Goal: Task Accomplishment & Management: Use online tool/utility

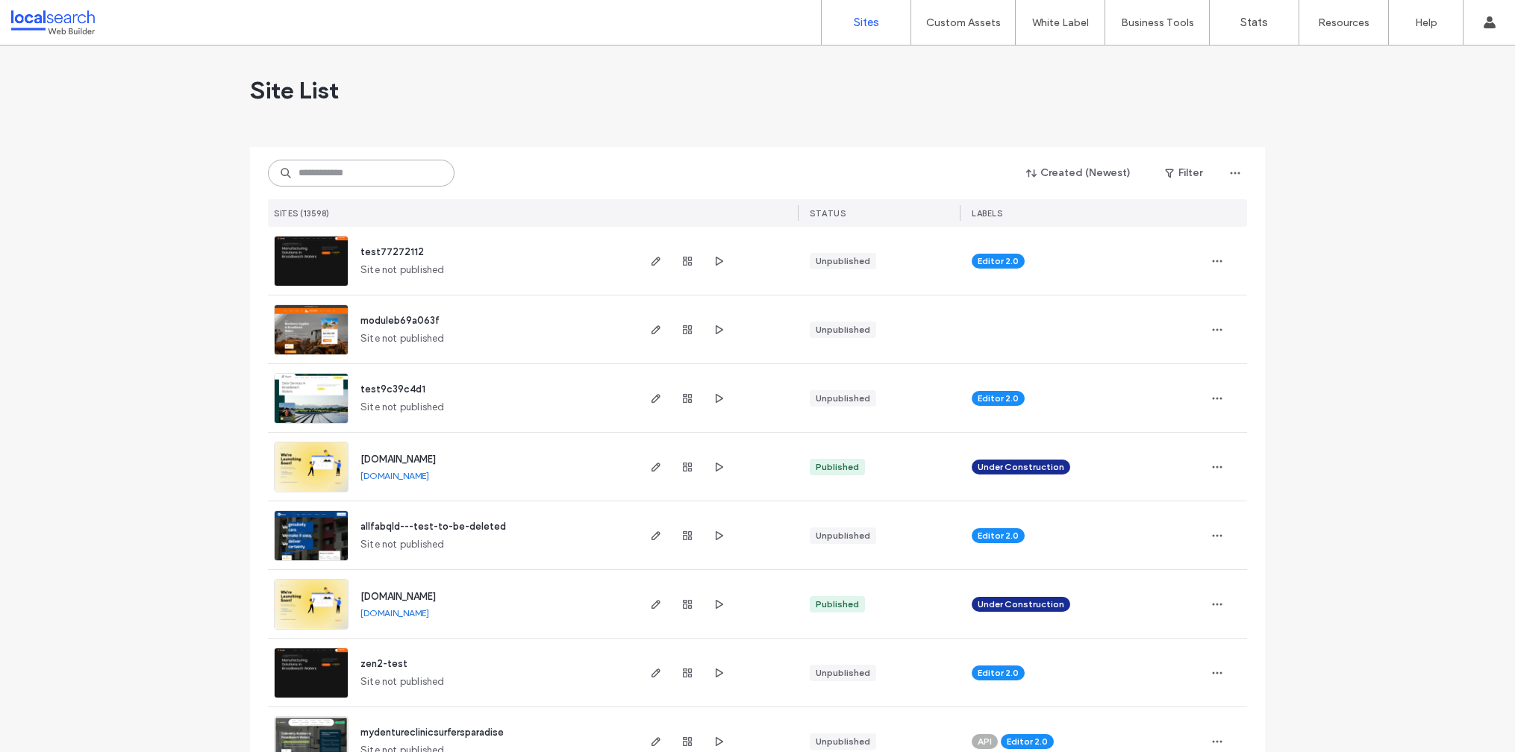
click at [397, 173] on input at bounding box center [361, 173] width 187 height 27
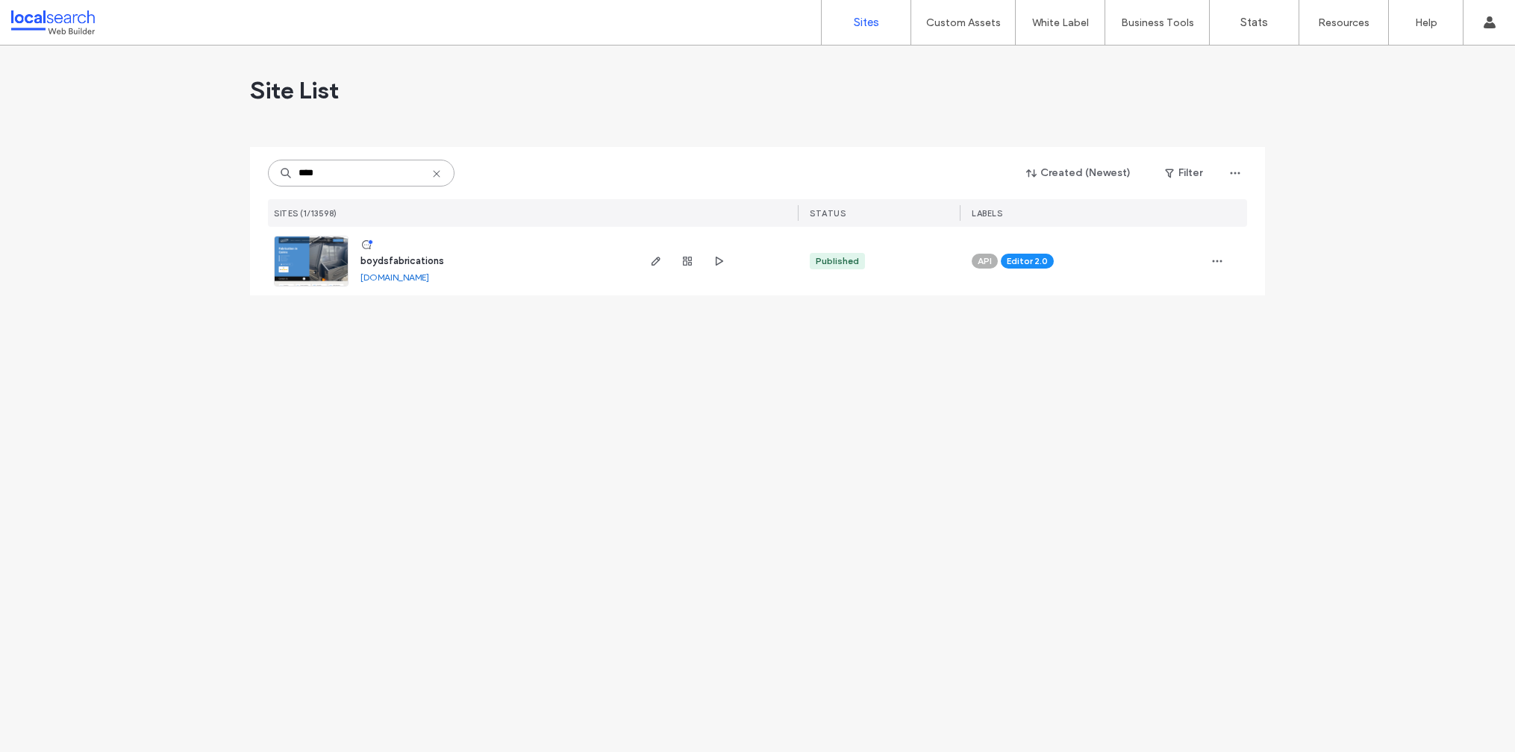
type input "****"
click at [416, 260] on span "boydsfabrications" at bounding box center [402, 260] width 84 height 11
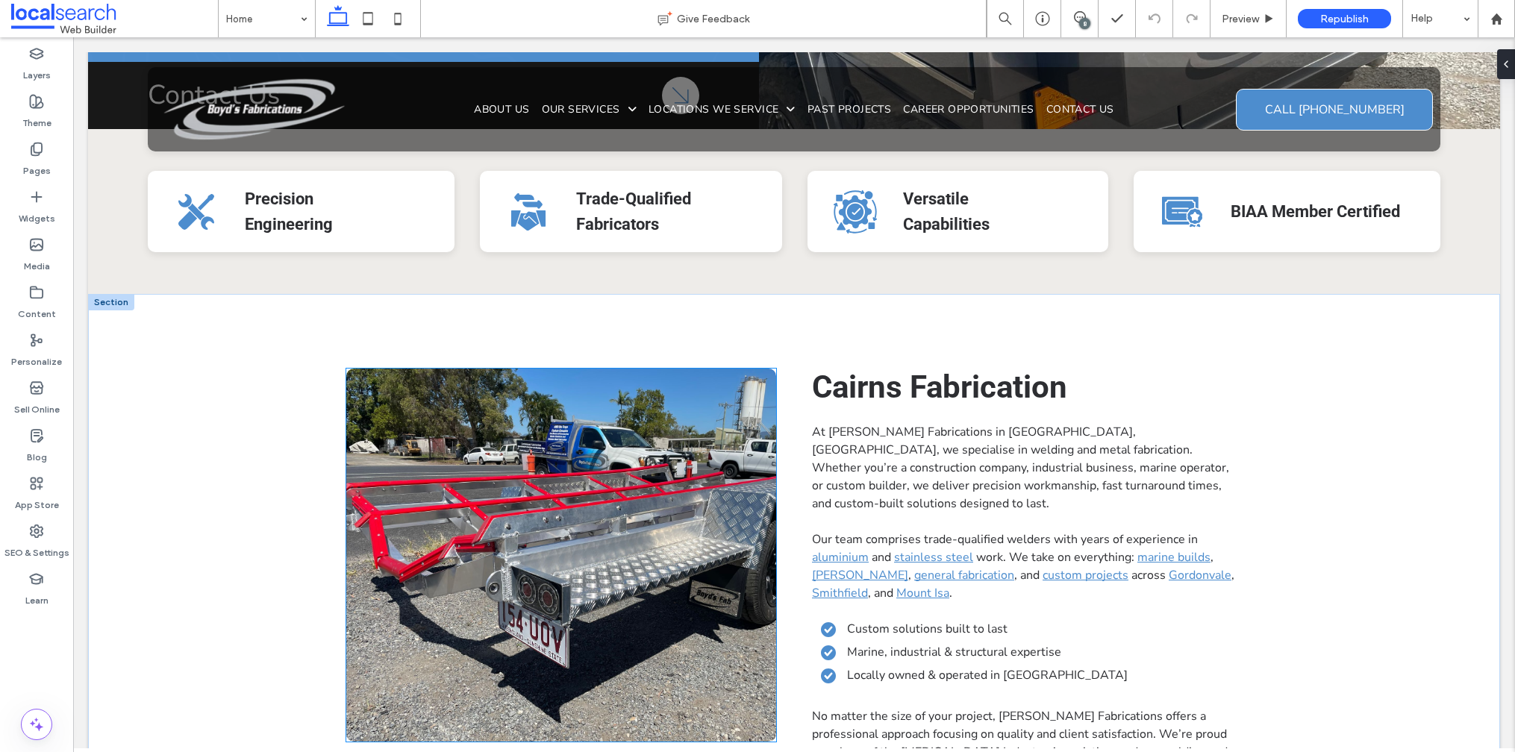
scroll to position [578, 0]
click at [585, 392] on link at bounding box center [561, 554] width 430 height 373
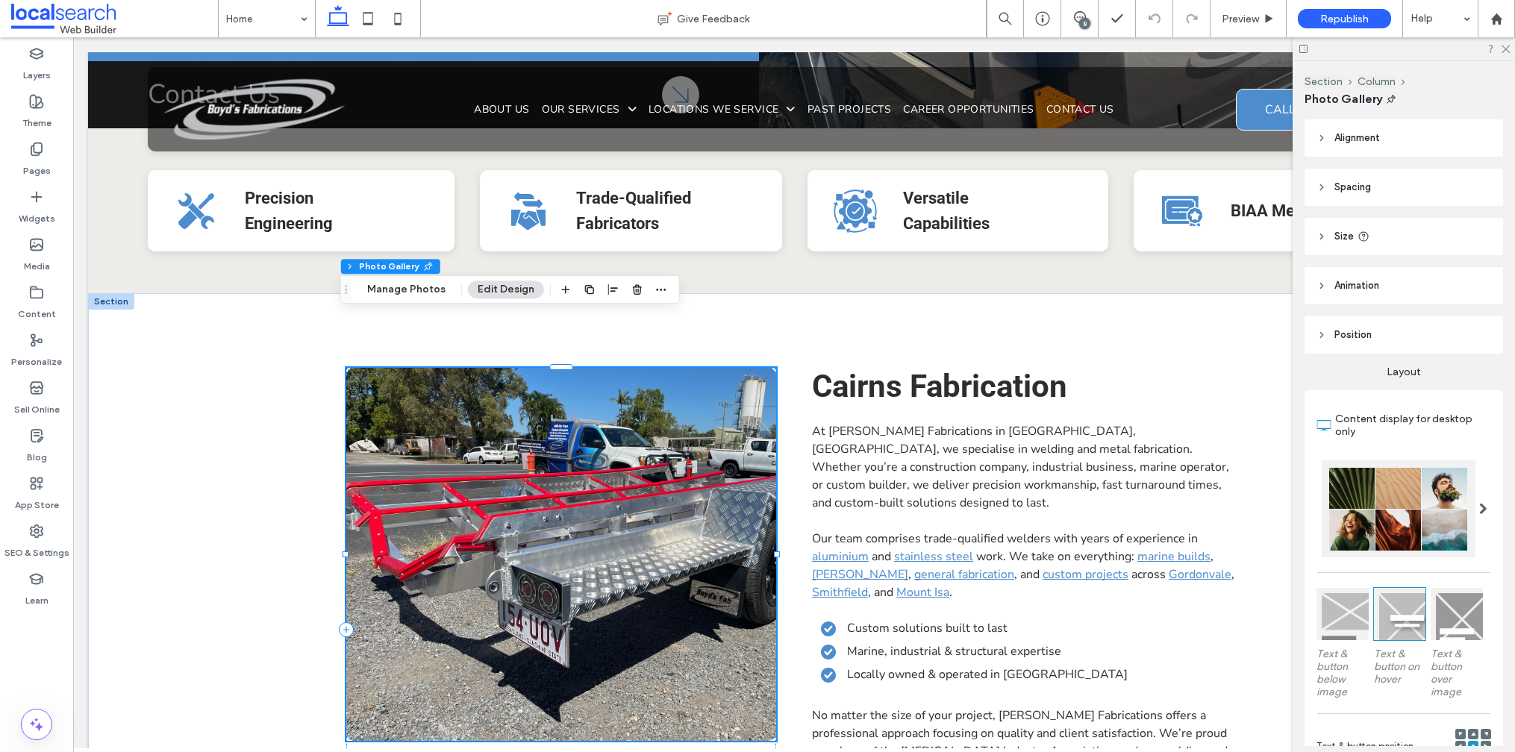
click at [575, 449] on link at bounding box center [561, 554] width 430 height 373
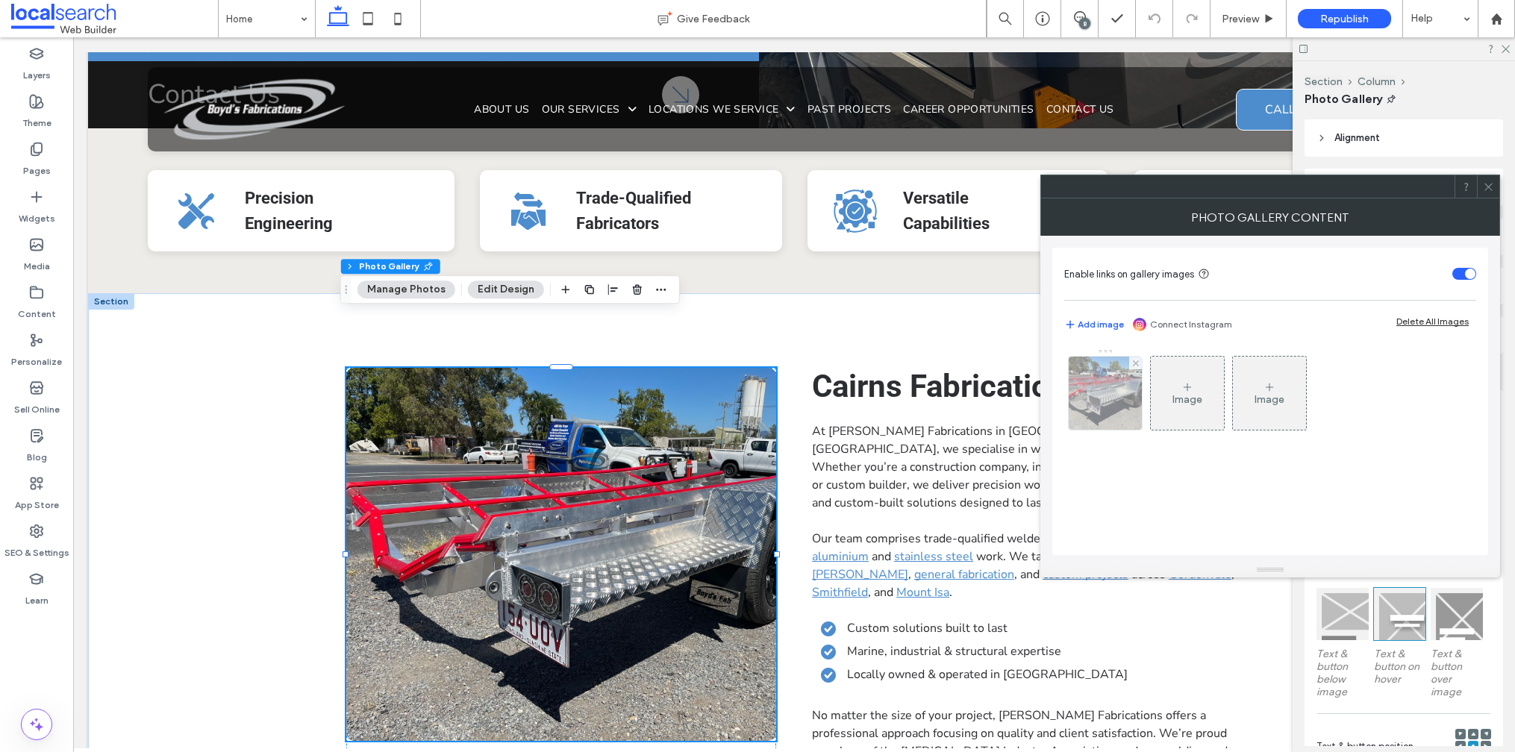
click at [1095, 393] on img at bounding box center [1106, 393] width 98 height 73
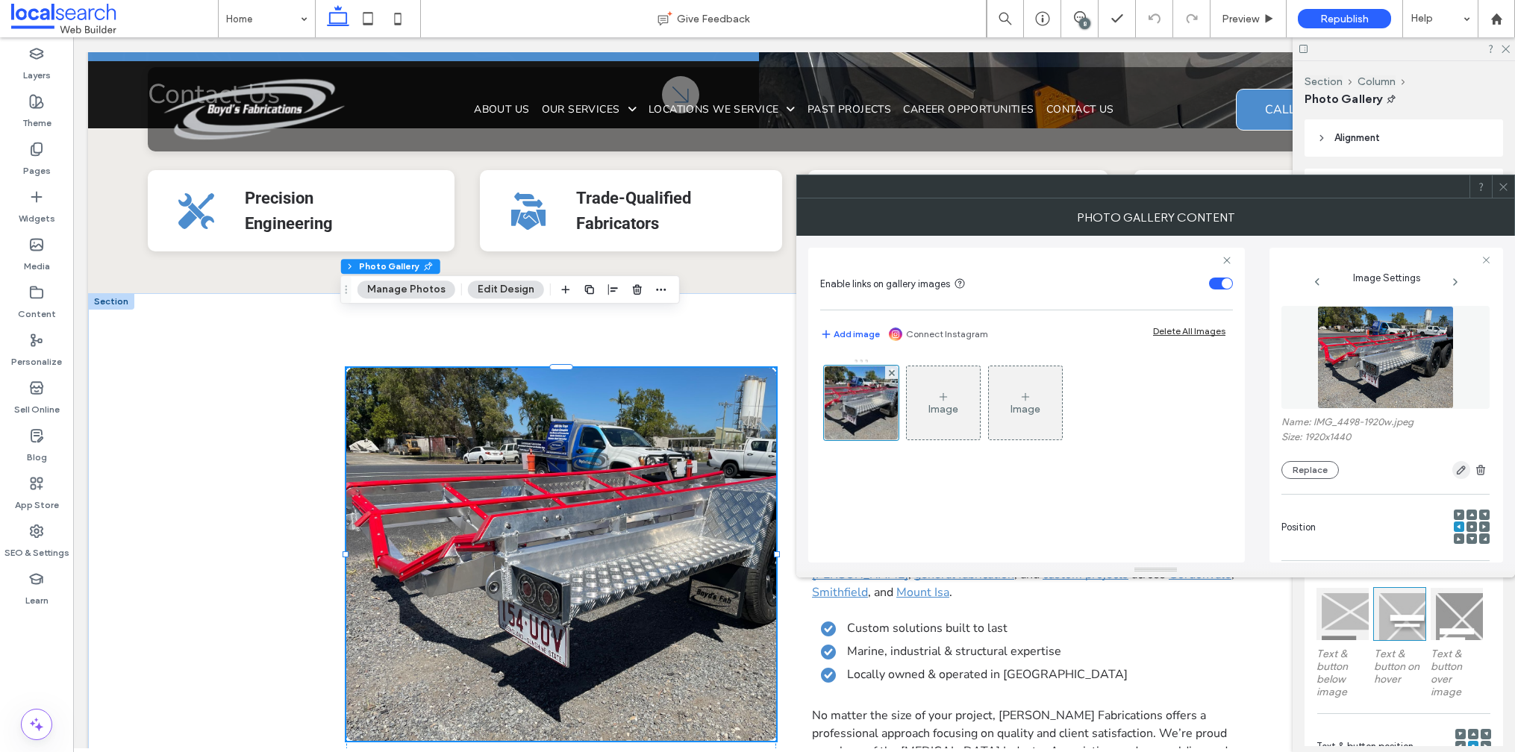
click at [1455, 471] on icon "button" at bounding box center [1461, 470] width 12 height 12
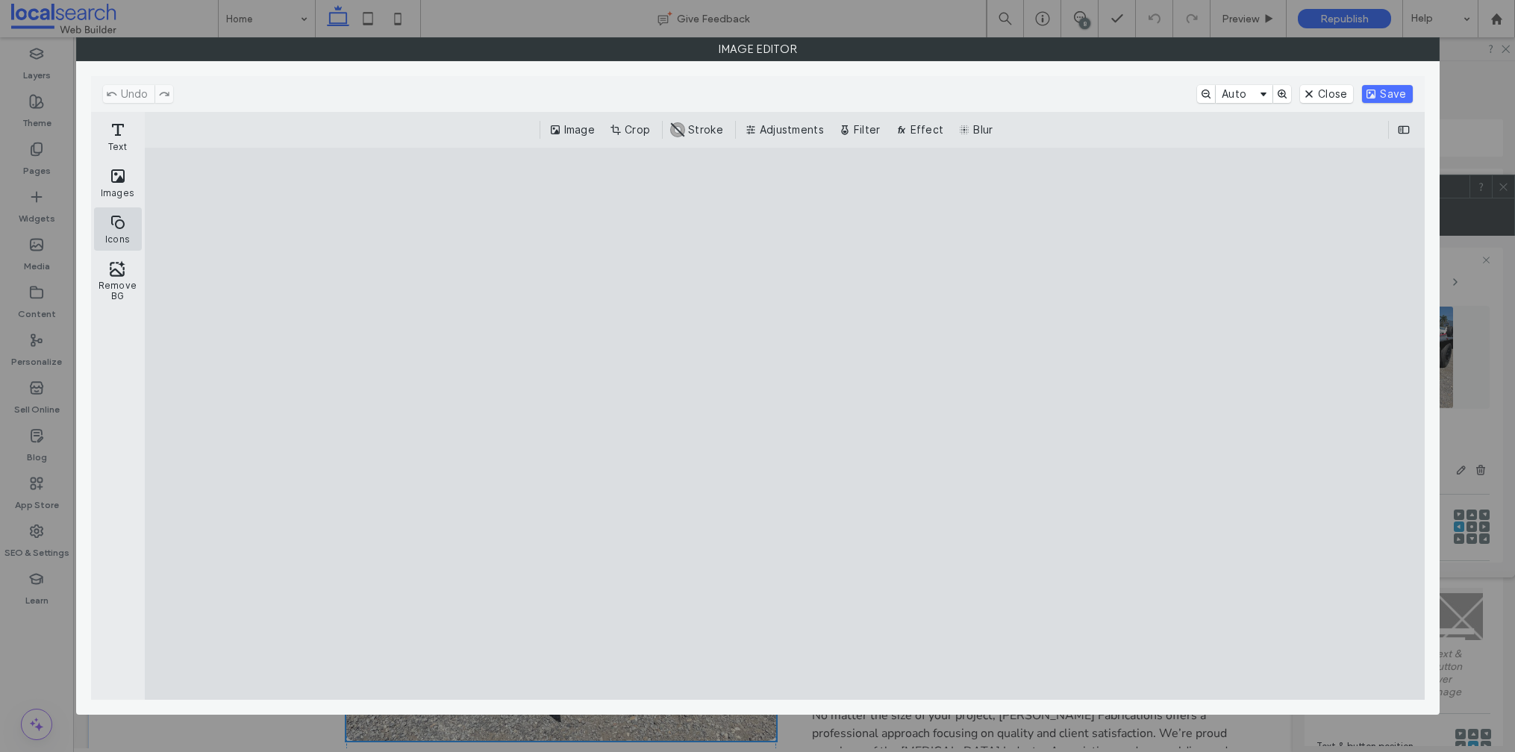
click at [115, 234] on button "Icons" at bounding box center [118, 228] width 48 height 43
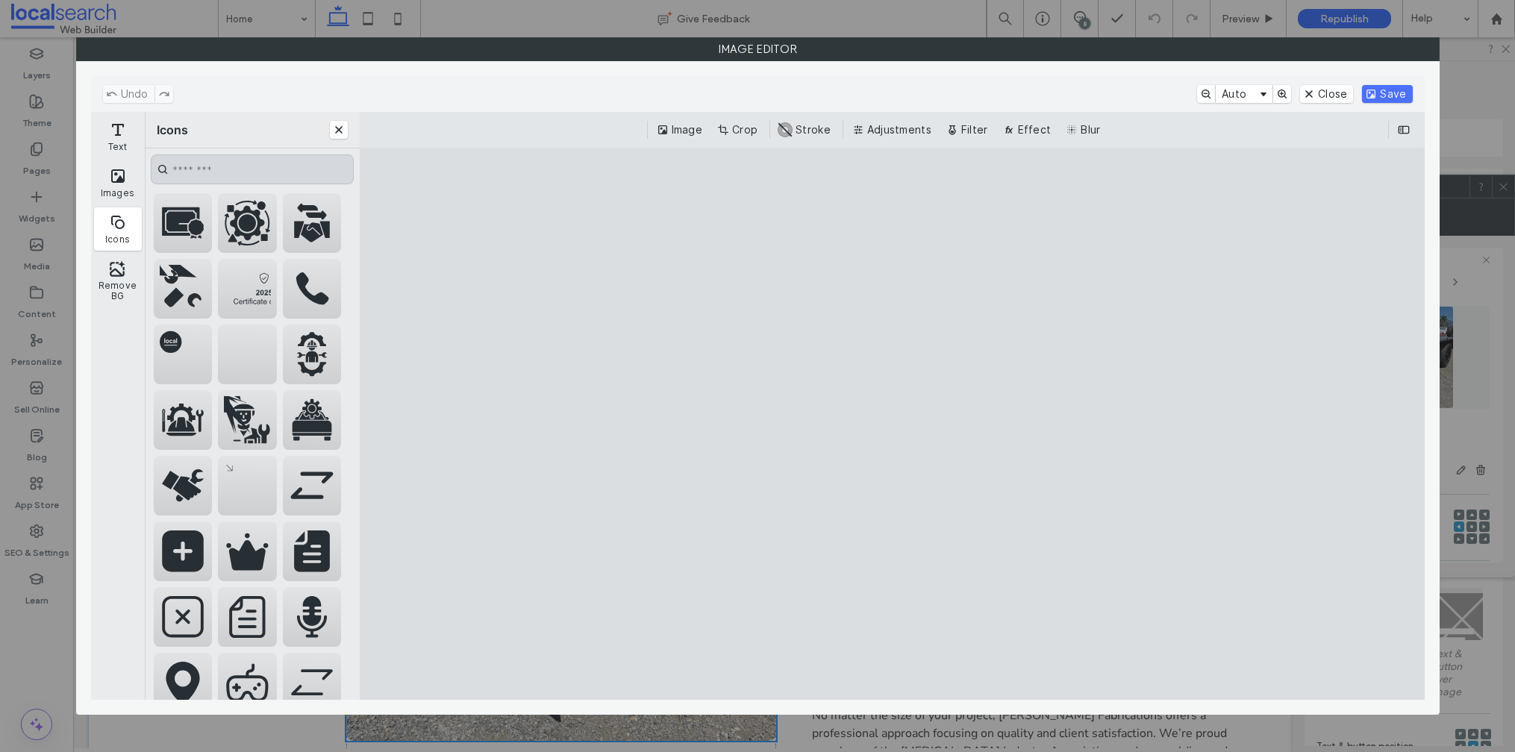
click at [211, 162] on input "CE.SDK" at bounding box center [252, 169] width 203 height 30
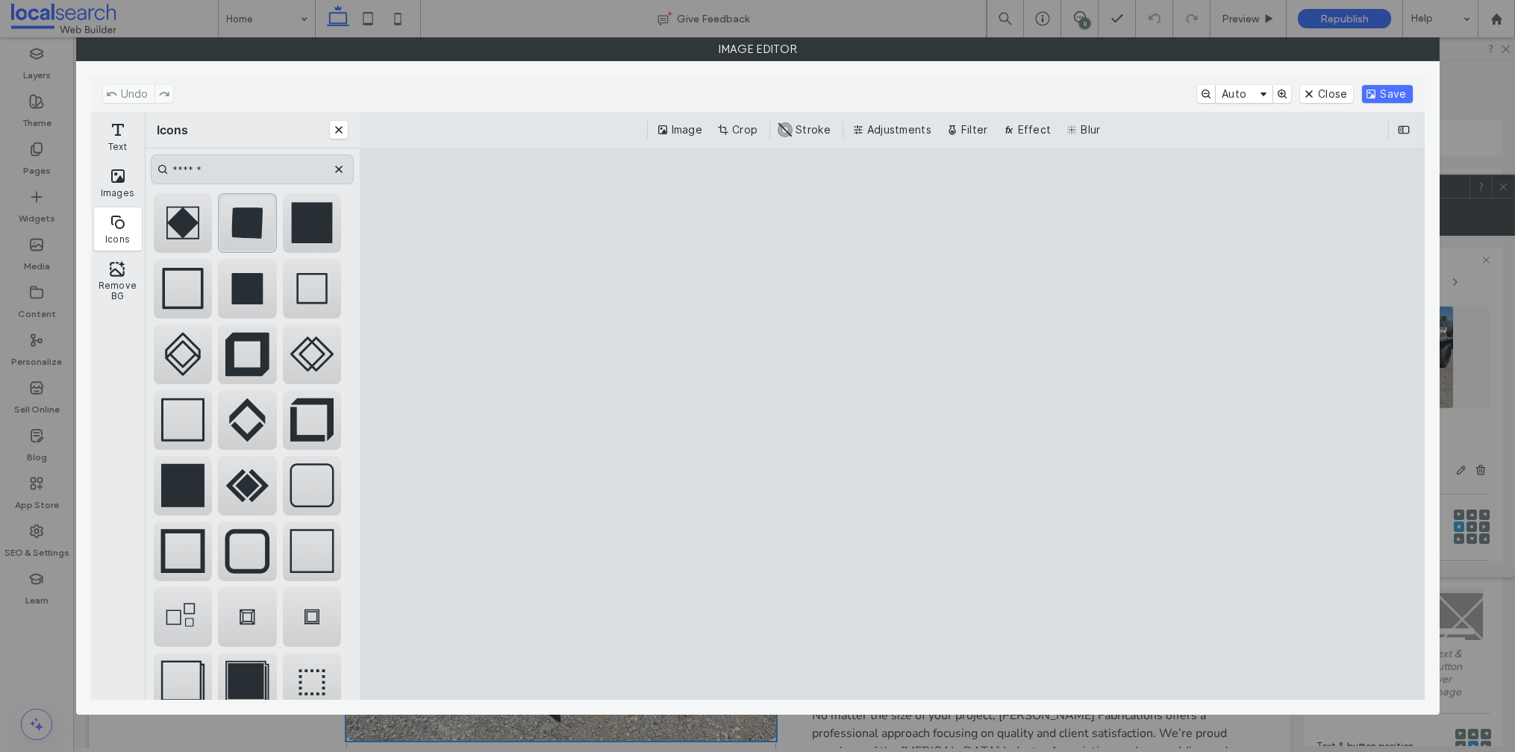
type input "******"
click at [253, 211] on div "CE.SDK" at bounding box center [247, 223] width 59 height 60
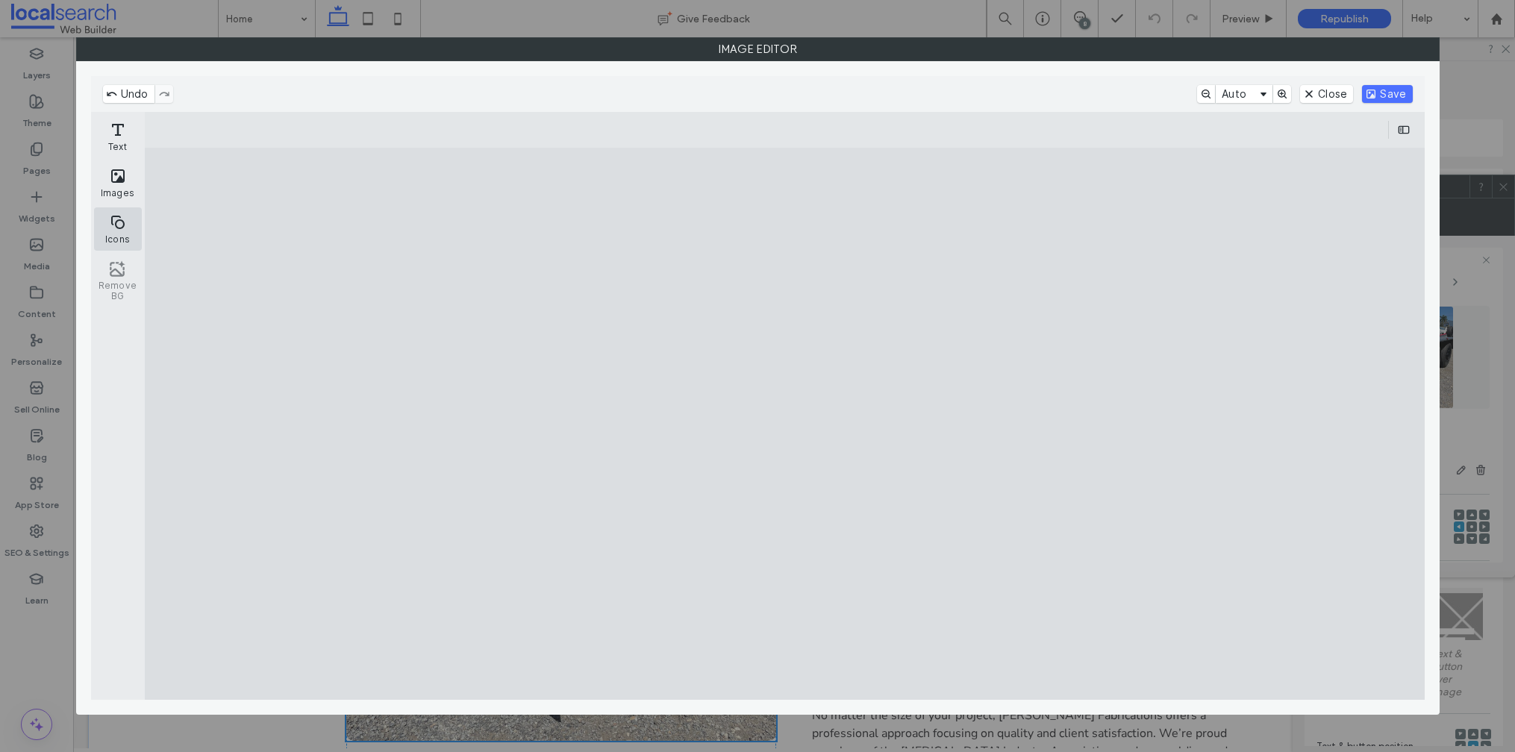
click at [109, 218] on button "Icons" at bounding box center [118, 228] width 48 height 43
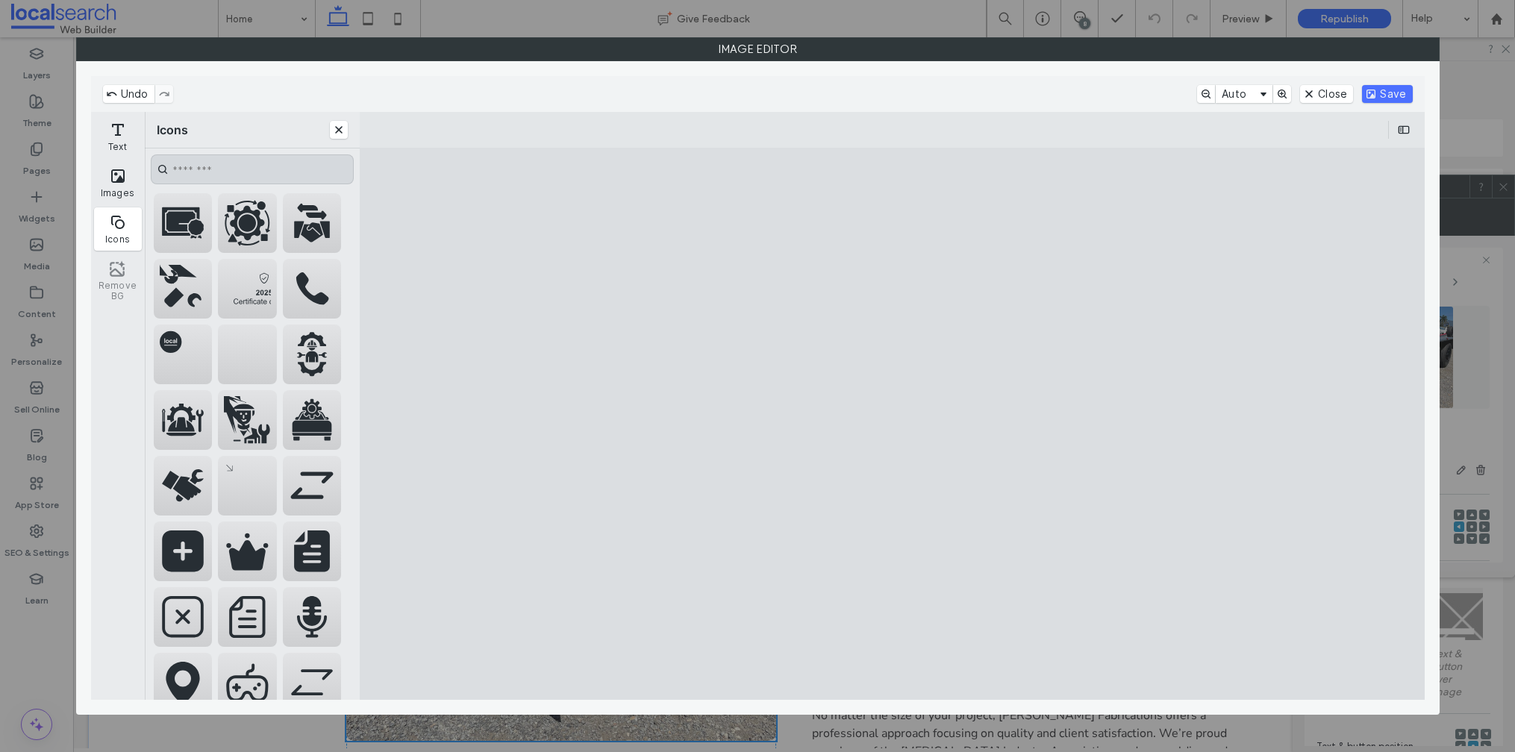
click at [190, 159] on input "CE.SDK" at bounding box center [252, 169] width 203 height 30
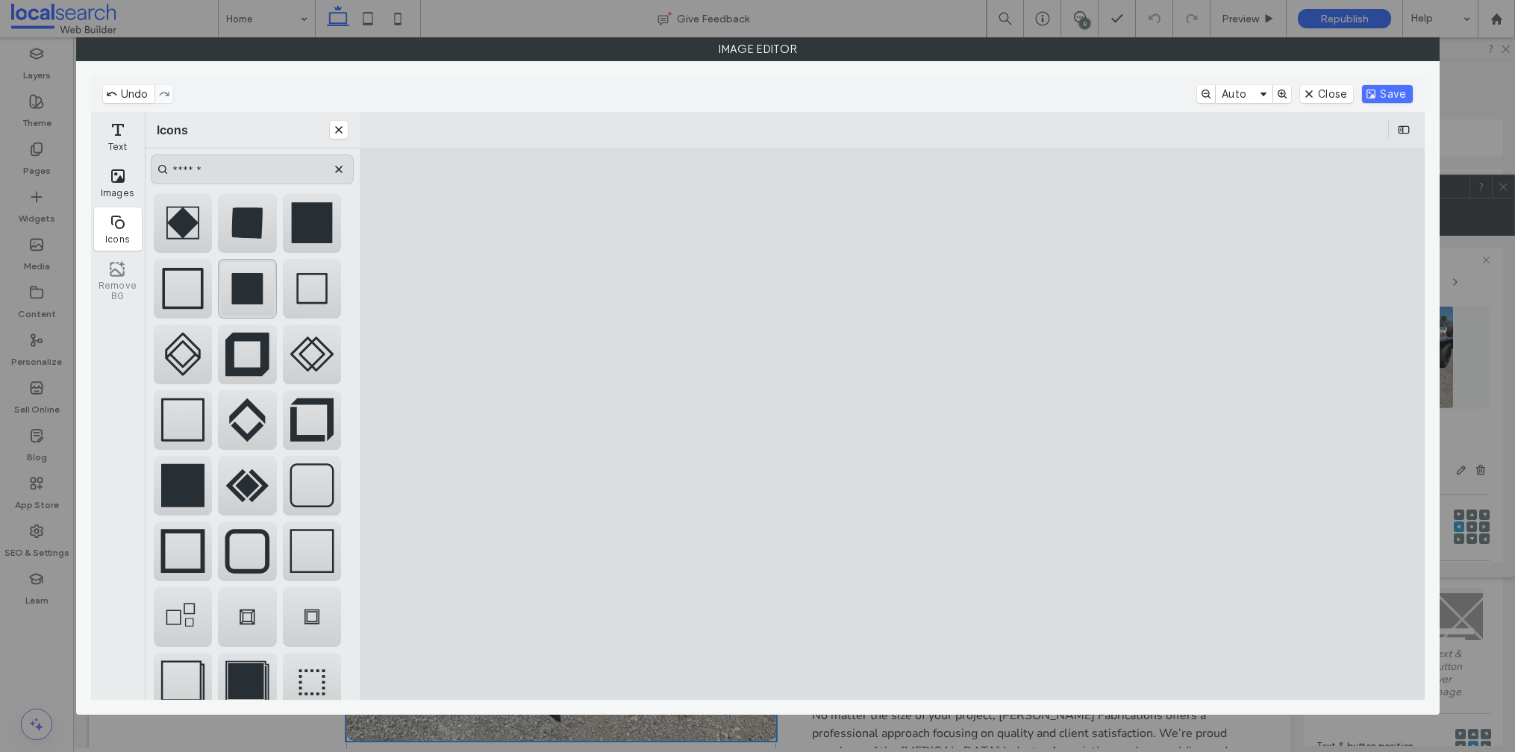
type input "******"
click at [253, 296] on div "CE.SDK" at bounding box center [247, 289] width 59 height 60
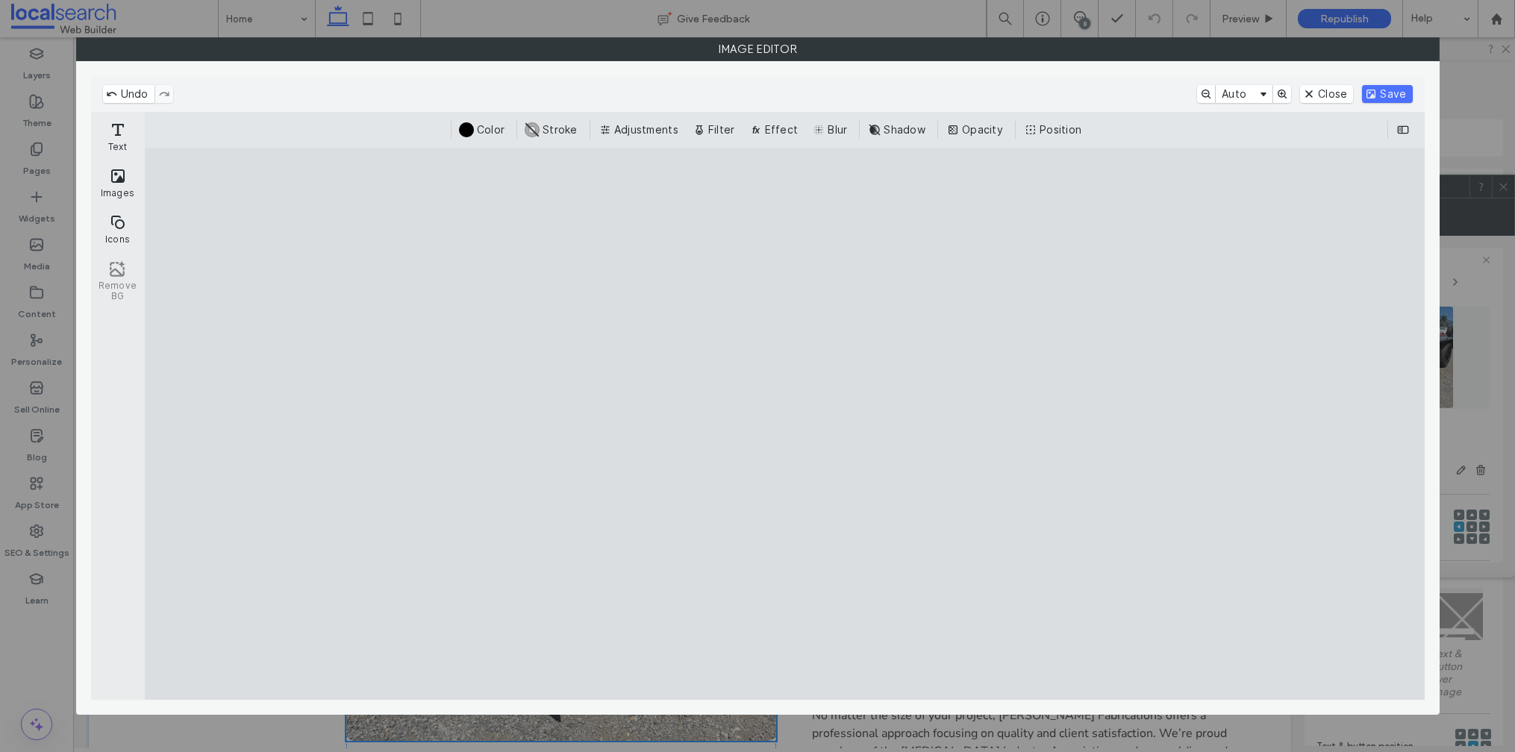
drag, startPoint x: 837, startPoint y: 439, endPoint x: 775, endPoint y: 553, distance: 129.6
click at [784, 424] on cesdk-canvas "Editor canvas" at bounding box center [784, 424] width 0 height 0
drag, startPoint x: 890, startPoint y: 578, endPoint x: 781, endPoint y: 571, distance: 108.5
click at [784, 424] on cesdk-canvas "Editor canvas" at bounding box center [784, 424] width 0 height 0
drag, startPoint x: 697, startPoint y: 527, endPoint x: 695, endPoint y: 305, distance: 222.4
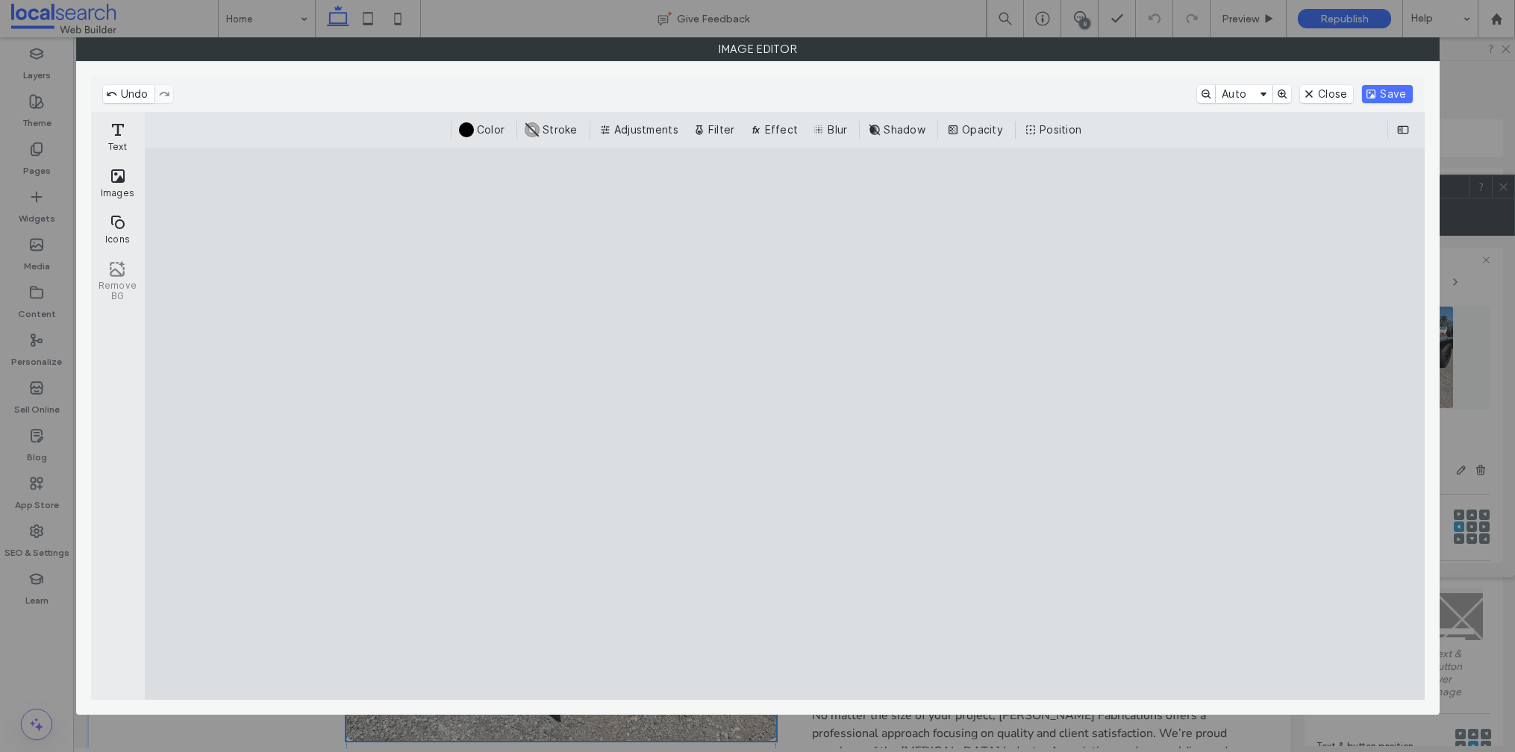
click at [784, 424] on cesdk-canvas "Editor canvas" at bounding box center [784, 424] width 0 height 0
drag, startPoint x: 697, startPoint y: 487, endPoint x: 694, endPoint y: 271, distance: 215.7
click at [784, 424] on cesdk-canvas "Editor canvas" at bounding box center [784, 424] width 0 height 0
drag, startPoint x: 713, startPoint y: 234, endPoint x: 726, endPoint y: 509, distance: 275.0
click at [784, 424] on cesdk-canvas "Editor canvas" at bounding box center [784, 424] width 0 height 0
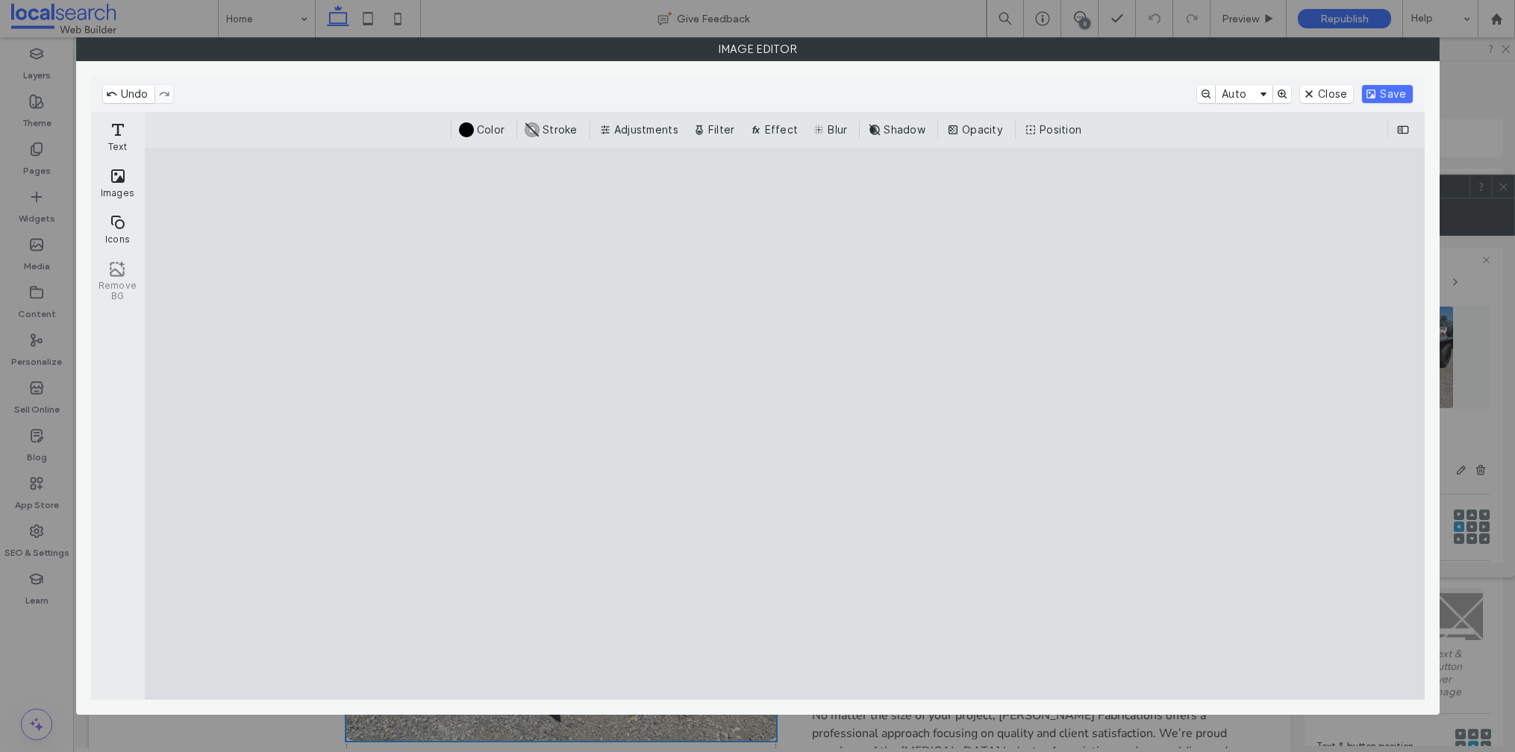
drag, startPoint x: 712, startPoint y: 564, endPoint x: 706, endPoint y: 525, distance: 39.3
click at [784, 424] on cesdk-canvas "Editor canvas" at bounding box center [784, 424] width 0 height 0
drag, startPoint x: 639, startPoint y: 469, endPoint x: 630, endPoint y: 484, distance: 17.4
click at [784, 424] on cesdk-canvas "Editor canvas" at bounding box center [784, 424] width 0 height 0
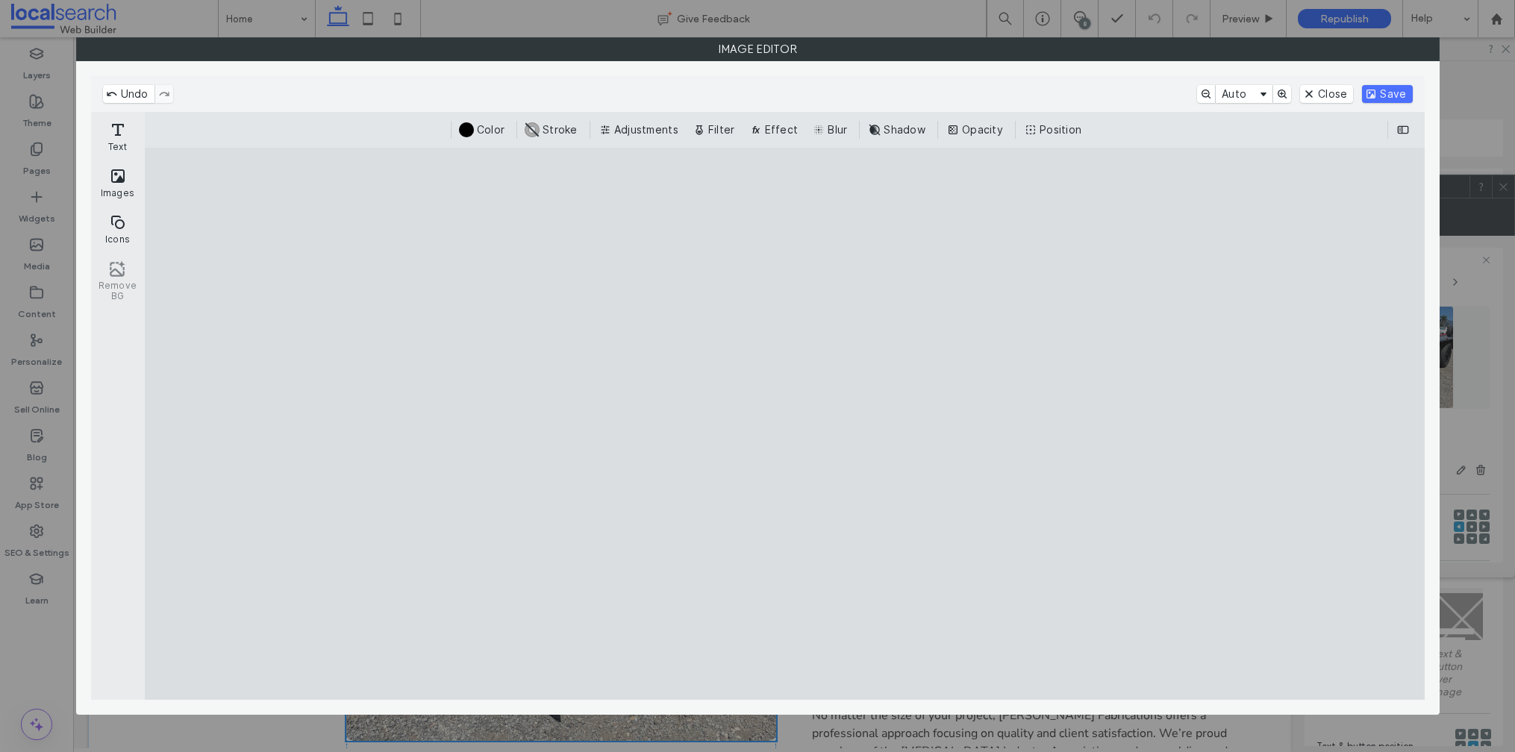
click at [784, 424] on cesdk-canvas "Editor canvas" at bounding box center [784, 424] width 0 height 0
drag, startPoint x: 784, startPoint y: 555, endPoint x: 775, endPoint y: 569, distance: 15.7
click at [784, 424] on cesdk-canvas "Editor canvas" at bounding box center [784, 424] width 0 height 0
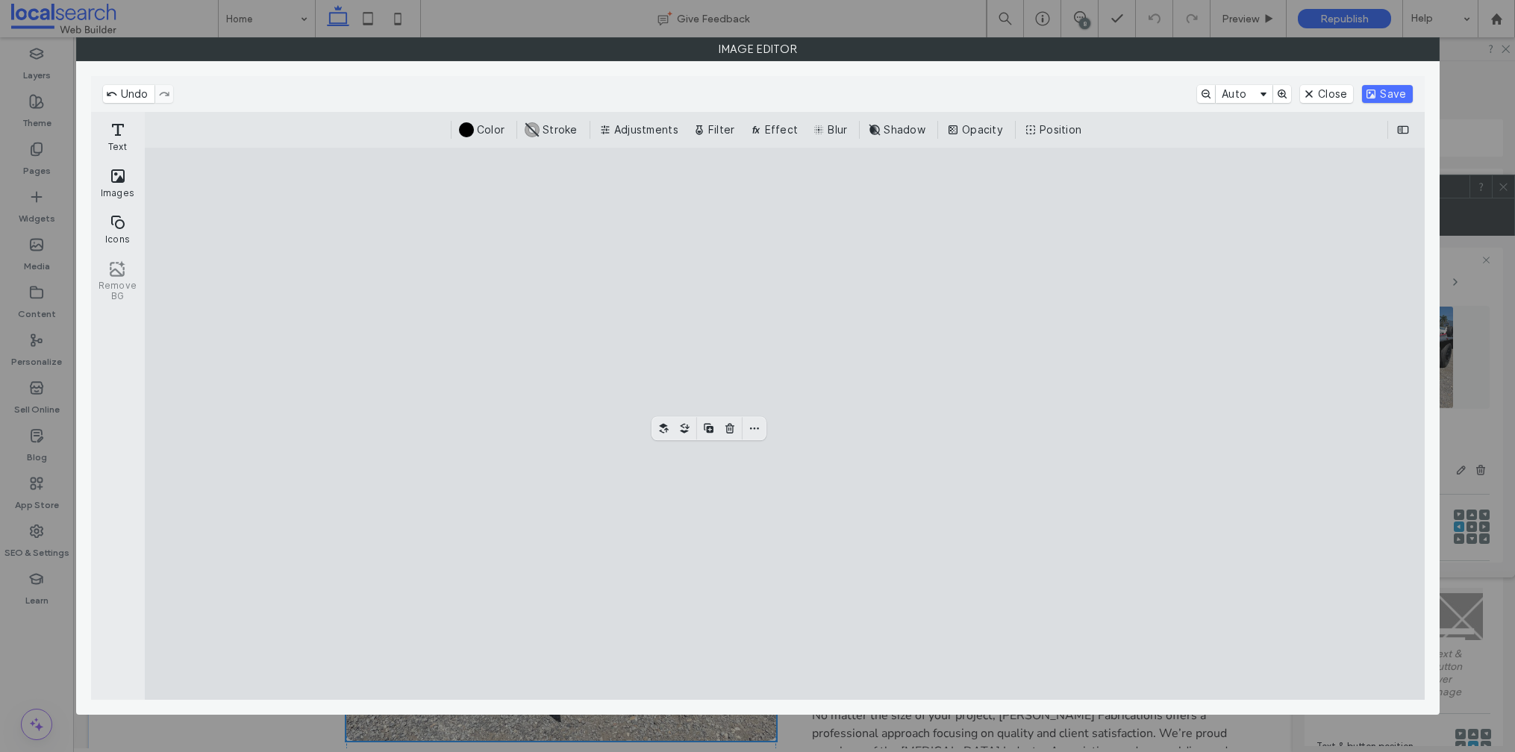
click at [784, 424] on cesdk-canvas "Editor canvas" at bounding box center [784, 424] width 0 height 0
click at [1375, 95] on button "Save" at bounding box center [1387, 94] width 50 height 18
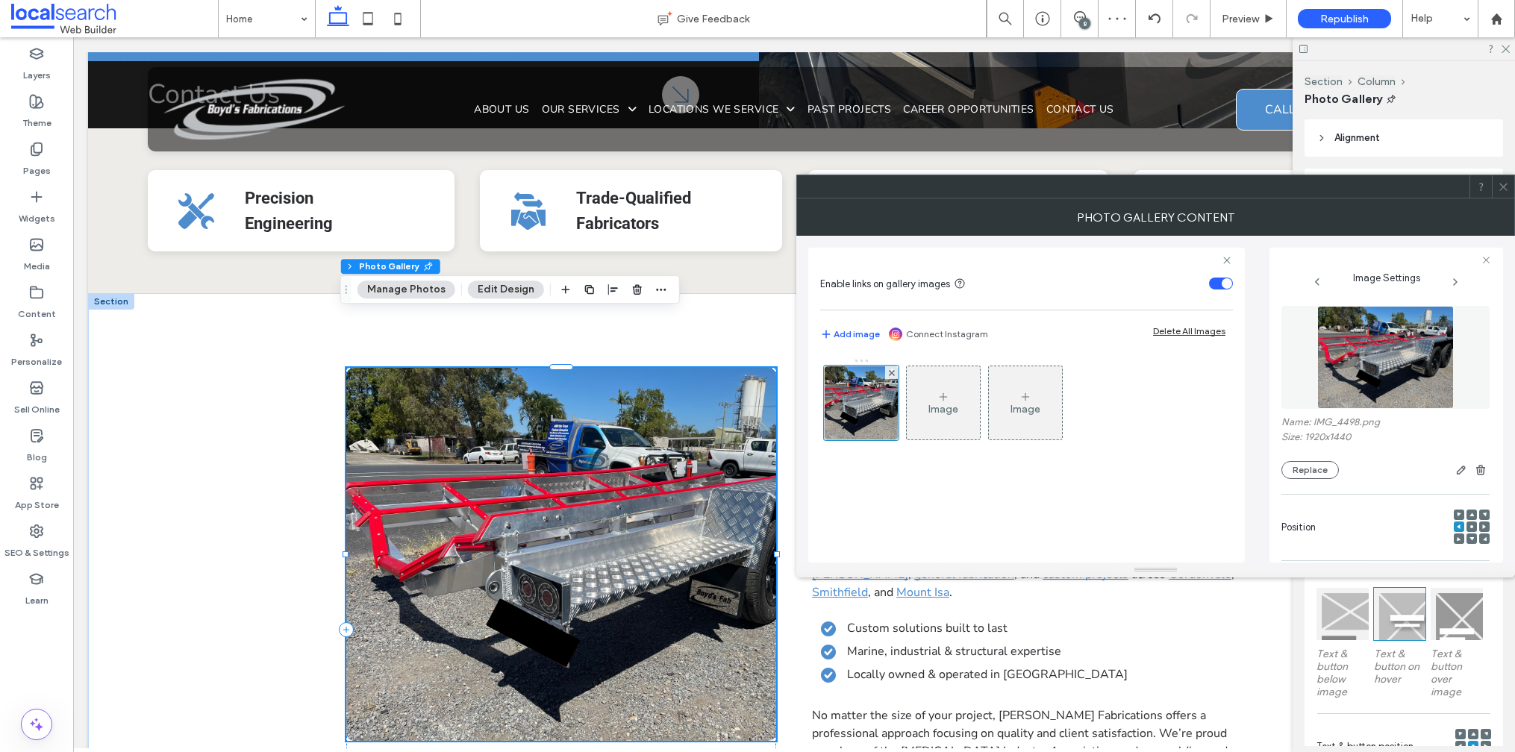
click at [1501, 191] on icon at bounding box center [1503, 186] width 11 height 11
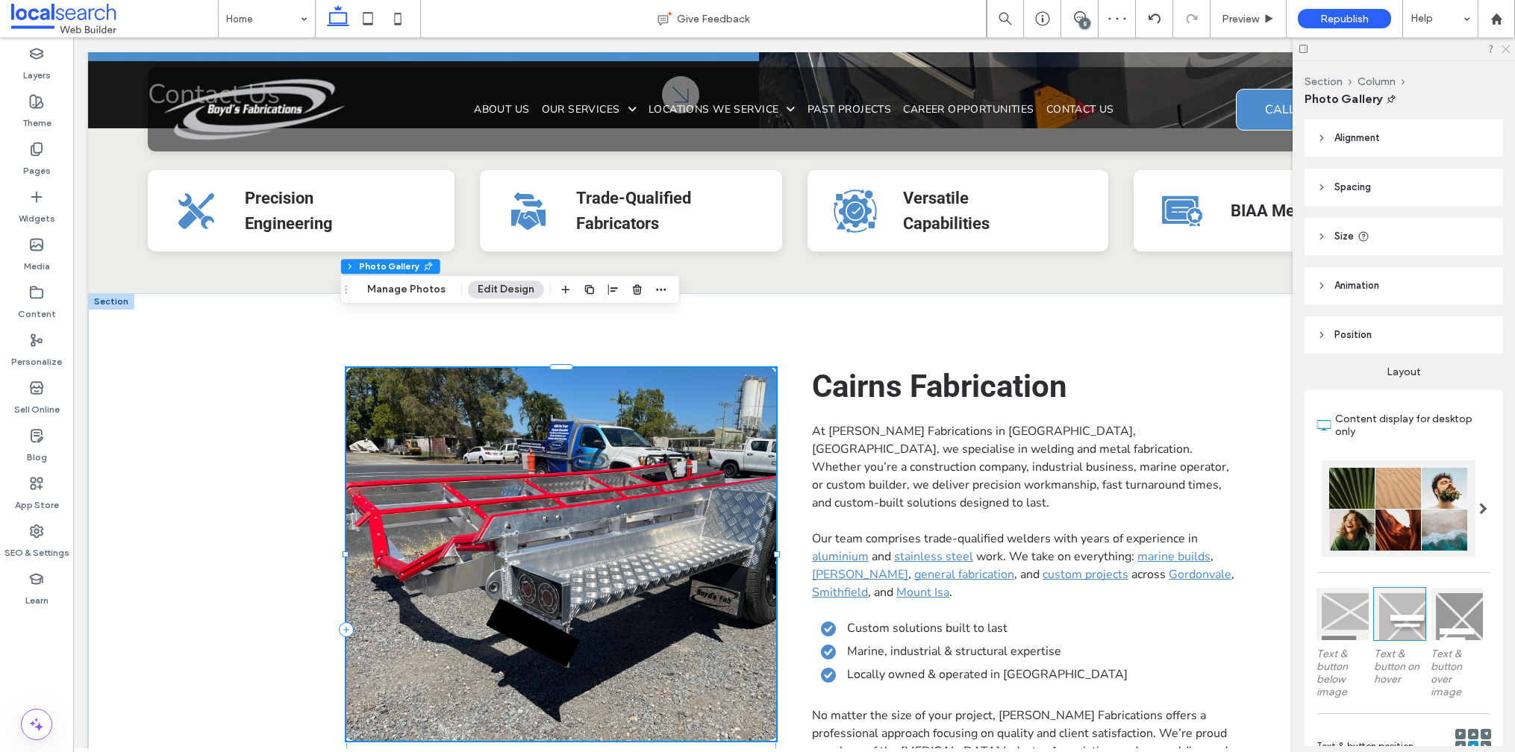
click at [1504, 49] on icon at bounding box center [1505, 48] width 10 height 10
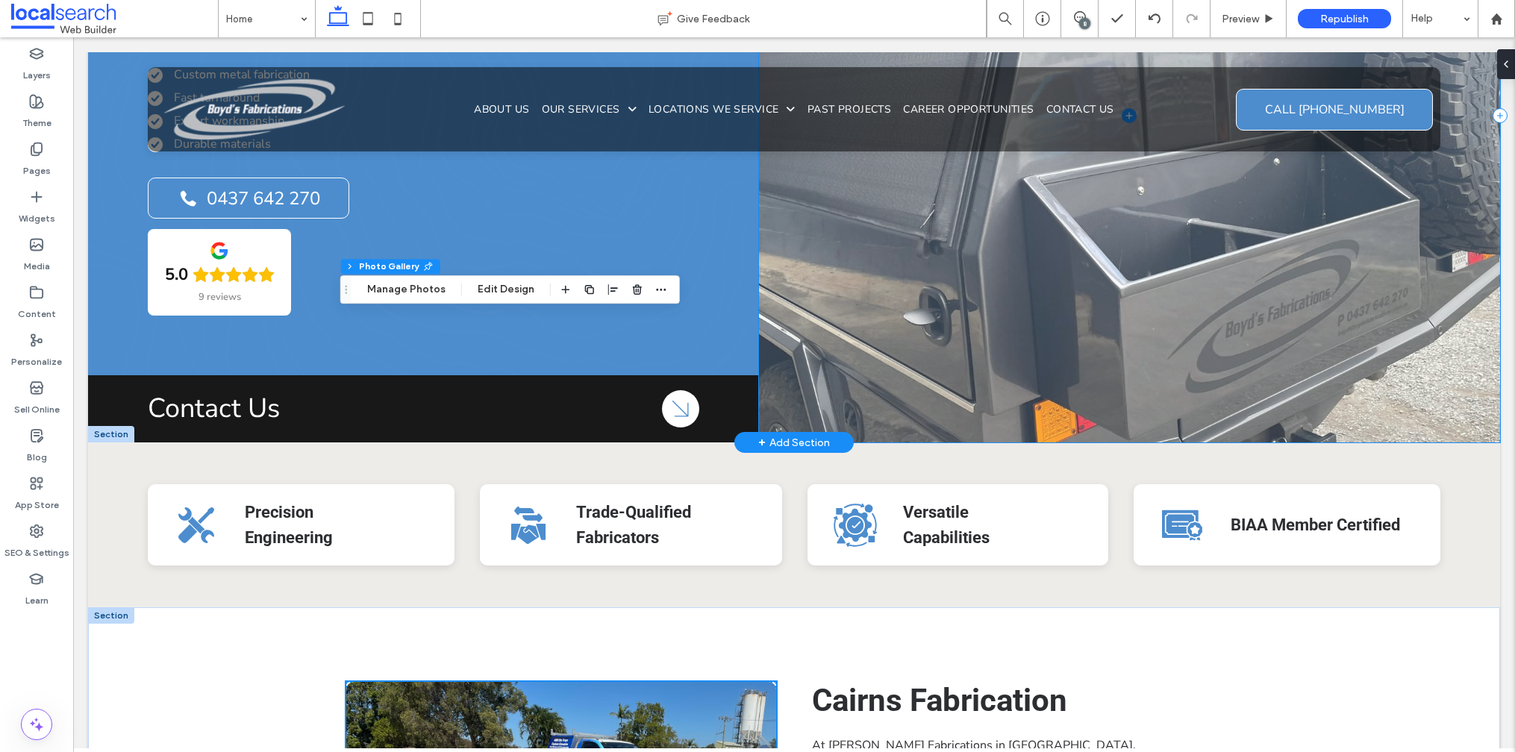
scroll to position [0, 0]
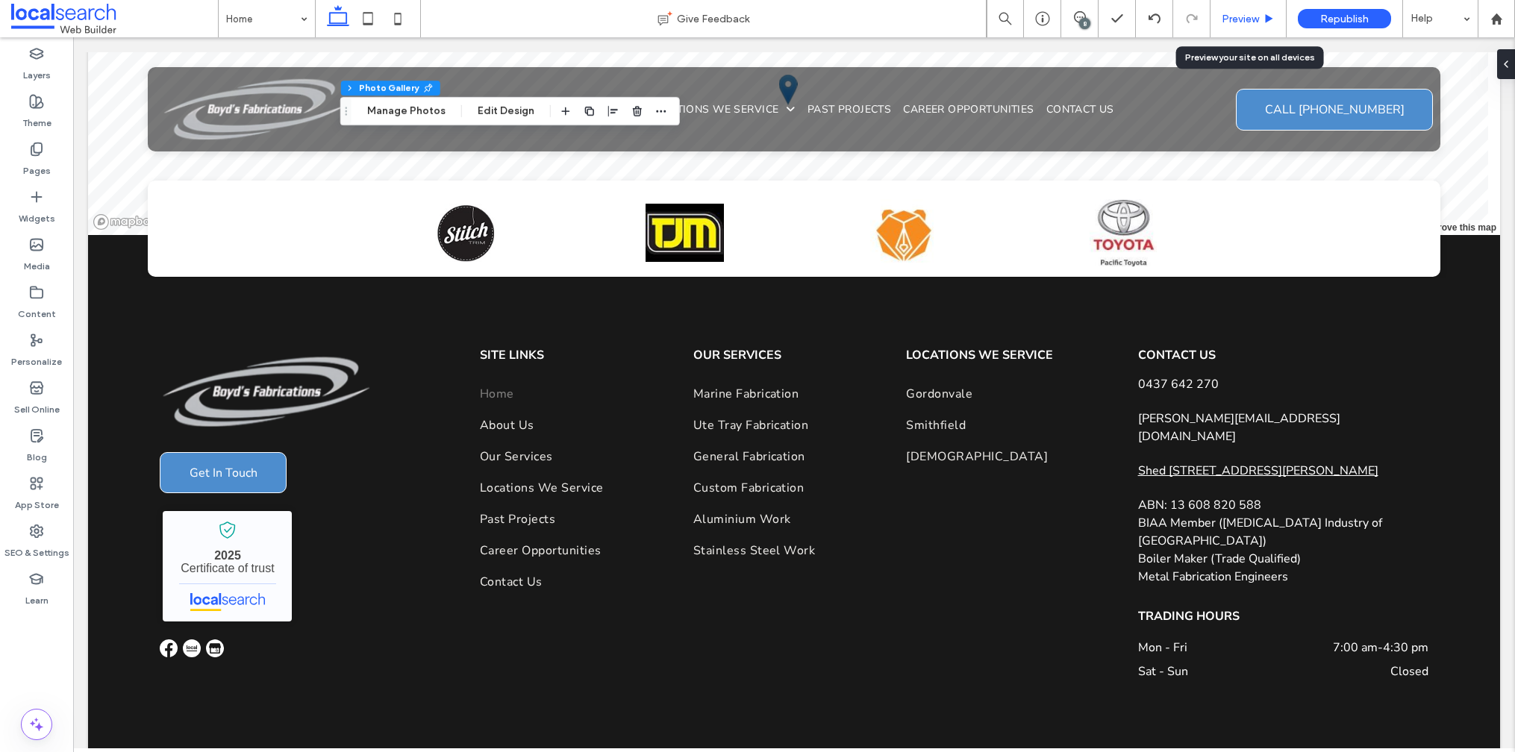
click at [1255, 15] on span "Preview" at bounding box center [1240, 19] width 37 height 13
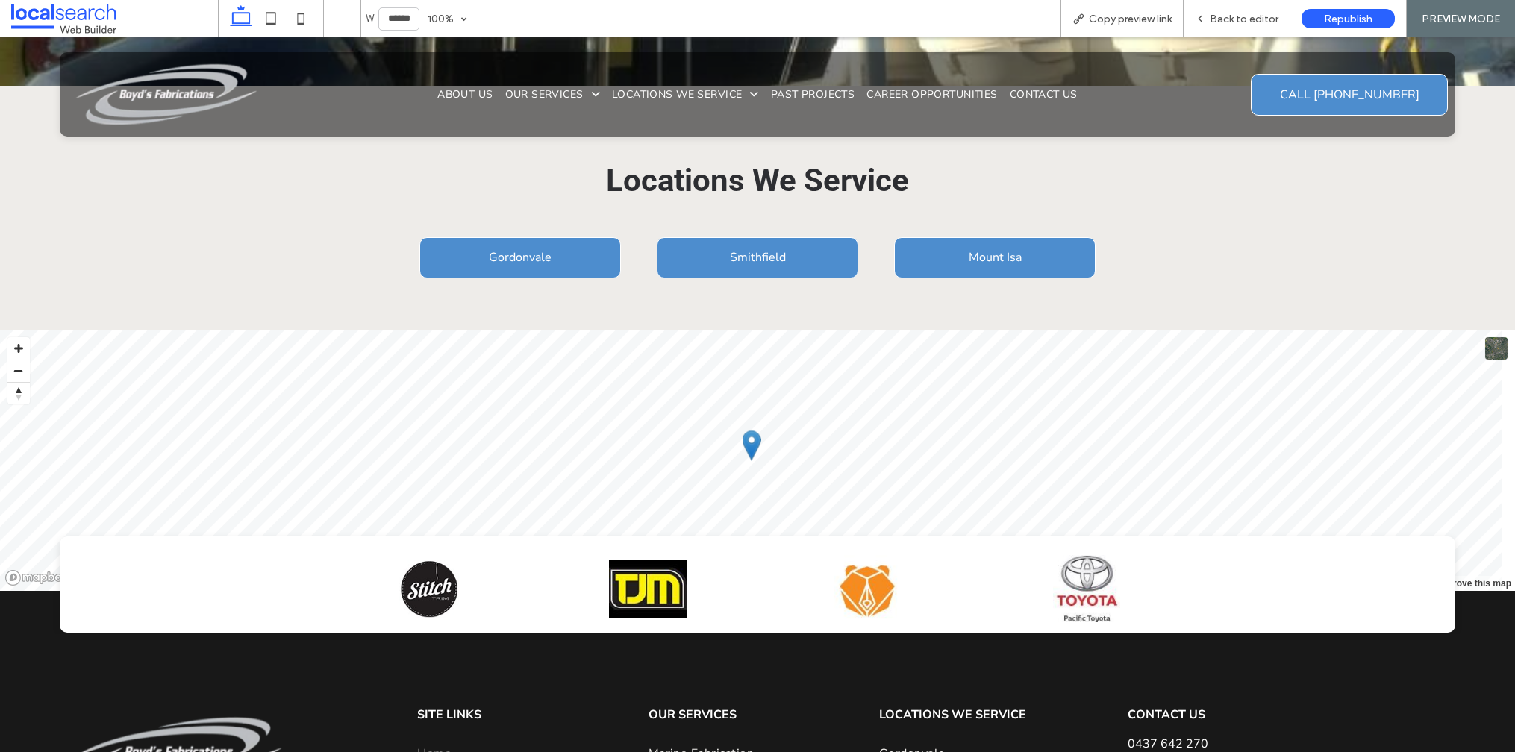
scroll to position [3756, 0]
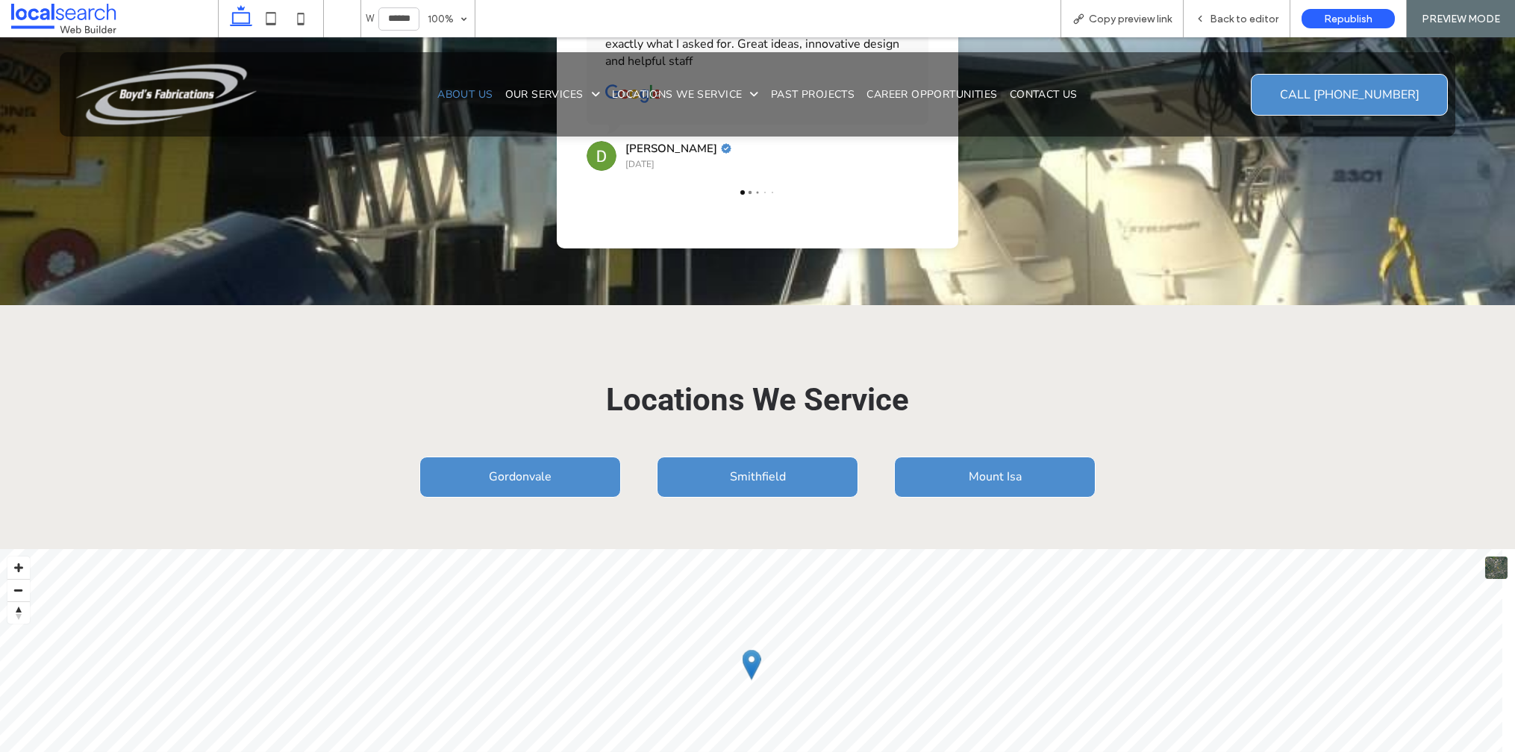
click at [466, 99] on span "About Us" at bounding box center [464, 94] width 55 height 14
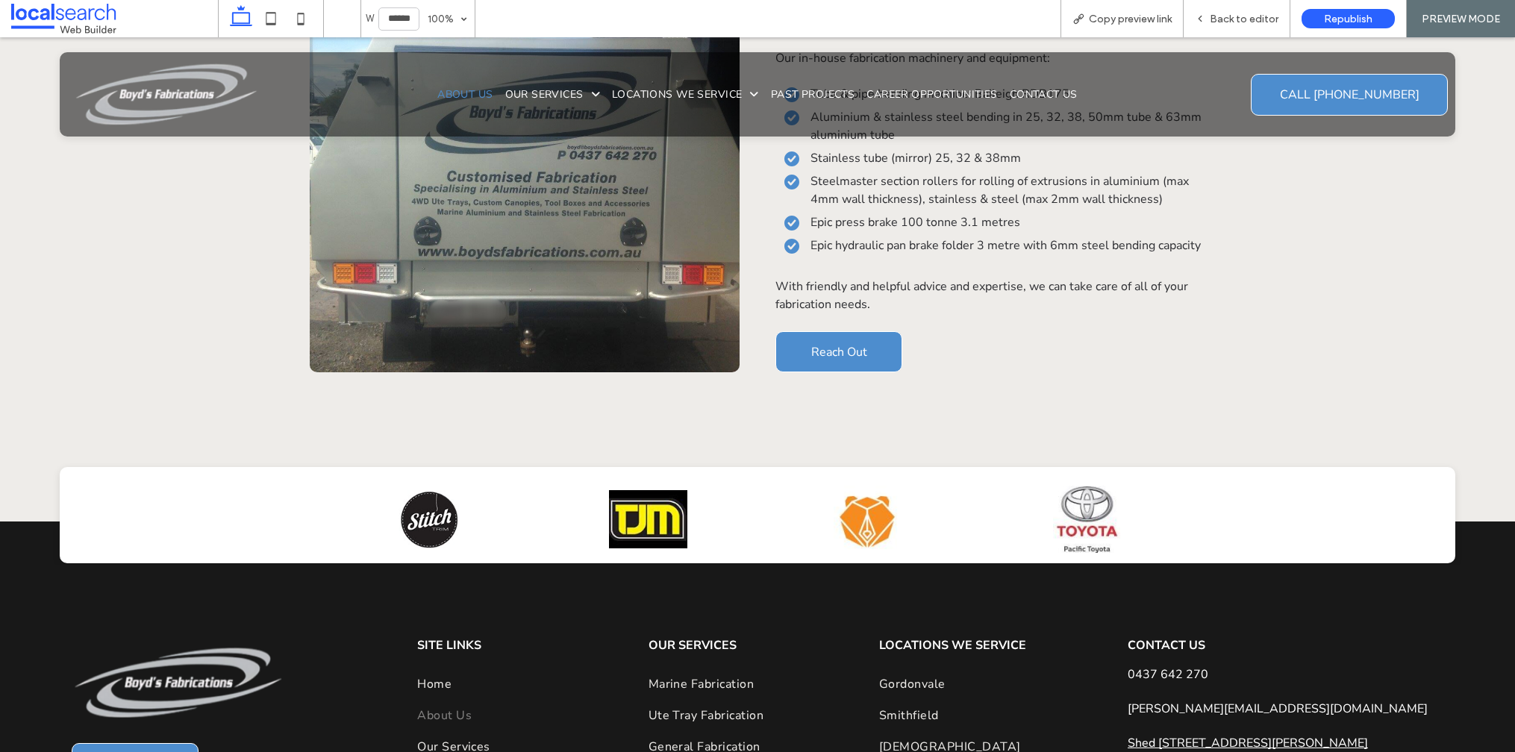
scroll to position [1267, 0]
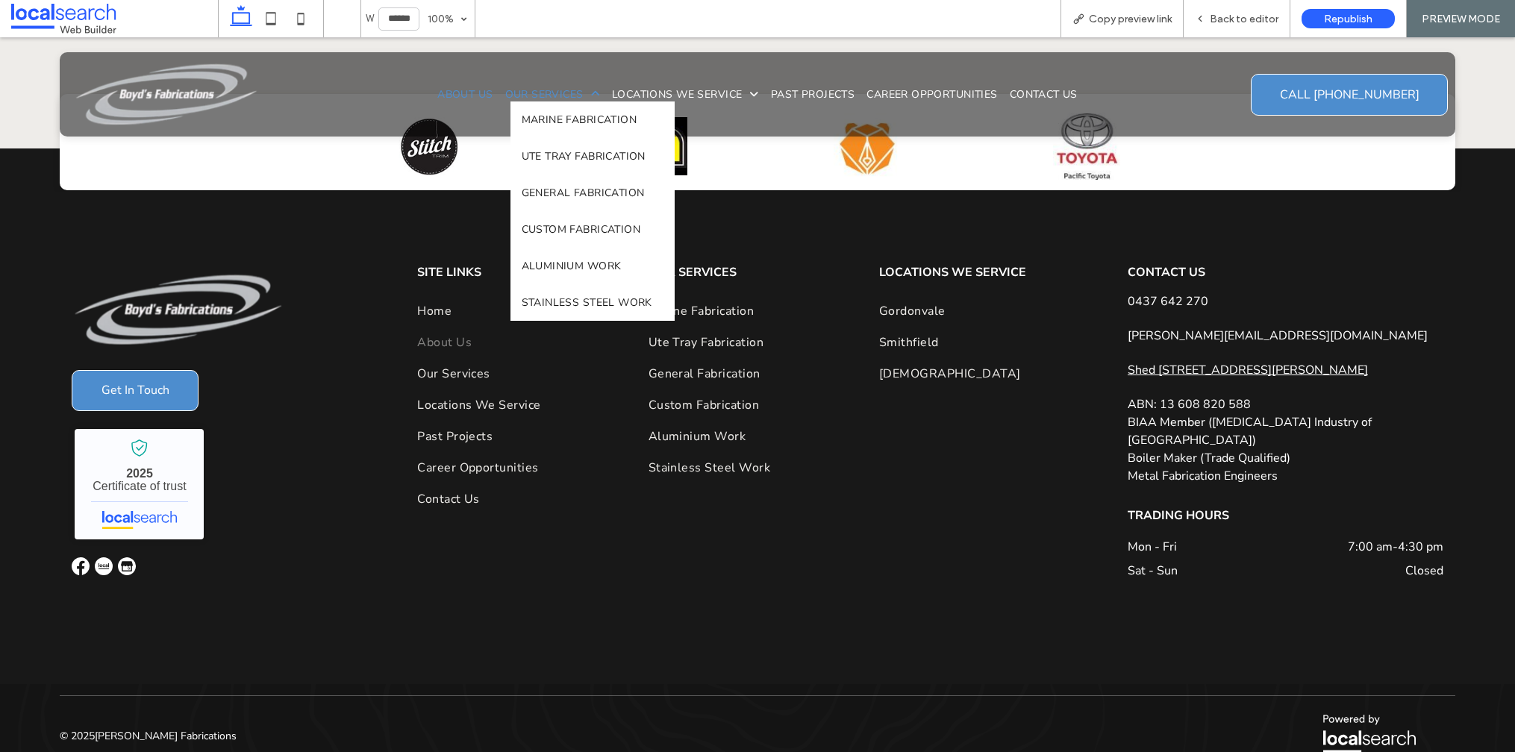
click at [539, 95] on span "Our Services" at bounding box center [552, 94] width 95 height 14
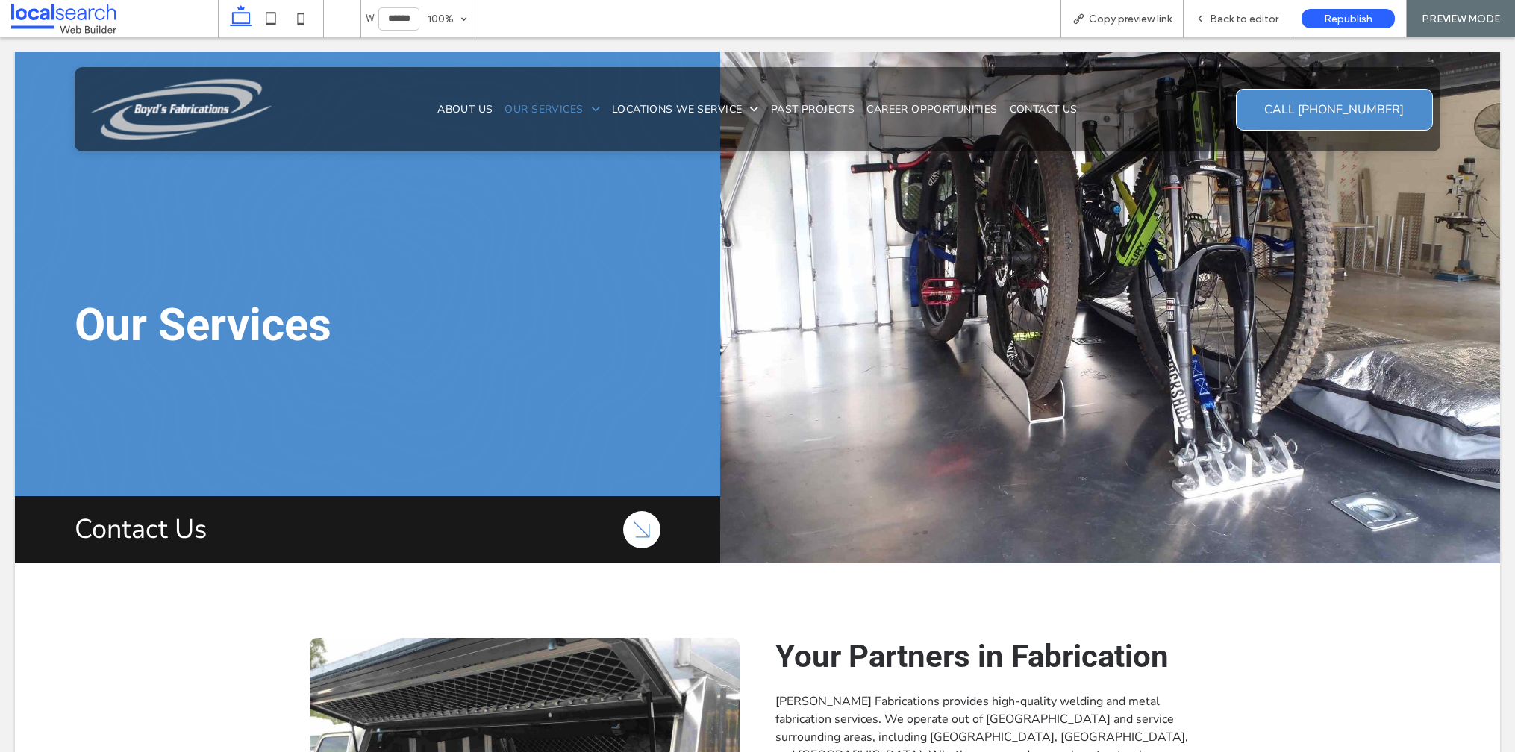
scroll to position [0, 0]
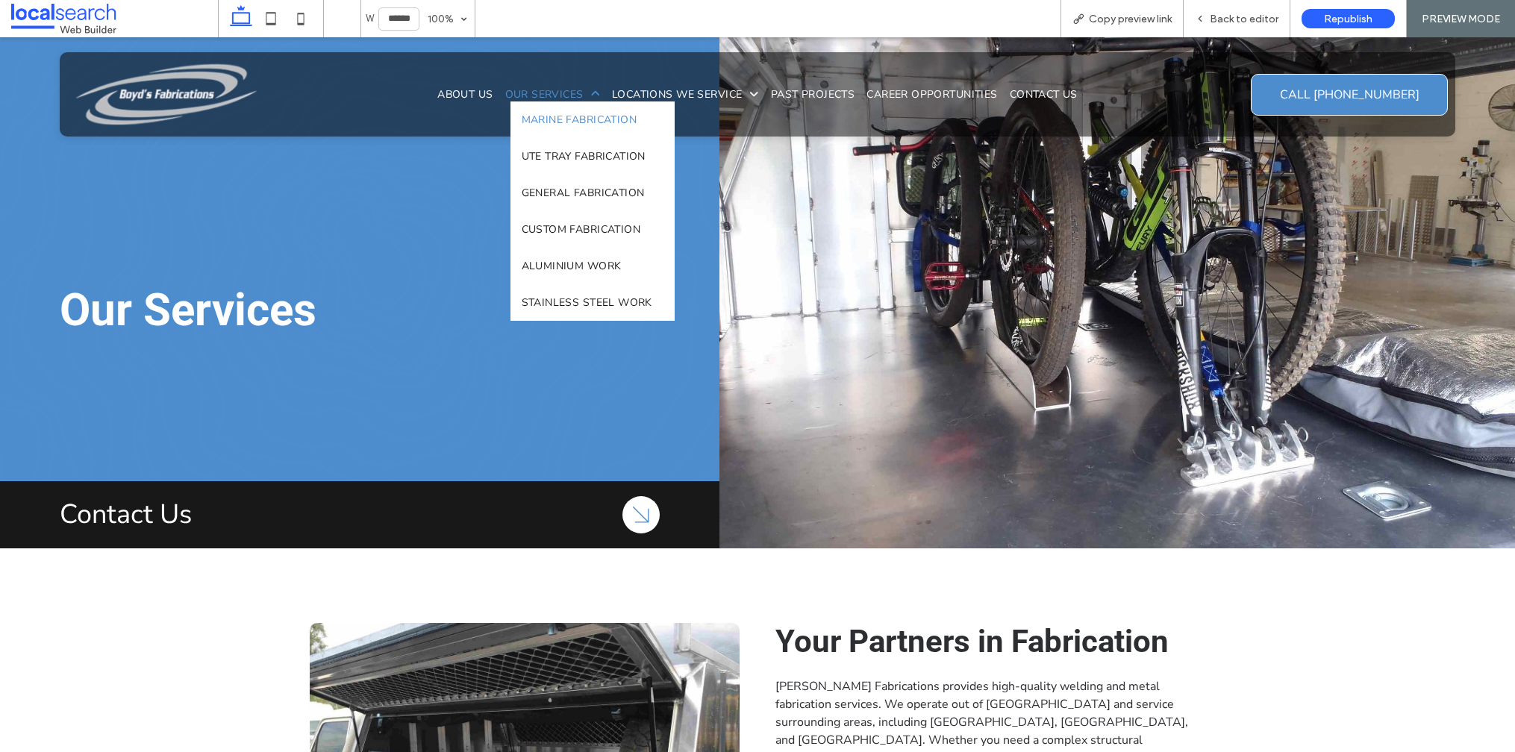
click at [563, 120] on span "Marine Fabrication" at bounding box center [580, 120] width 116 height 14
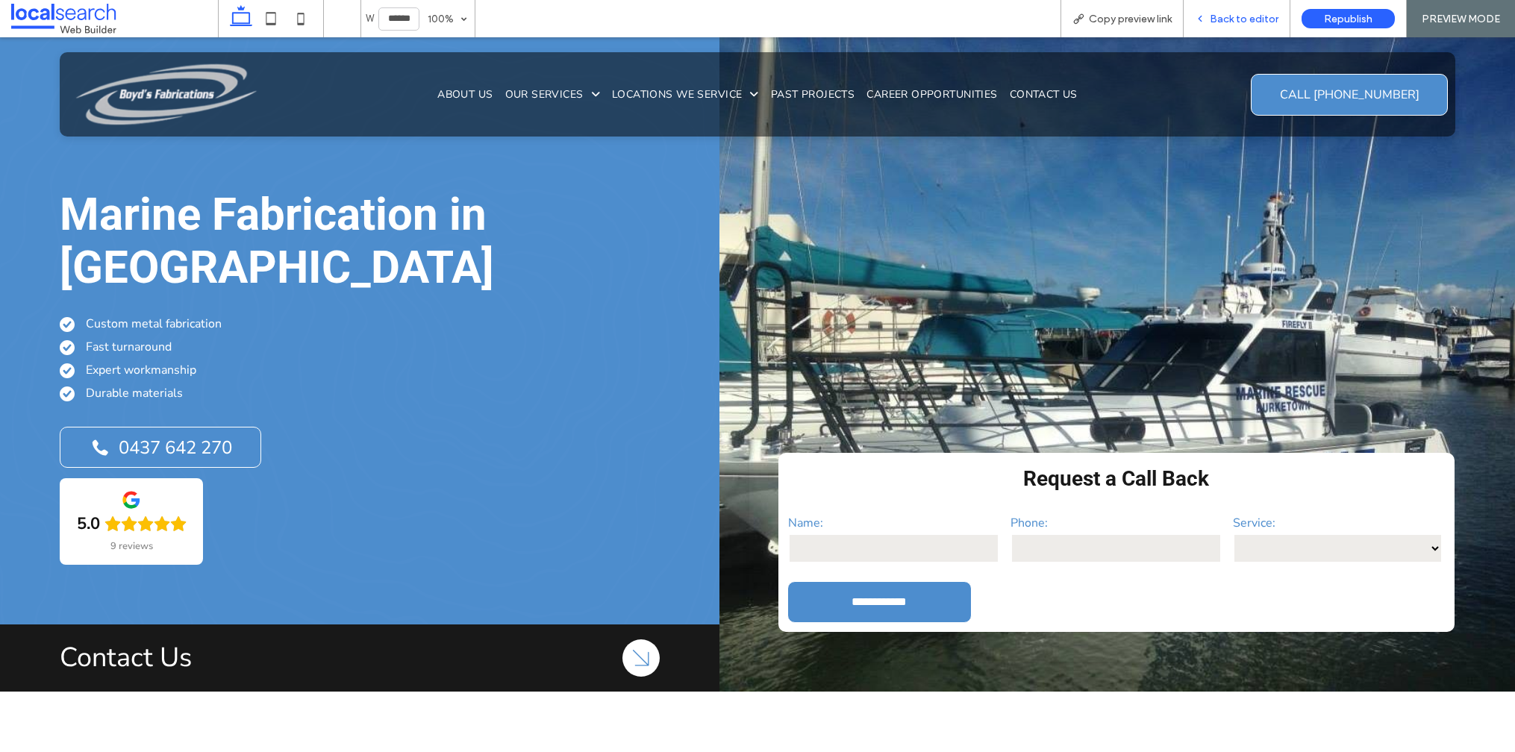
drag, startPoint x: 1214, startPoint y: 21, endPoint x: 1169, endPoint y: 2, distance: 49.2
click at [1214, 21] on span "Back to editor" at bounding box center [1244, 19] width 69 height 13
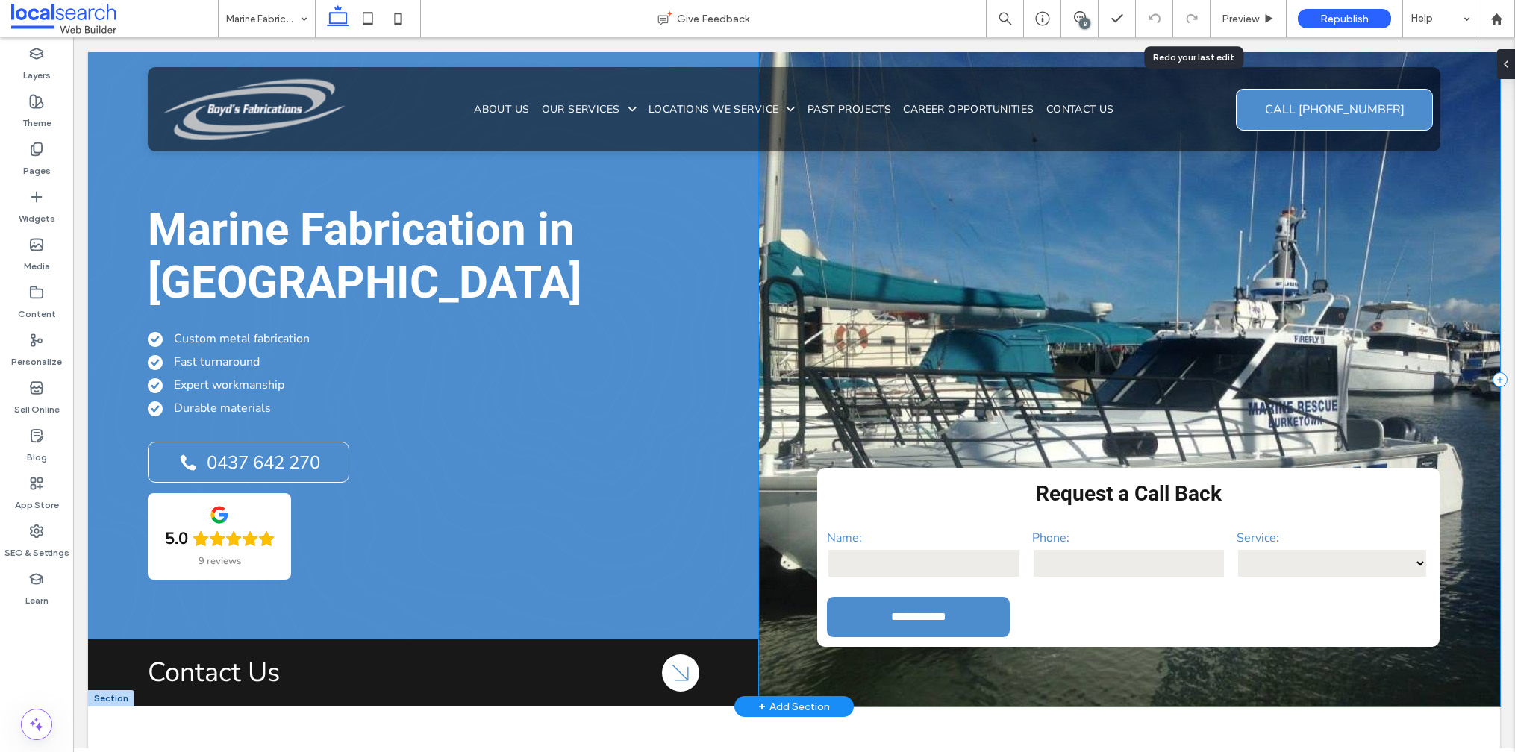
click at [833, 315] on div "**********" at bounding box center [1129, 379] width 741 height 655
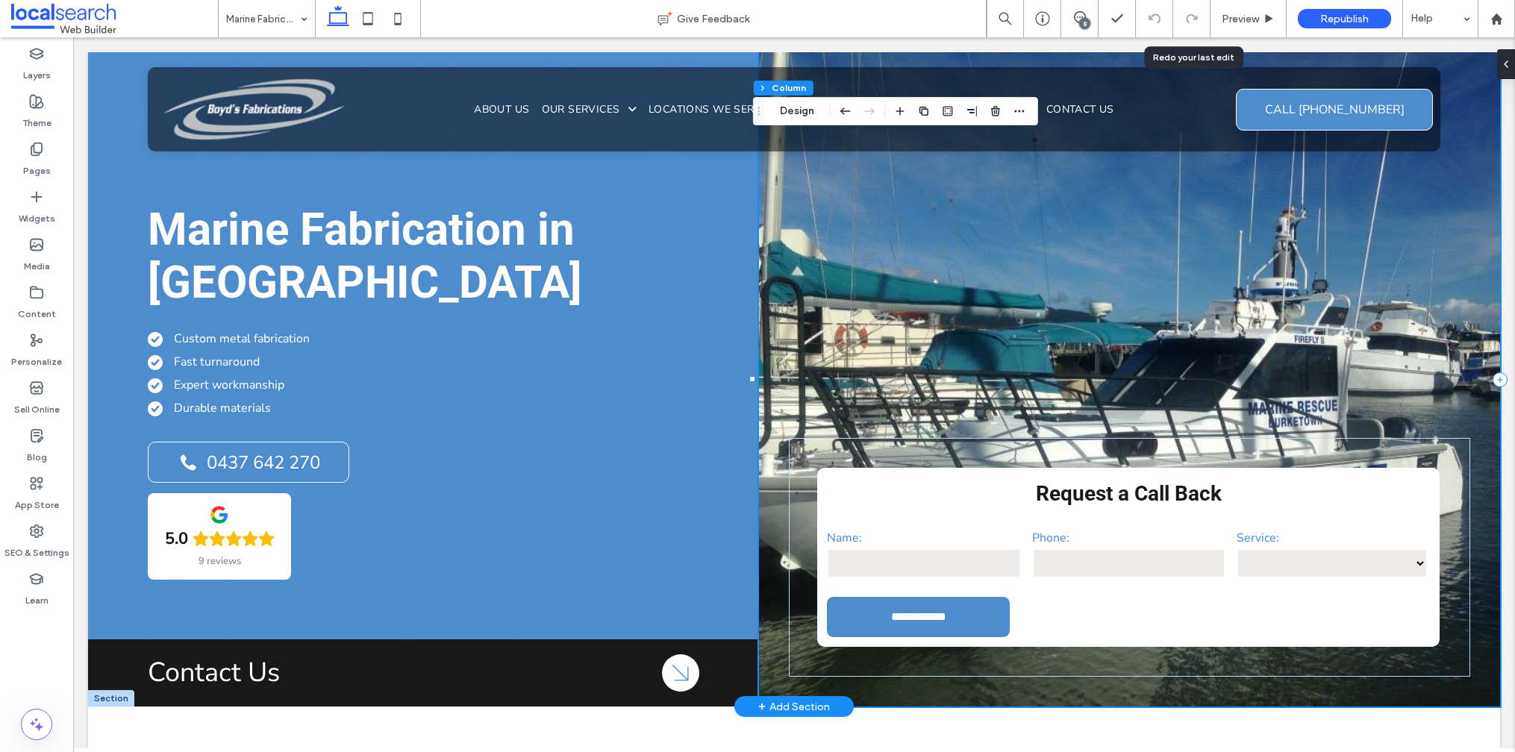
click at [759, 376] on div "**********" at bounding box center [1129, 379] width 741 height 655
click at [754, 378] on div at bounding box center [752, 379] width 6 height 6
click at [793, 116] on button "Design" at bounding box center [797, 111] width 54 height 18
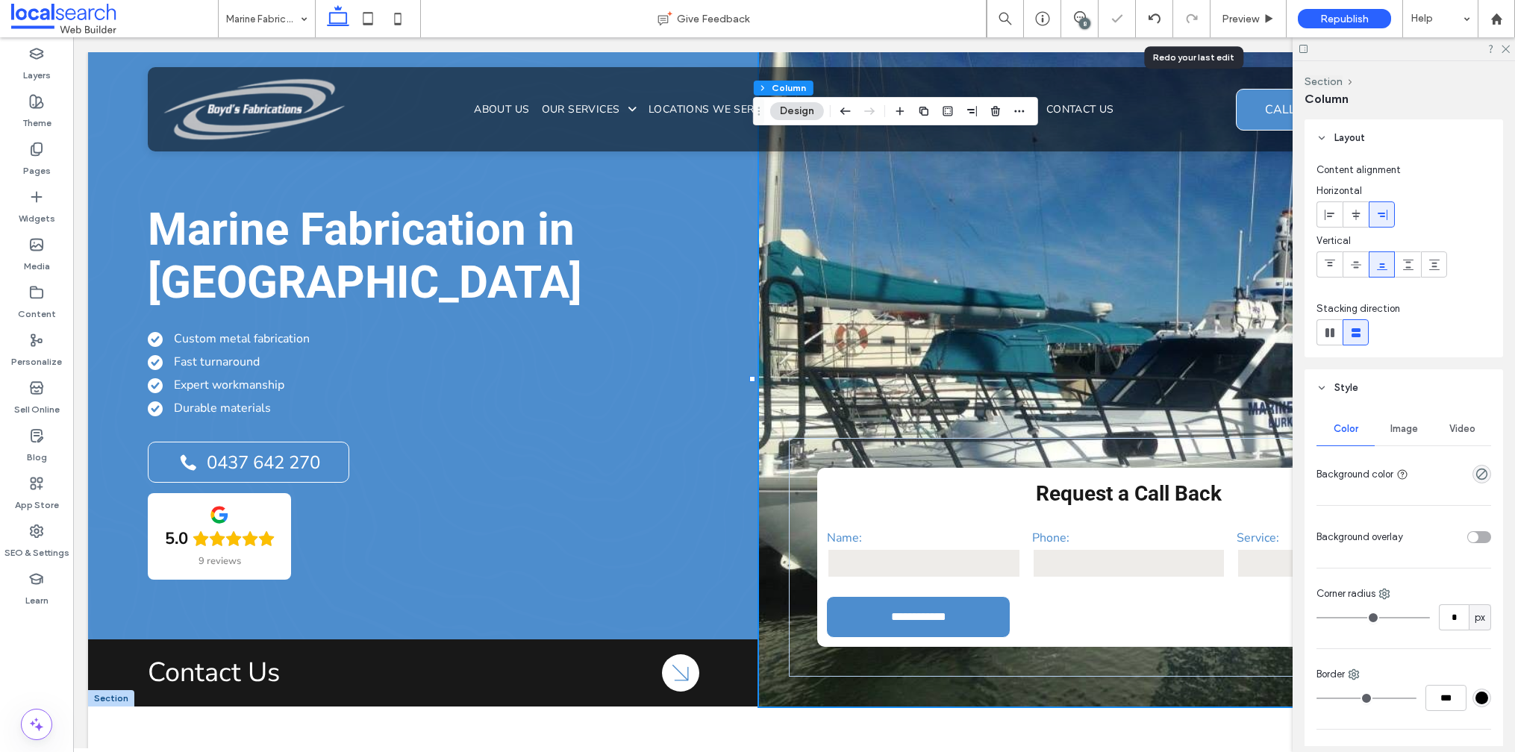
click at [1384, 423] on div "Image" at bounding box center [1404, 429] width 58 height 33
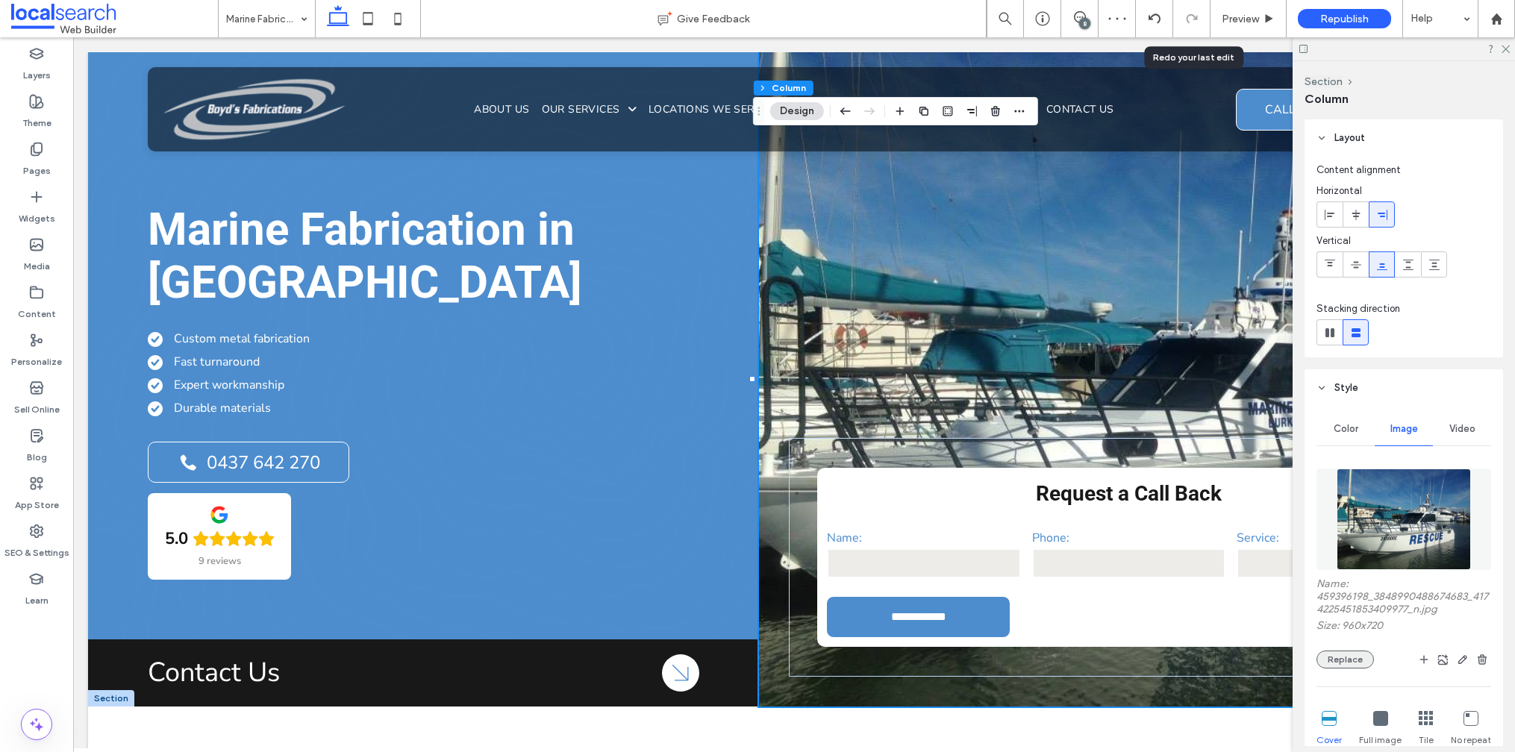
click at [1337, 662] on button "Replace" at bounding box center [1345, 660] width 57 height 18
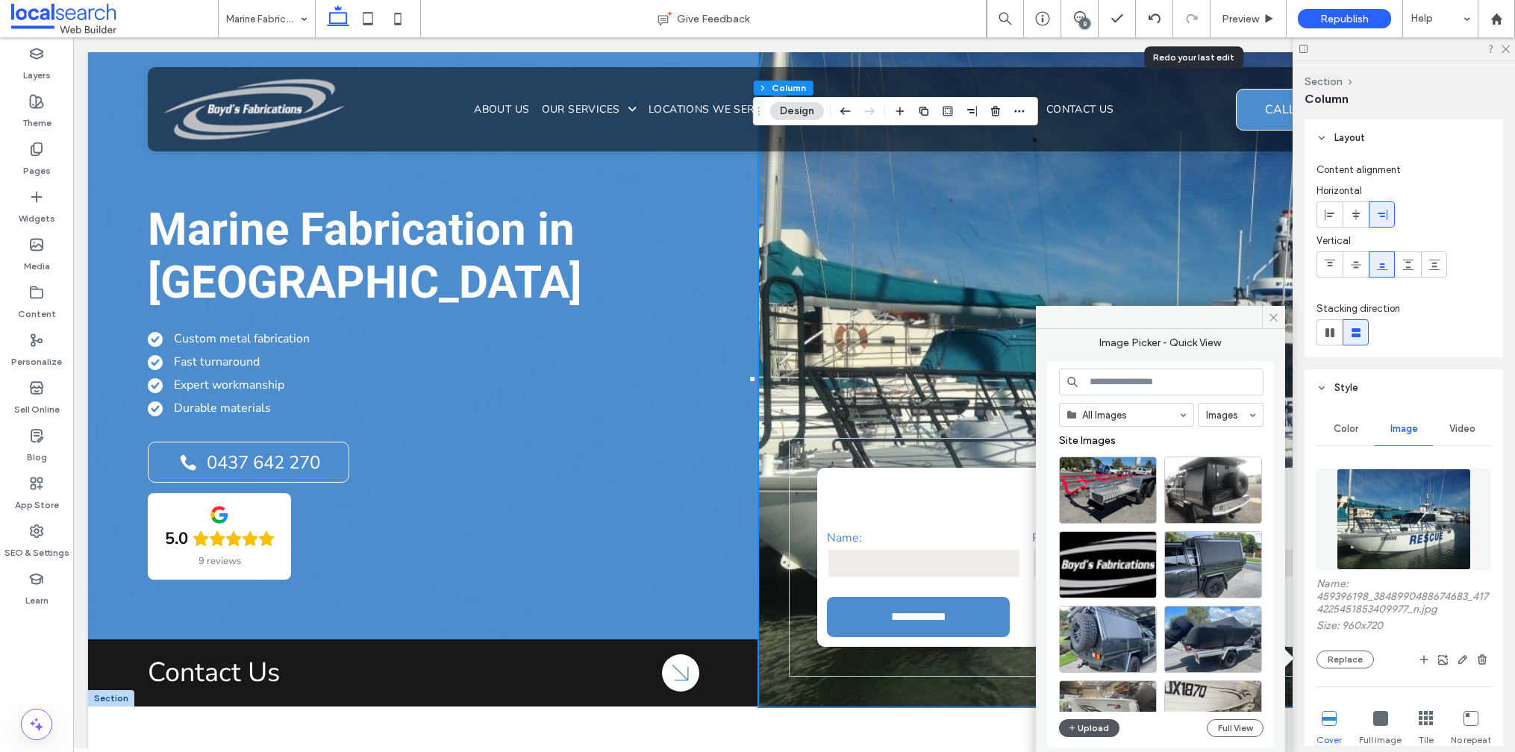
click at [1087, 732] on button "Upload" at bounding box center [1089, 728] width 61 height 18
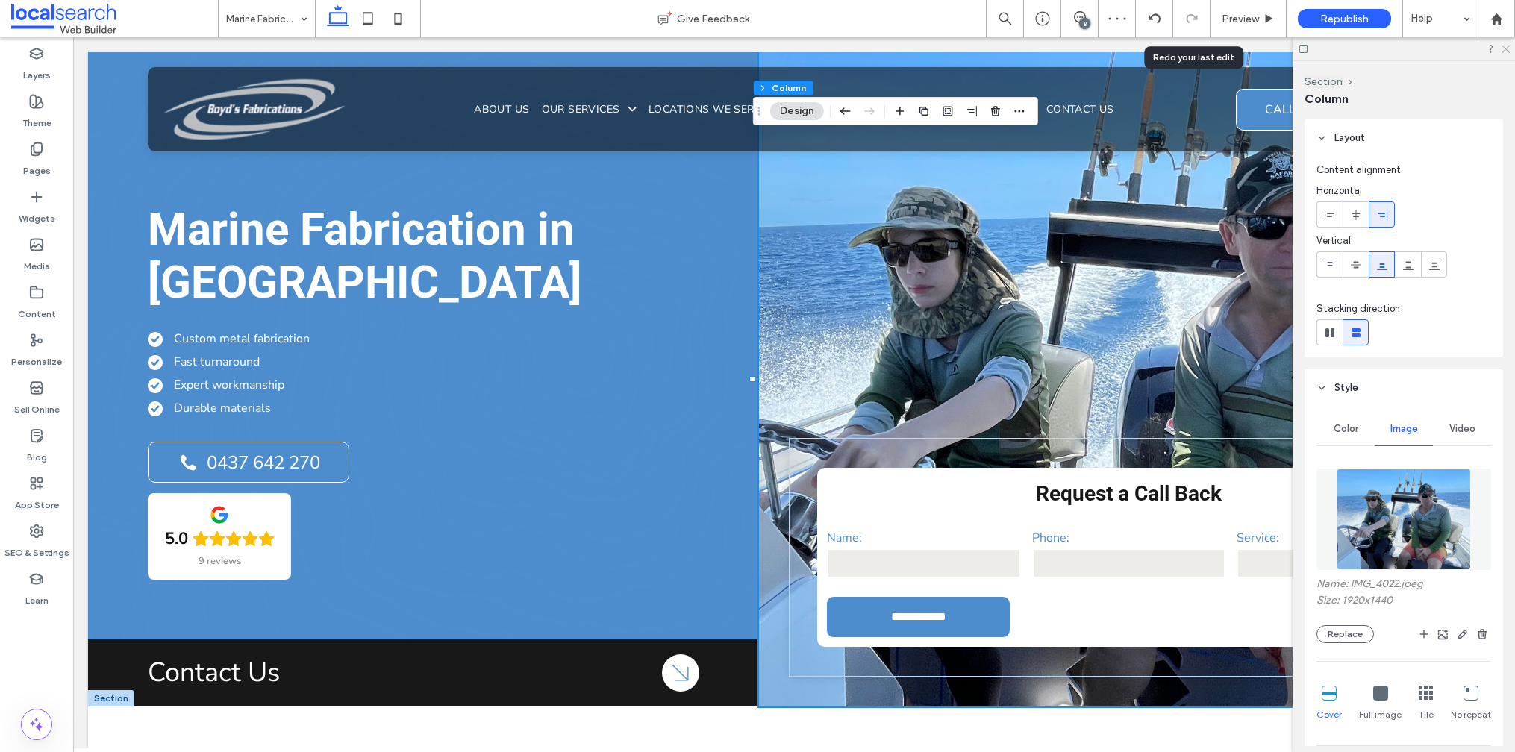
click at [1508, 47] on use at bounding box center [1506, 50] width 8 height 8
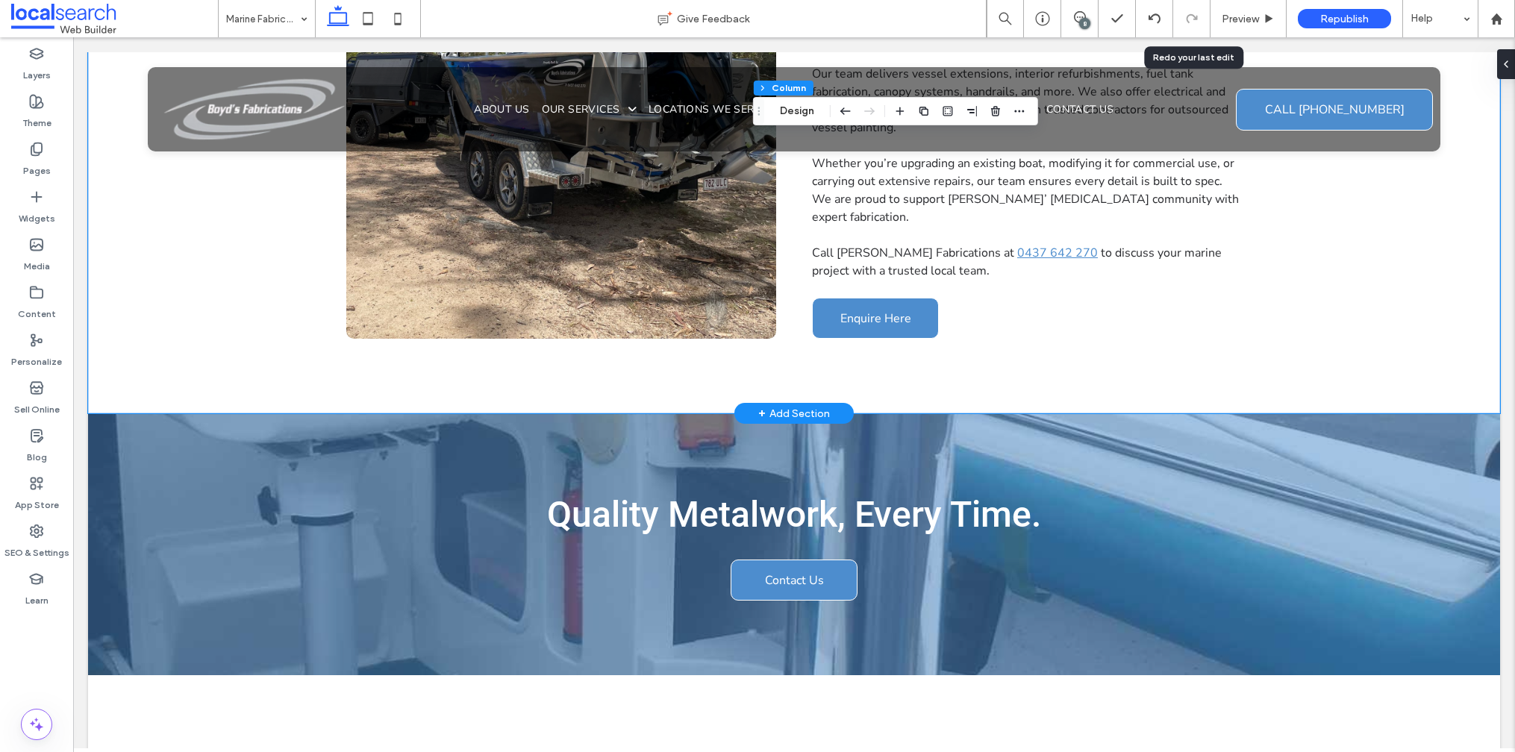
scroll to position [1090, 0]
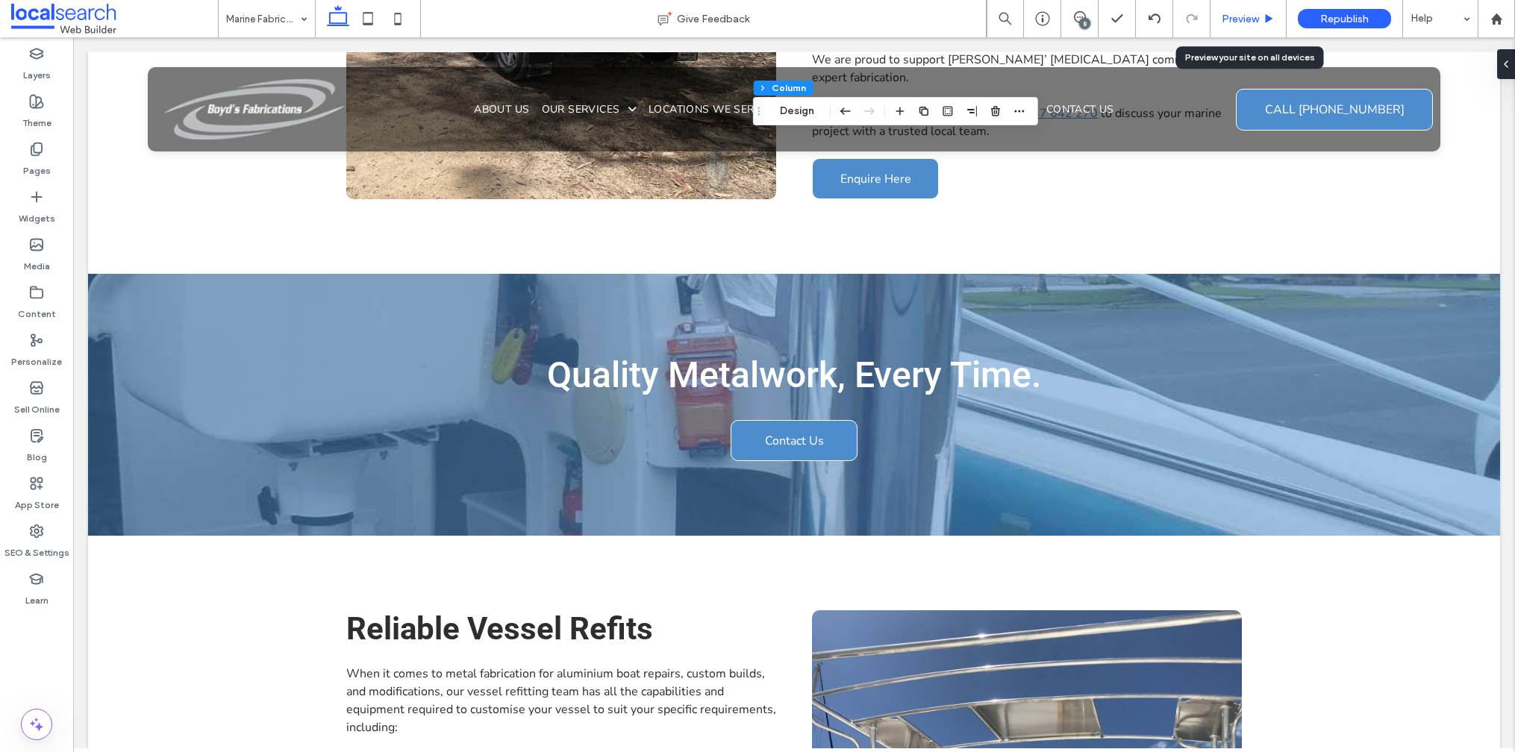
click at [1245, 13] on span "Preview" at bounding box center [1240, 19] width 37 height 13
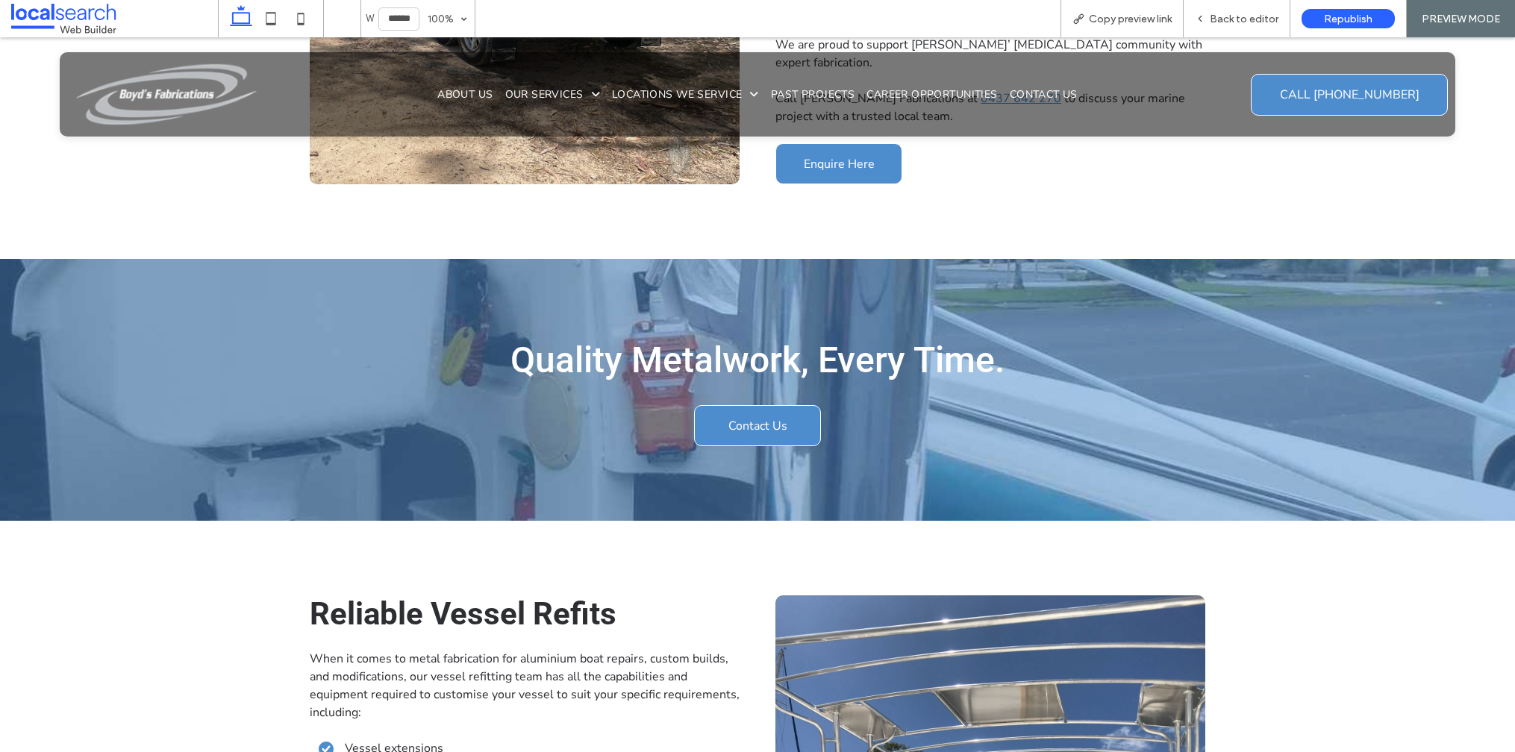
scroll to position [1075, 0]
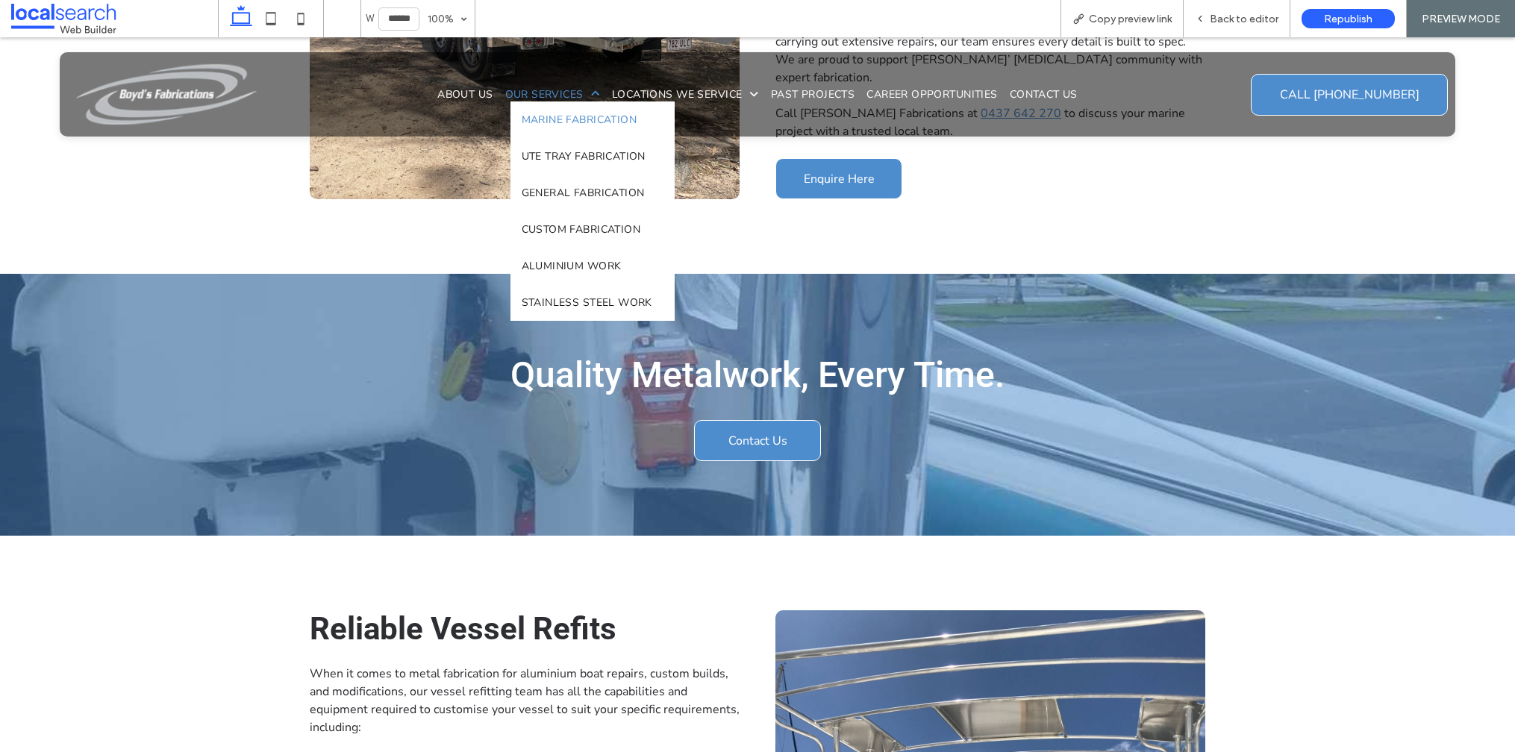
click at [537, 91] on span "Our Services" at bounding box center [552, 94] width 95 height 14
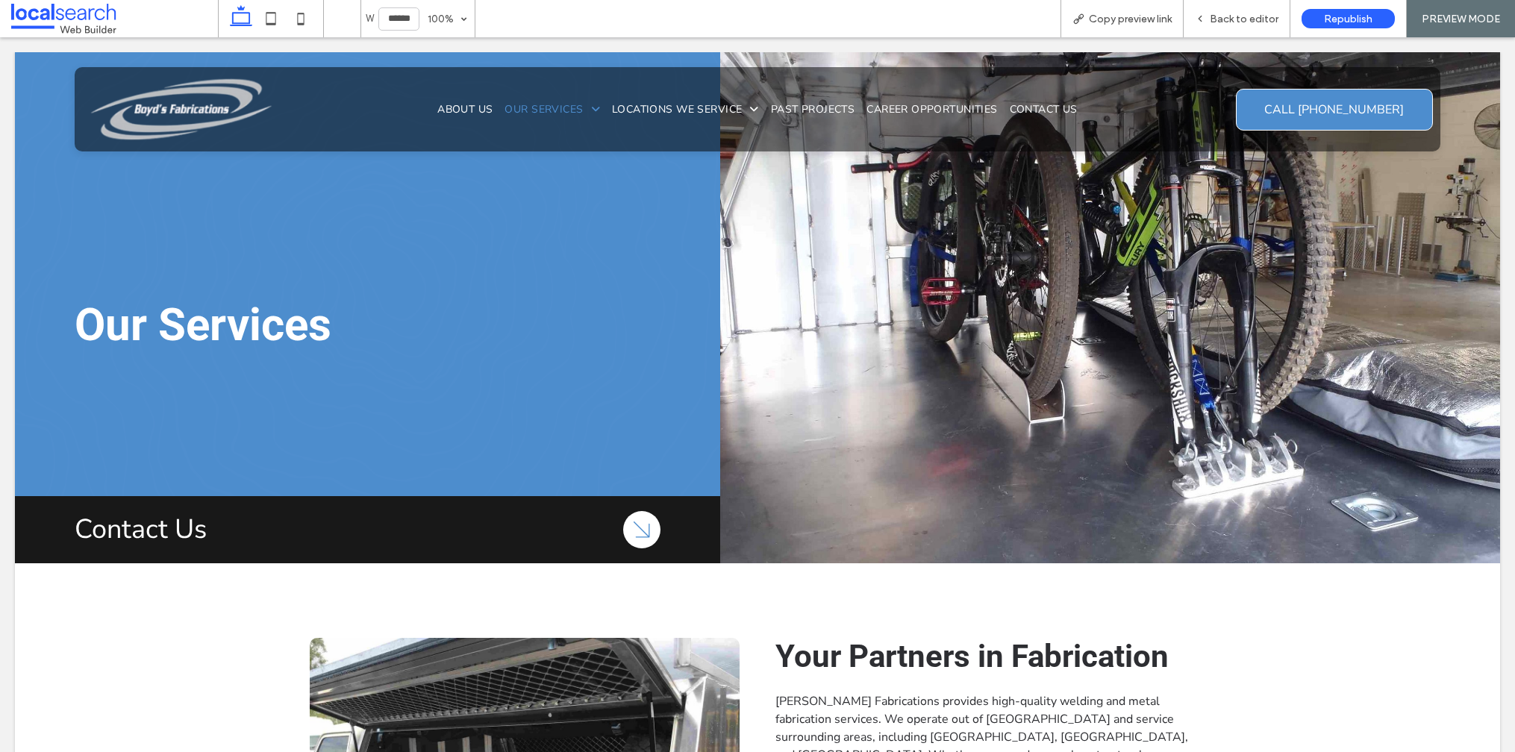
scroll to position [0, 0]
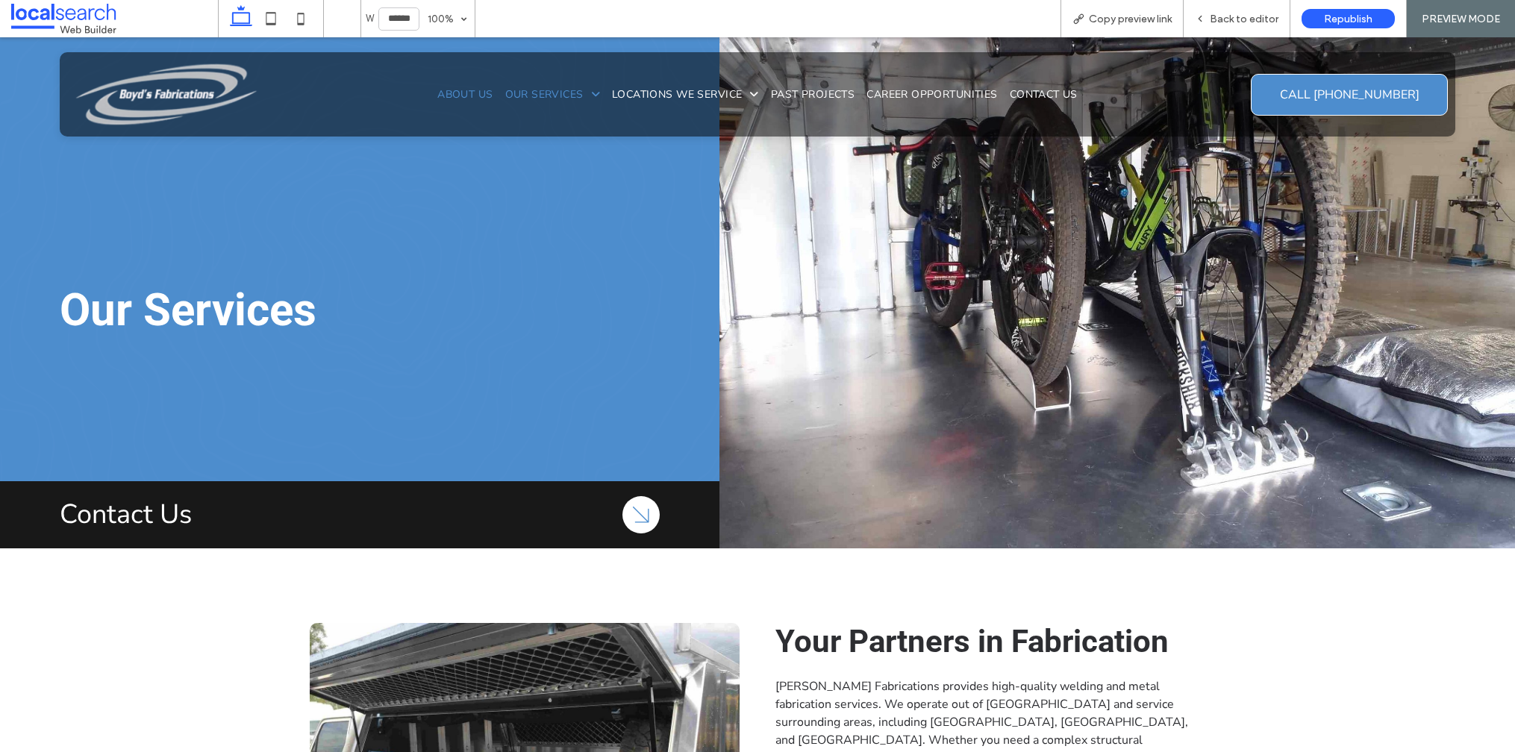
click at [461, 94] on span "About Us" at bounding box center [464, 94] width 55 height 14
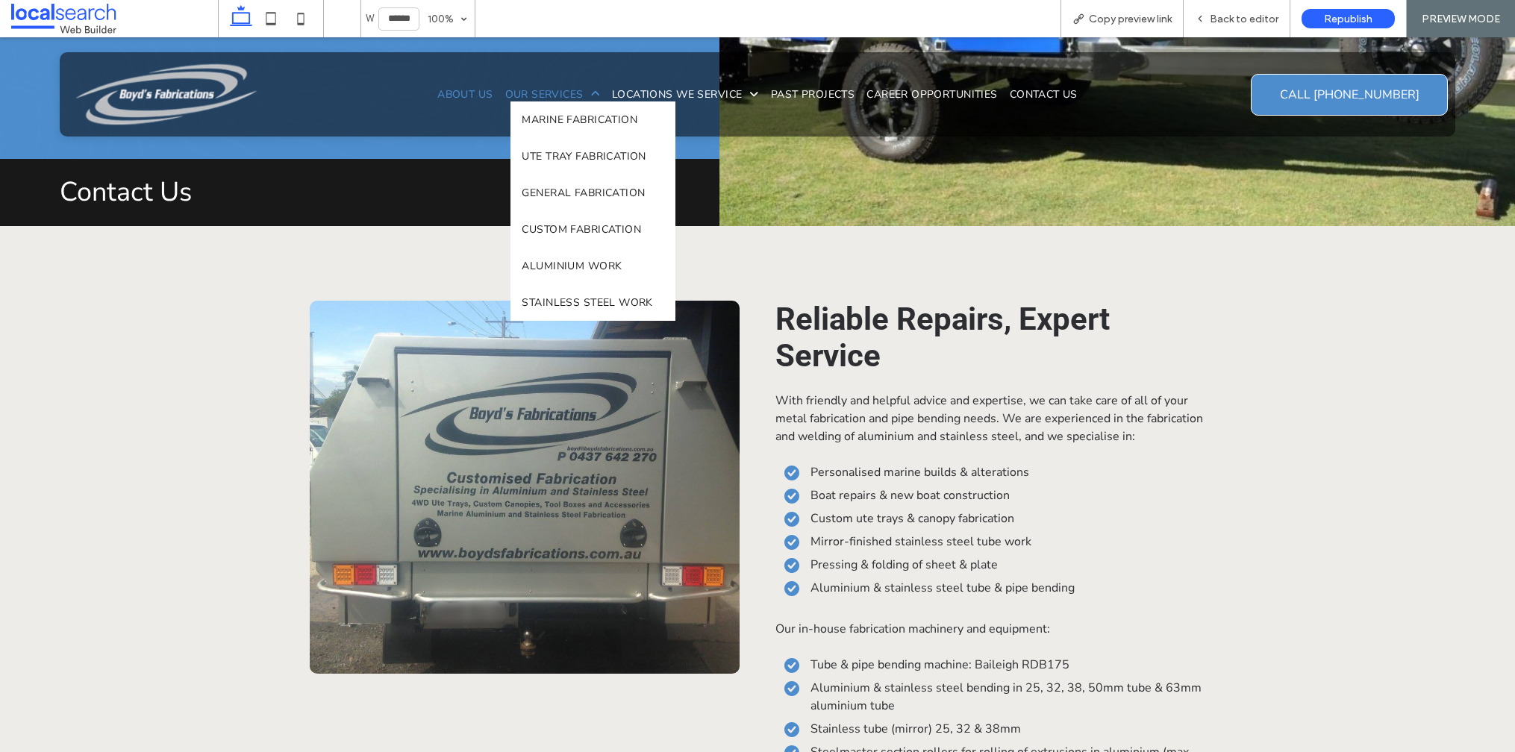
scroll to position [118, 0]
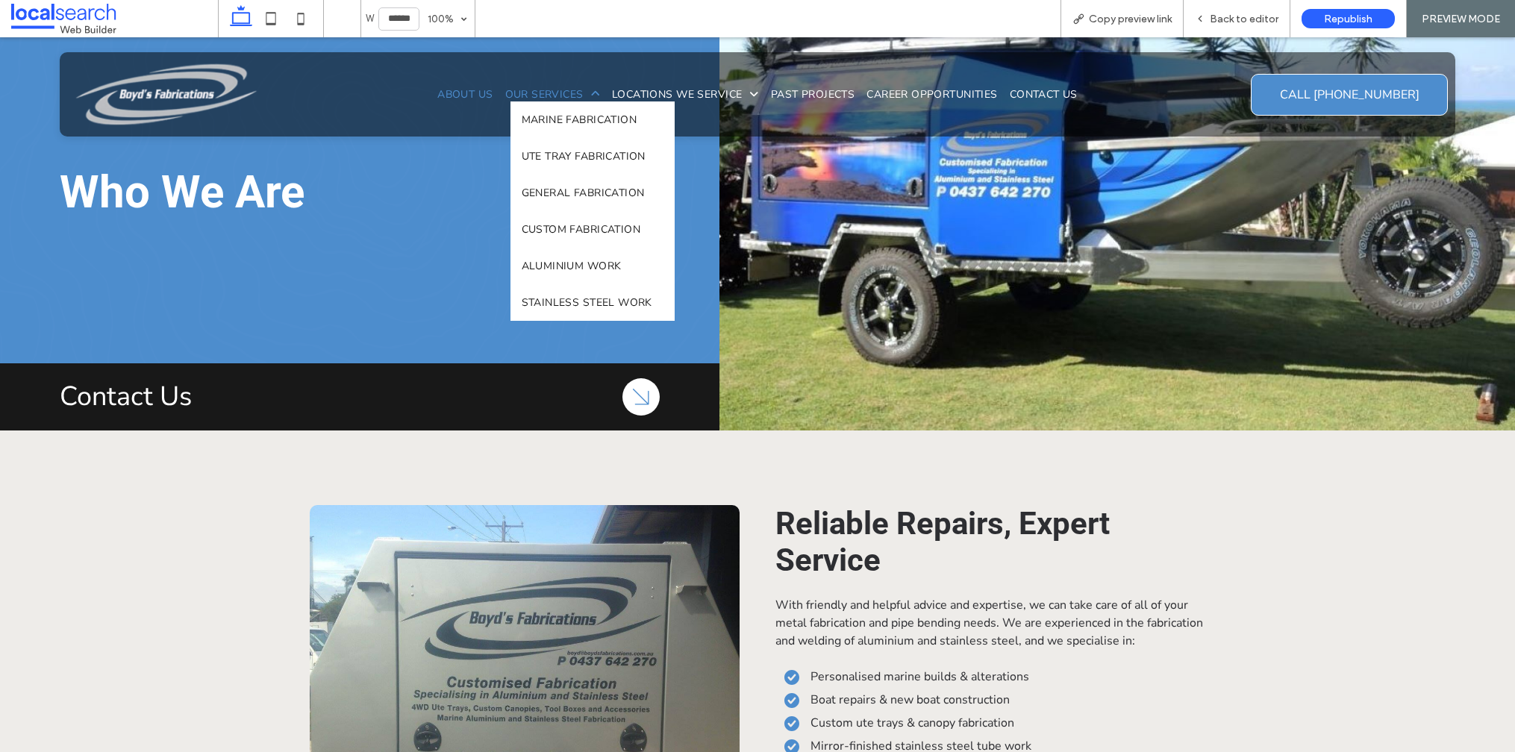
click at [538, 99] on span "Our Services" at bounding box center [552, 94] width 95 height 14
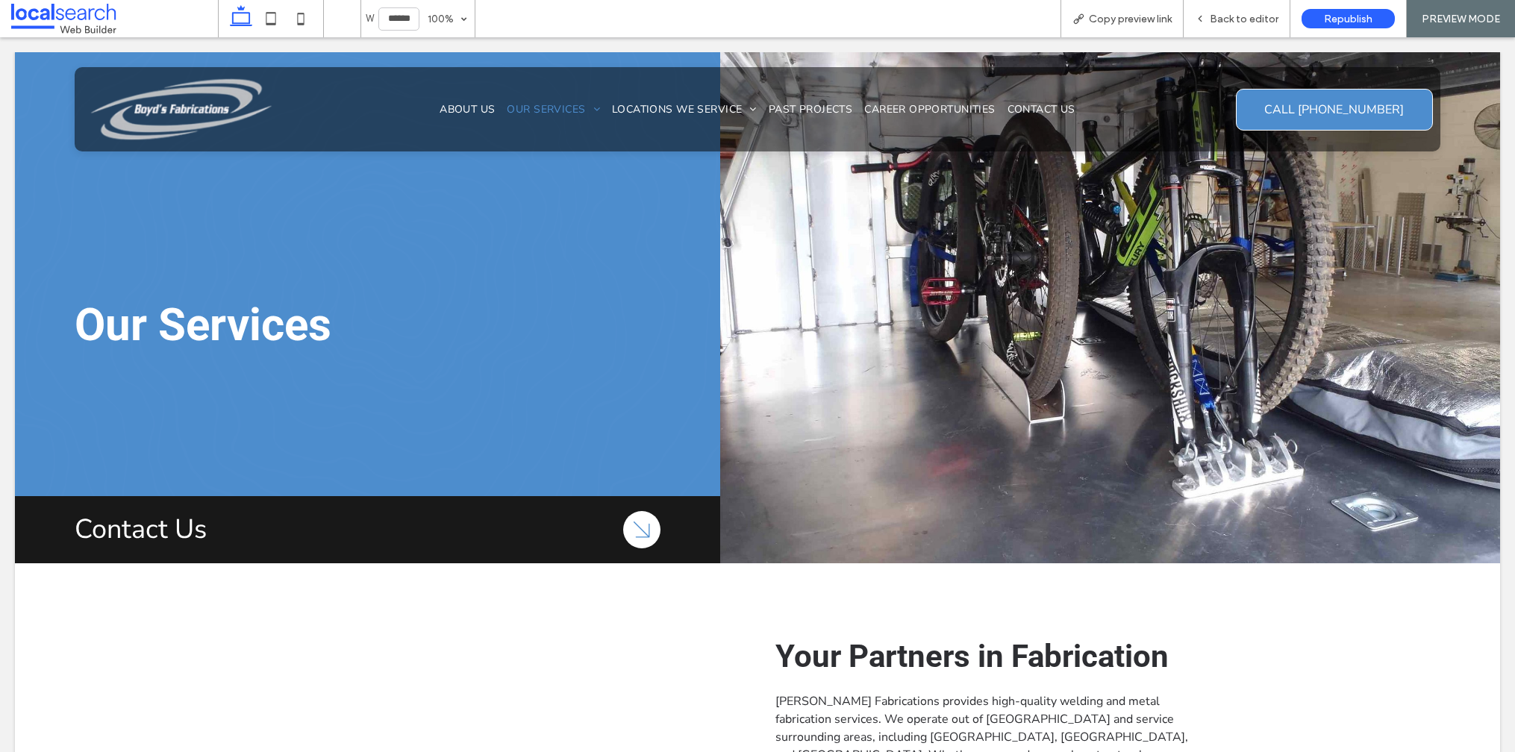
scroll to position [0, 0]
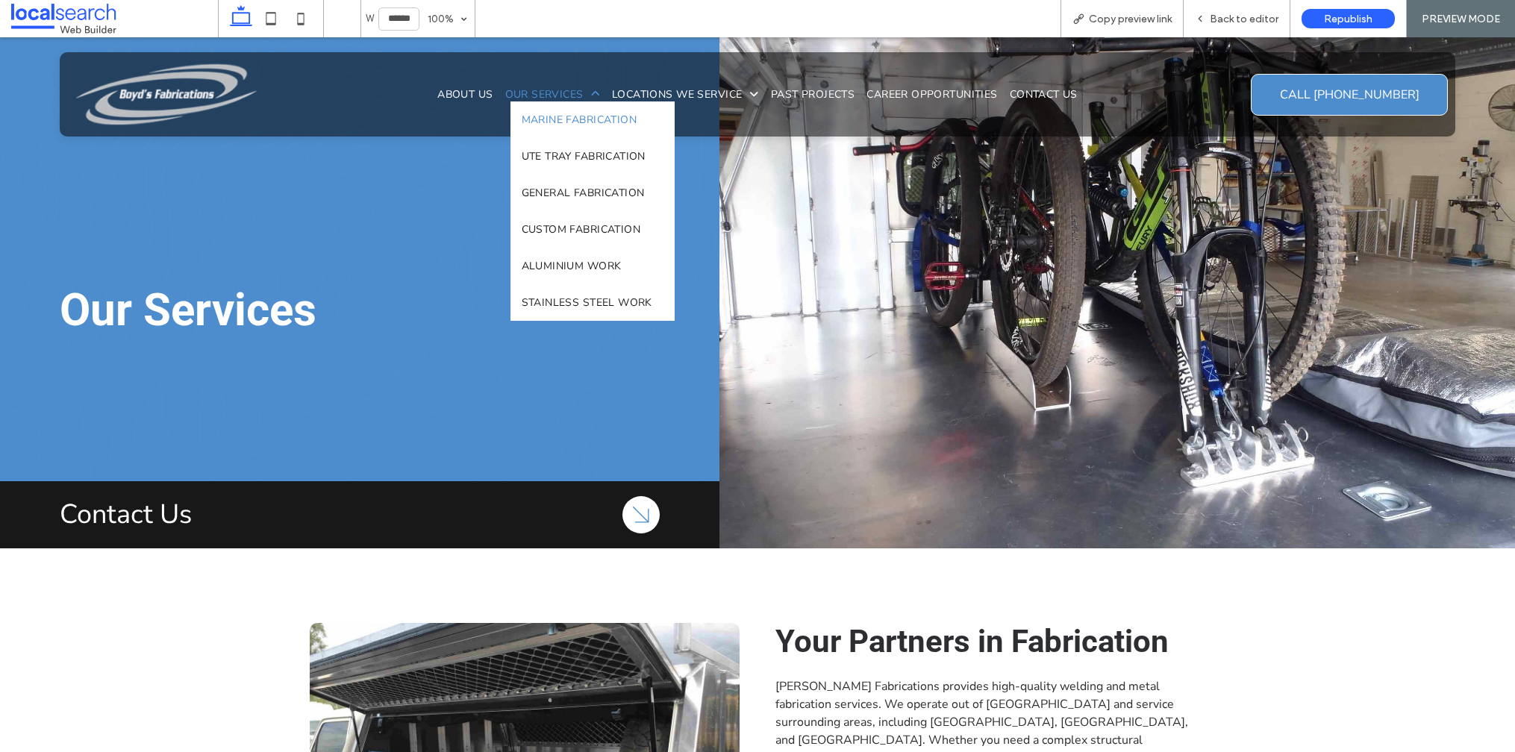
click at [556, 125] on span "Marine Fabrication" at bounding box center [580, 120] width 116 height 14
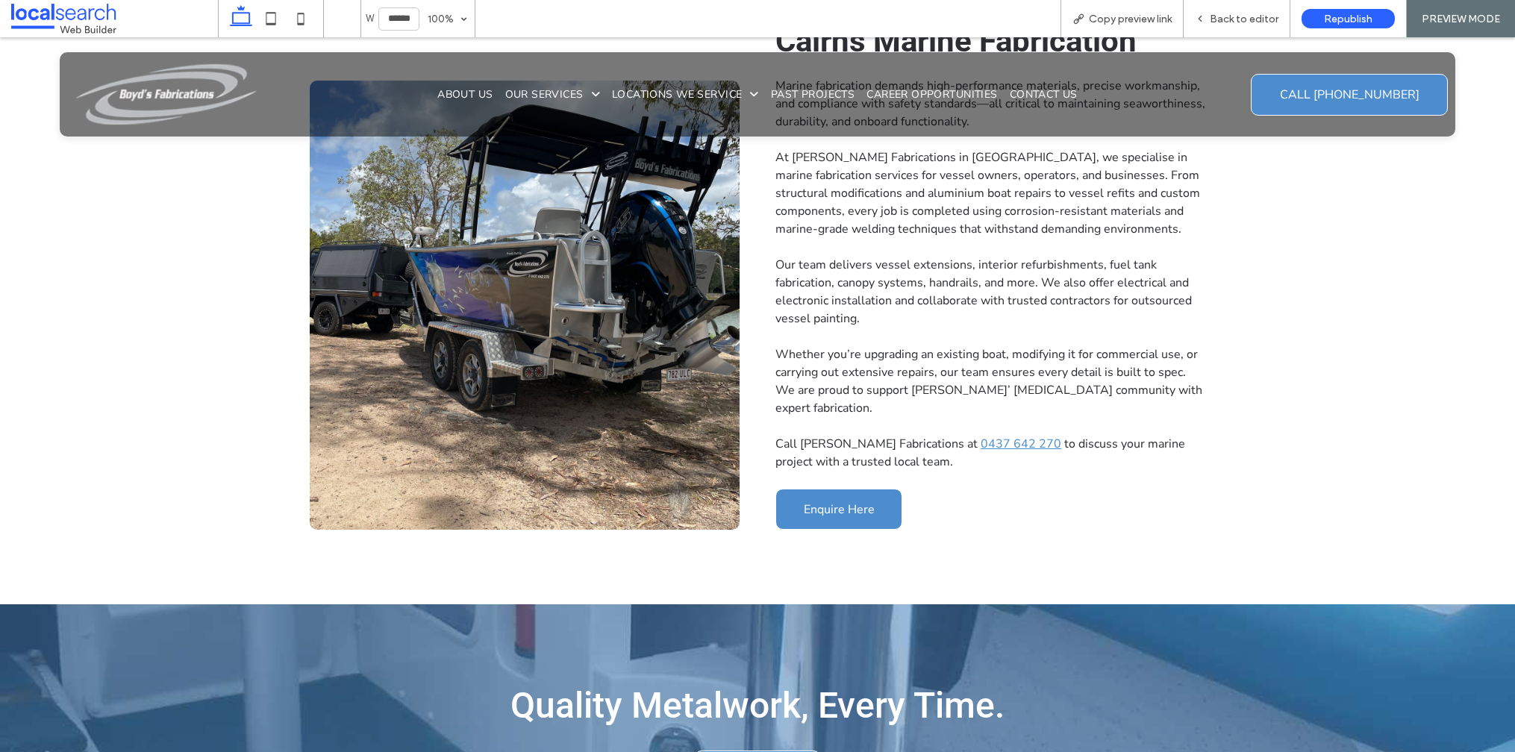
scroll to position [1085, 0]
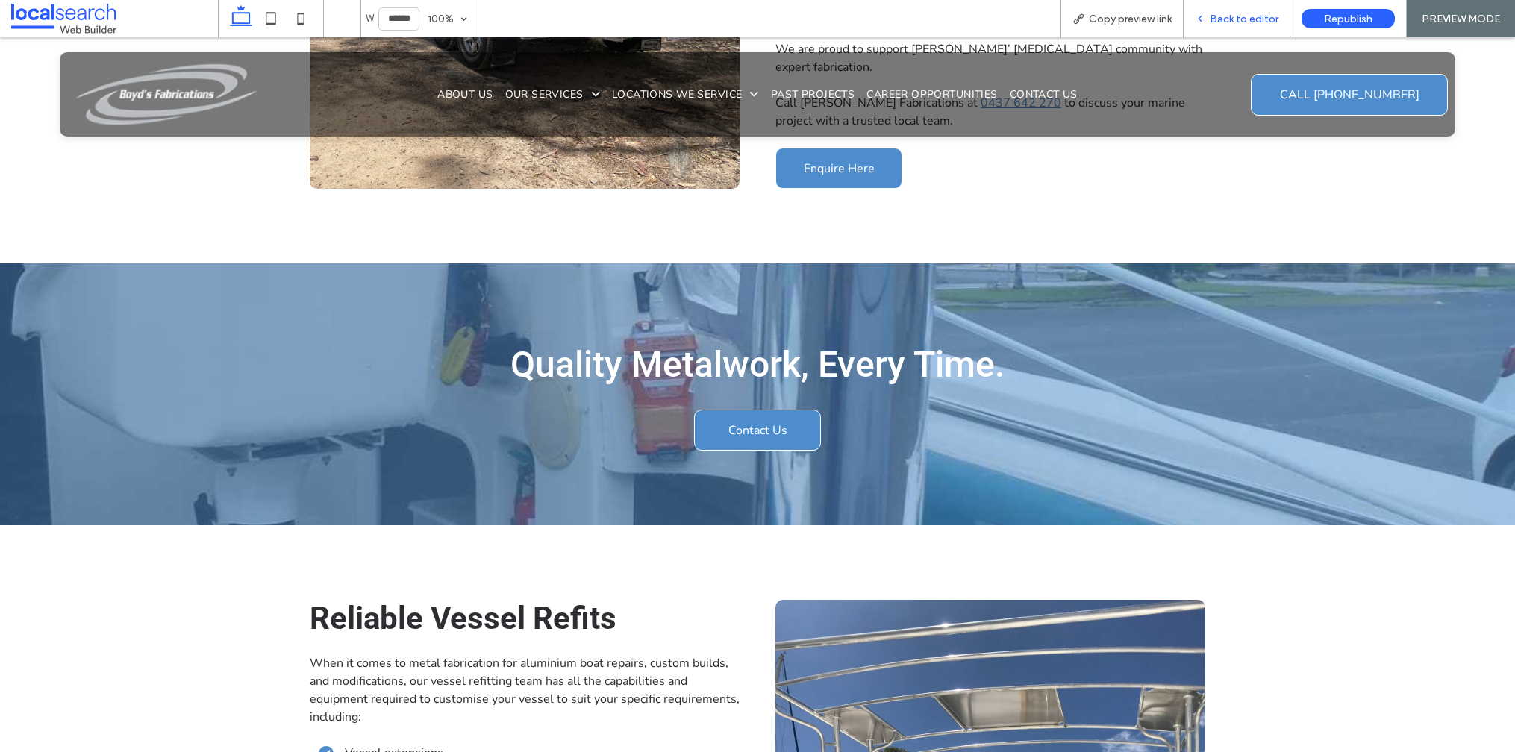
click at [1229, 22] on span "Back to editor" at bounding box center [1244, 19] width 69 height 13
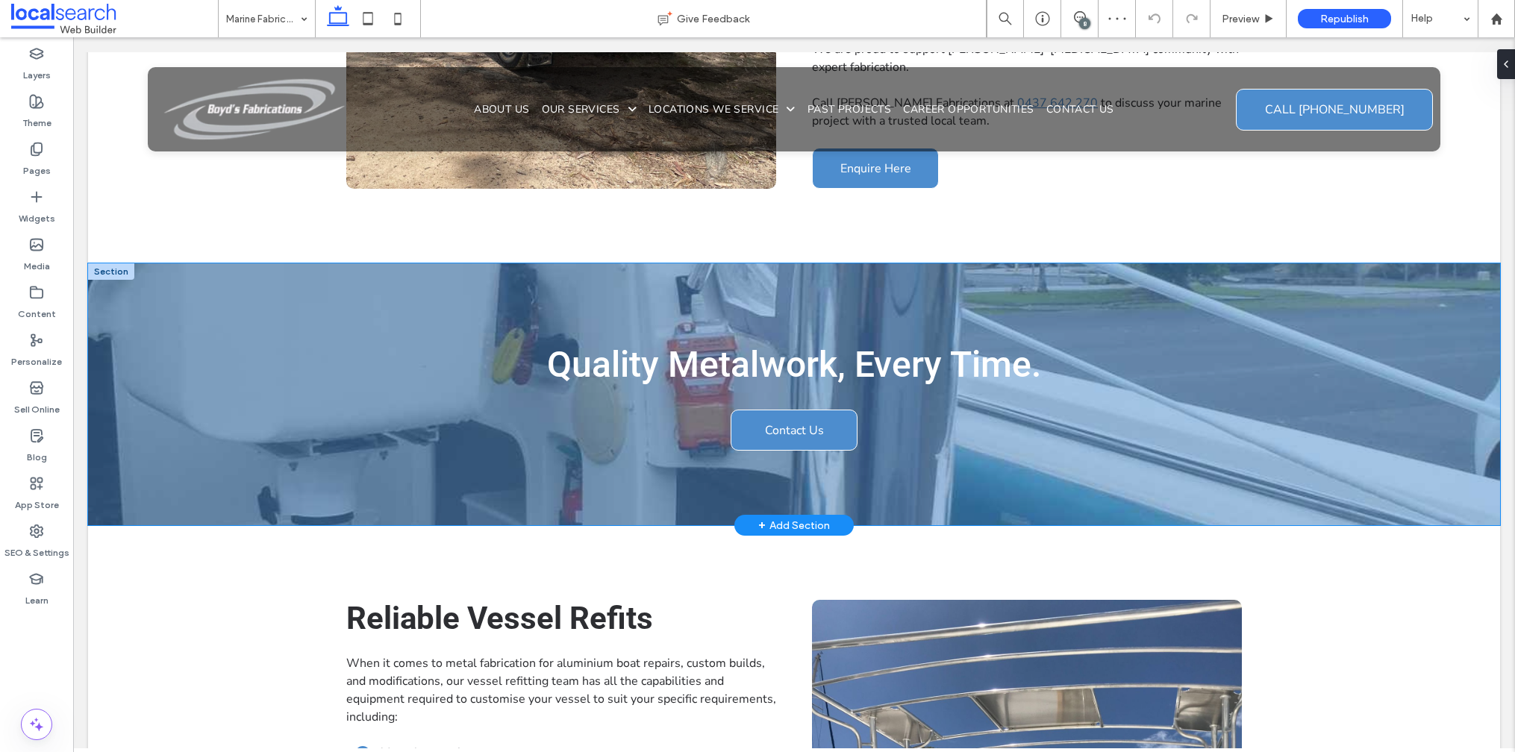
click at [153, 455] on div "Quality Metalwork, Every Time. Contact Us" at bounding box center [794, 394] width 1412 height 262
click at [127, 525] on div at bounding box center [111, 533] width 46 height 16
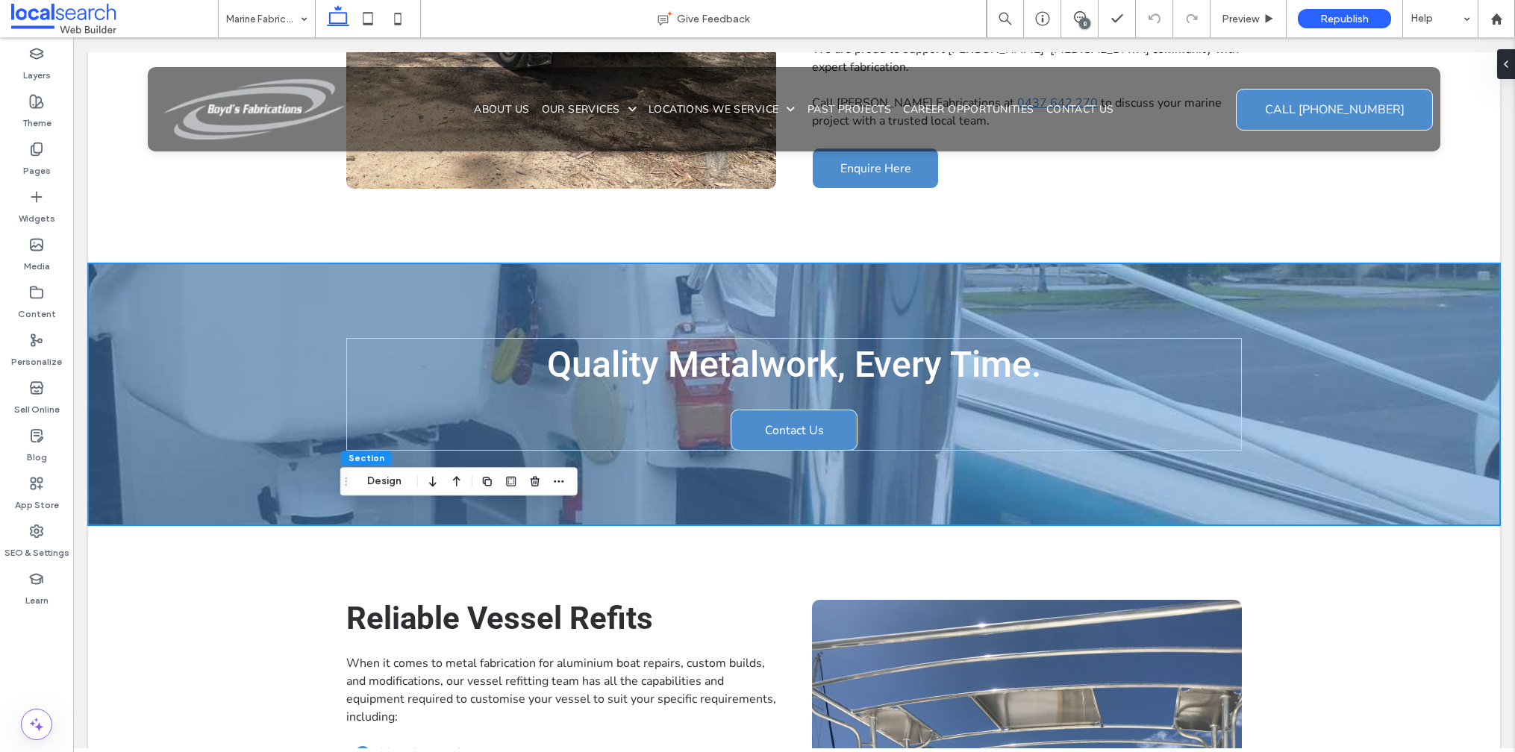
click at [126, 522] on div at bounding box center [788, 525] width 1400 height 7
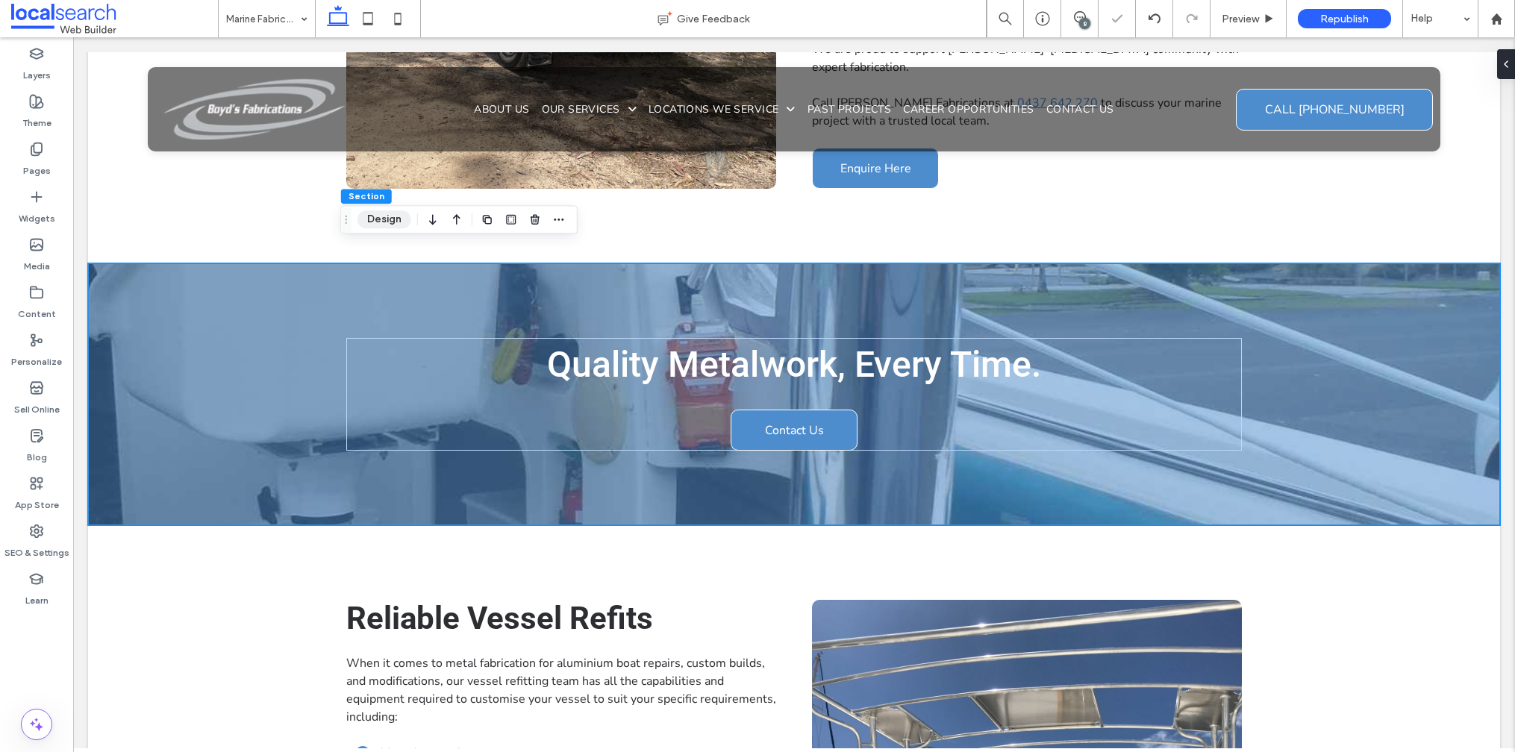
click at [376, 221] on button "Design" at bounding box center [384, 219] width 54 height 18
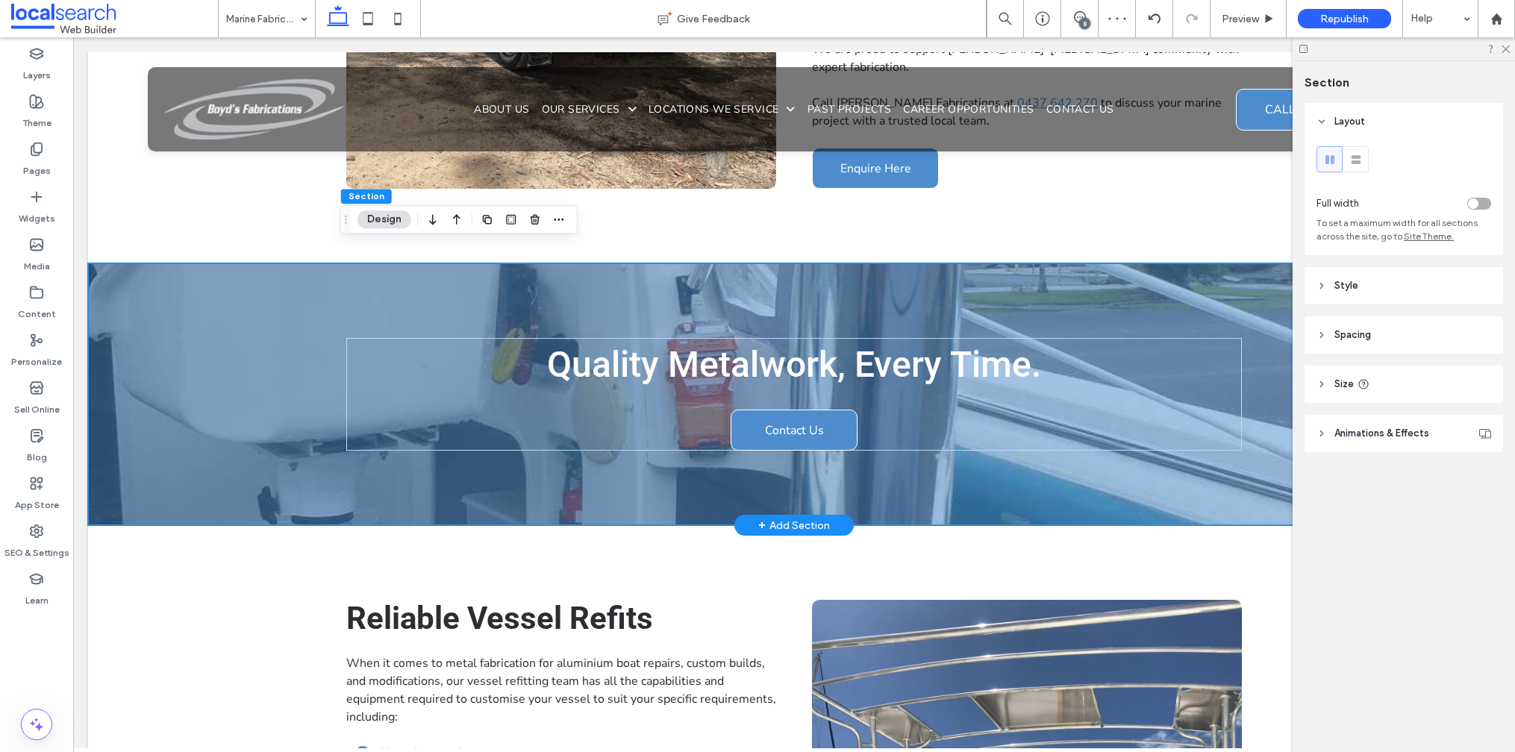
click at [175, 339] on div "Quality Metalwork, Every Time. Contact Us" at bounding box center [794, 394] width 1412 height 262
click at [174, 338] on div "Quality Metalwork, Every Time. Contact Us" at bounding box center [794, 394] width 1412 height 262
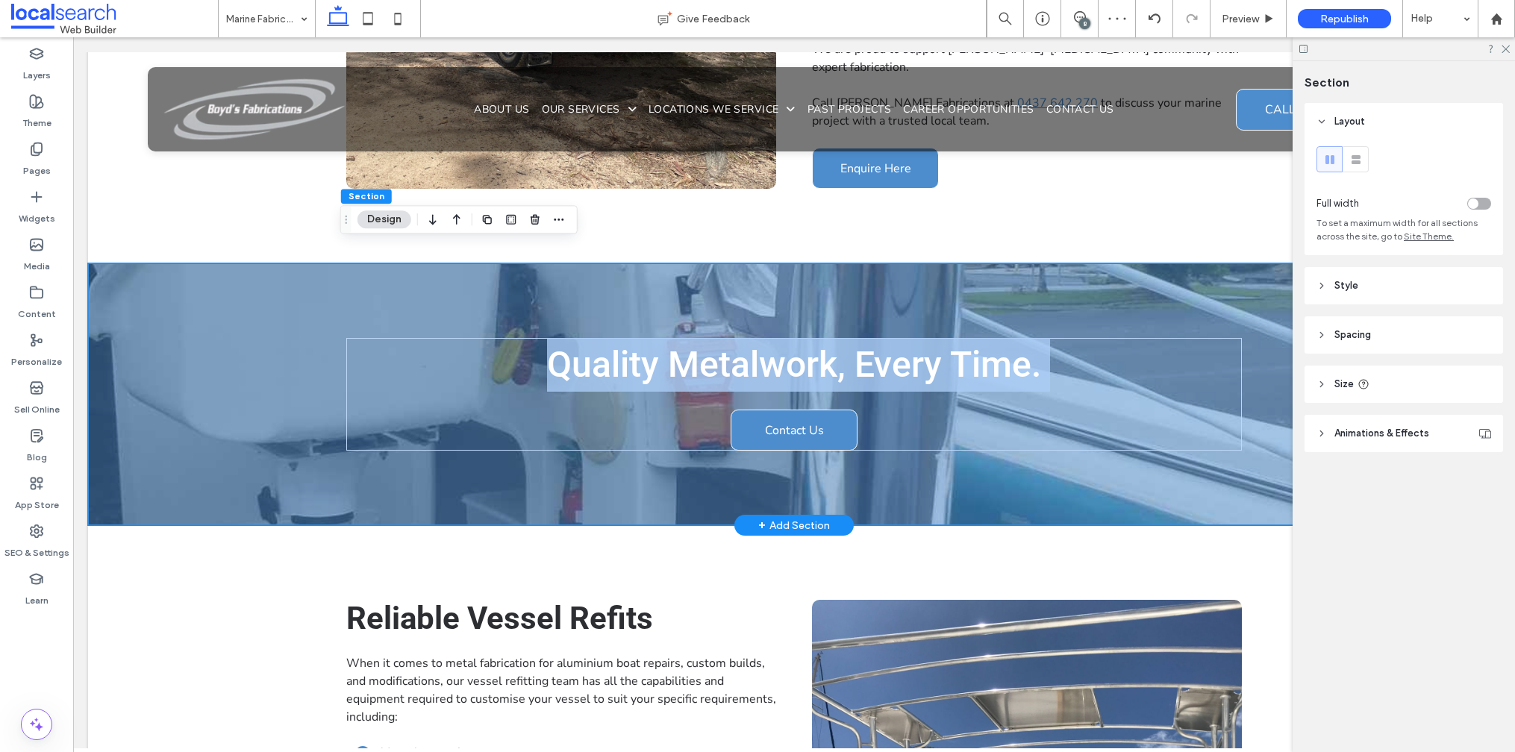
click at [174, 338] on div "Quality Metalwork, Every Time. Contact Us" at bounding box center [794, 394] width 1412 height 262
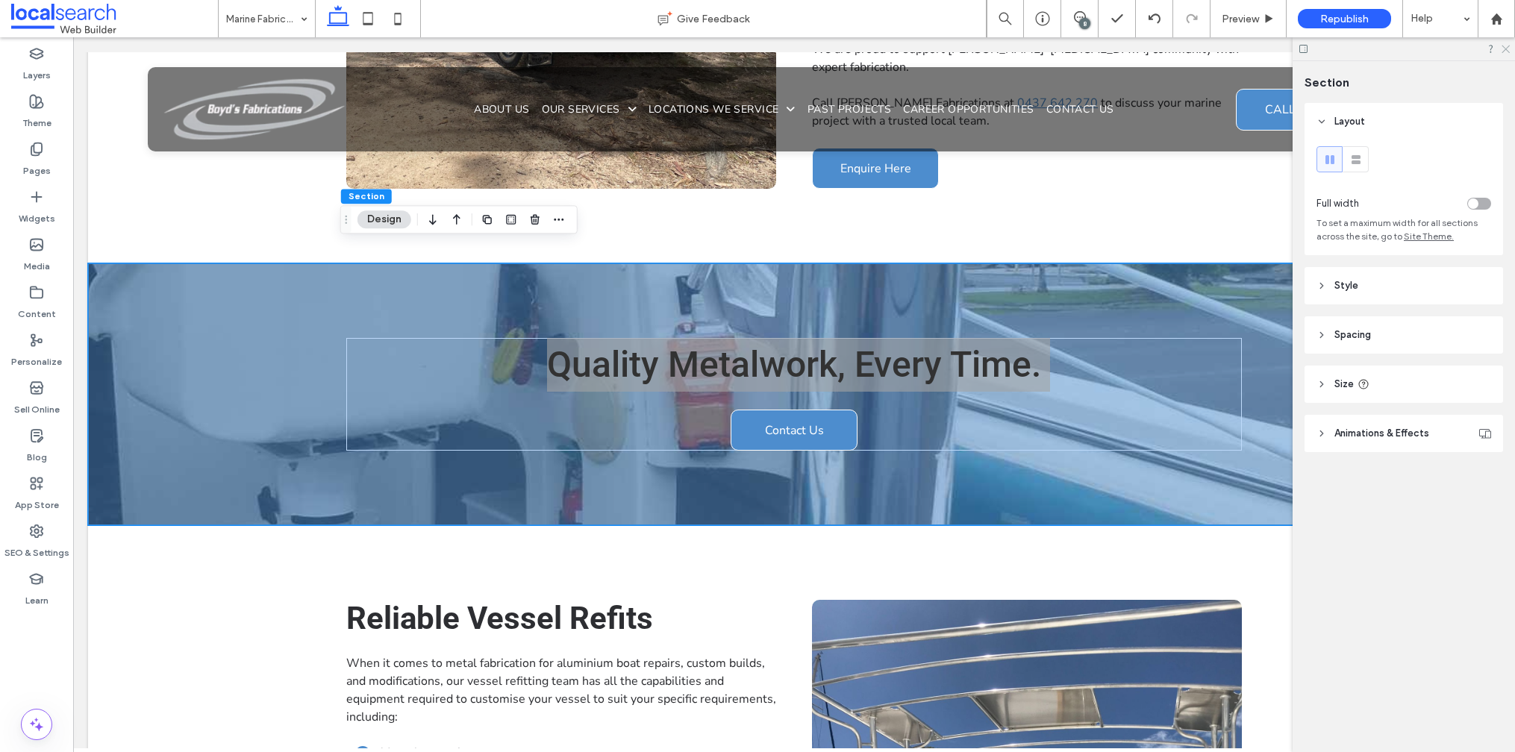
drag, startPoint x: 1508, startPoint y: 47, endPoint x: 1272, endPoint y: 34, distance: 236.2
click at [1508, 47] on use at bounding box center [1506, 50] width 8 height 8
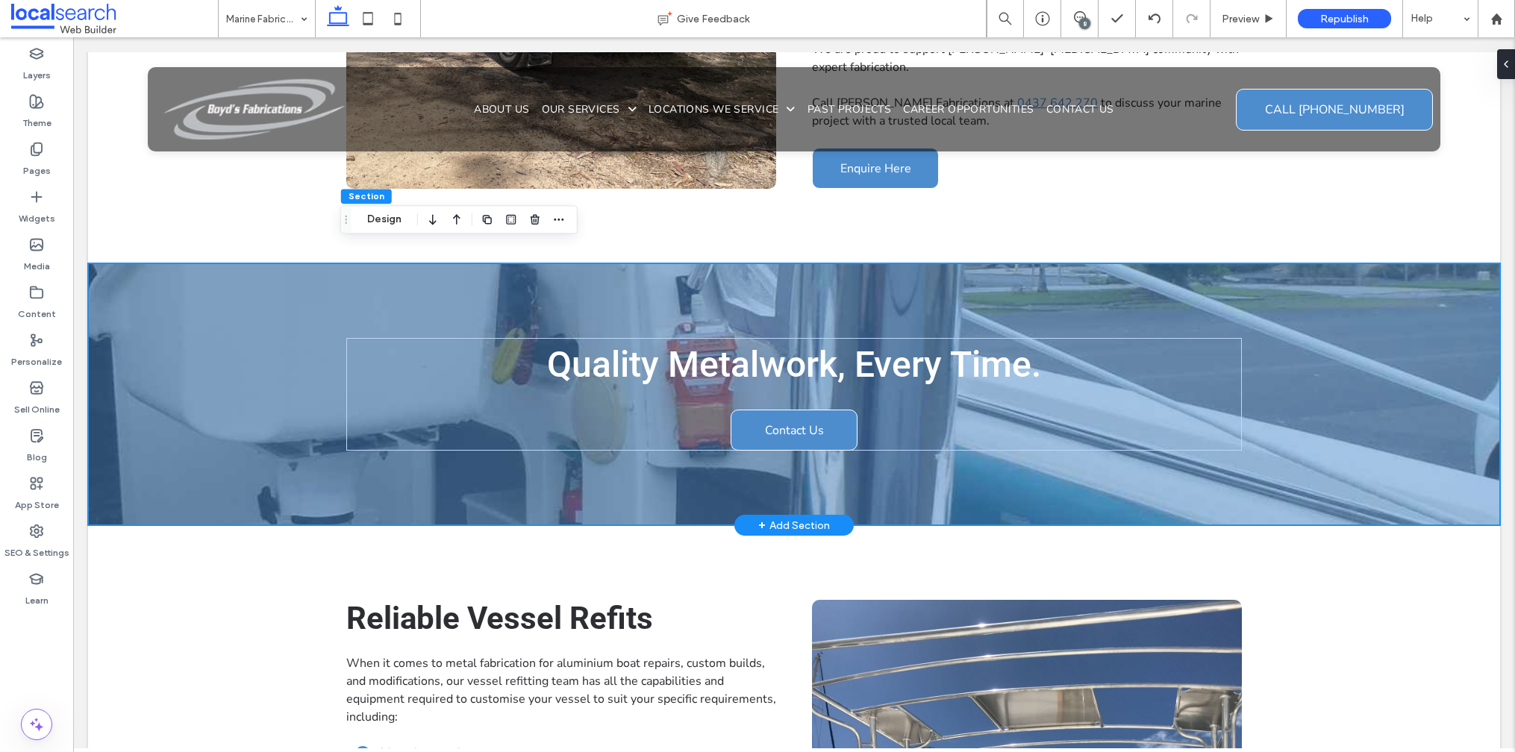
click at [287, 355] on div "Quality Metalwork, Every Time. Contact Us" at bounding box center [794, 394] width 1412 height 262
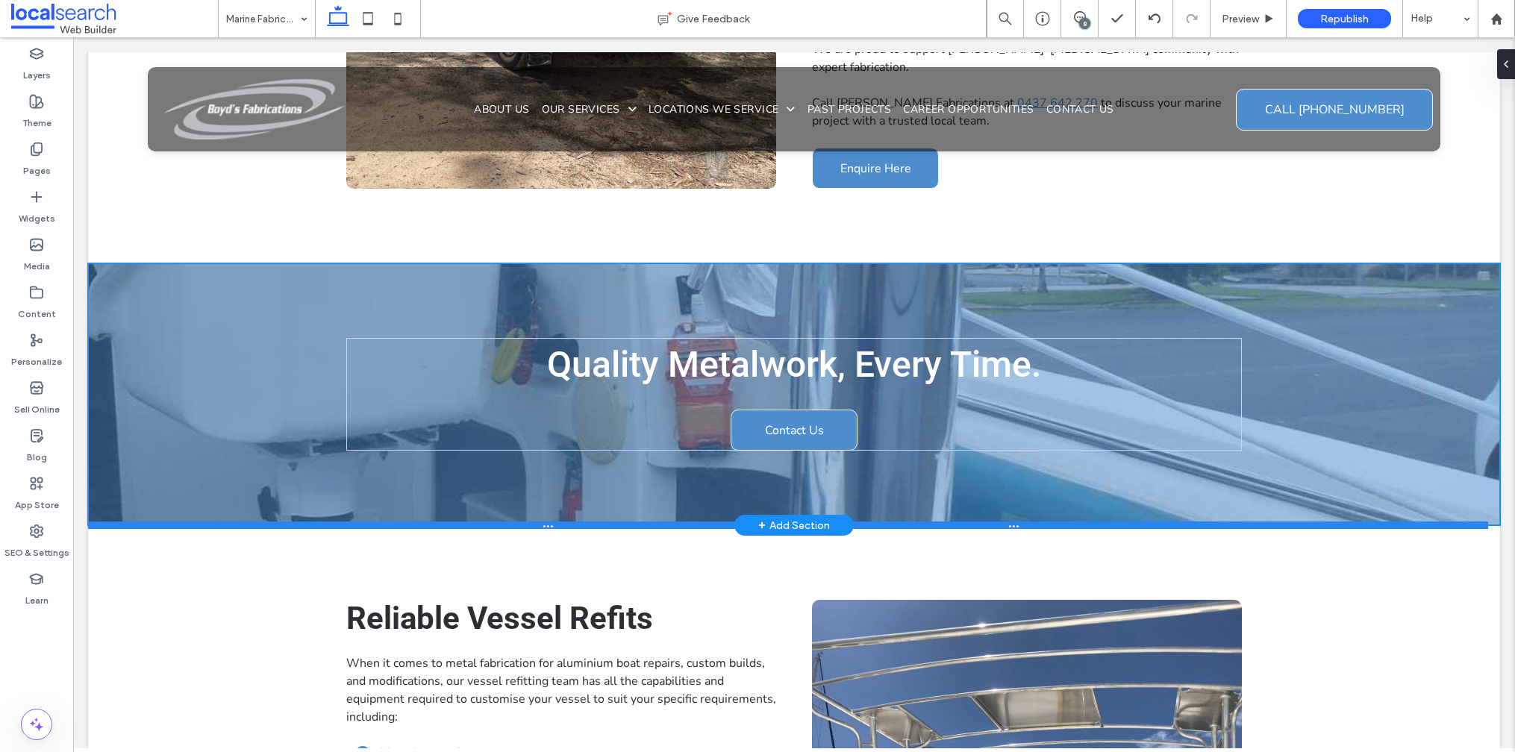
click at [661, 522] on div at bounding box center [788, 525] width 1400 height 7
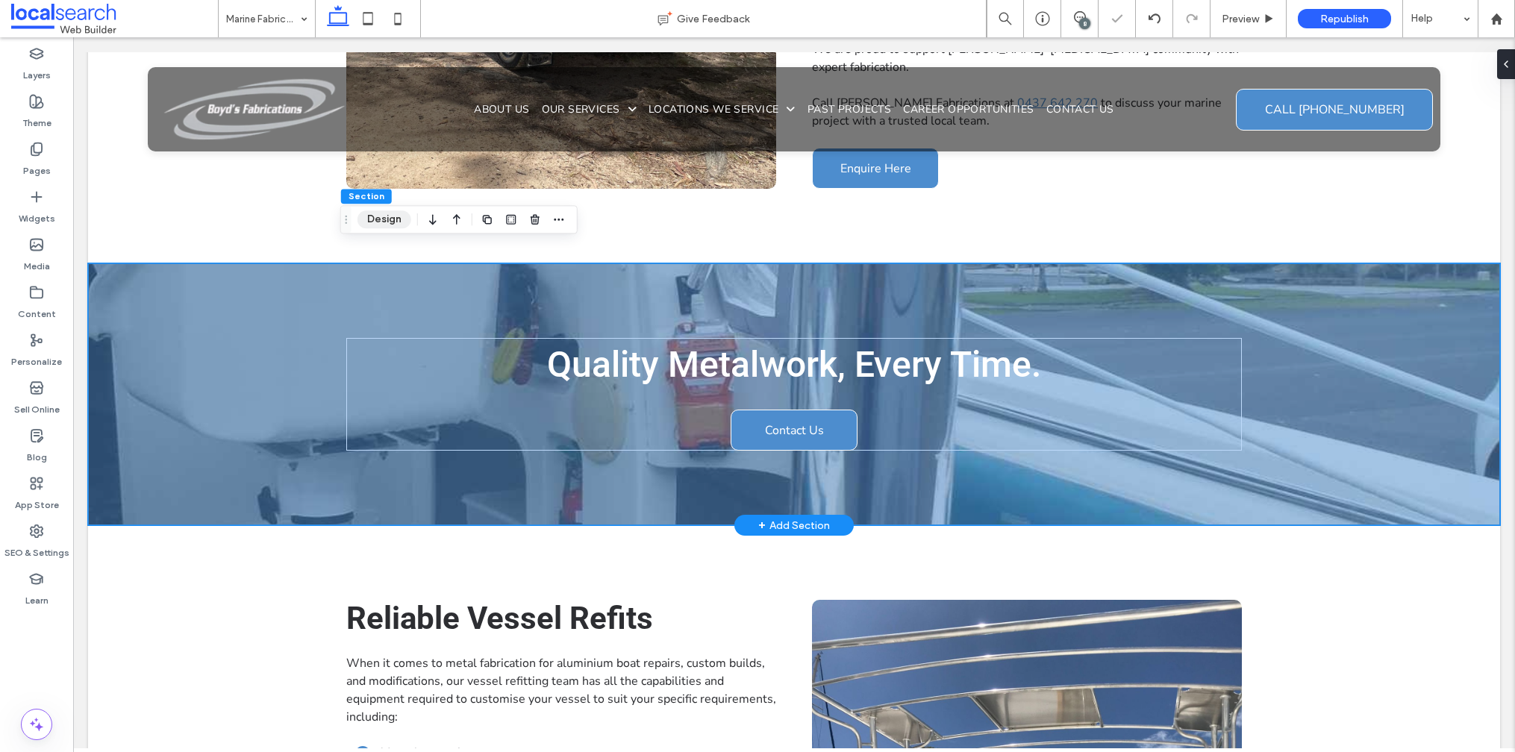
click at [373, 221] on button "Design" at bounding box center [384, 219] width 54 height 18
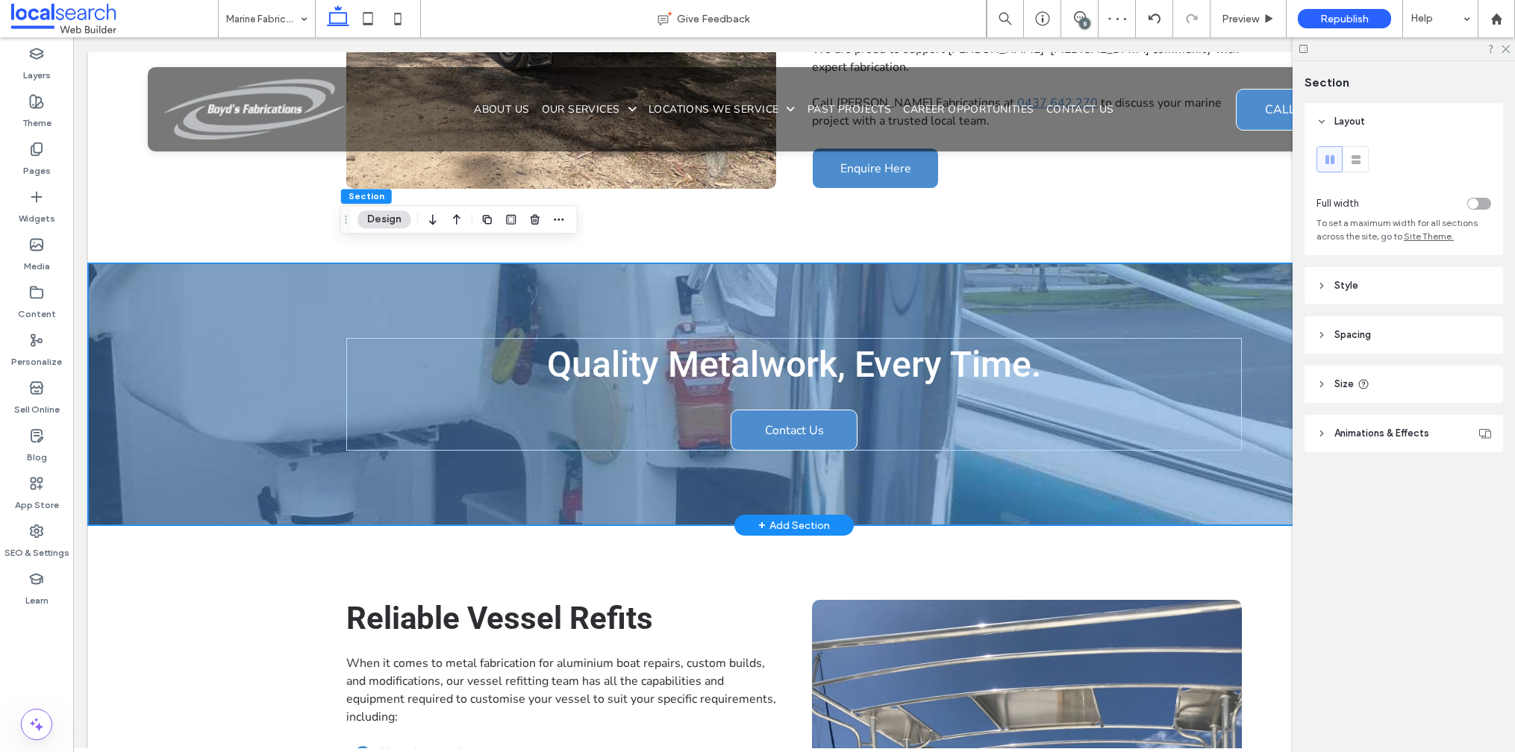
click at [149, 270] on div "Quality Metalwork, Every Time. Contact Us" at bounding box center [794, 394] width 1412 height 262
click at [149, 271] on div "Quality Metalwork, Every Time. Contact Us" at bounding box center [794, 394] width 1412 height 262
click at [1503, 46] on icon at bounding box center [1505, 48] width 10 height 10
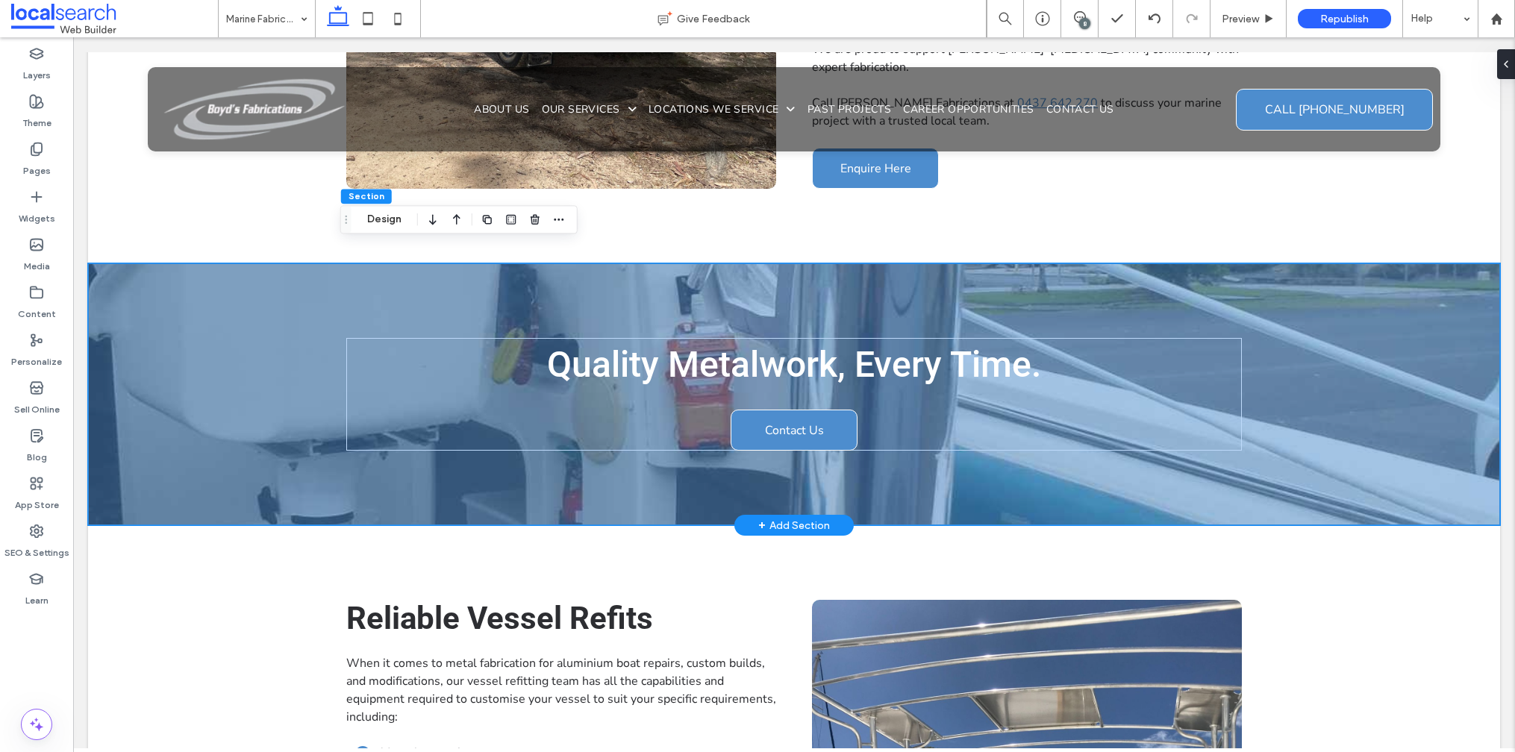
click at [1375, 330] on div "Quality Metalwork, Every Time. Contact Us" at bounding box center [794, 394] width 1412 height 262
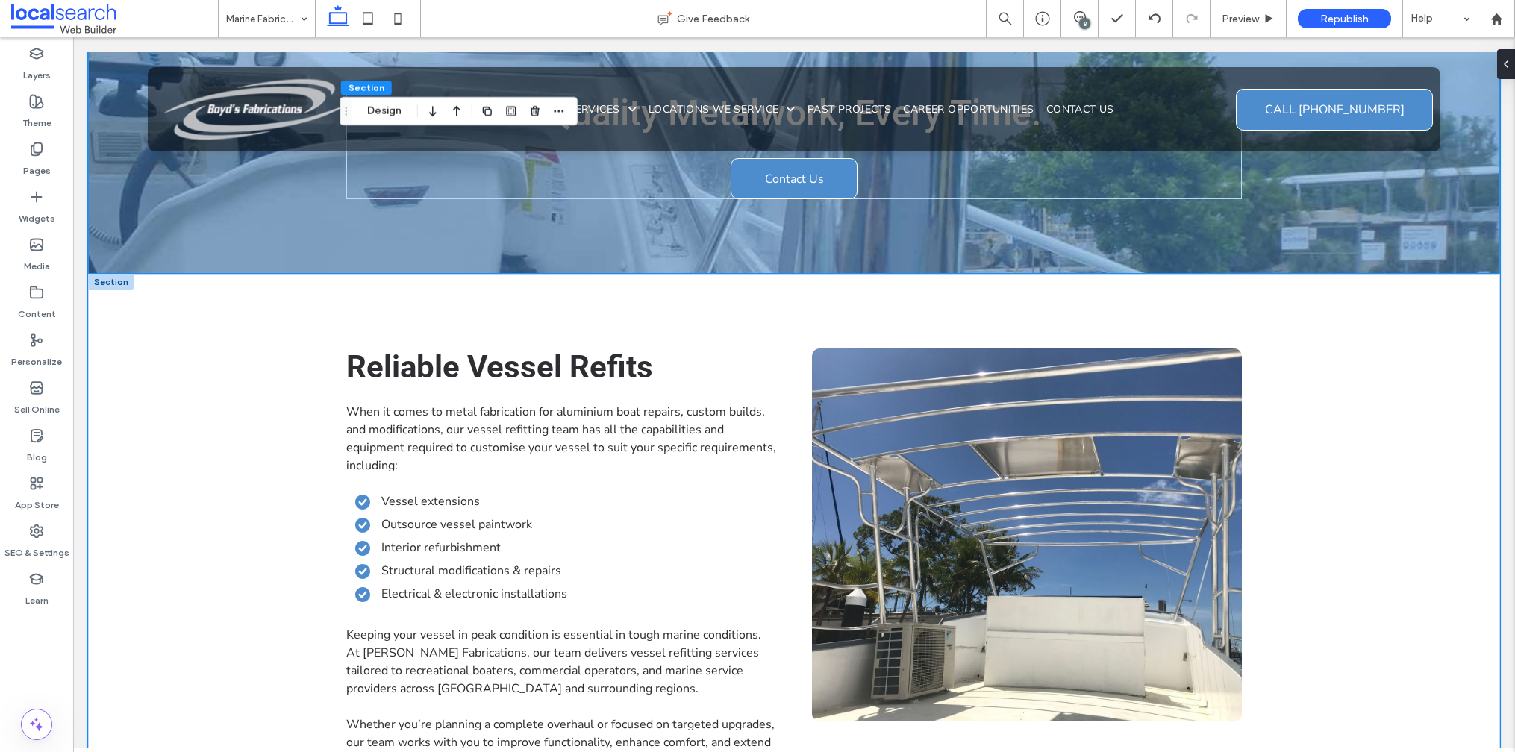
scroll to position [1349, 0]
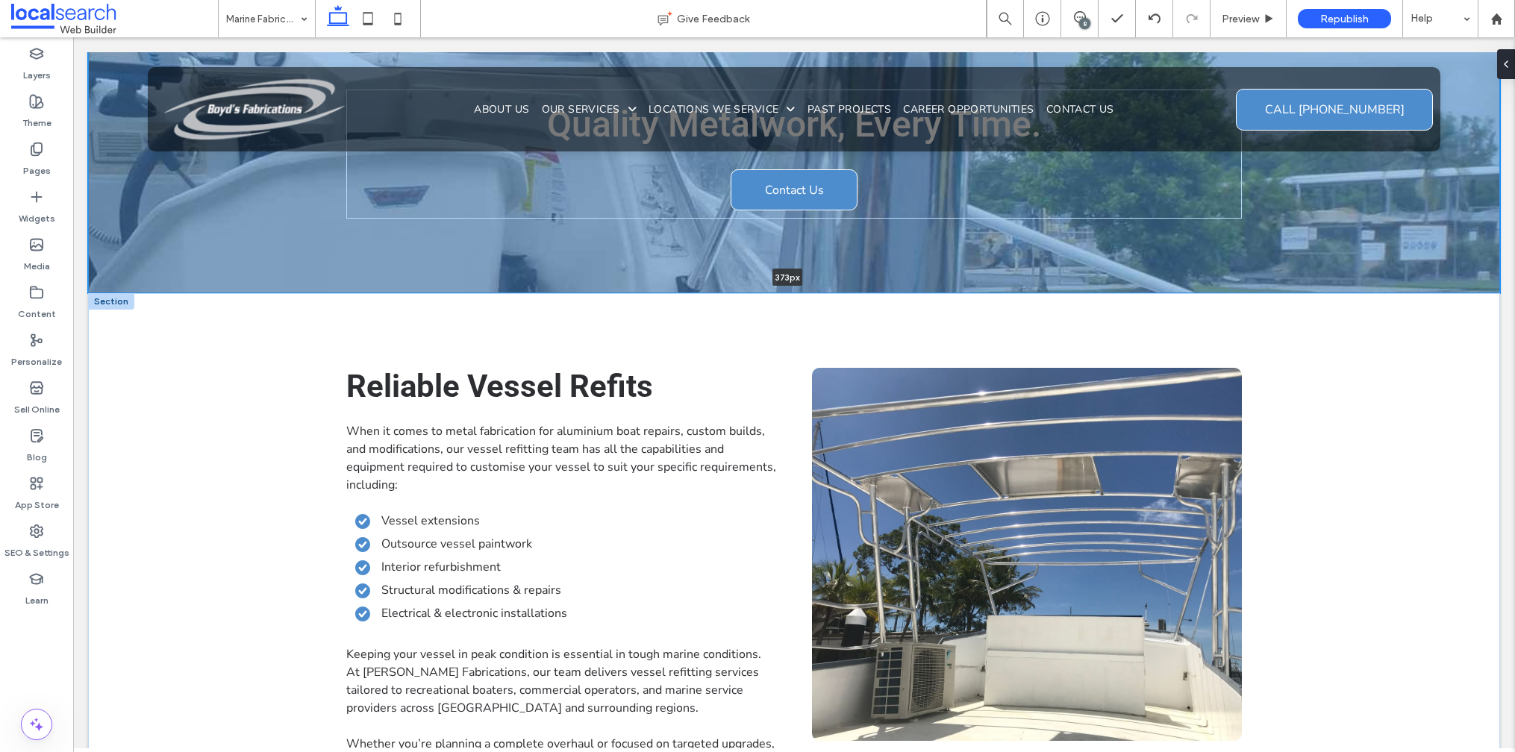
drag, startPoint x: 160, startPoint y: 260, endPoint x: 160, endPoint y: 277, distance: 17.2
click at [160, 277] on div "**********" at bounding box center [794, 339] width 1412 height 3271
type input "***"
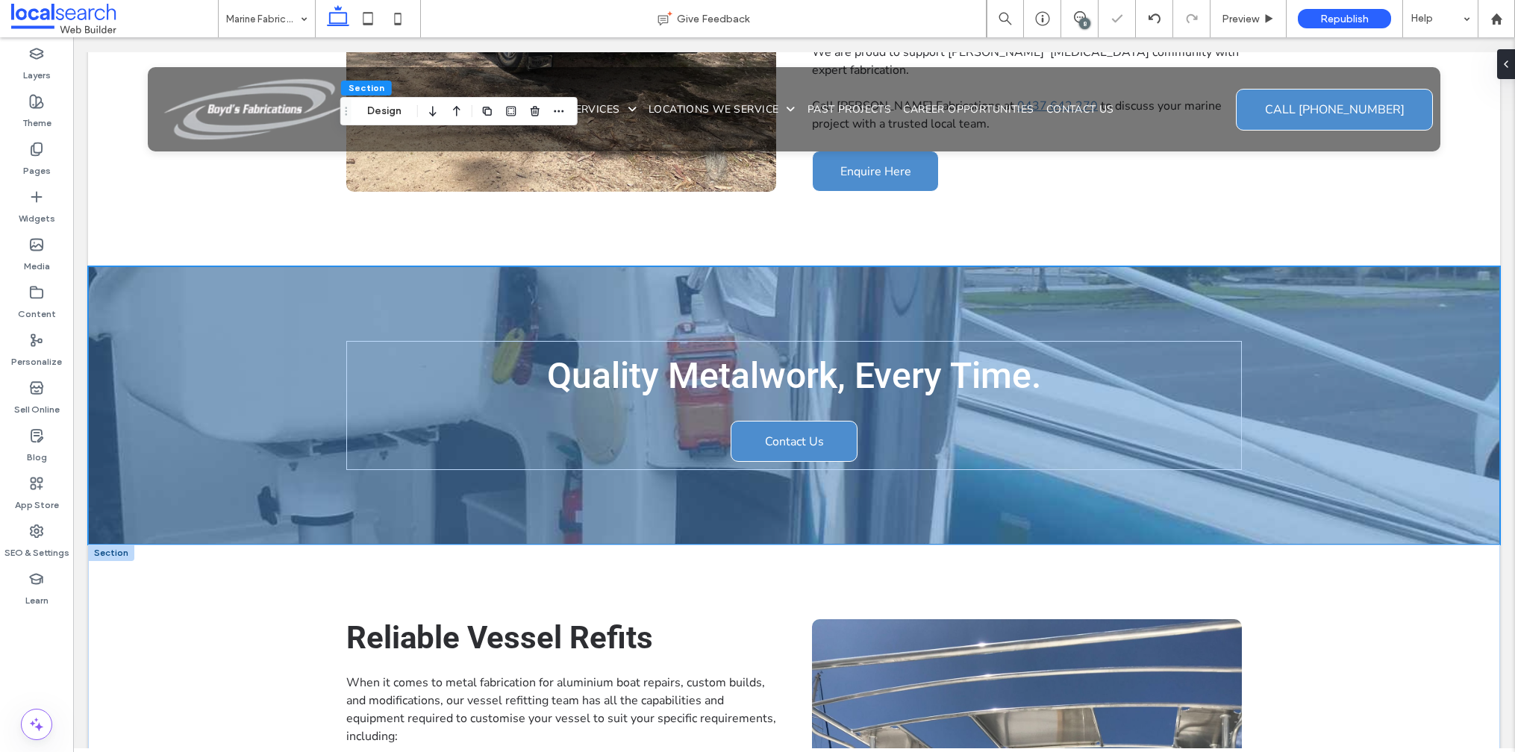
scroll to position [788, 0]
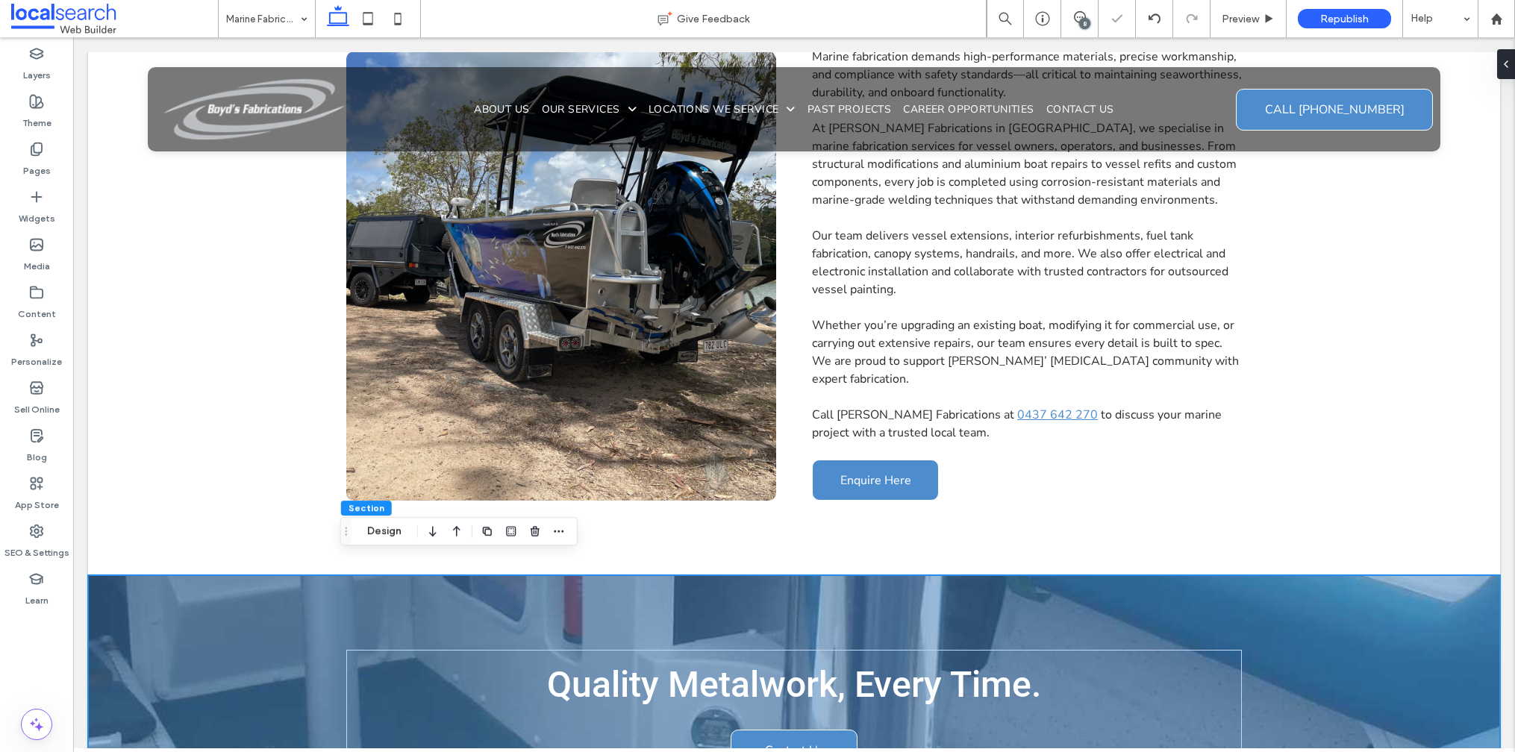
click at [116, 575] on div "Quality Metalwork, Every Time. Contact Us" at bounding box center [794, 714] width 1412 height 278
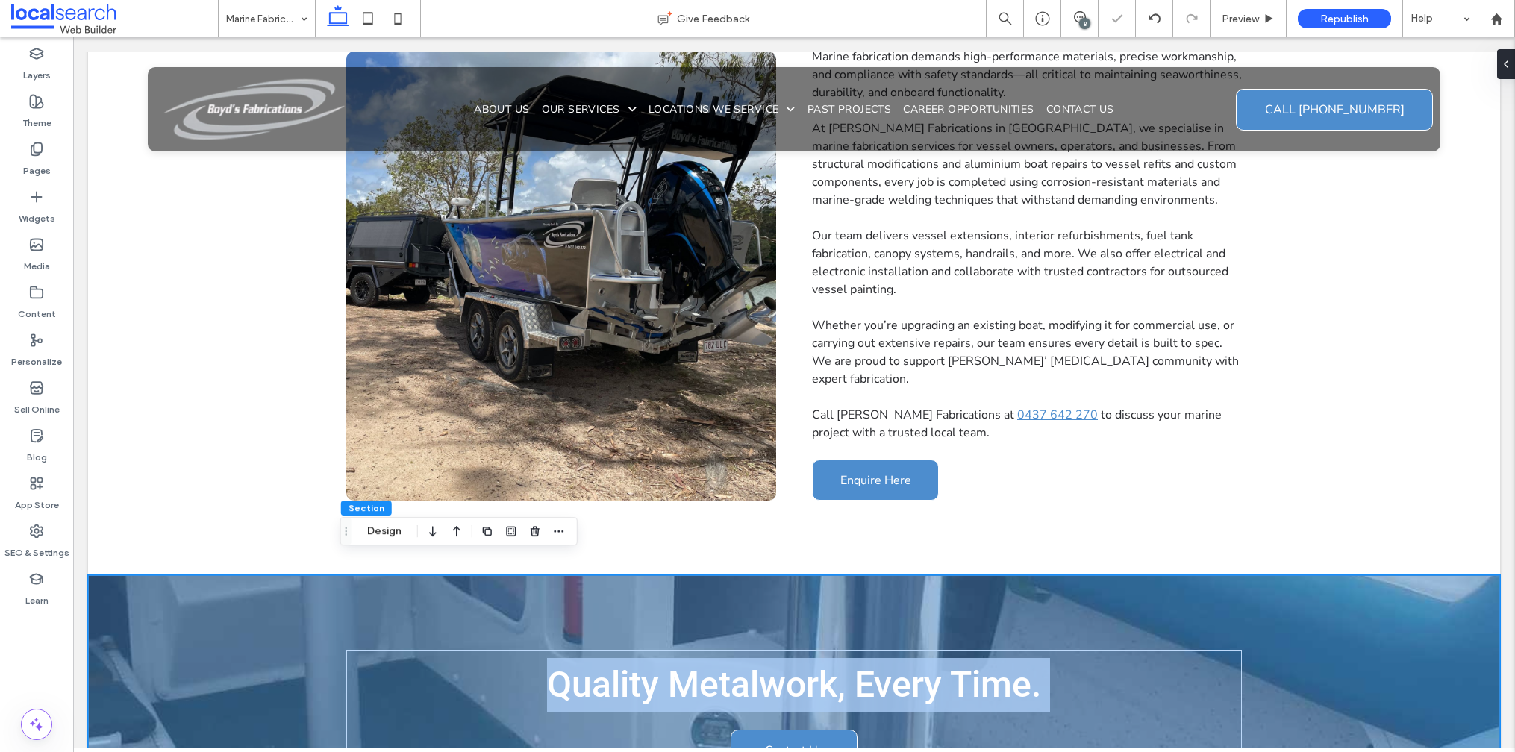
click at [115, 575] on div "Quality Metalwork, Every Time. Contact Us" at bounding box center [794, 714] width 1412 height 278
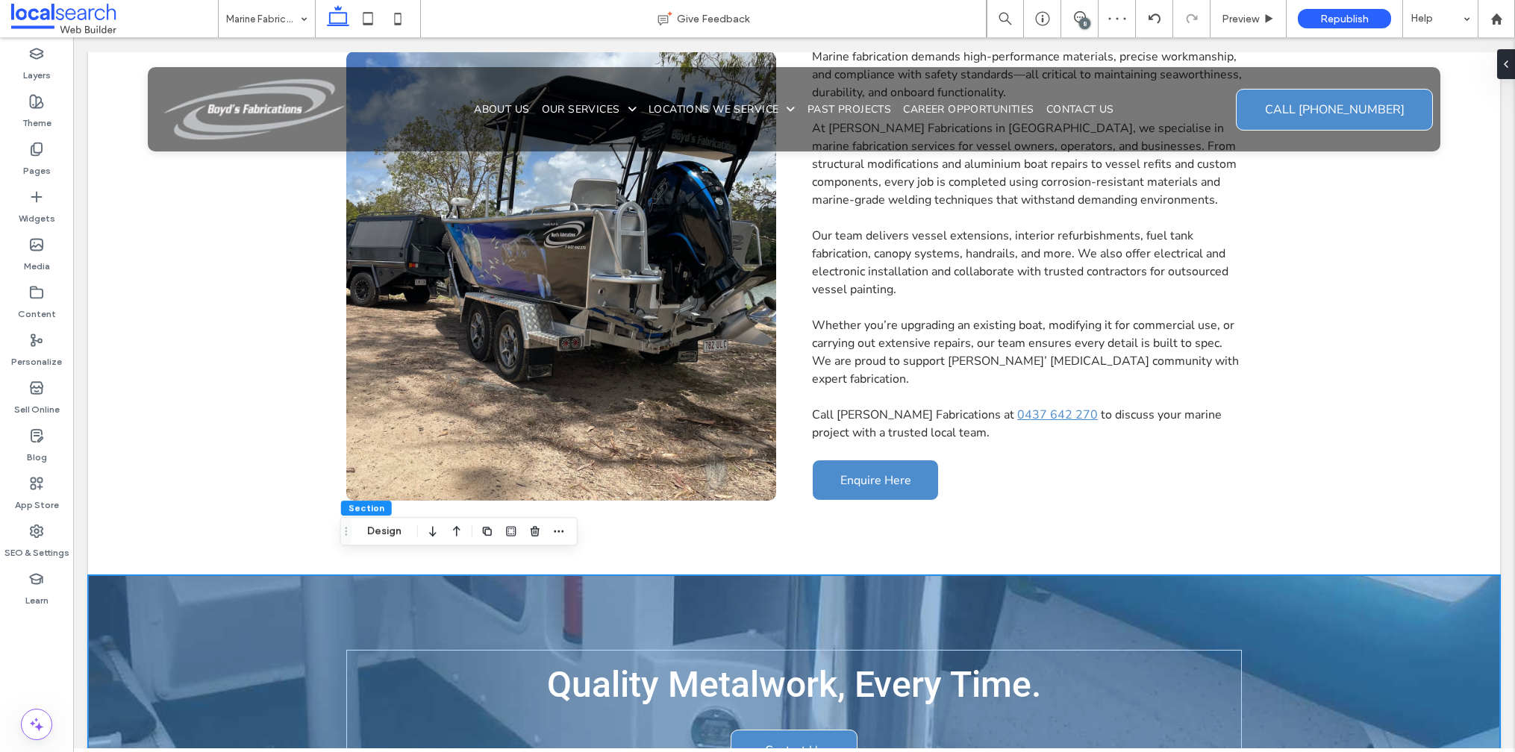
click at [116, 575] on div "Quality Metalwork, Every Time. Contact Us" at bounding box center [794, 714] width 1412 height 278
click at [391, 538] on button "Design" at bounding box center [384, 531] width 54 height 18
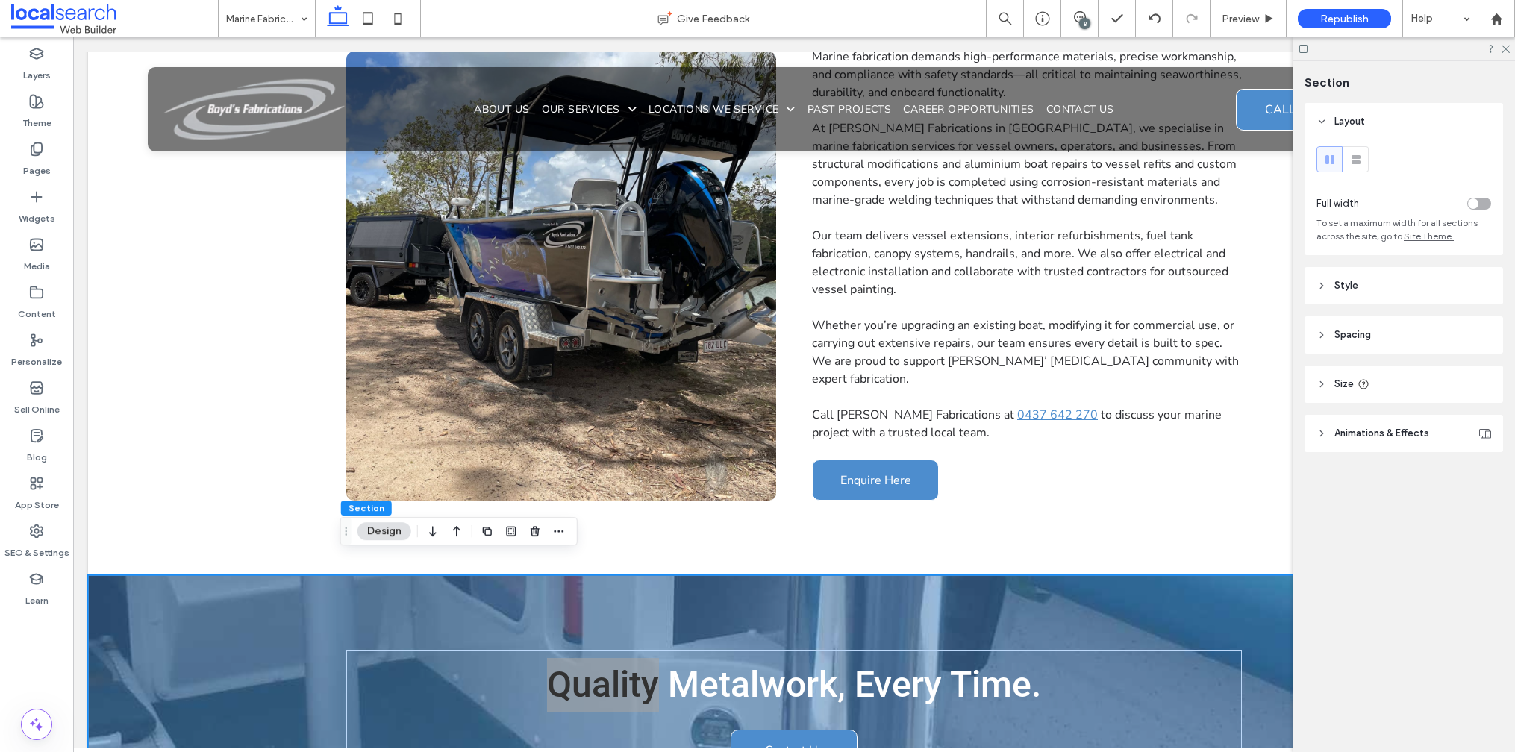
drag, startPoint x: 1511, startPoint y: 47, endPoint x: 1501, endPoint y: 64, distance: 19.7
click at [1510, 47] on div at bounding box center [1404, 48] width 222 height 23
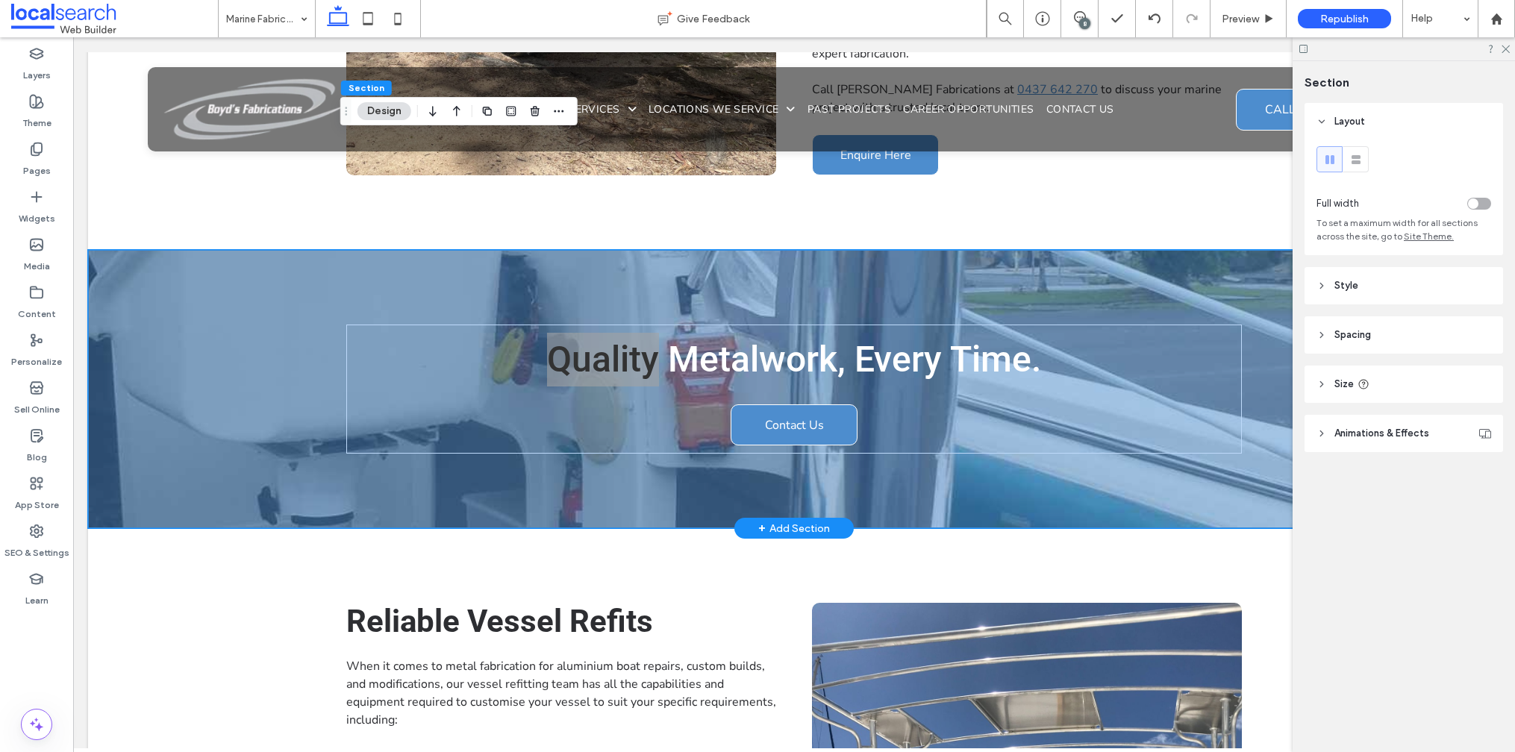
scroll to position [940, 0]
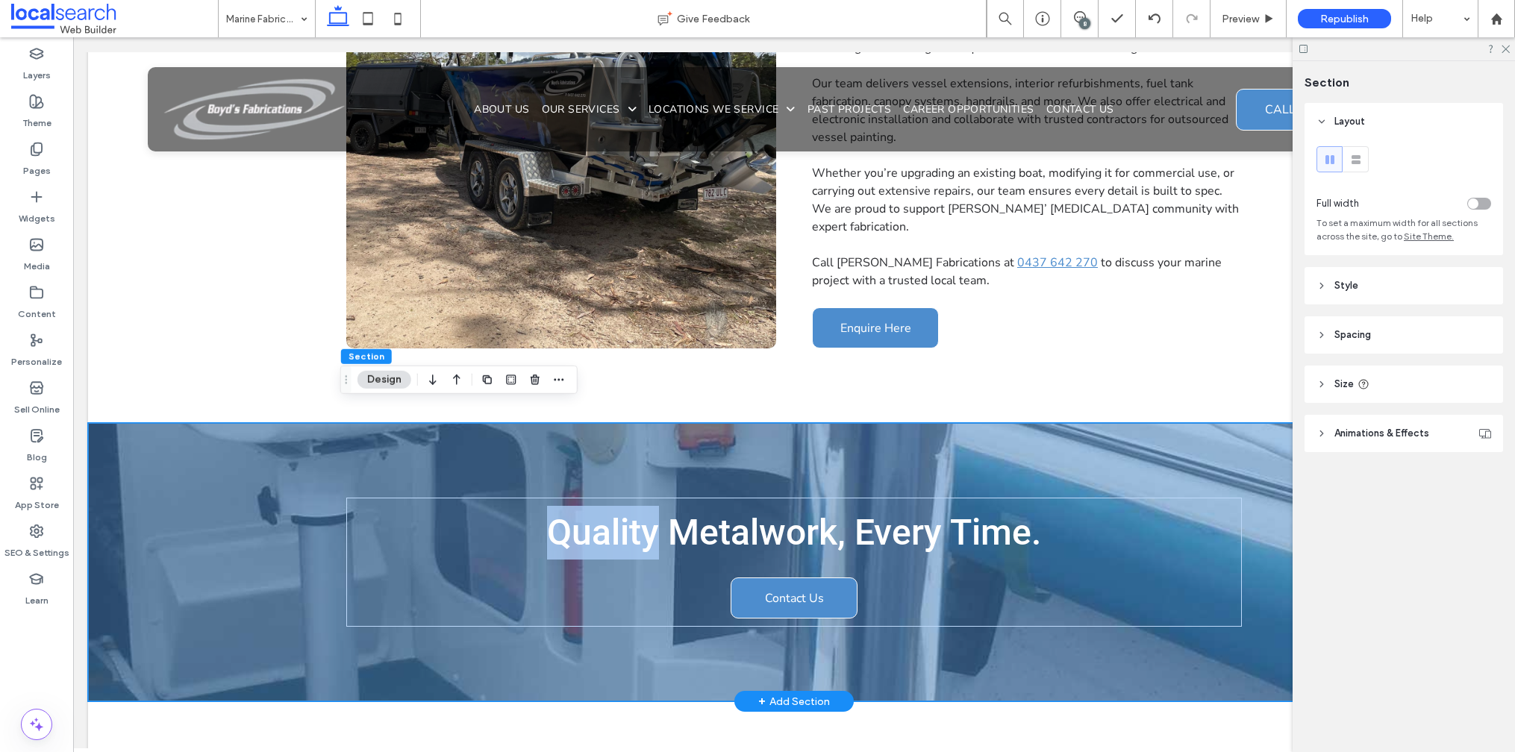
click at [735, 434] on div "Quality Metalwork, Every Time. Contact Us" at bounding box center [794, 562] width 896 height 278
click at [855, 650] on div "Quality Metalwork, Every Time. Contact Us" at bounding box center [794, 562] width 896 height 278
click at [1032, 560] on div "Quality Metalwork, Every Time. Contact Us" at bounding box center [794, 562] width 896 height 129
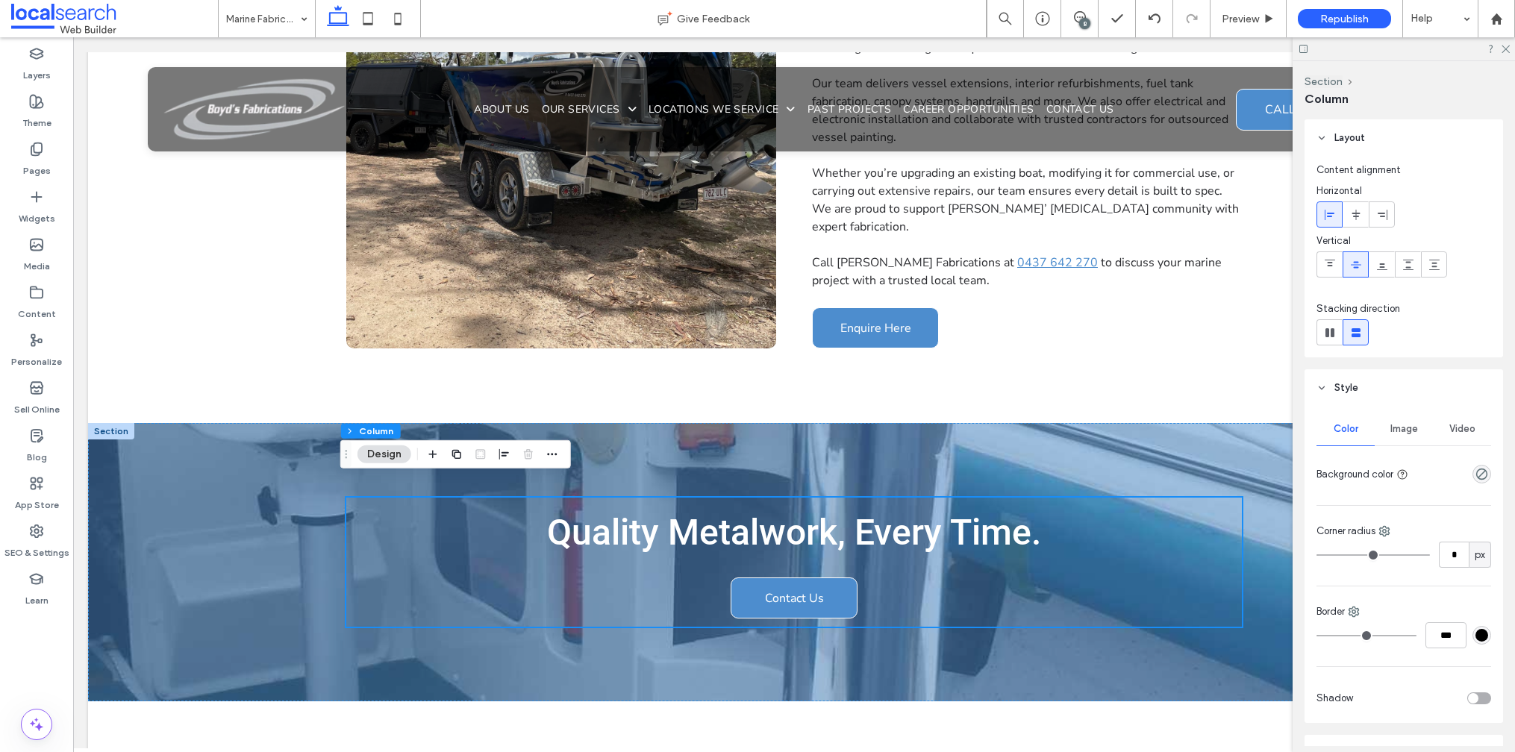
click at [1411, 429] on span "Image" at bounding box center [1404, 429] width 28 height 12
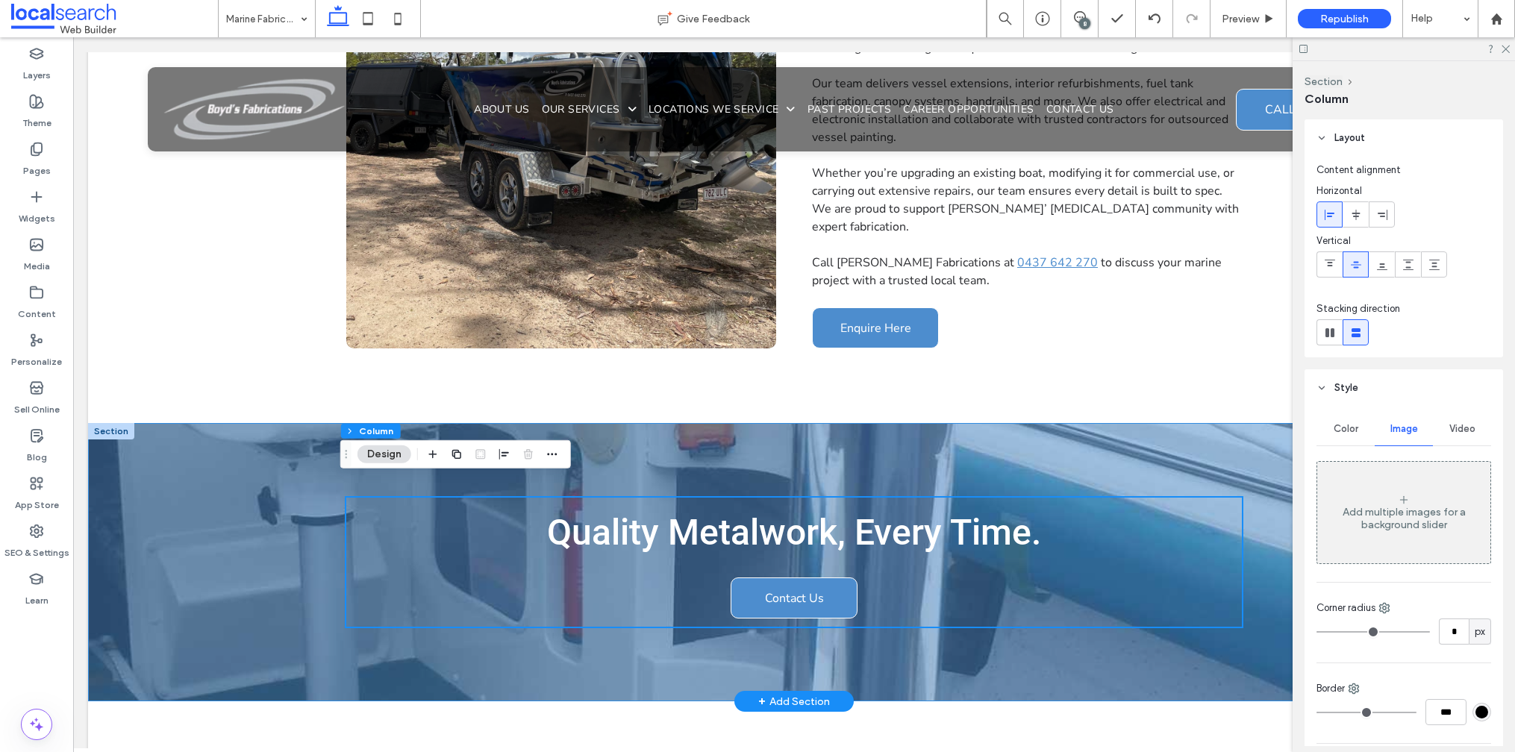
click at [1234, 455] on div "Quality Metalwork, Every Time. Contact Us" at bounding box center [794, 562] width 896 height 278
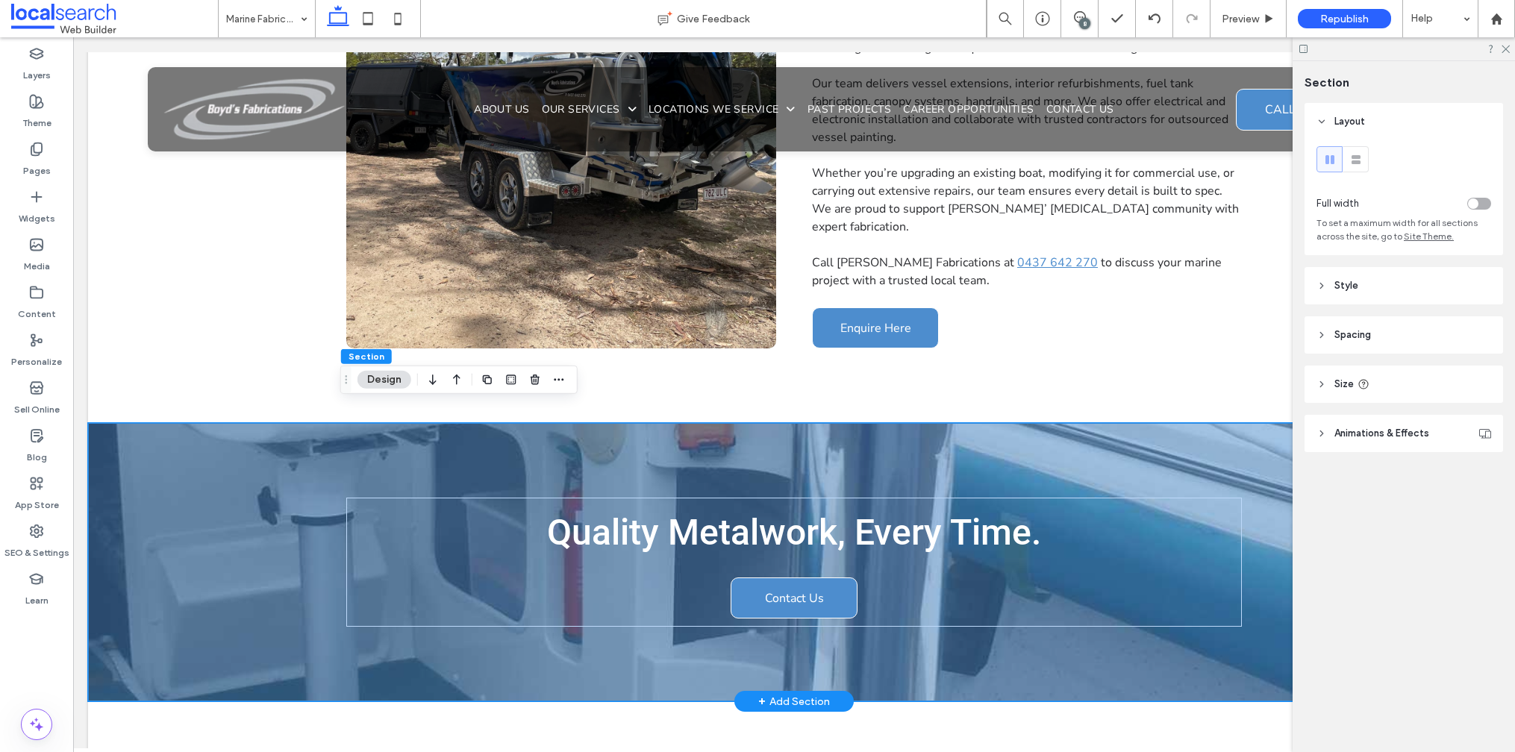
click at [1234, 455] on div "Quality Metalwork, Every Time. Contact Us" at bounding box center [794, 562] width 896 height 278
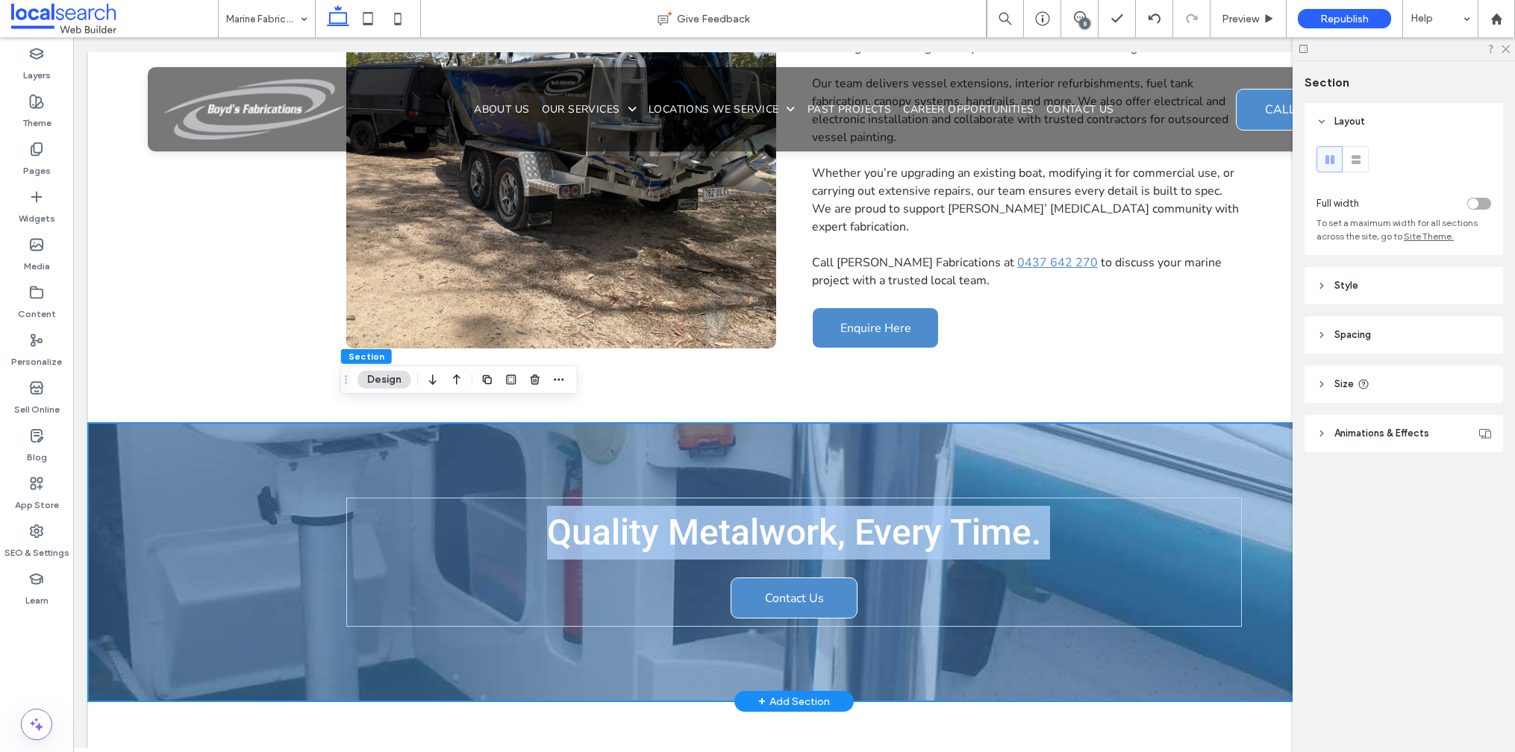
click at [1234, 455] on div "Quality Metalwork, Every Time. Contact Us" at bounding box center [794, 562] width 896 height 278
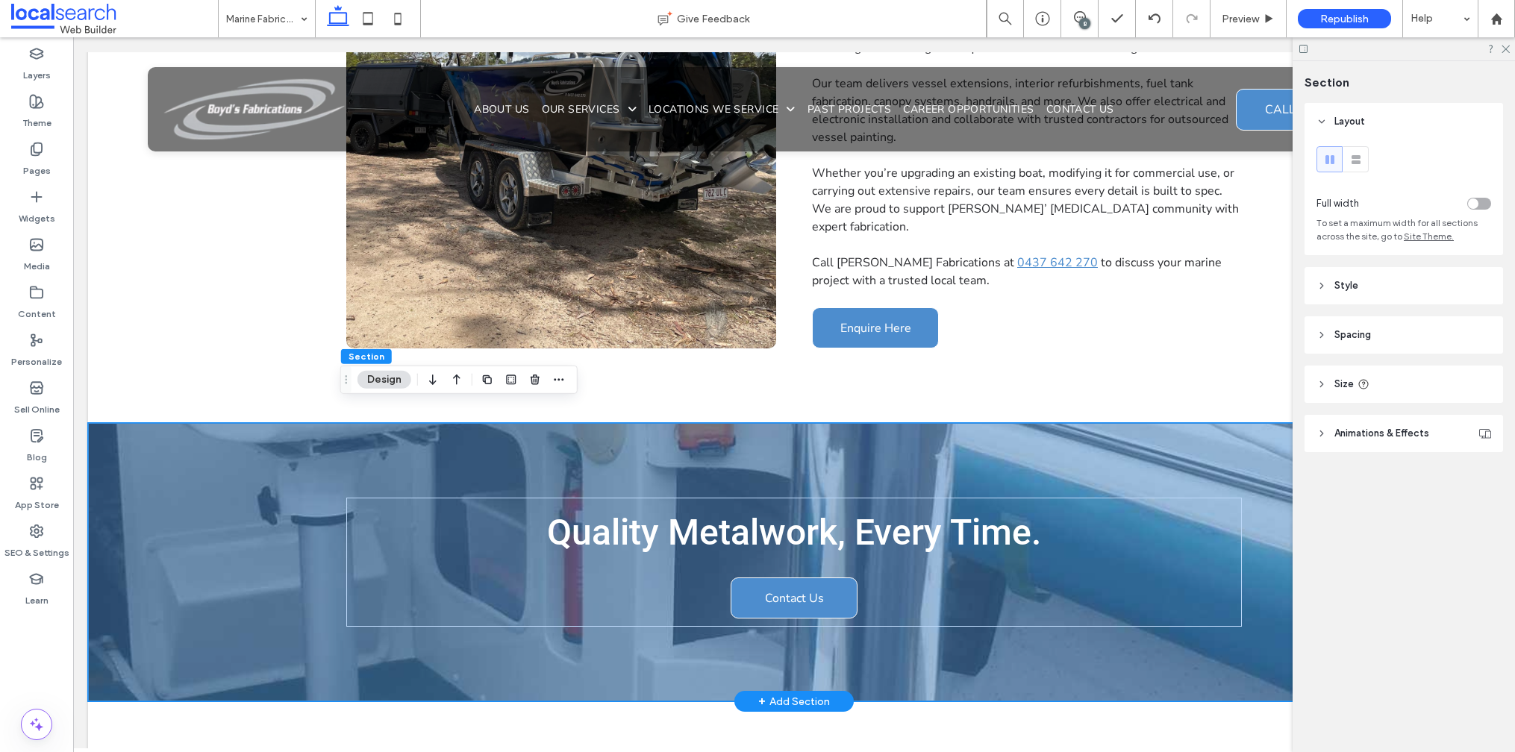
click at [195, 462] on div "Quality Metalwork, Every Time. Contact Us" at bounding box center [794, 562] width 1412 height 278
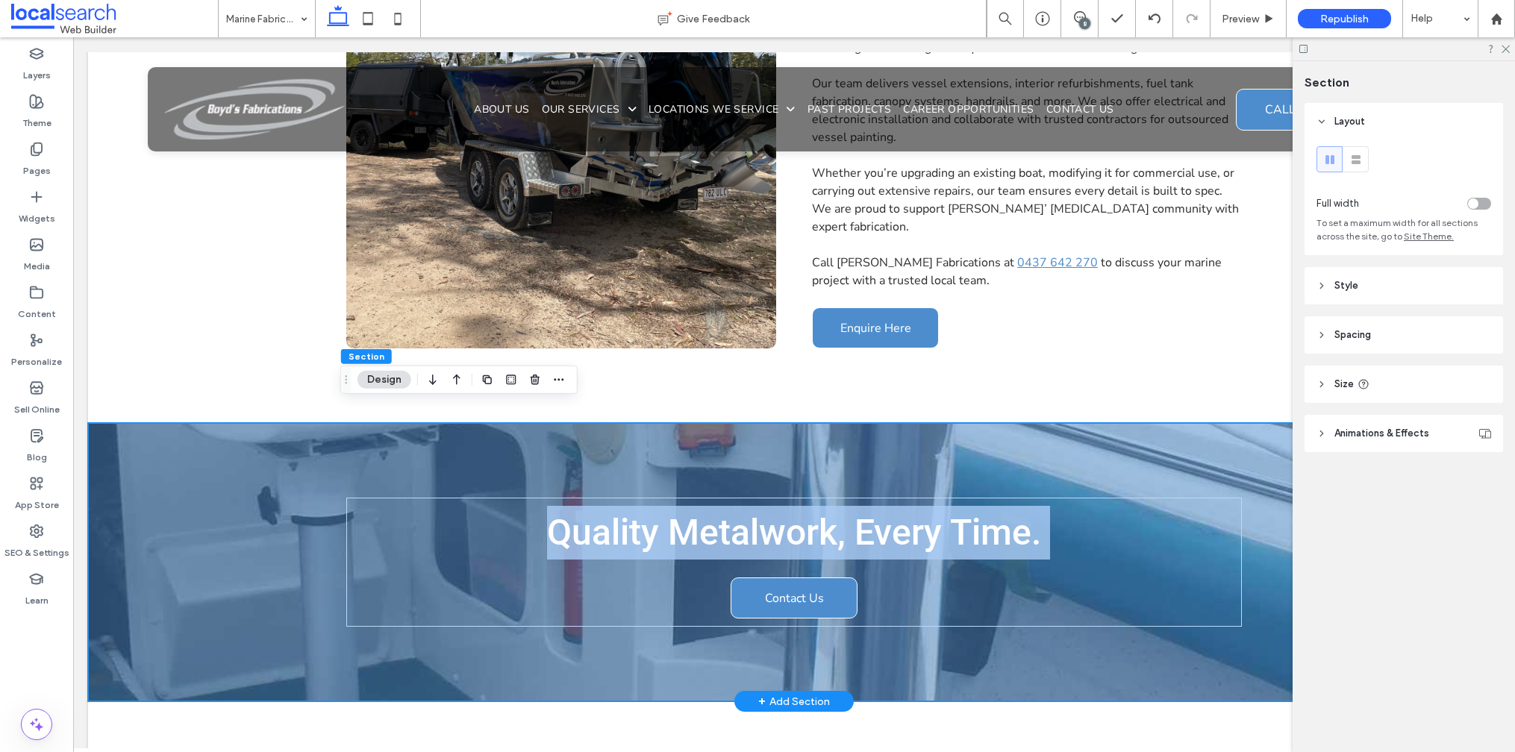
click at [196, 462] on div "Quality Metalwork, Every Time. Contact Us" at bounding box center [794, 562] width 1412 height 278
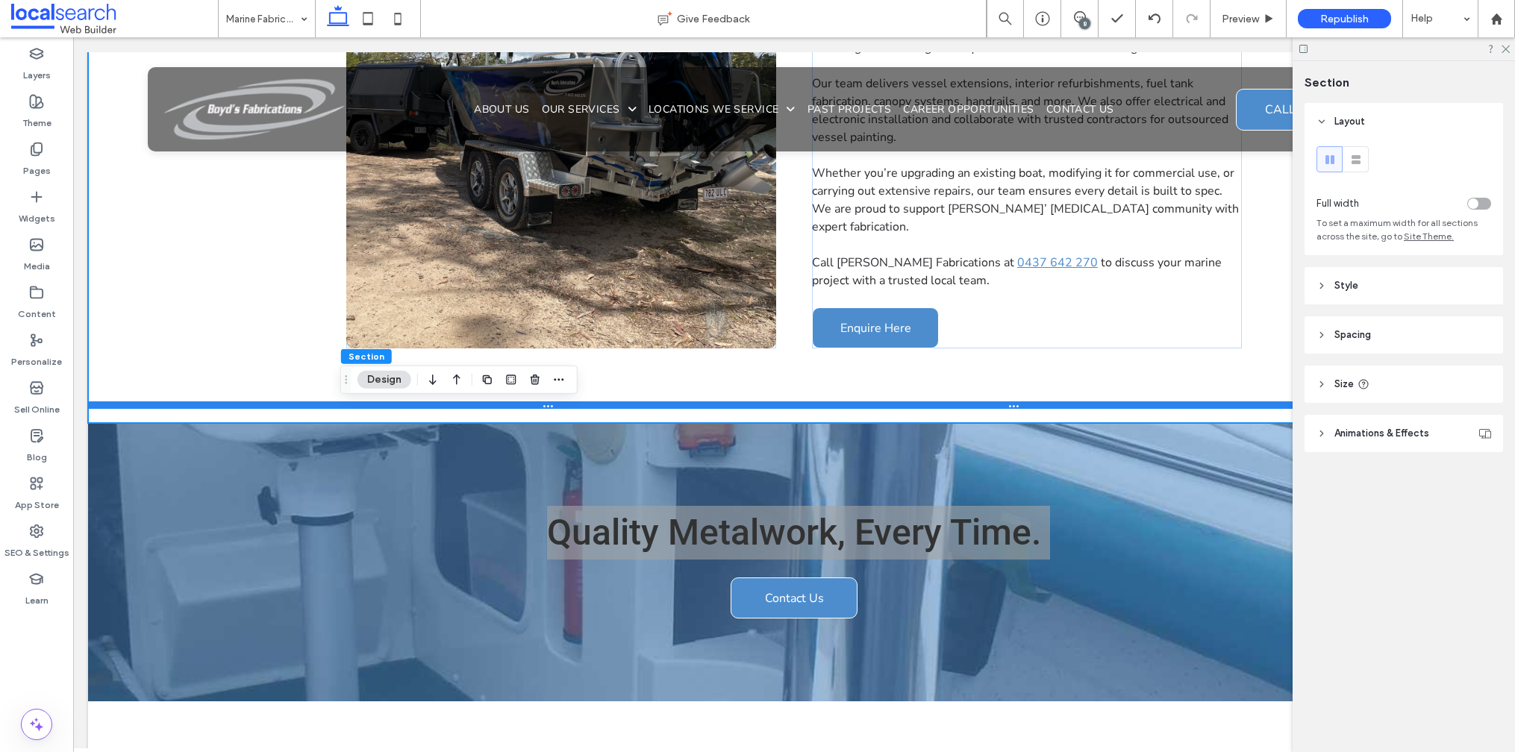
click at [149, 406] on div at bounding box center [788, 405] width 1400 height 7
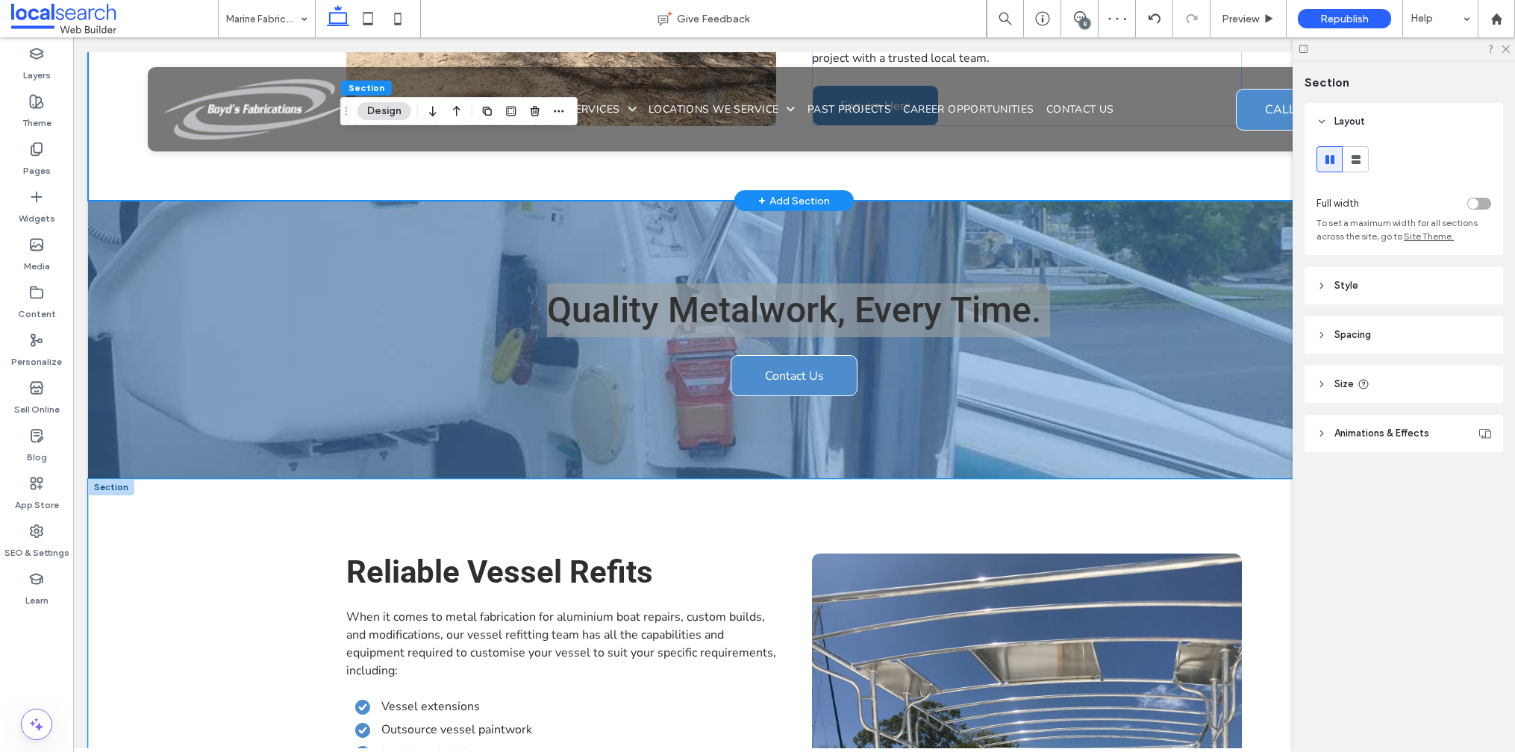
scroll to position [1161, 0]
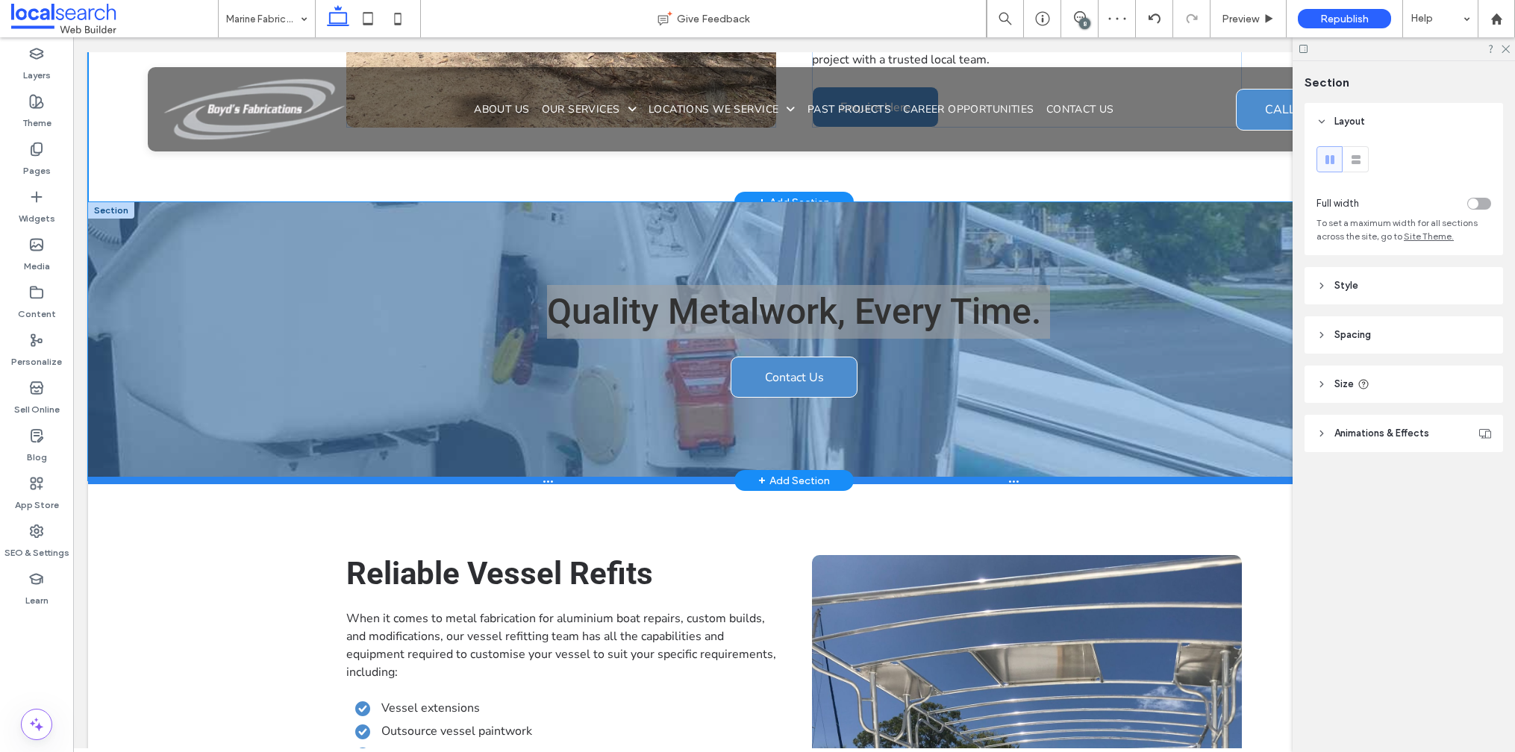
click at [267, 477] on div at bounding box center [788, 480] width 1400 height 7
click at [610, 477] on div at bounding box center [788, 480] width 1400 height 7
type input "***"
click at [610, 476] on div at bounding box center [788, 479] width 1400 height 7
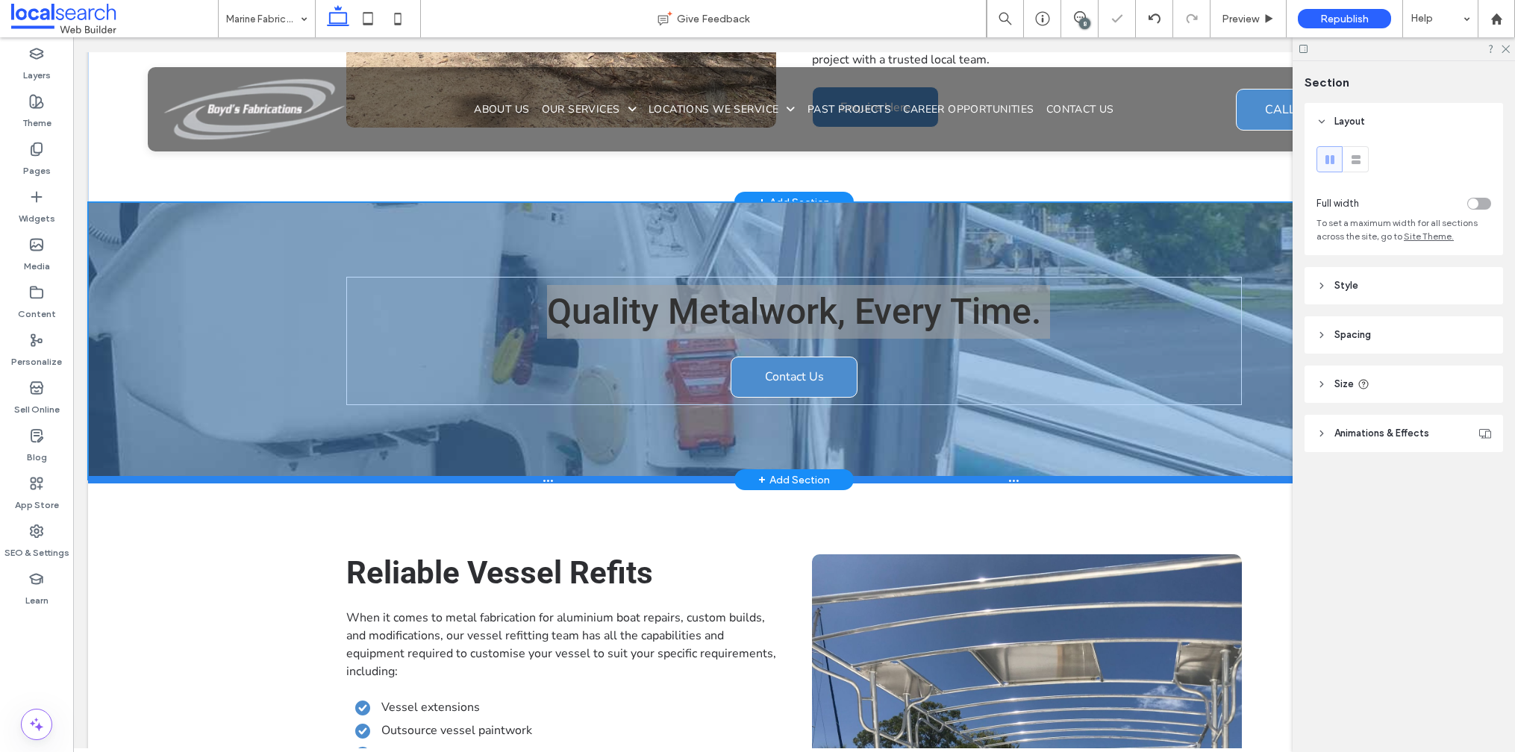
type input "***"
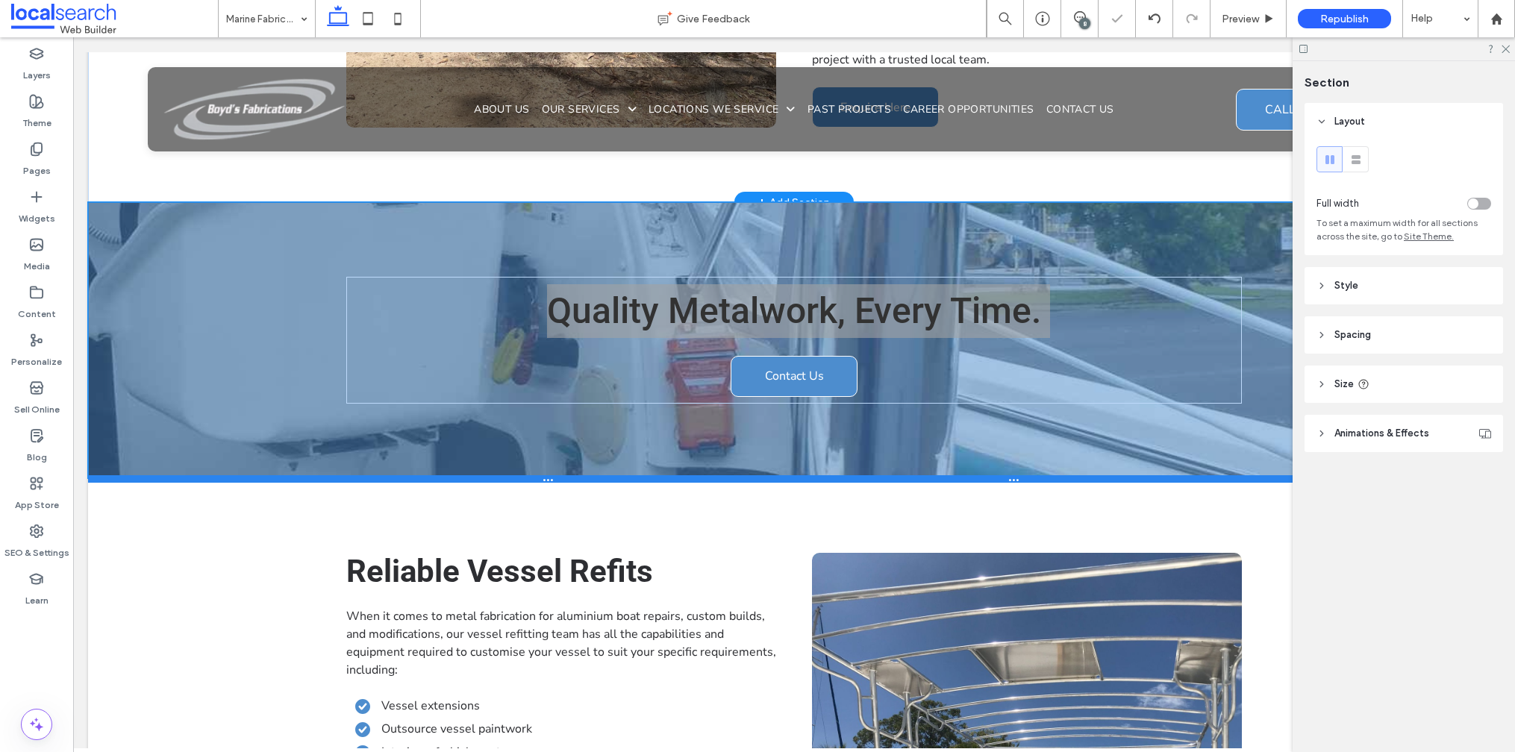
click at [160, 475] on div at bounding box center [788, 478] width 1400 height 7
type input "***"
click at [160, 475] on div at bounding box center [788, 478] width 1400 height 7
click at [103, 475] on div at bounding box center [788, 478] width 1400 height 7
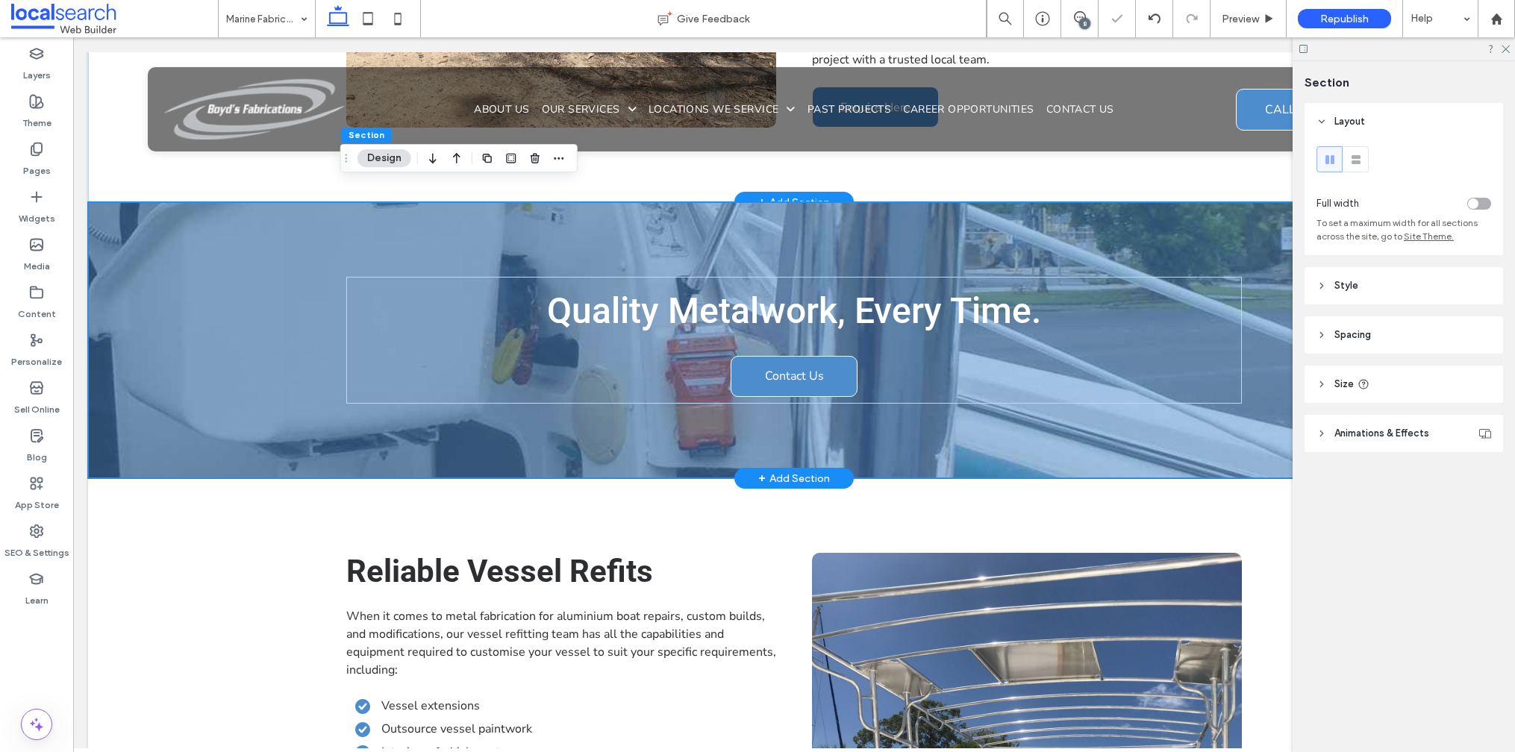
click at [108, 415] on div "Quality Metalwork, Every Time. Contact Us 373px" at bounding box center [794, 340] width 1412 height 276
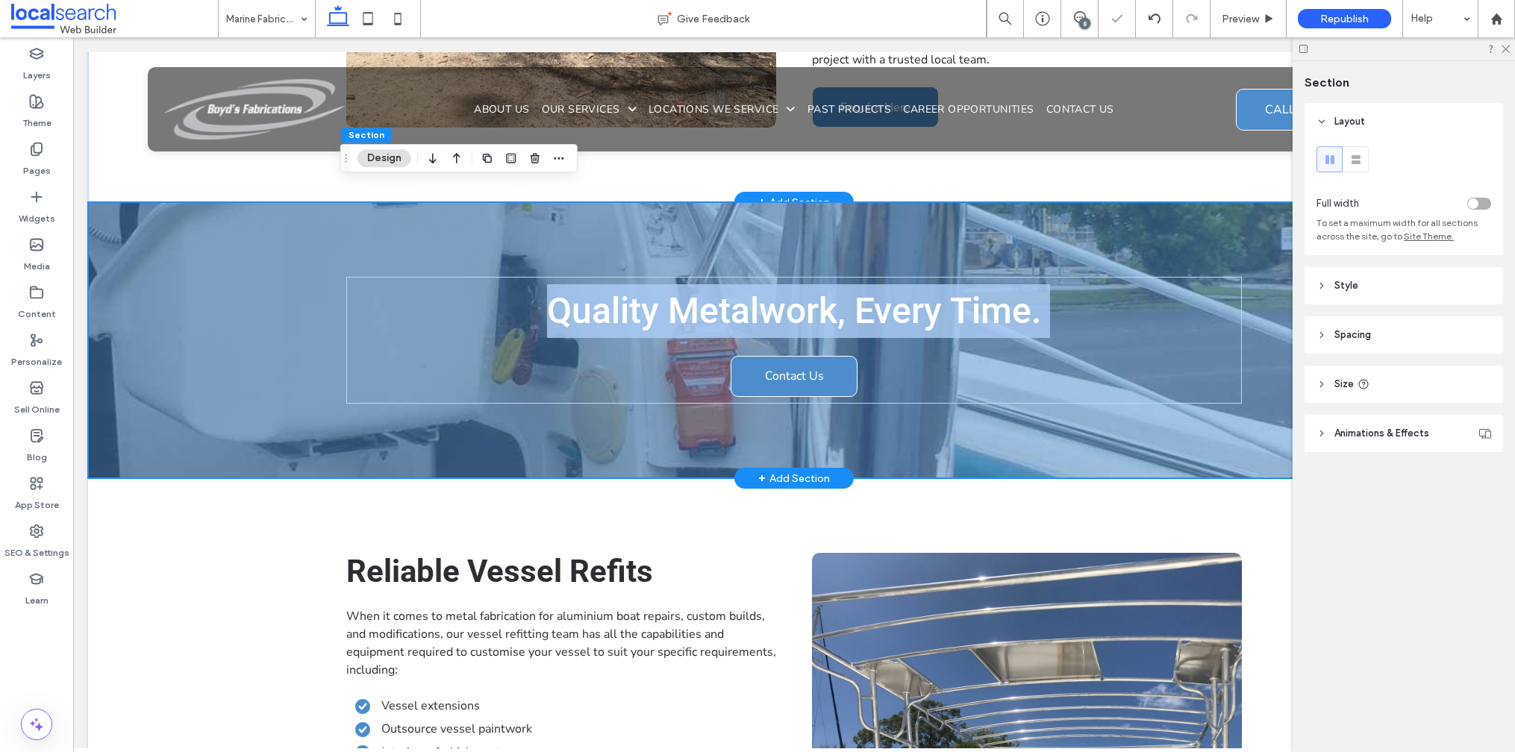
click at [108, 415] on div "Quality Metalwork, Every Time. Contact Us 373px" at bounding box center [794, 340] width 1412 height 276
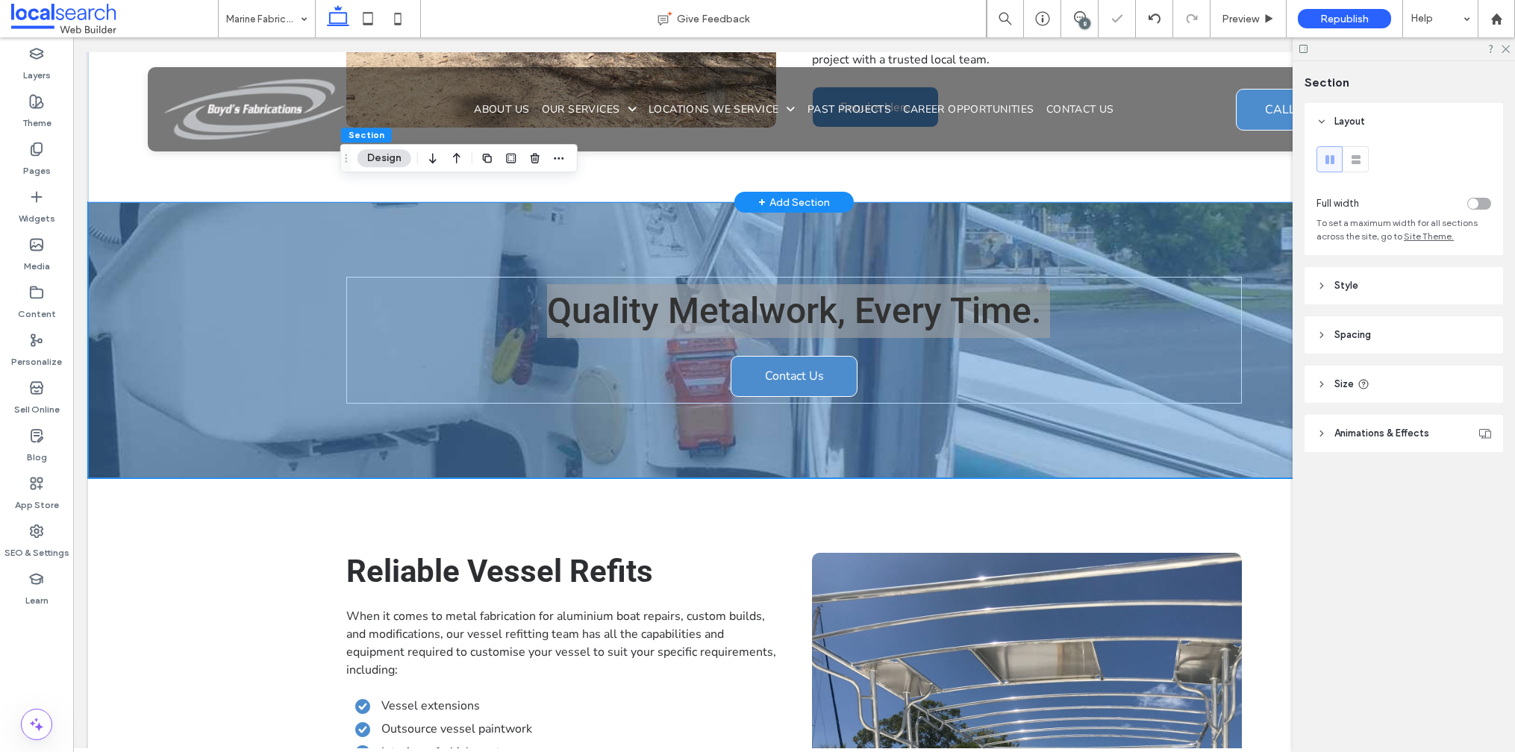
click at [366, 162] on button "Design" at bounding box center [384, 158] width 54 height 18
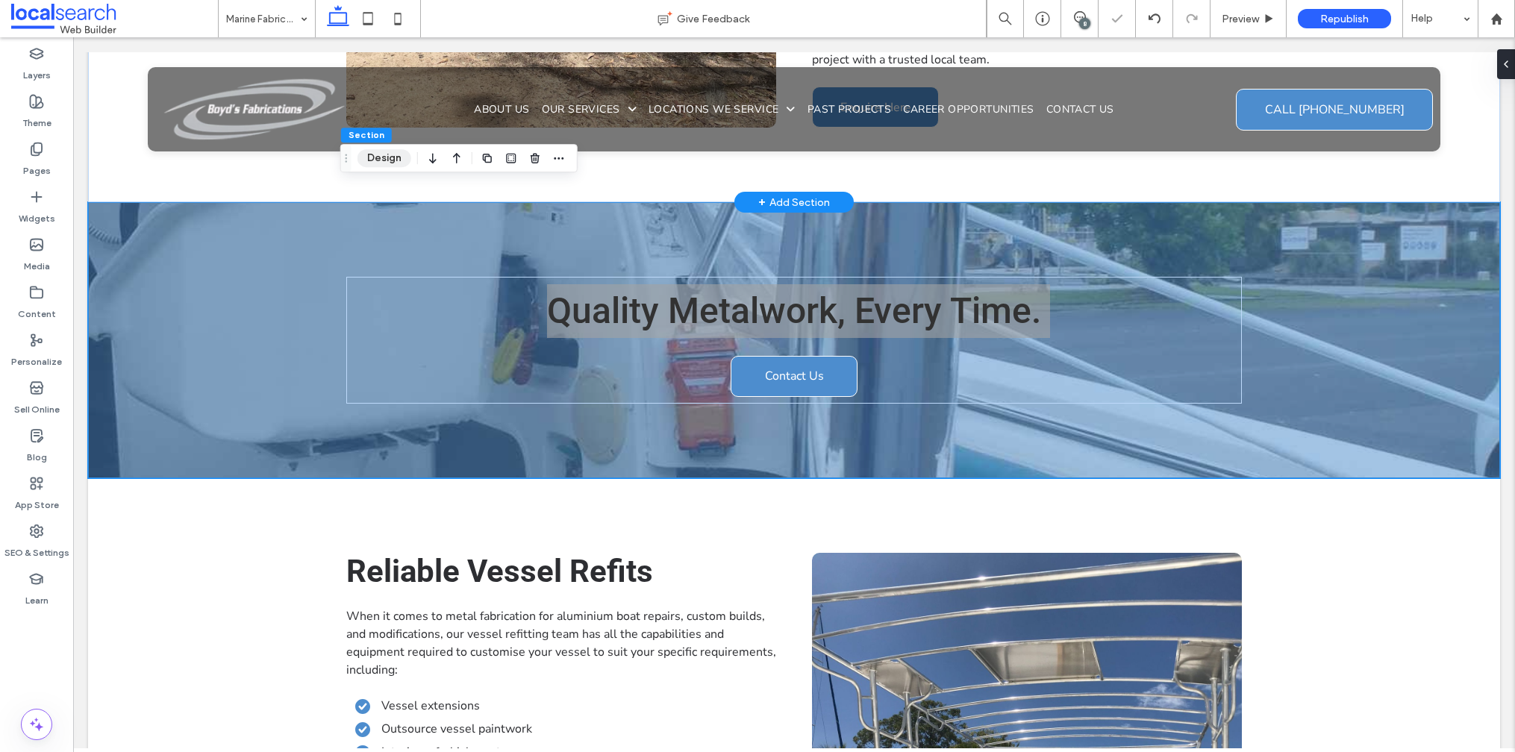
click at [366, 162] on button "Design" at bounding box center [384, 158] width 54 height 18
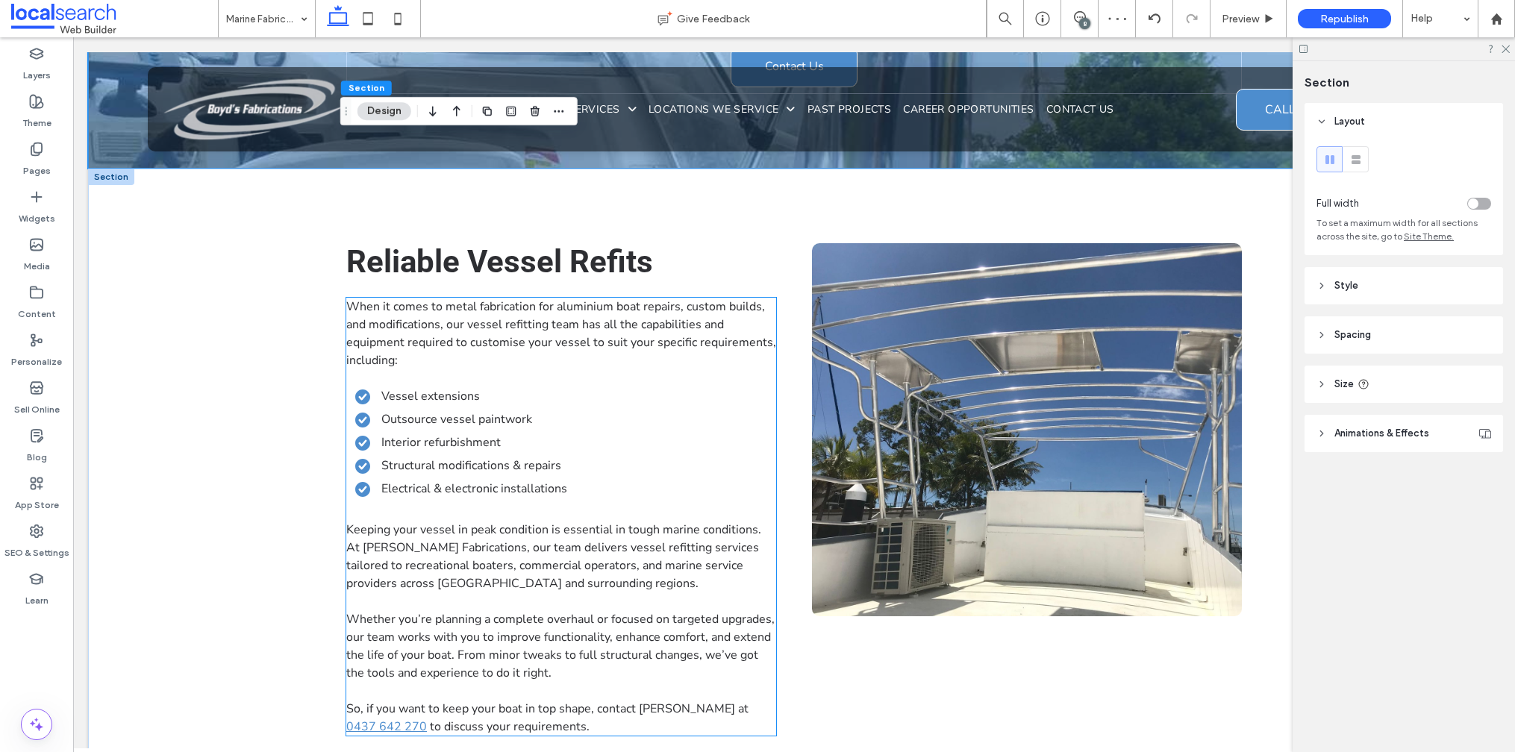
scroll to position [914, 0]
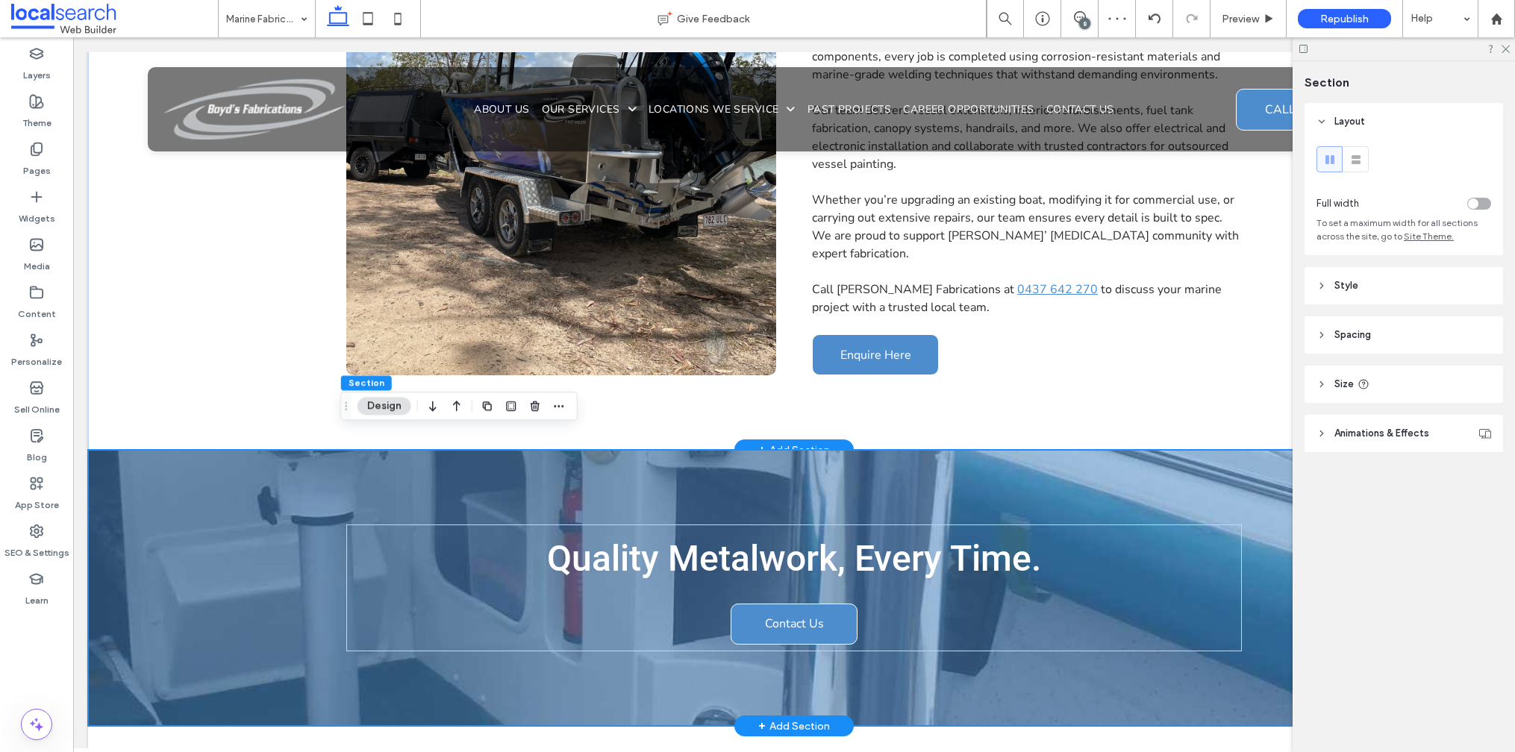
click at [222, 465] on div "Quality Metalwork, Every Time. Contact Us" at bounding box center [794, 588] width 1412 height 276
click at [219, 467] on div "Quality Metalwork, Every Time. Contact Us" at bounding box center [794, 588] width 1412 height 276
click at [219, 468] on div "Quality Metalwork, Every Time. Contact Us" at bounding box center [794, 588] width 1412 height 276
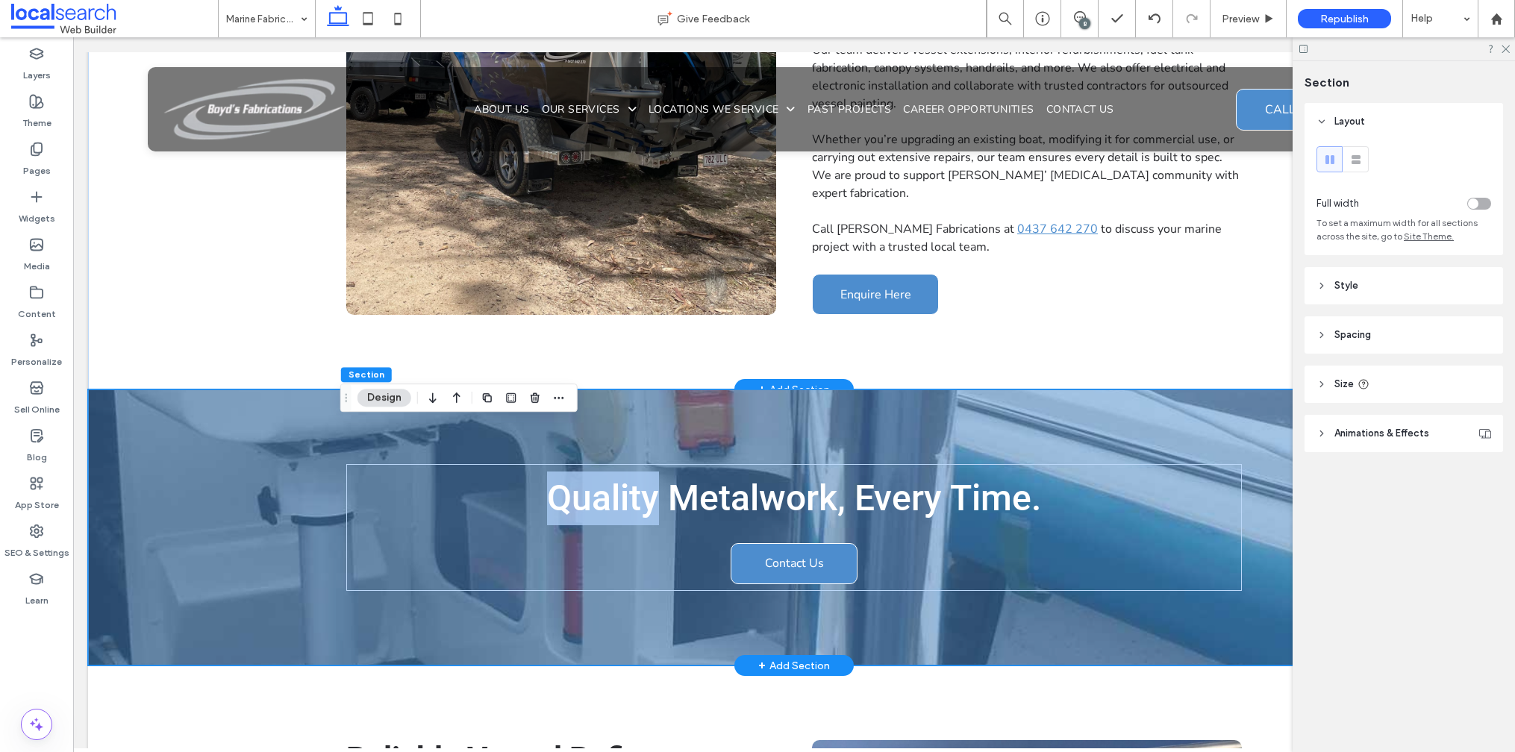
scroll to position [1043, 0]
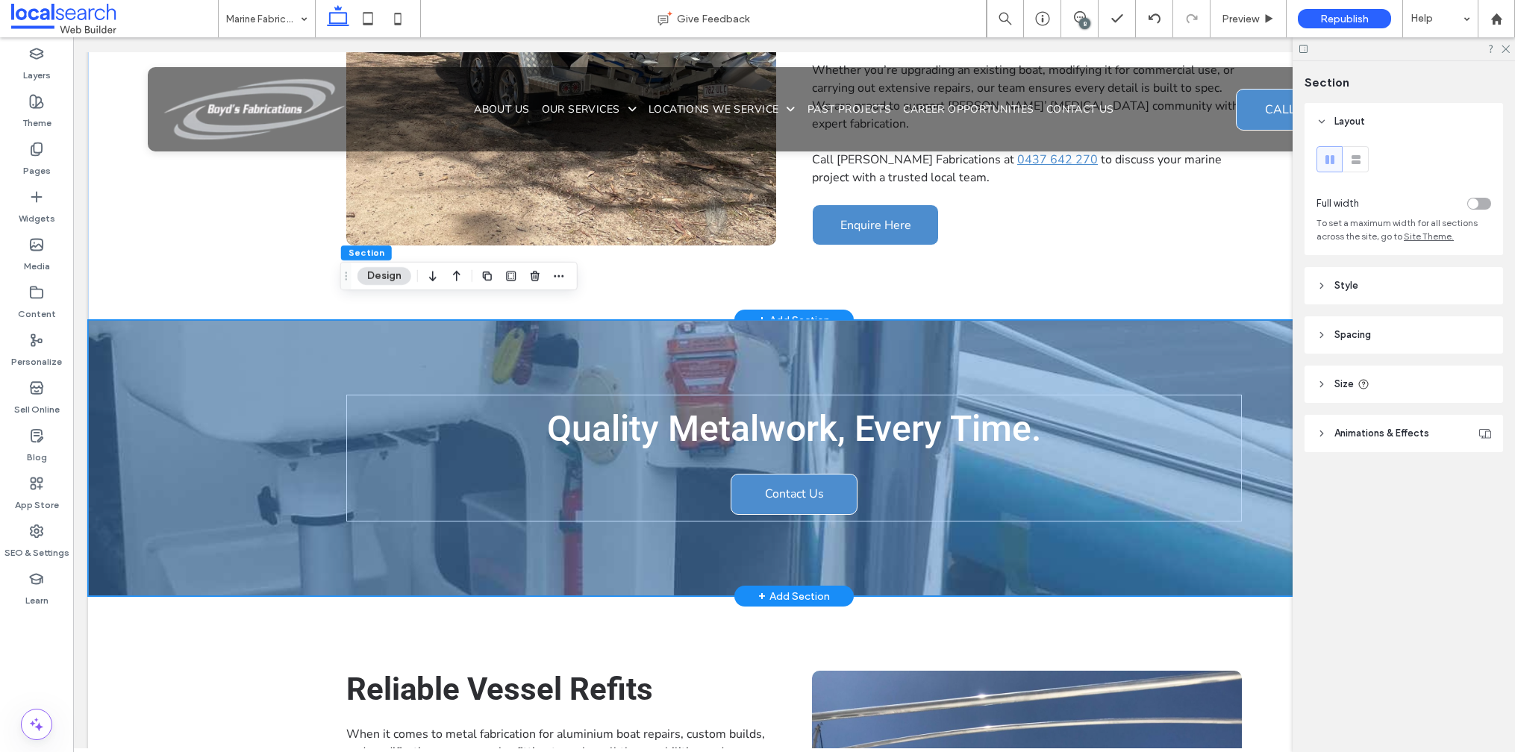
click at [196, 474] on div "Quality Metalwork, Every Time. Contact Us" at bounding box center [794, 458] width 1412 height 276
click at [195, 474] on div "Quality Metalwork, Every Time. Contact Us" at bounding box center [794, 458] width 1412 height 276
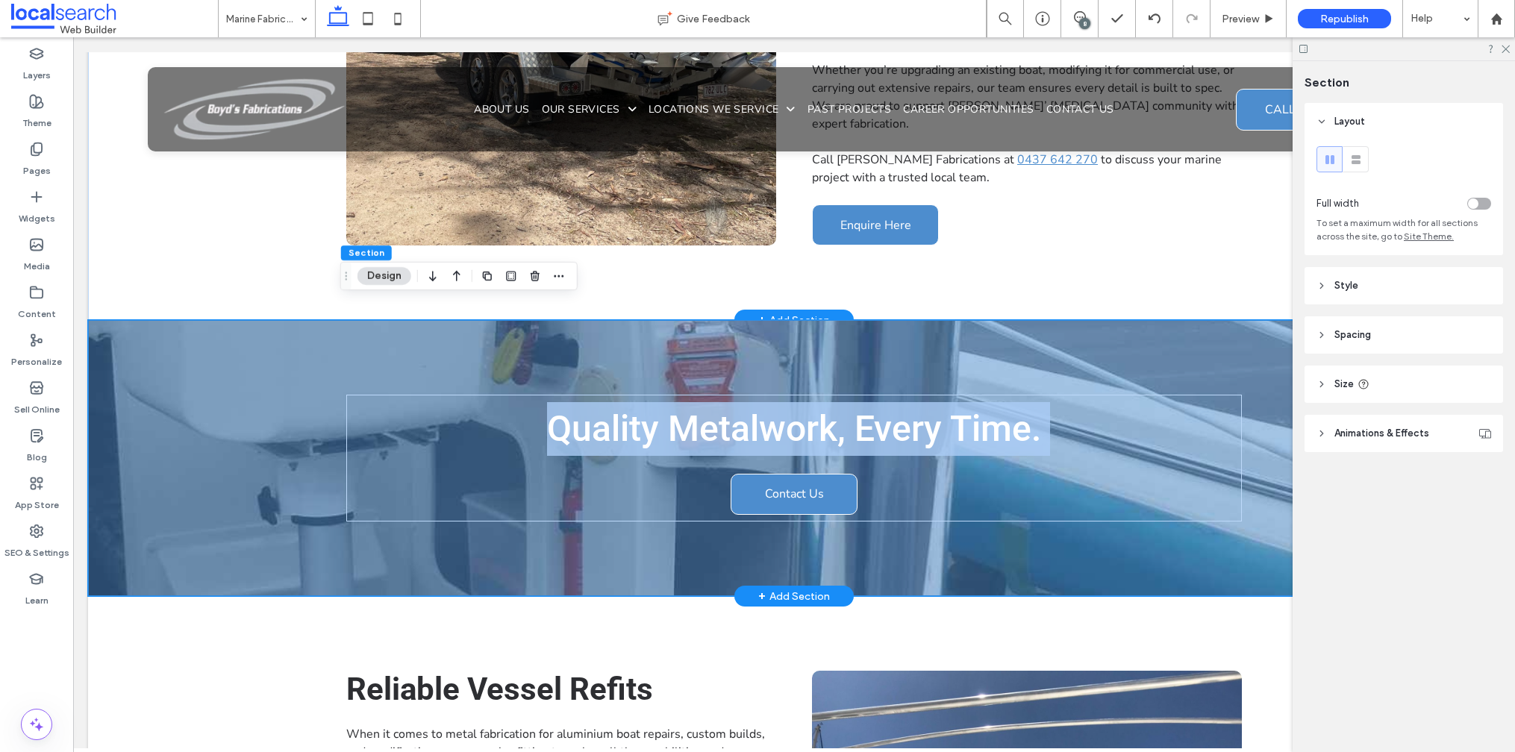
click at [195, 474] on div "Quality Metalwork, Every Time. Contact Us" at bounding box center [794, 458] width 1412 height 276
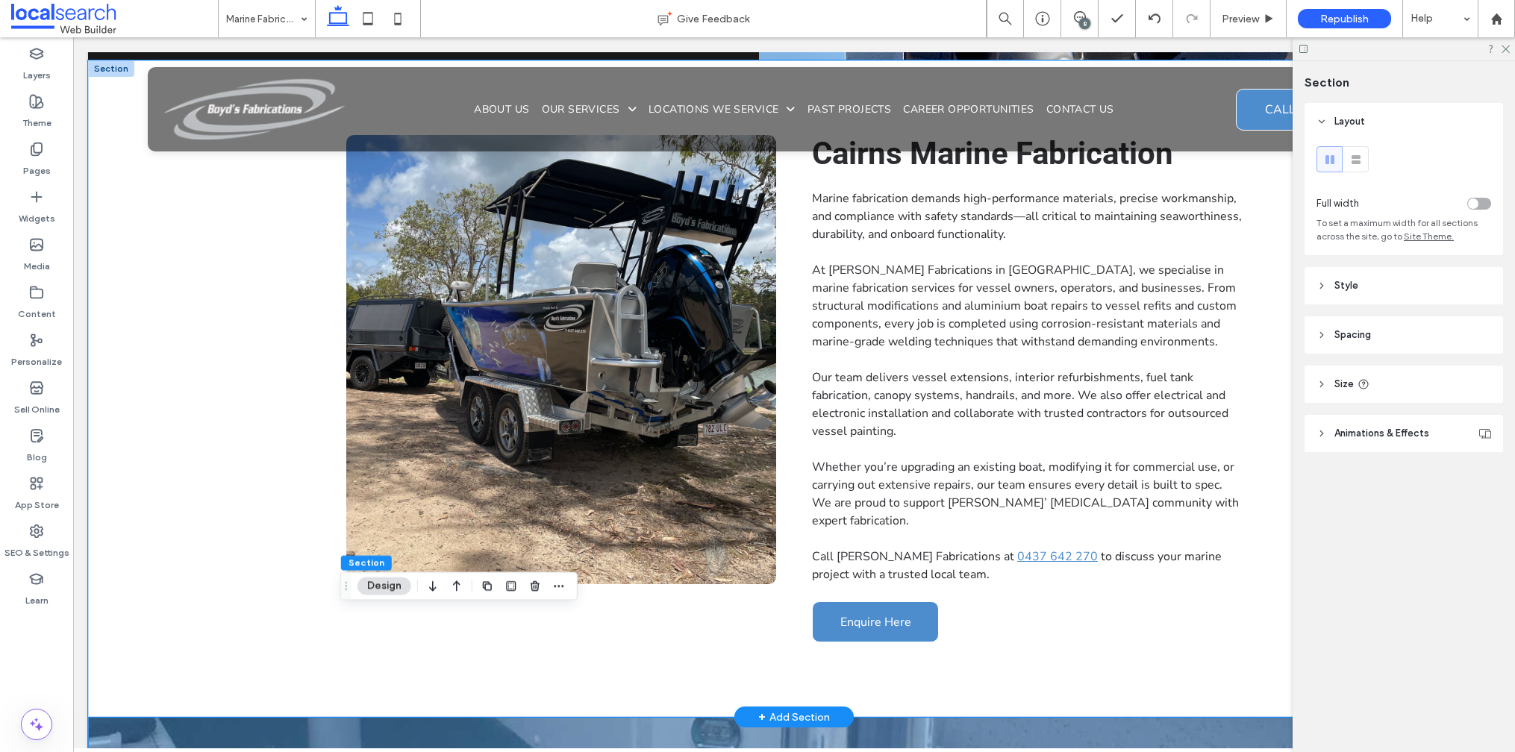
scroll to position [586, 0]
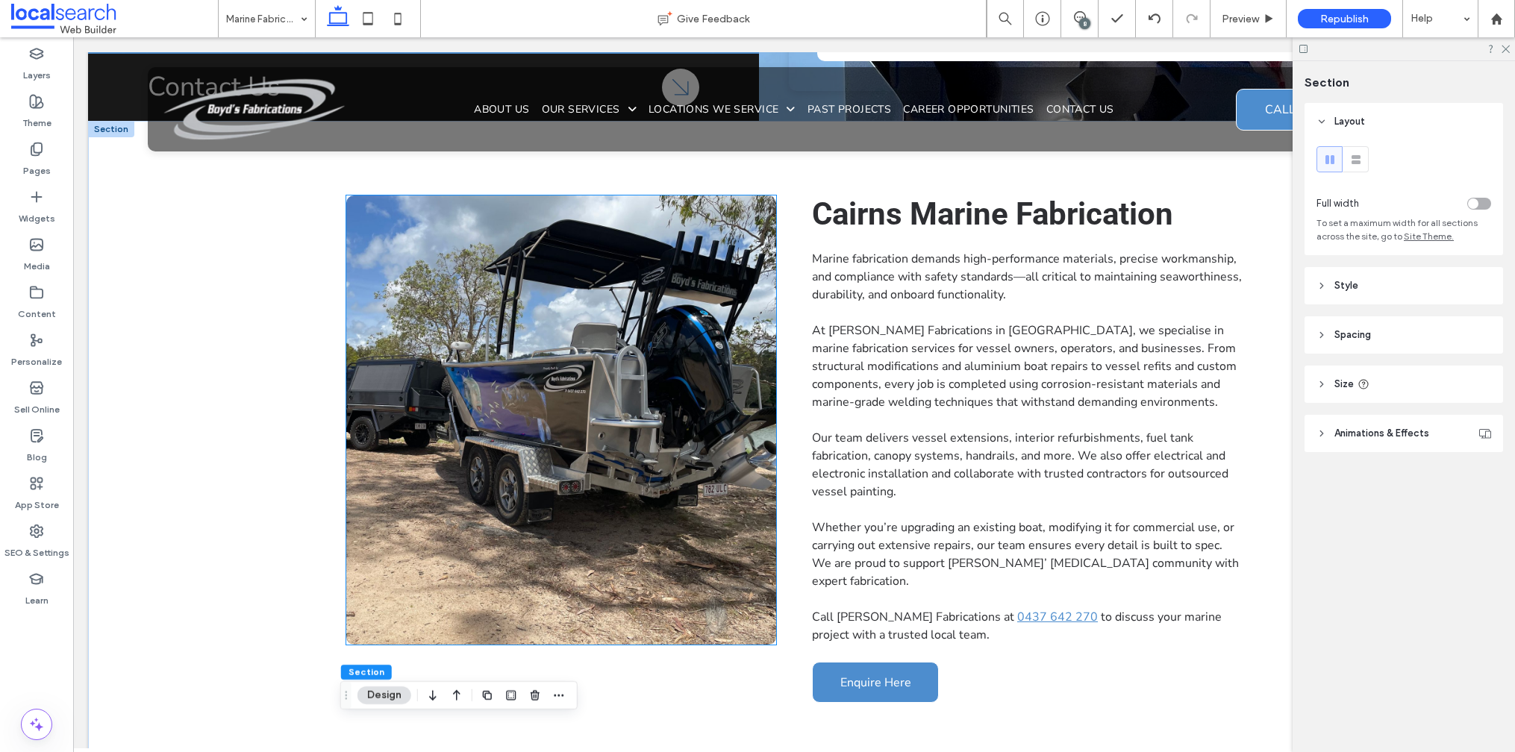
click at [558, 485] on link at bounding box center [561, 420] width 430 height 449
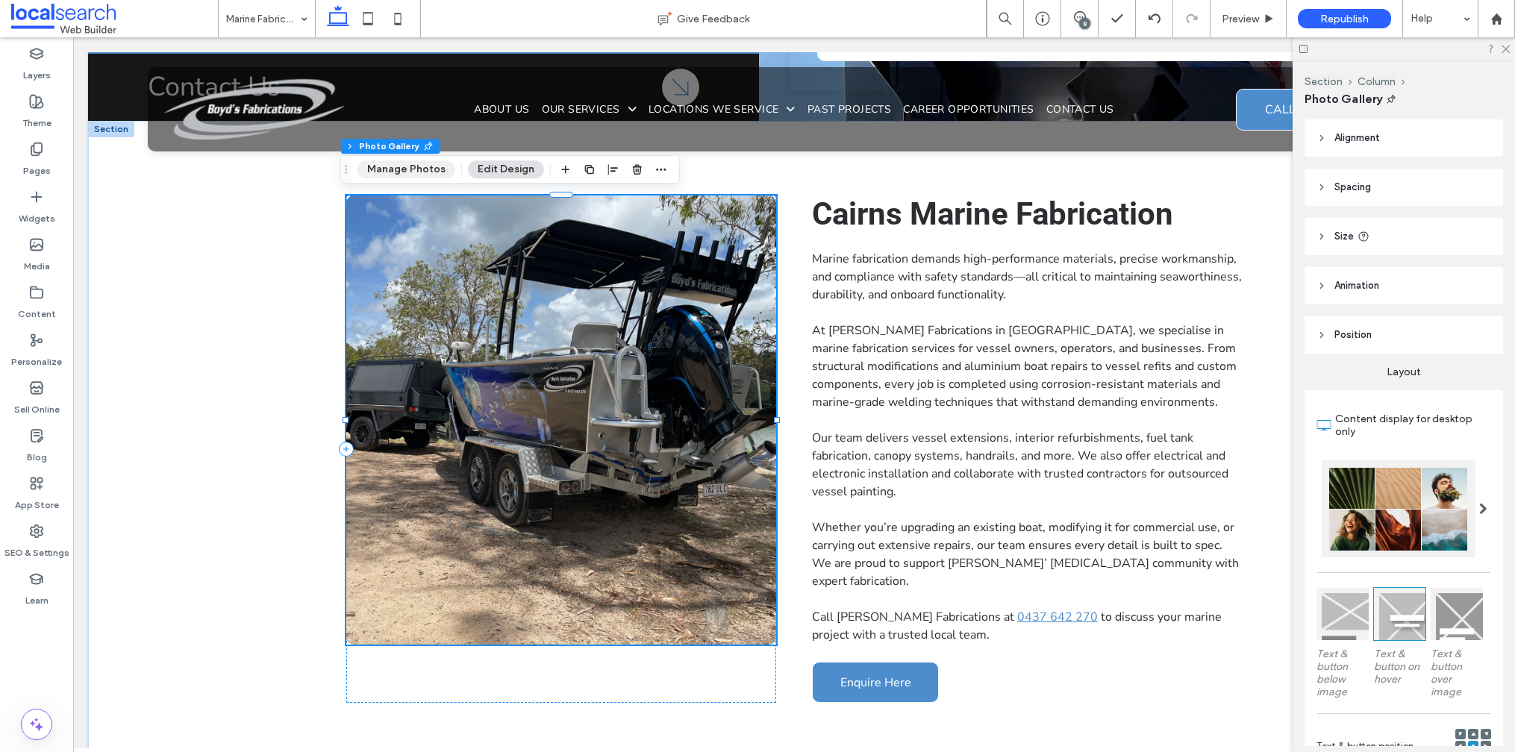
click at [402, 168] on button "Manage Photos" at bounding box center [406, 169] width 98 height 18
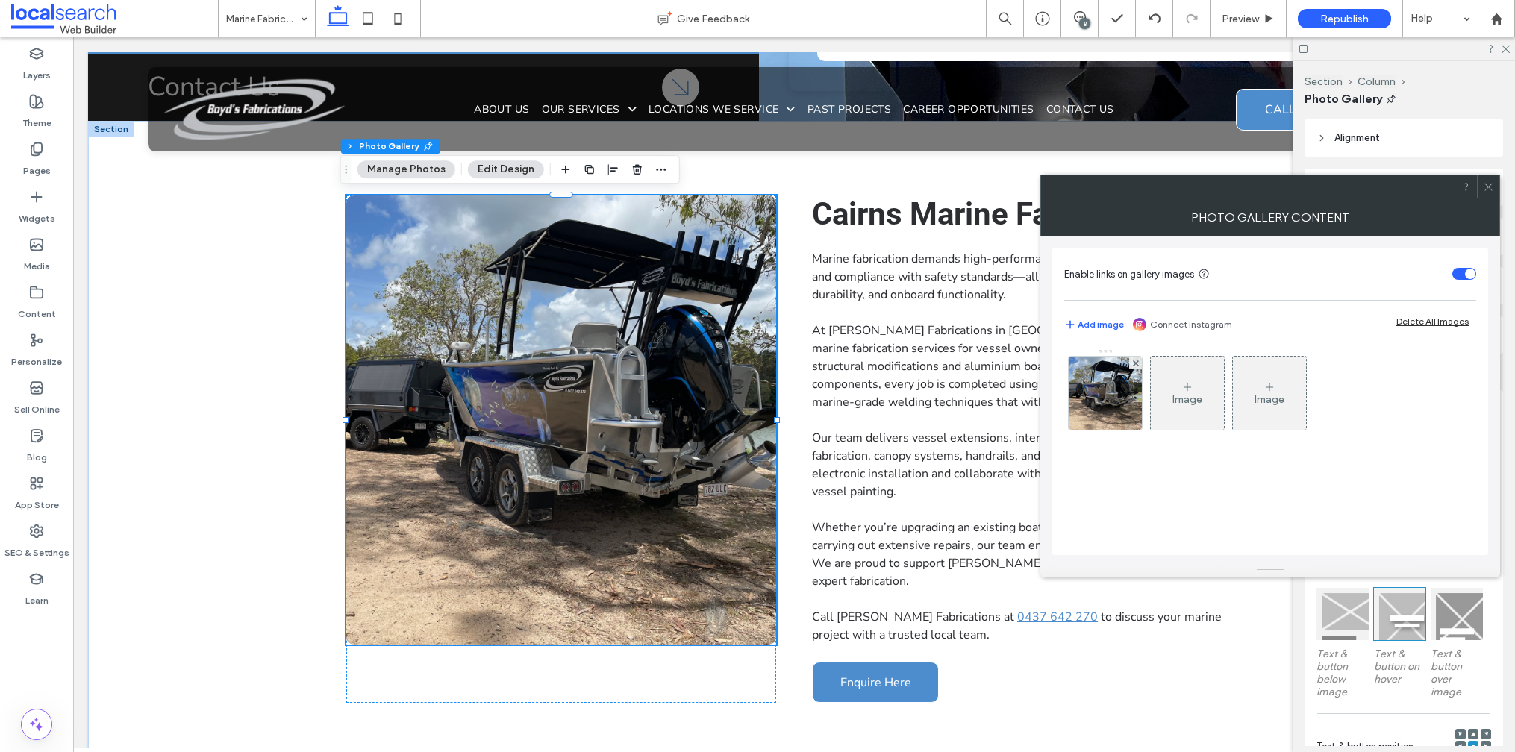
click at [1193, 401] on div "Image" at bounding box center [1187, 399] width 30 height 13
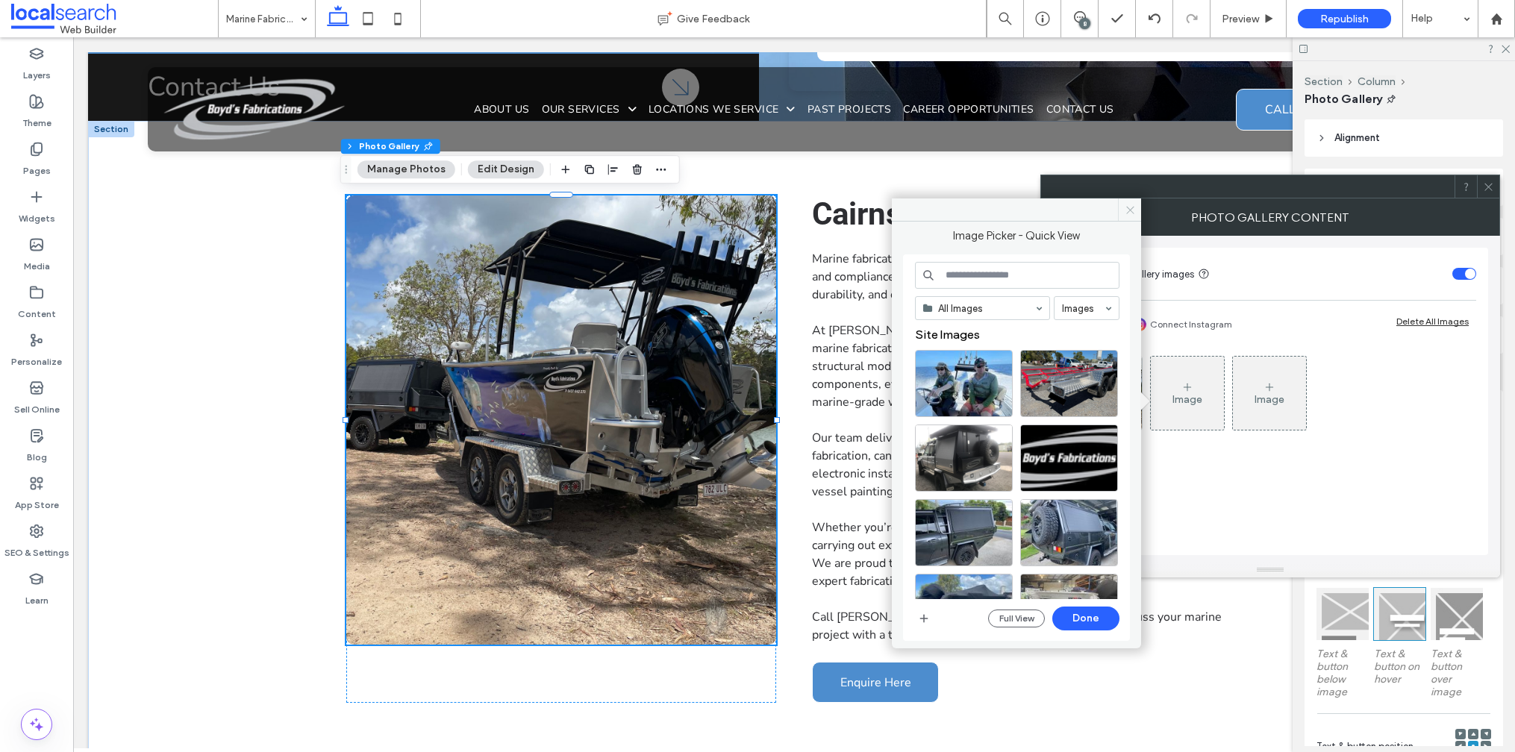
click at [1125, 210] on icon at bounding box center [1130, 209] width 11 height 11
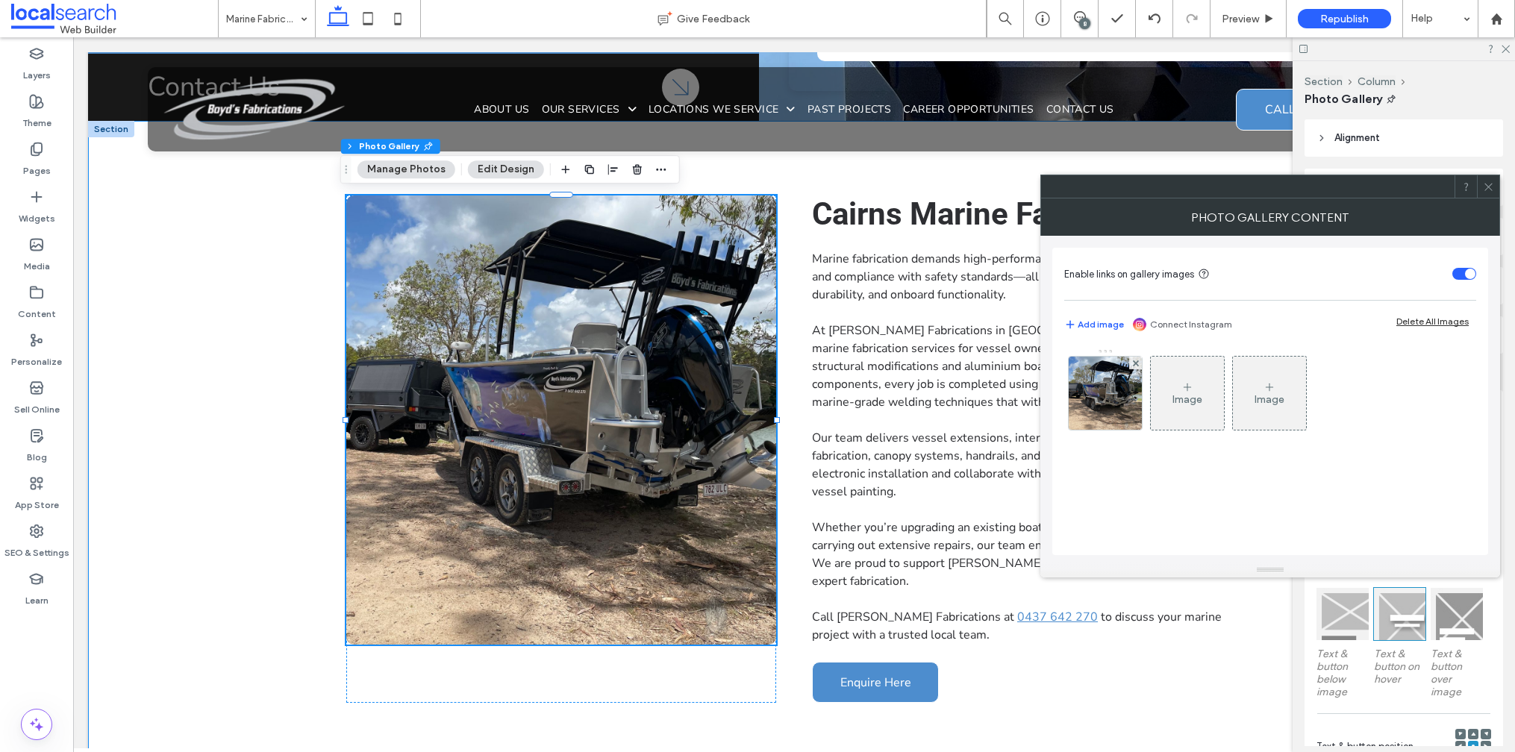
click at [778, 355] on div "View more Cairns Marine Fabrication Marine fabrication demands high-performance…" at bounding box center [794, 449] width 896 height 657
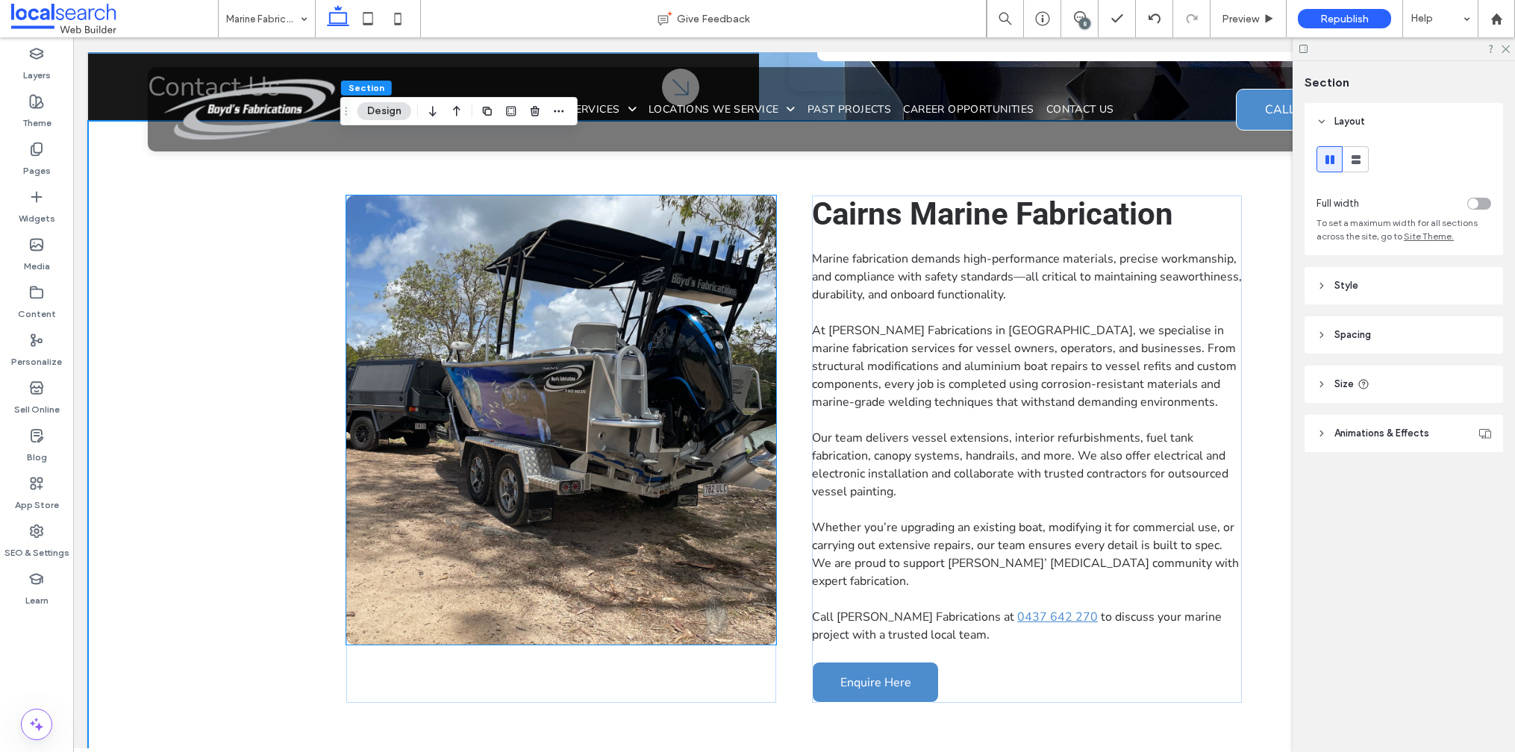
click at [542, 347] on link at bounding box center [561, 420] width 430 height 449
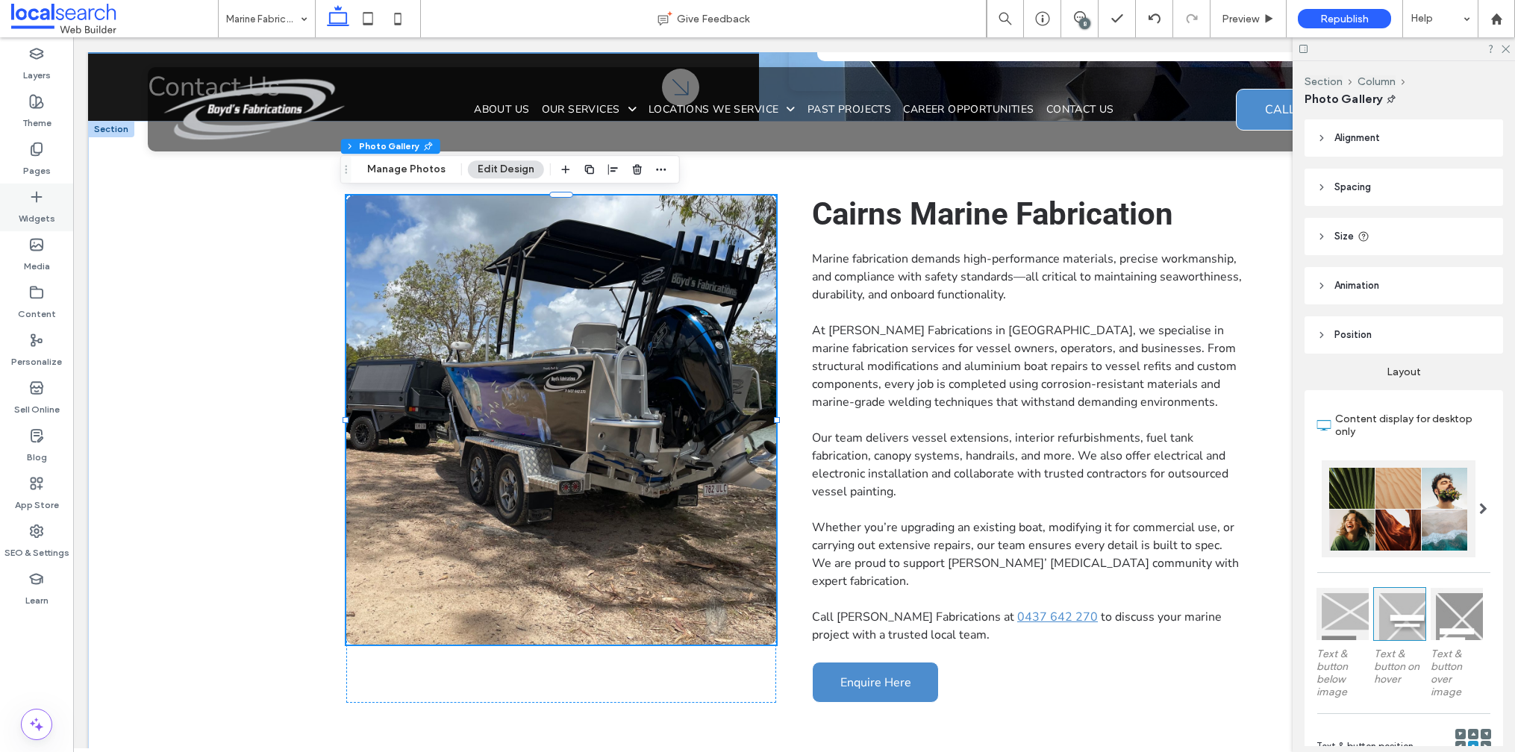
click at [30, 213] on label "Widgets" at bounding box center [37, 214] width 37 height 21
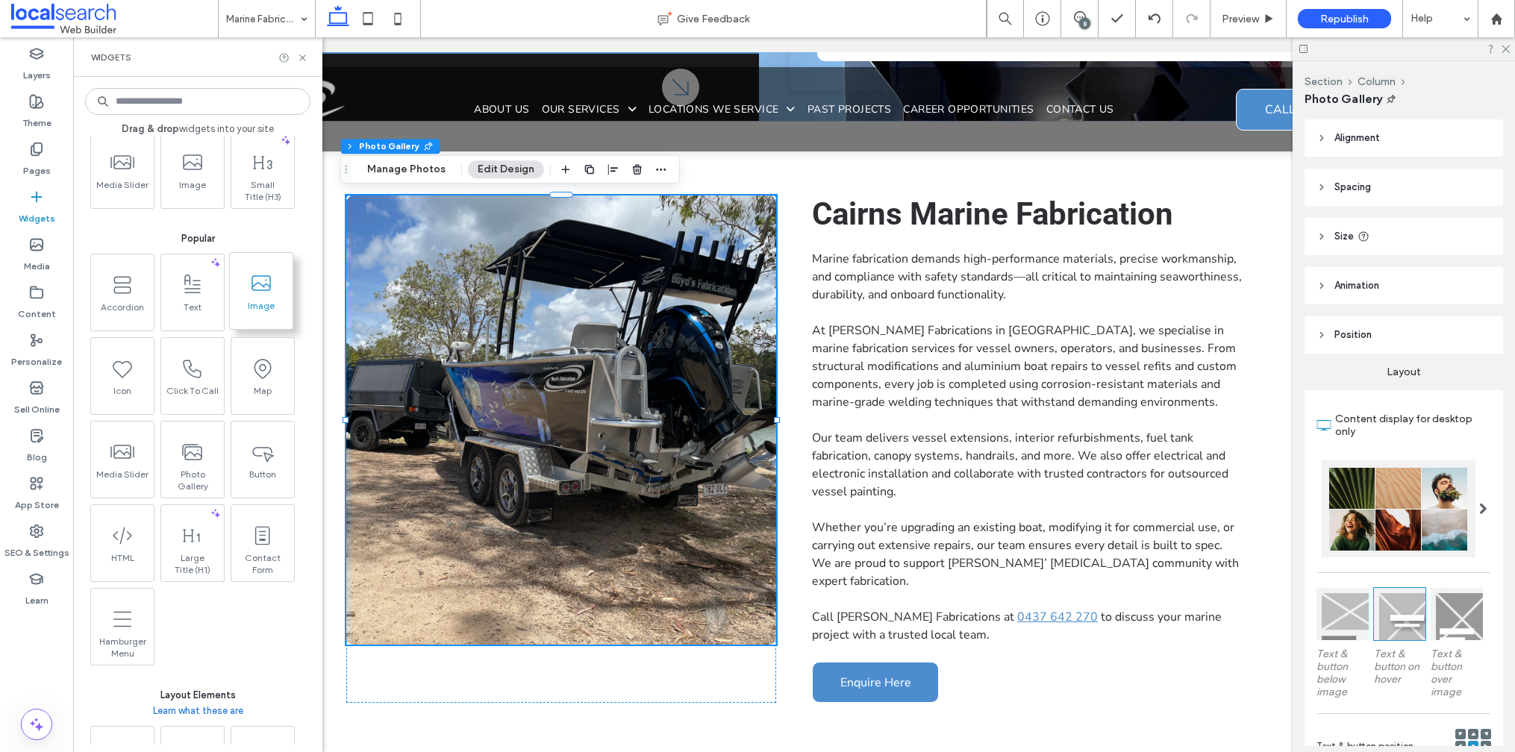
scroll to position [144, 0]
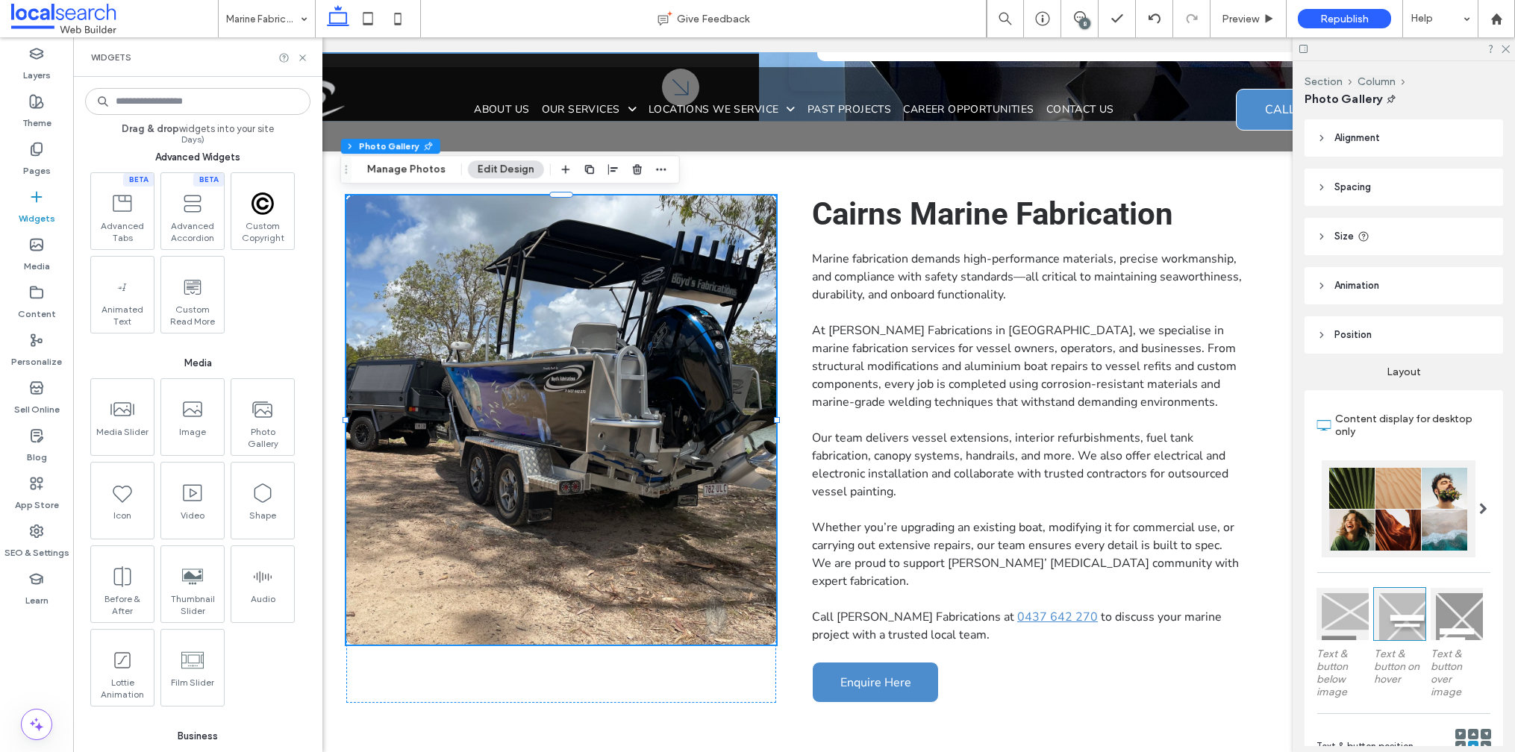
scroll to position [1518, 0]
click at [37, 543] on label "SEO & Settings" at bounding box center [36, 549] width 65 height 21
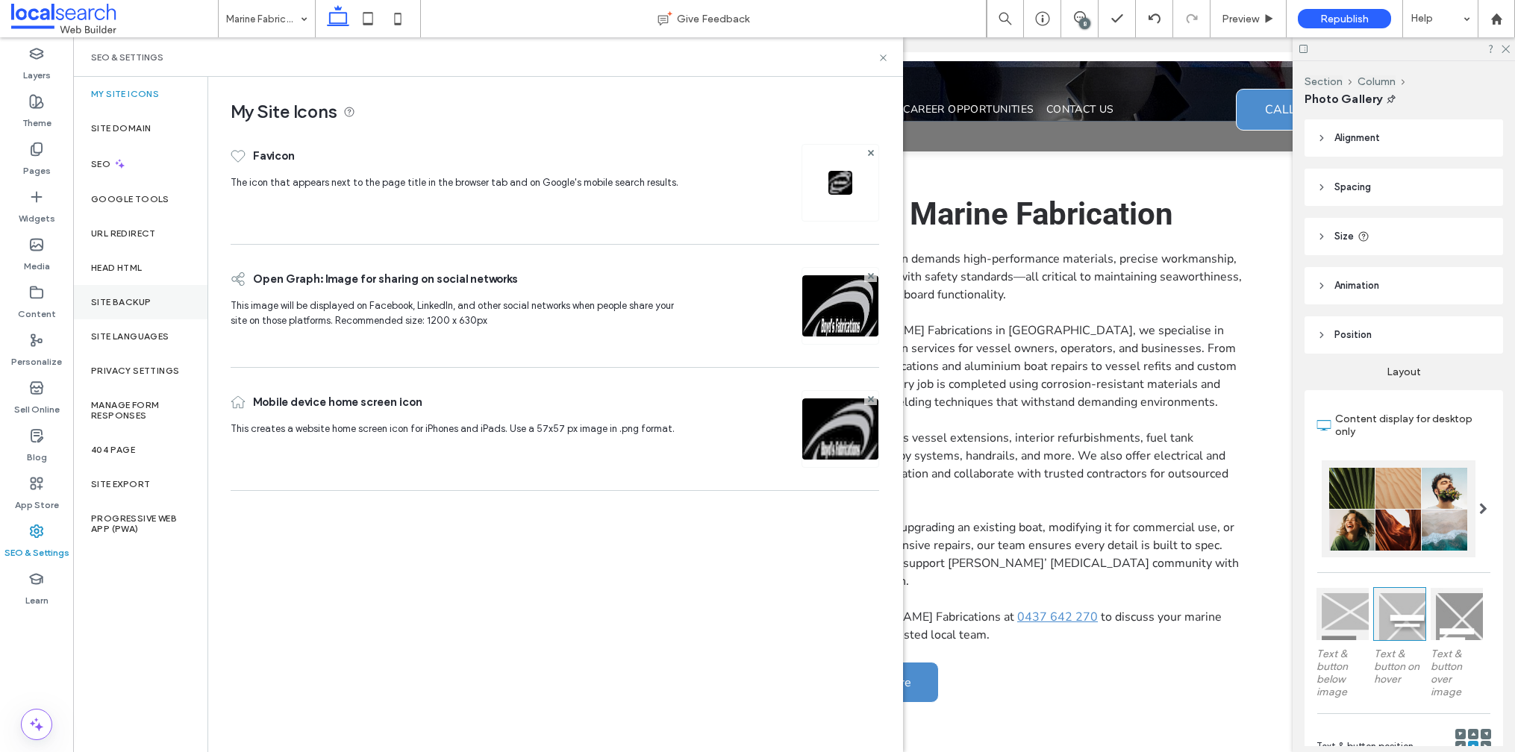
click at [119, 305] on label "Site Backup" at bounding box center [121, 302] width 60 height 10
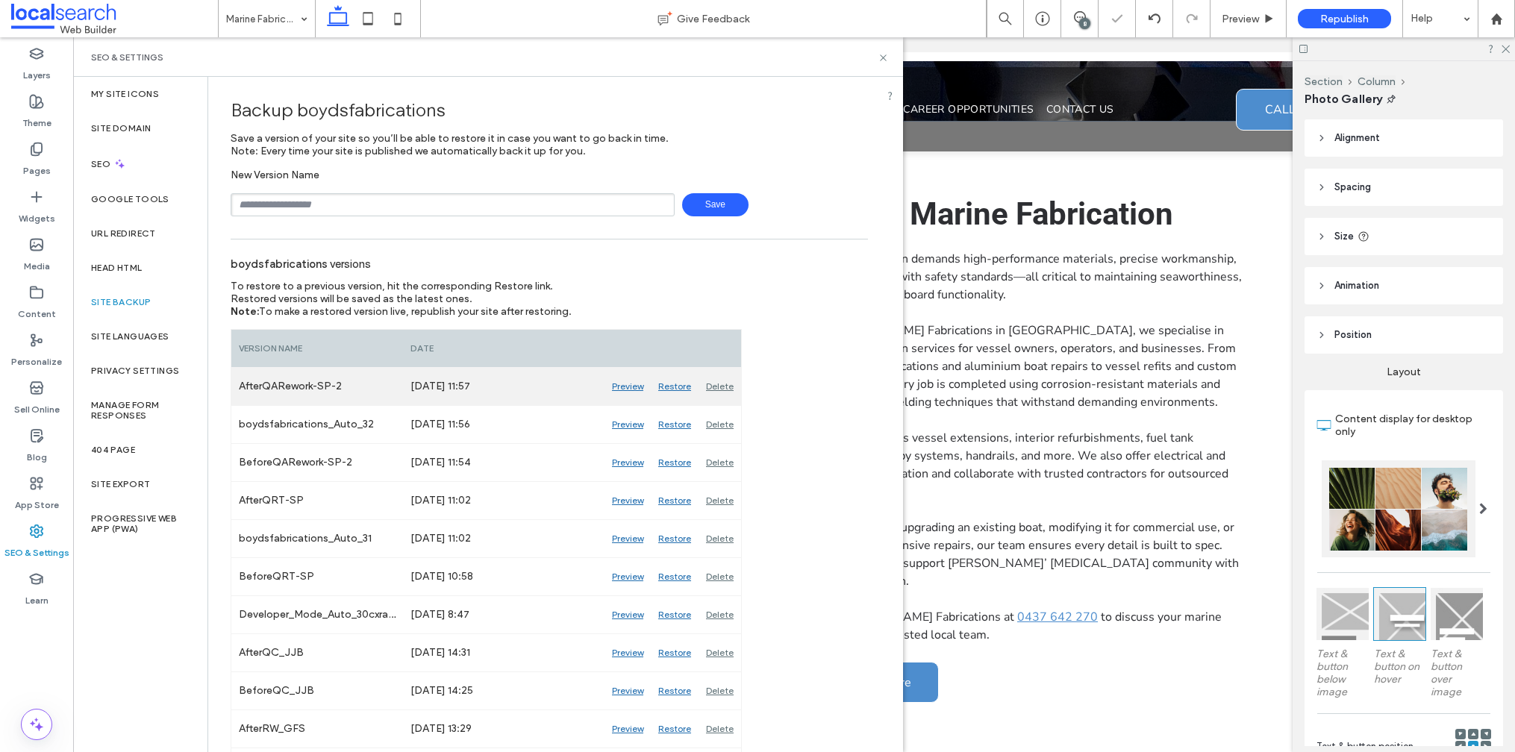
click at [325, 388] on div "AfterQARework-SP-2" at bounding box center [317, 386] width 172 height 37
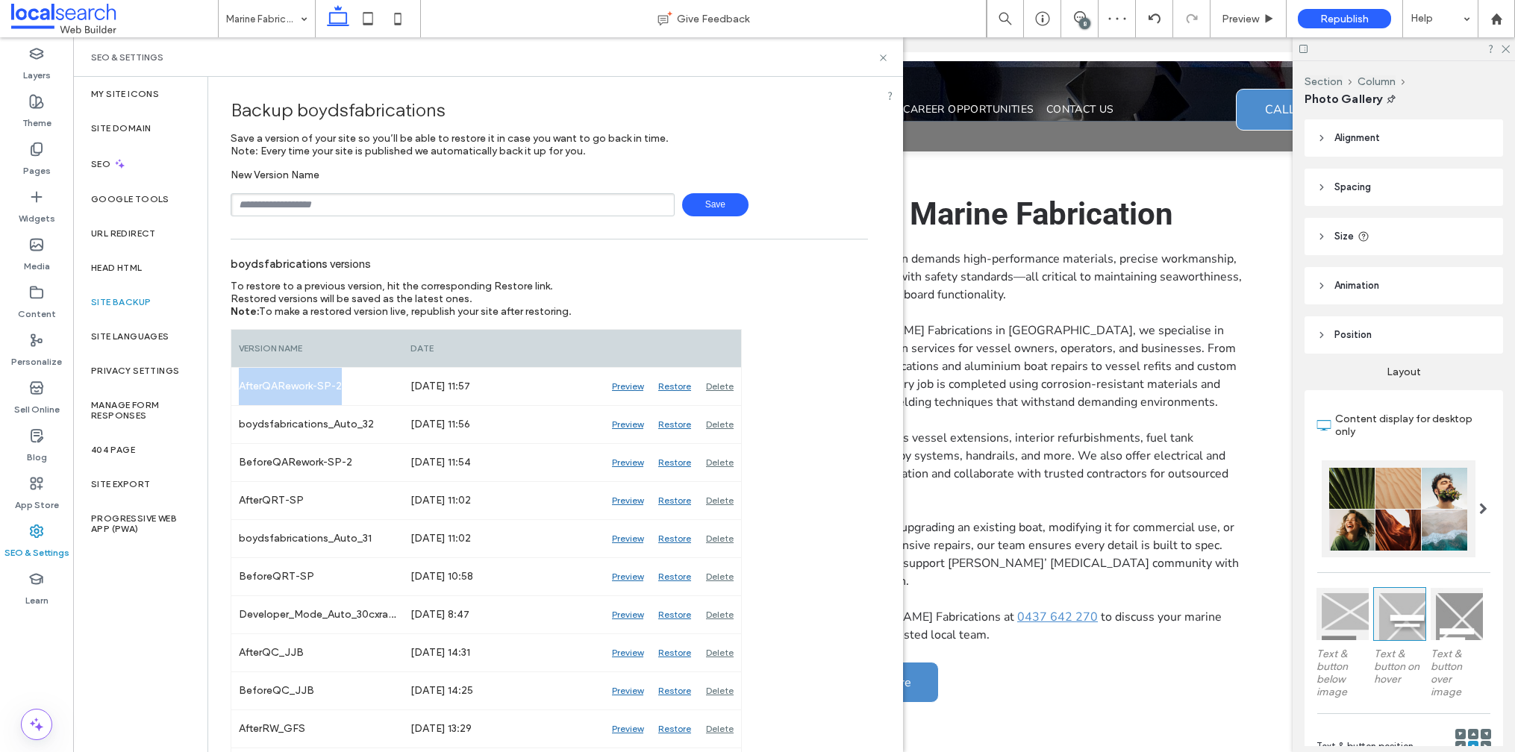
copy div "AfterQARework-SP-2"
click at [310, 207] on input "text" at bounding box center [453, 204] width 444 height 23
paste input "**********"
type input "**********"
click at [688, 198] on span "Save" at bounding box center [715, 204] width 66 height 23
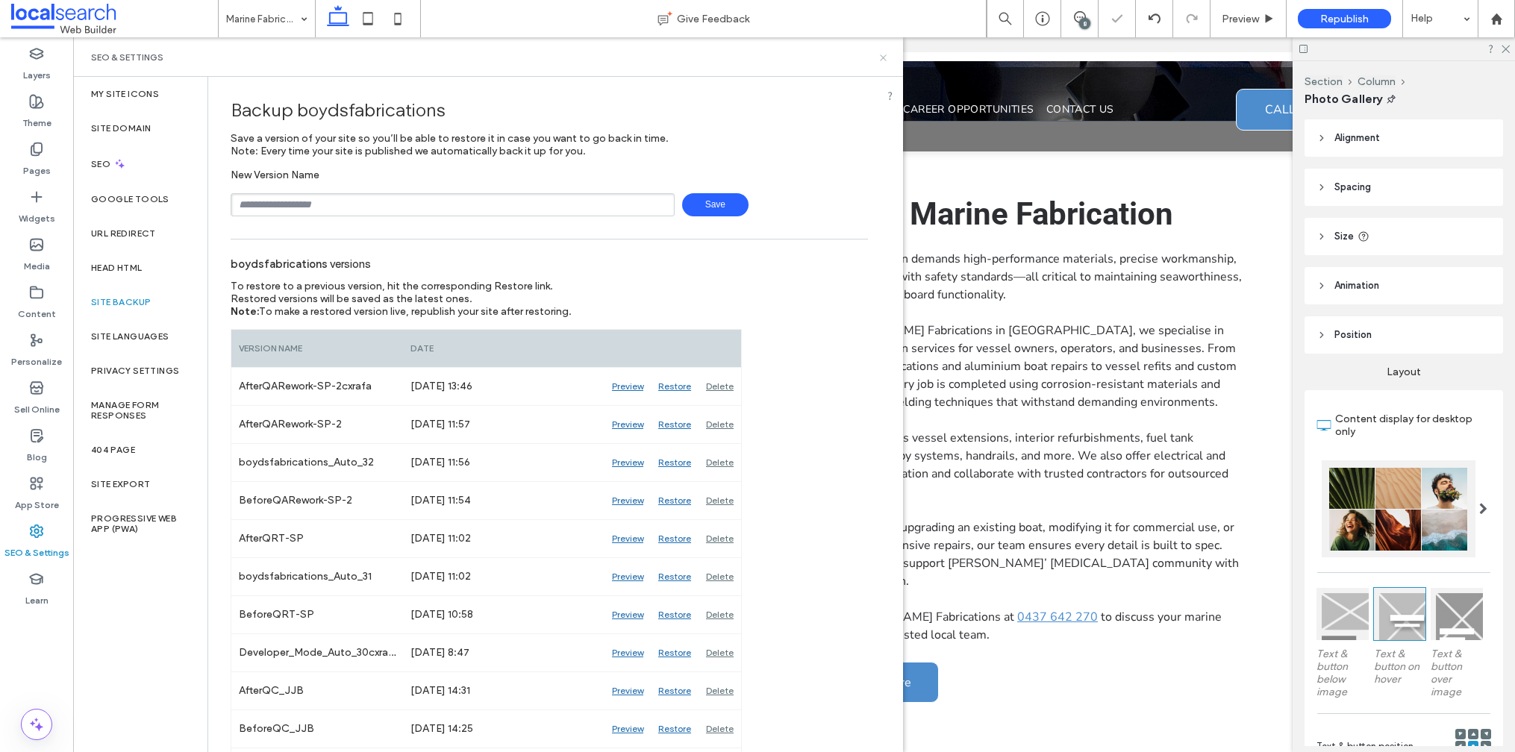
click at [886, 57] on icon at bounding box center [883, 57] width 11 height 11
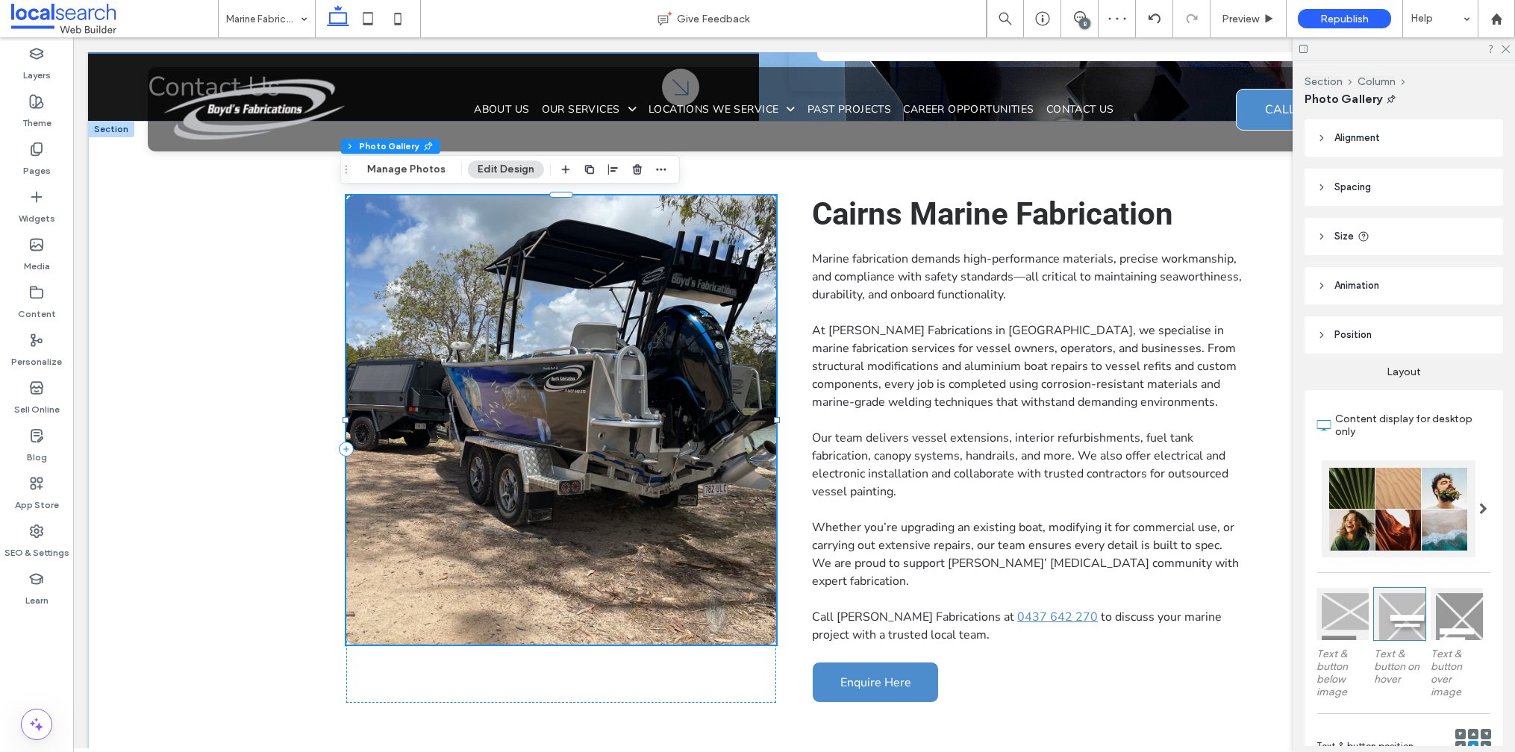
click at [531, 334] on link at bounding box center [561, 420] width 430 height 449
click at [413, 167] on button "Manage Photos" at bounding box center [406, 169] width 98 height 18
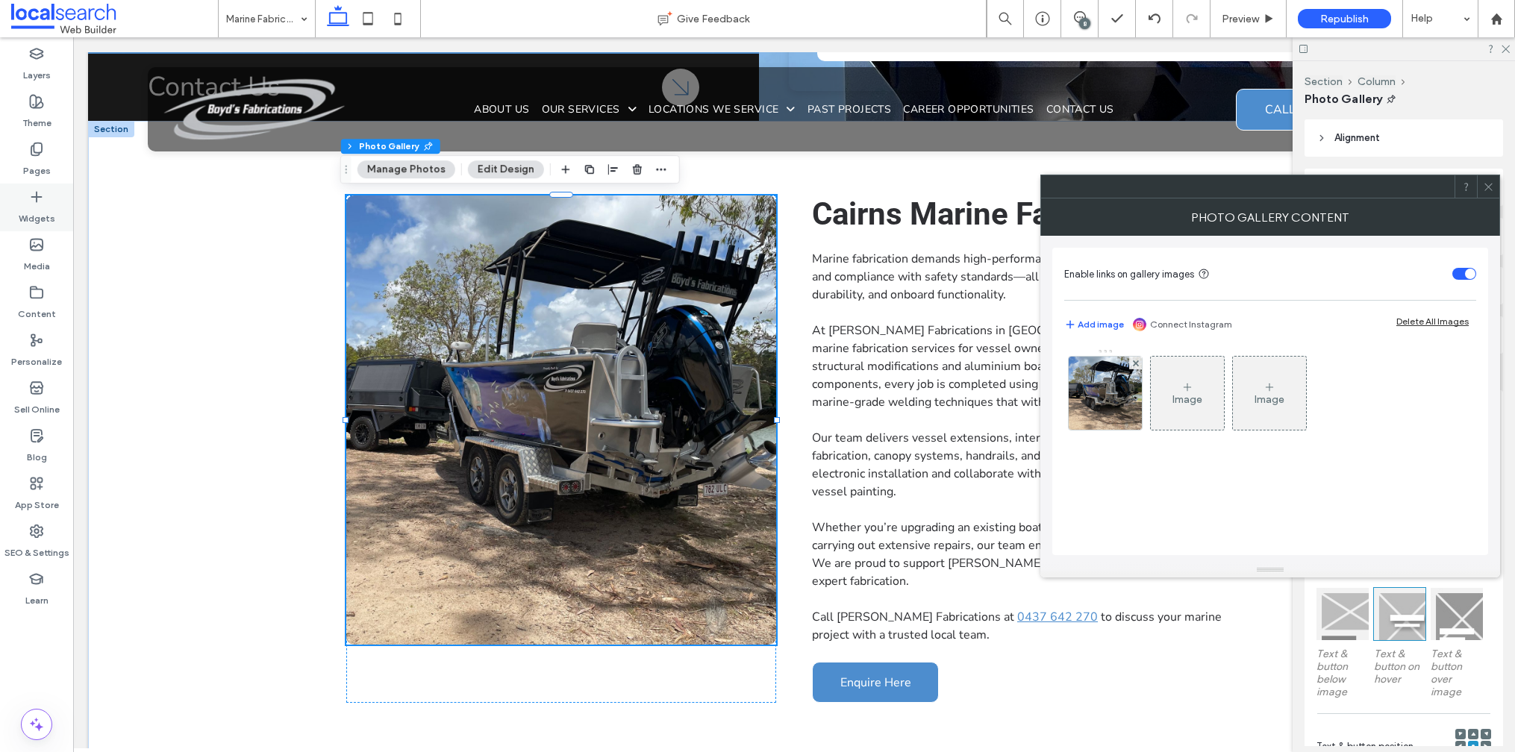
click at [31, 197] on use at bounding box center [36, 197] width 10 height 10
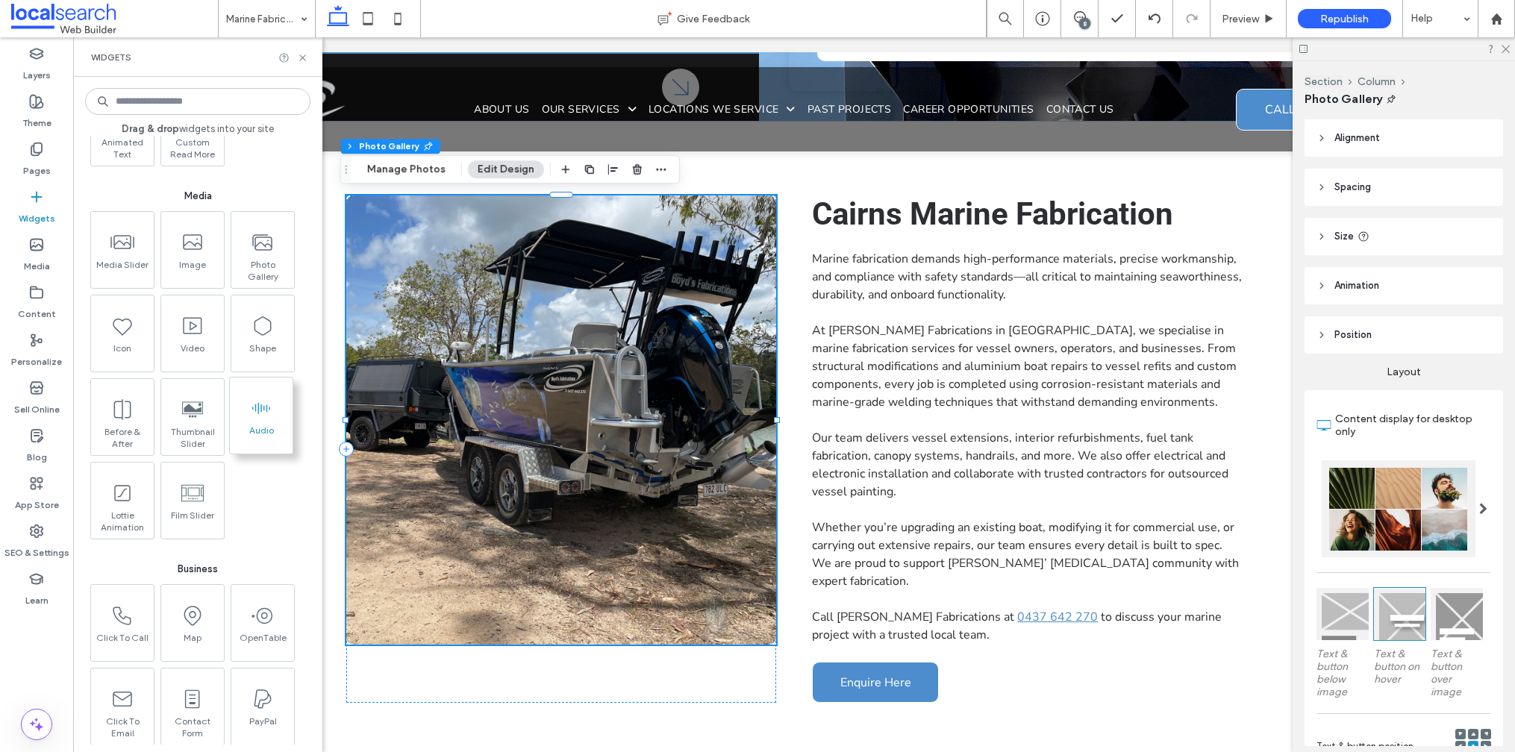
scroll to position [1658, 0]
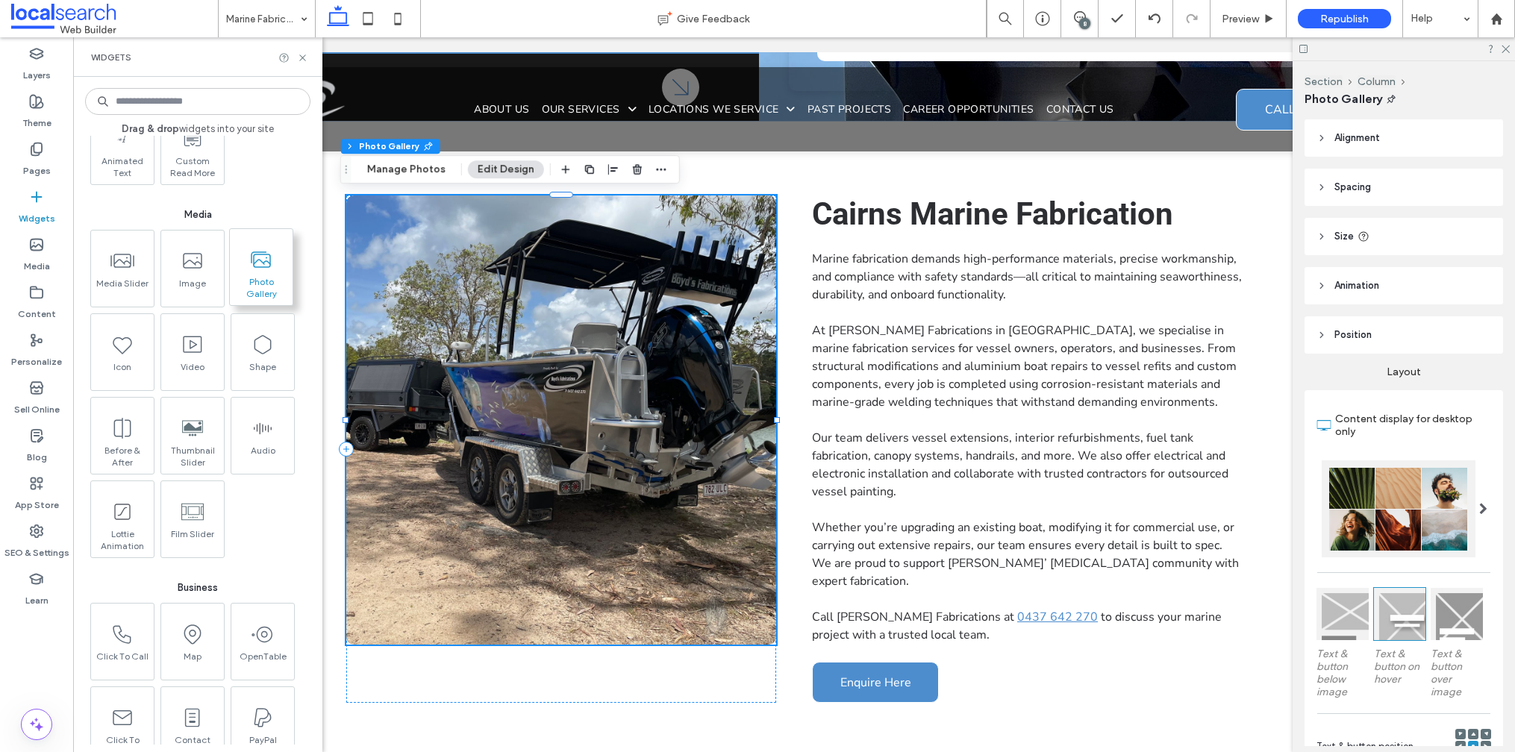
click at [273, 271] on span at bounding box center [261, 260] width 63 height 34
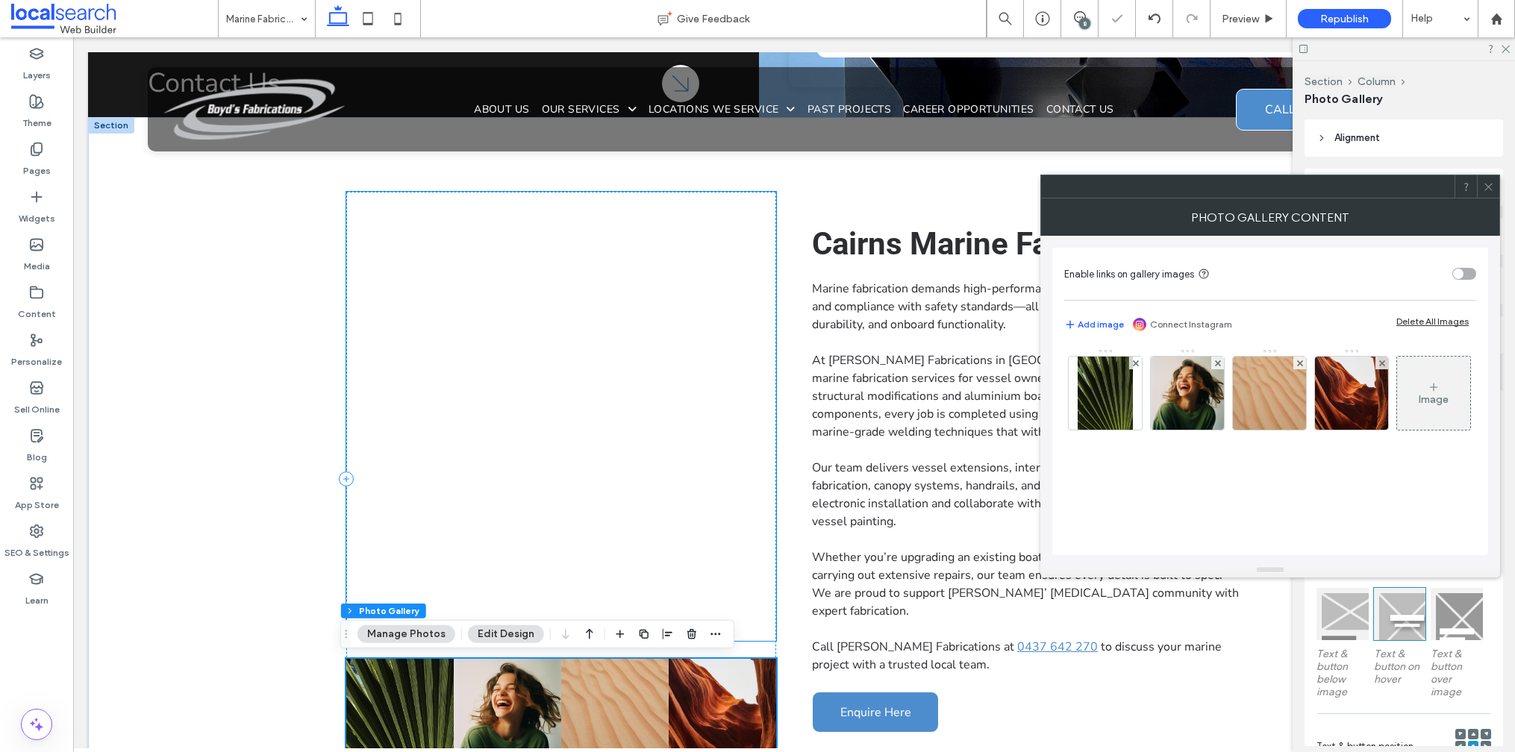
scroll to position [595, 0]
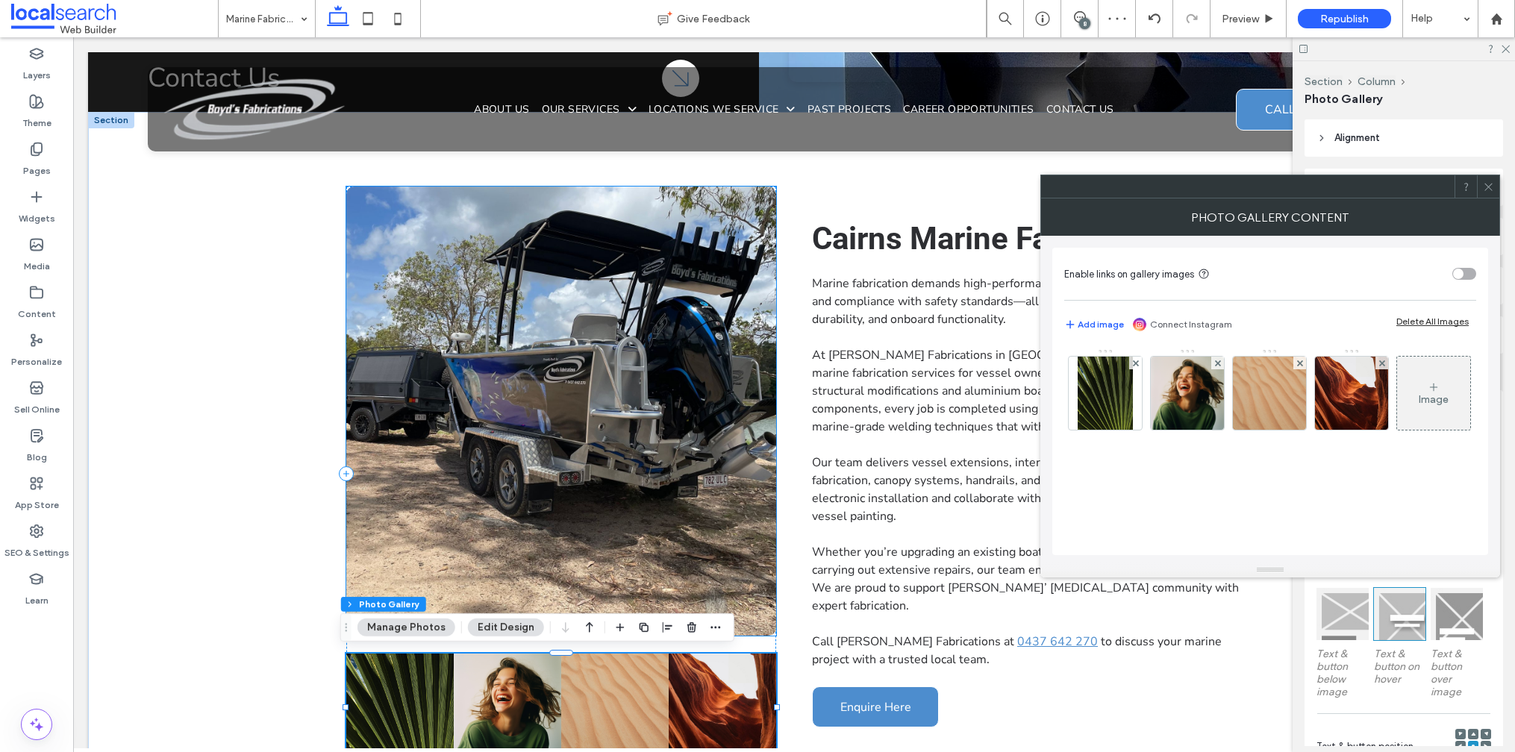
click at [574, 348] on link at bounding box center [561, 411] width 430 height 449
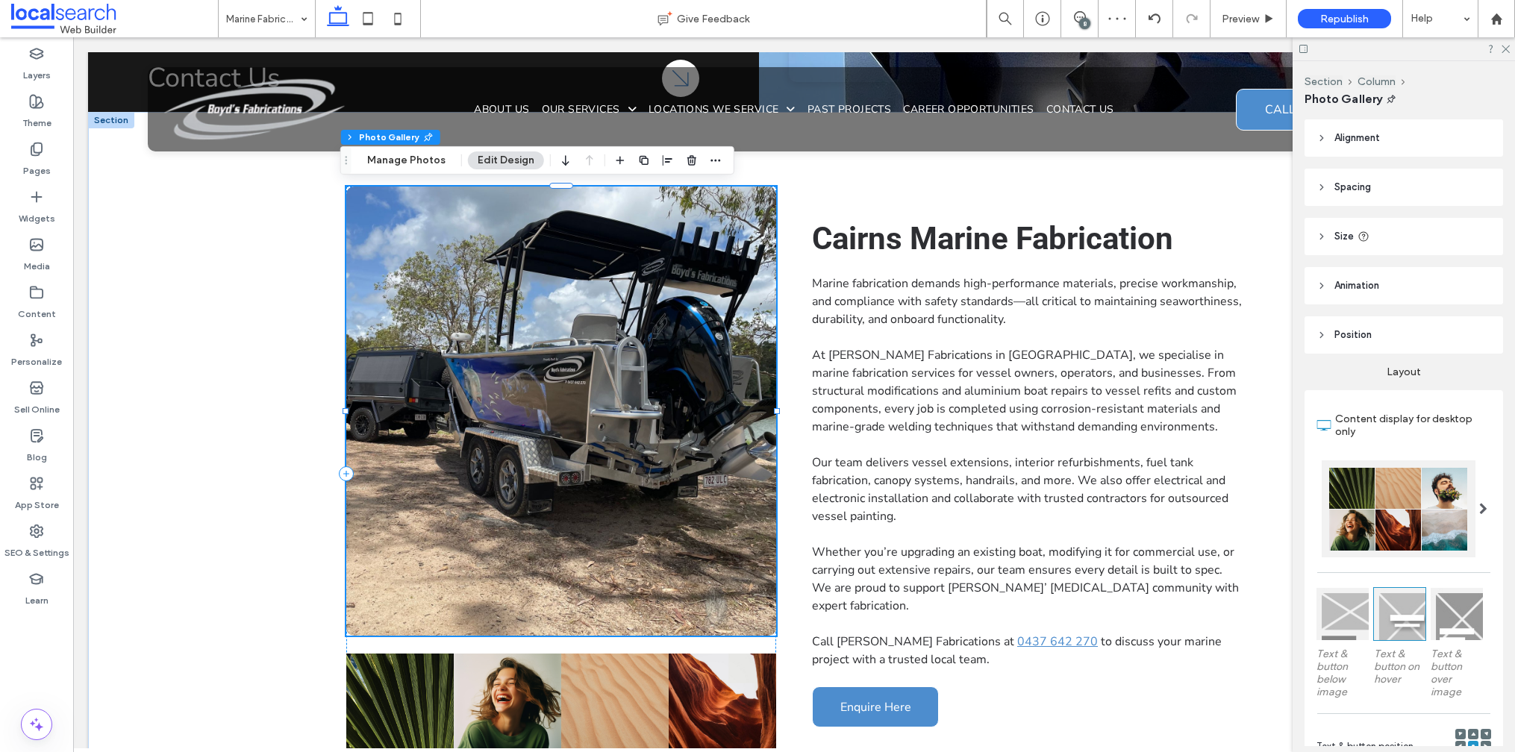
click at [607, 235] on link at bounding box center [561, 411] width 430 height 449
click at [399, 160] on button "Manage Photos" at bounding box center [406, 161] width 98 height 18
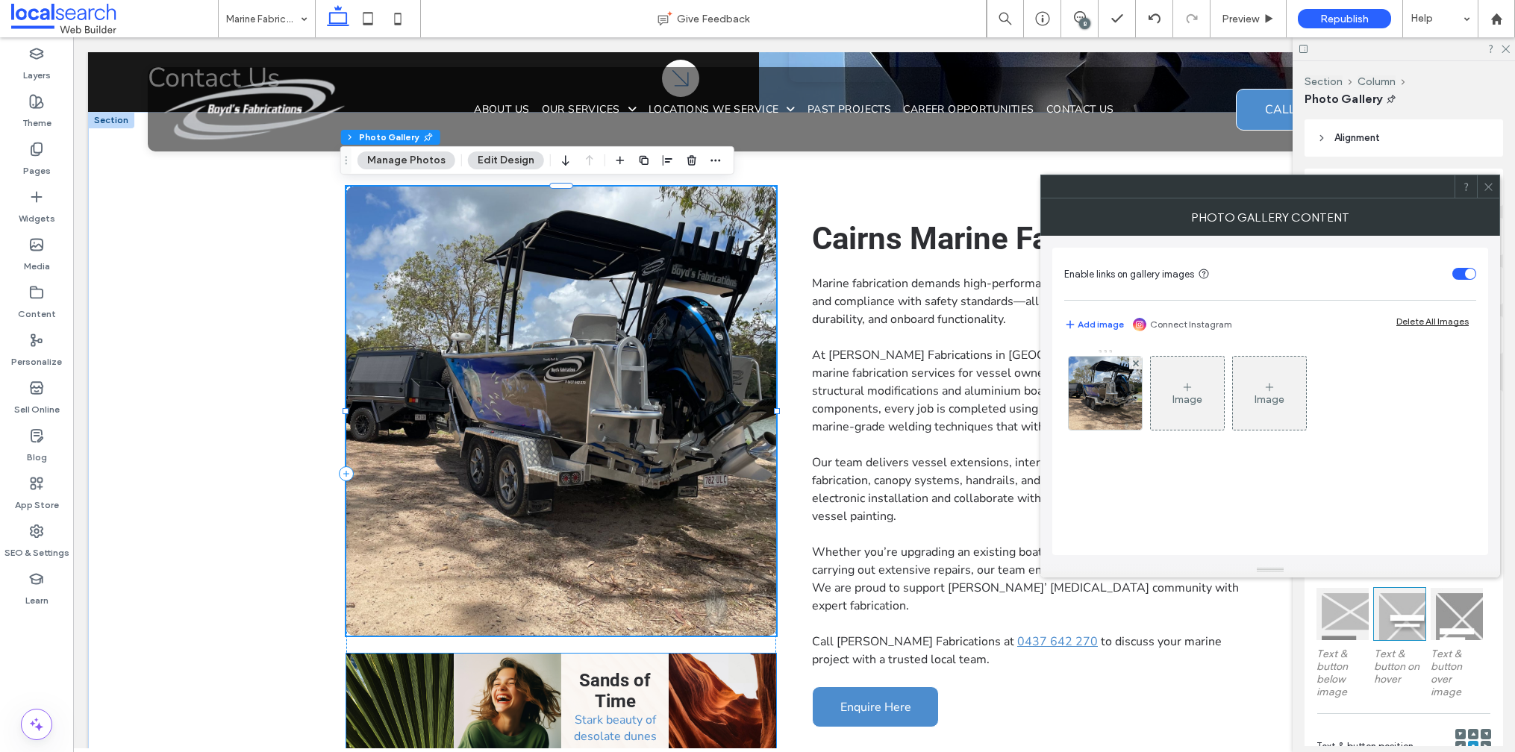
click at [622, 688] on link at bounding box center [614, 707] width 107 height 107
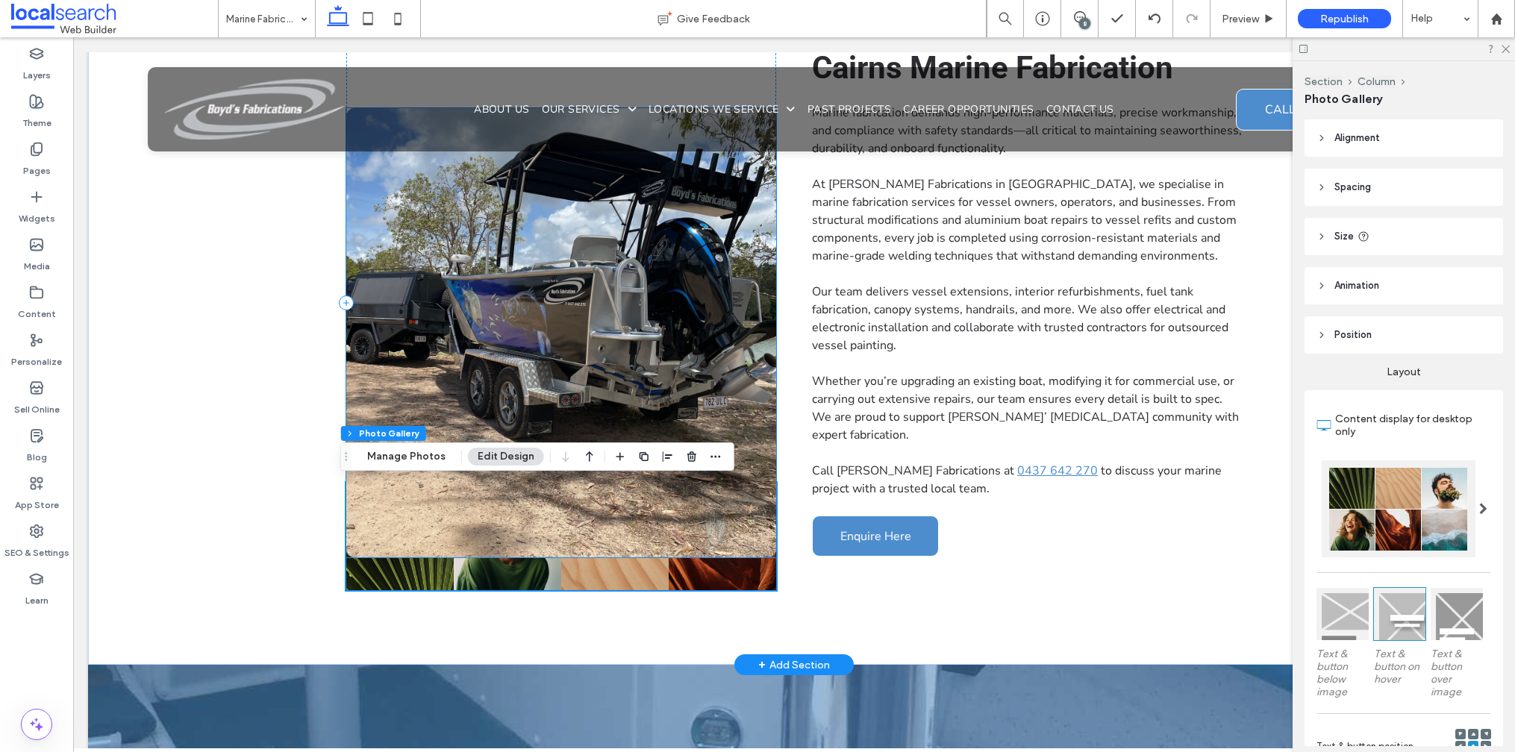
scroll to position [423, 0]
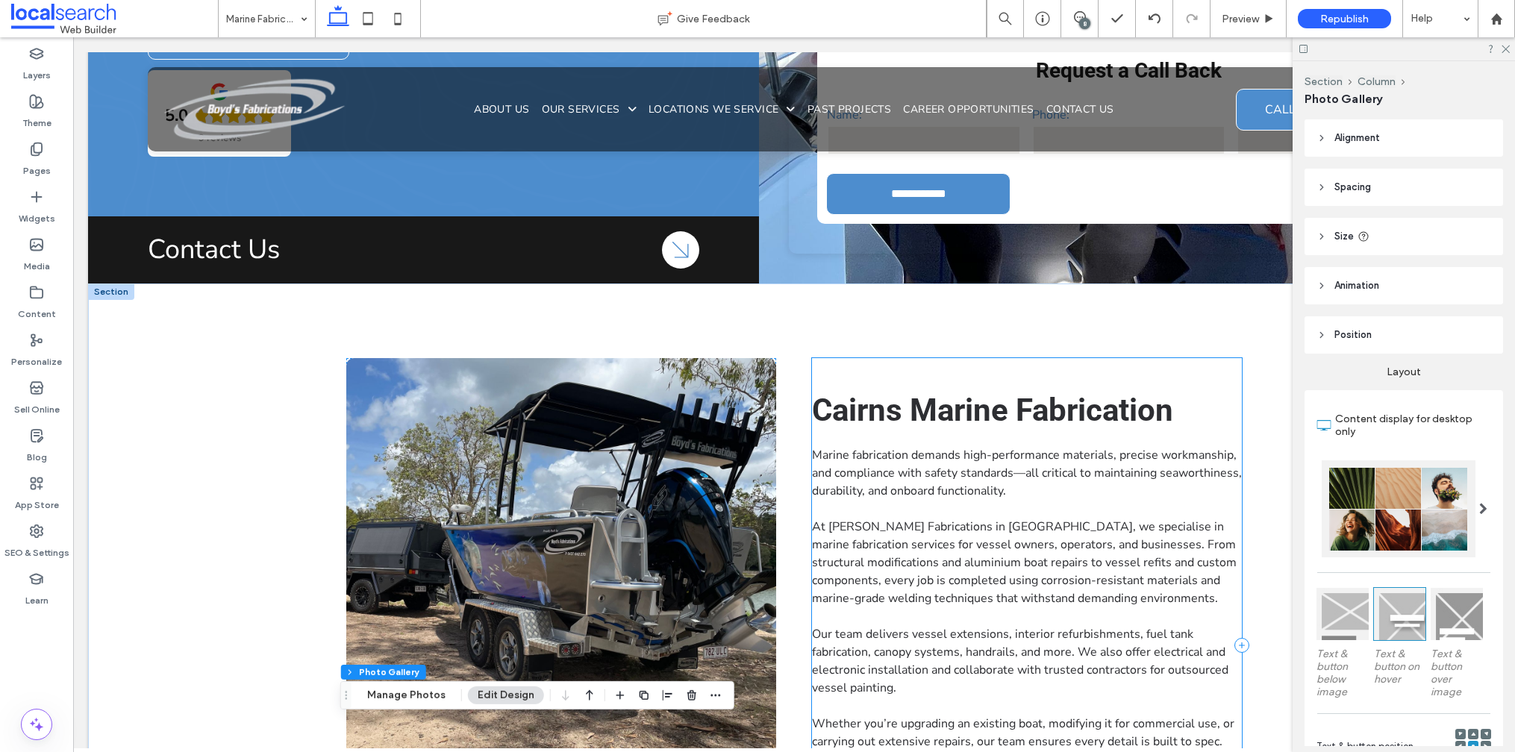
click at [907, 352] on div "View more Nature's Symphony Breathtaking colors of our planet Button Faces of H…" at bounding box center [794, 646] width 896 height 724
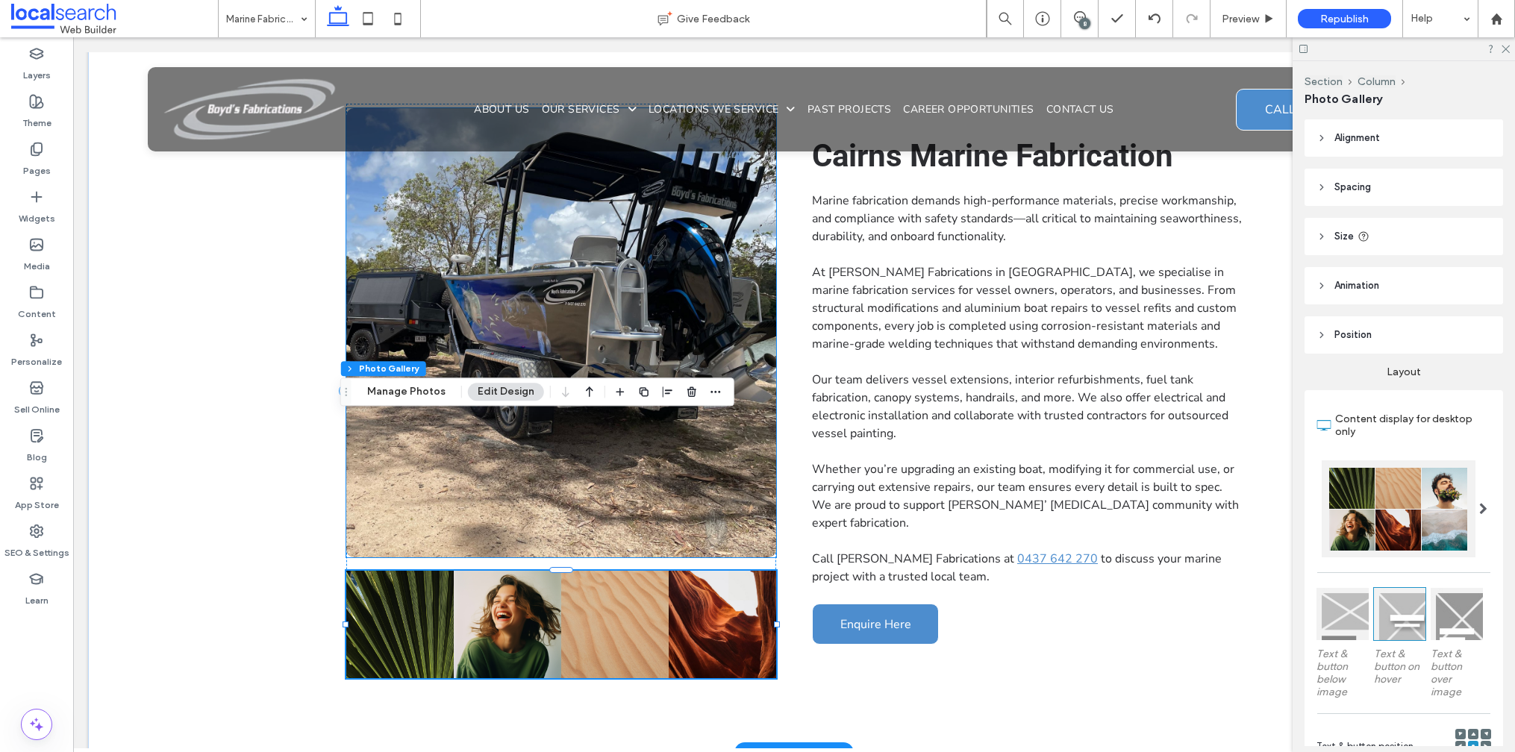
scroll to position [831, 0]
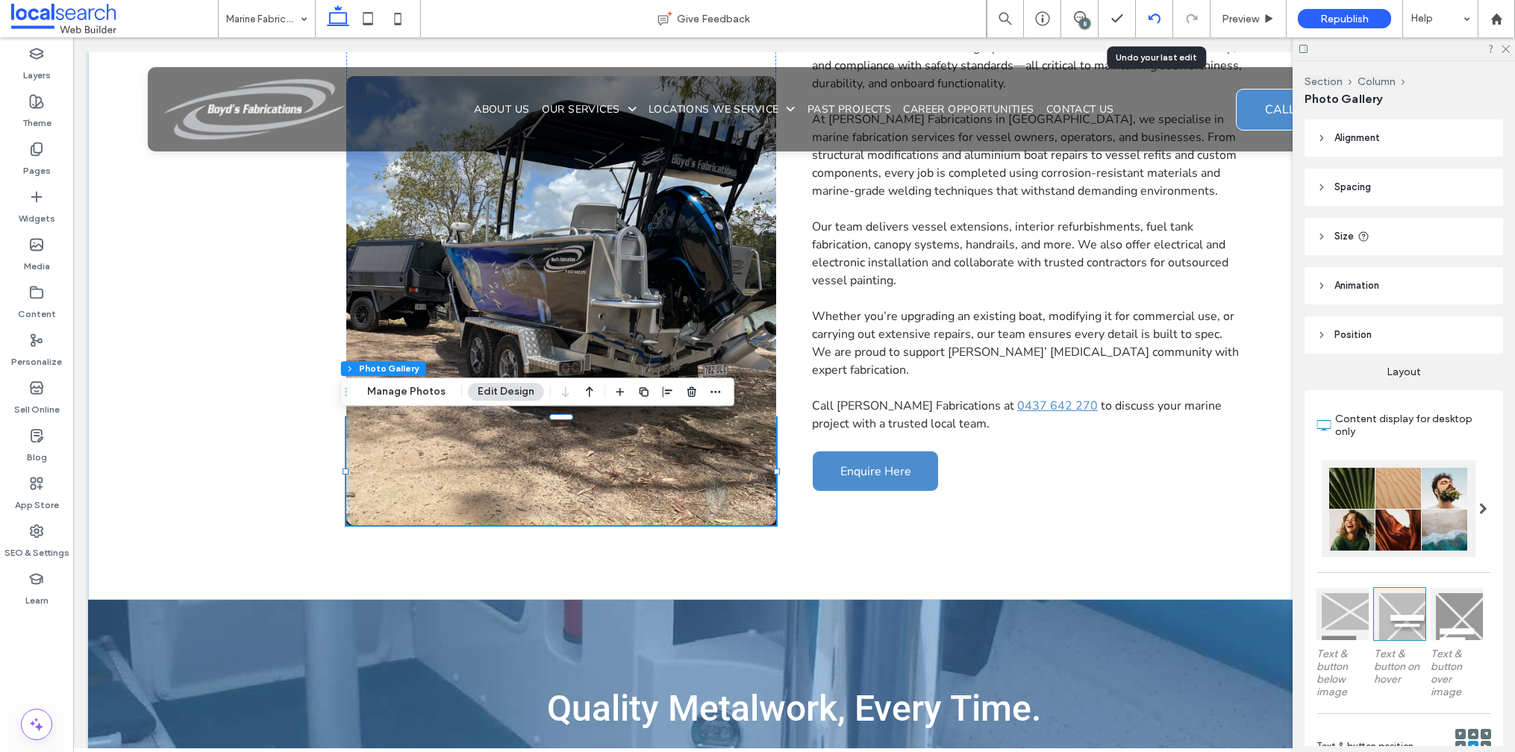
click at [1151, 19] on use at bounding box center [1154, 18] width 12 height 10
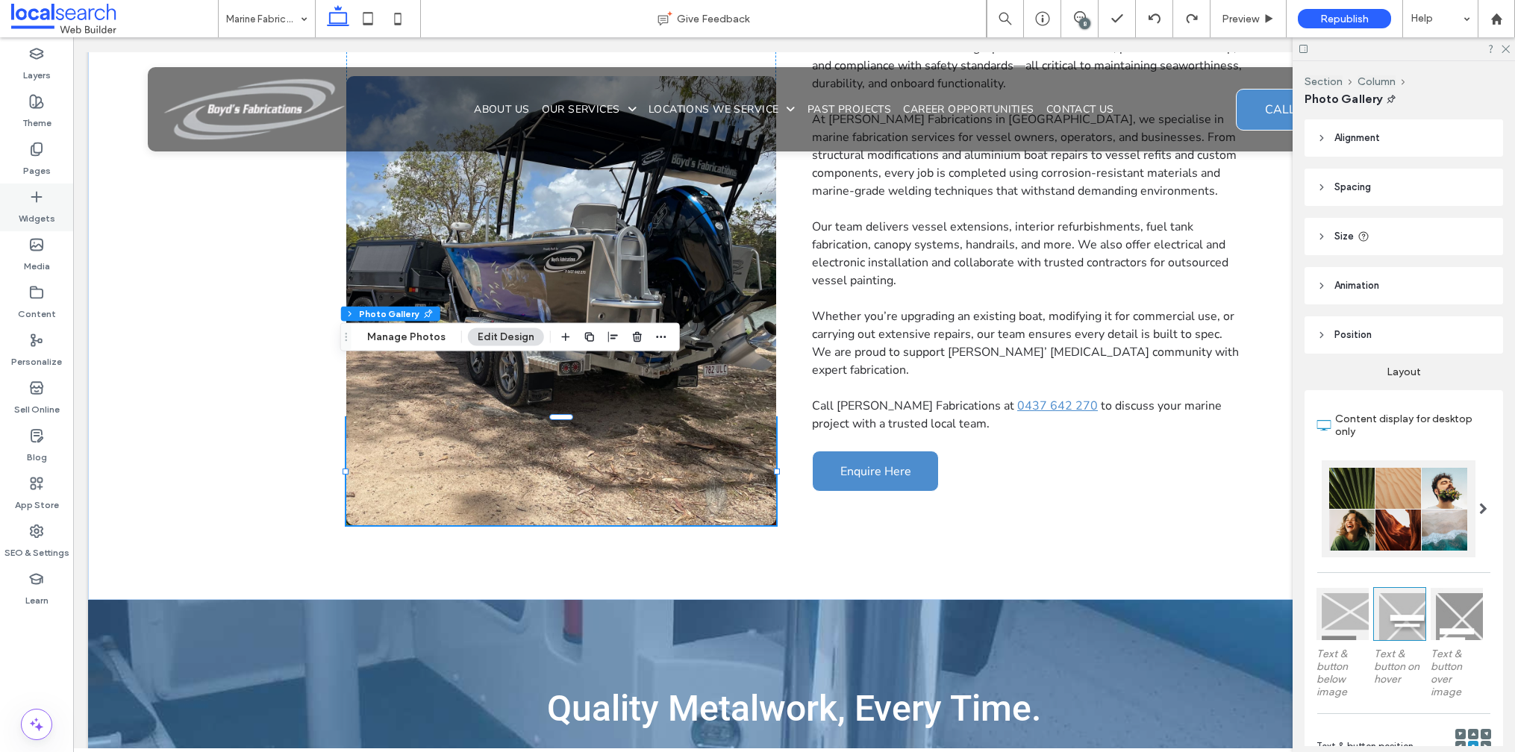
click at [43, 201] on icon at bounding box center [36, 197] width 15 height 15
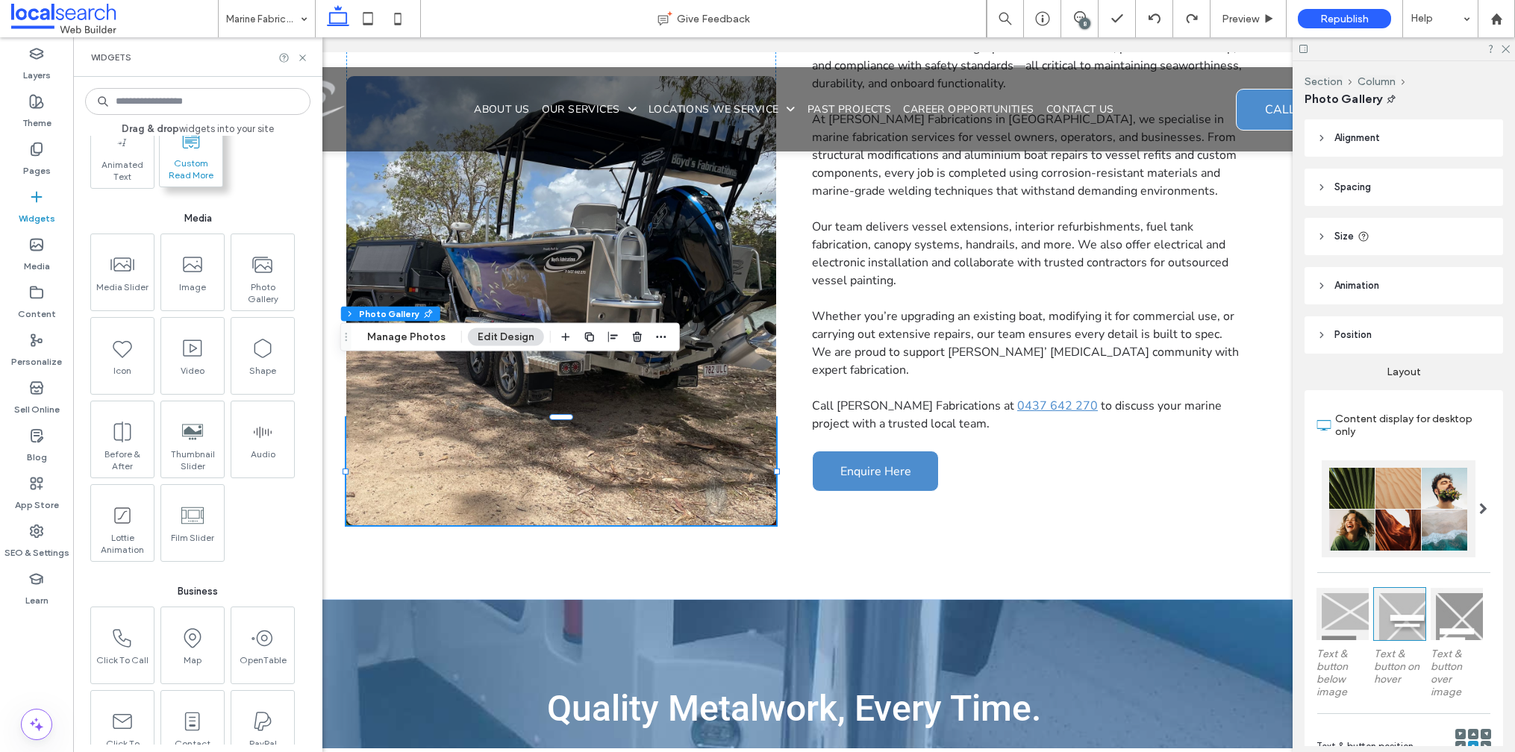
scroll to position [1431, 0]
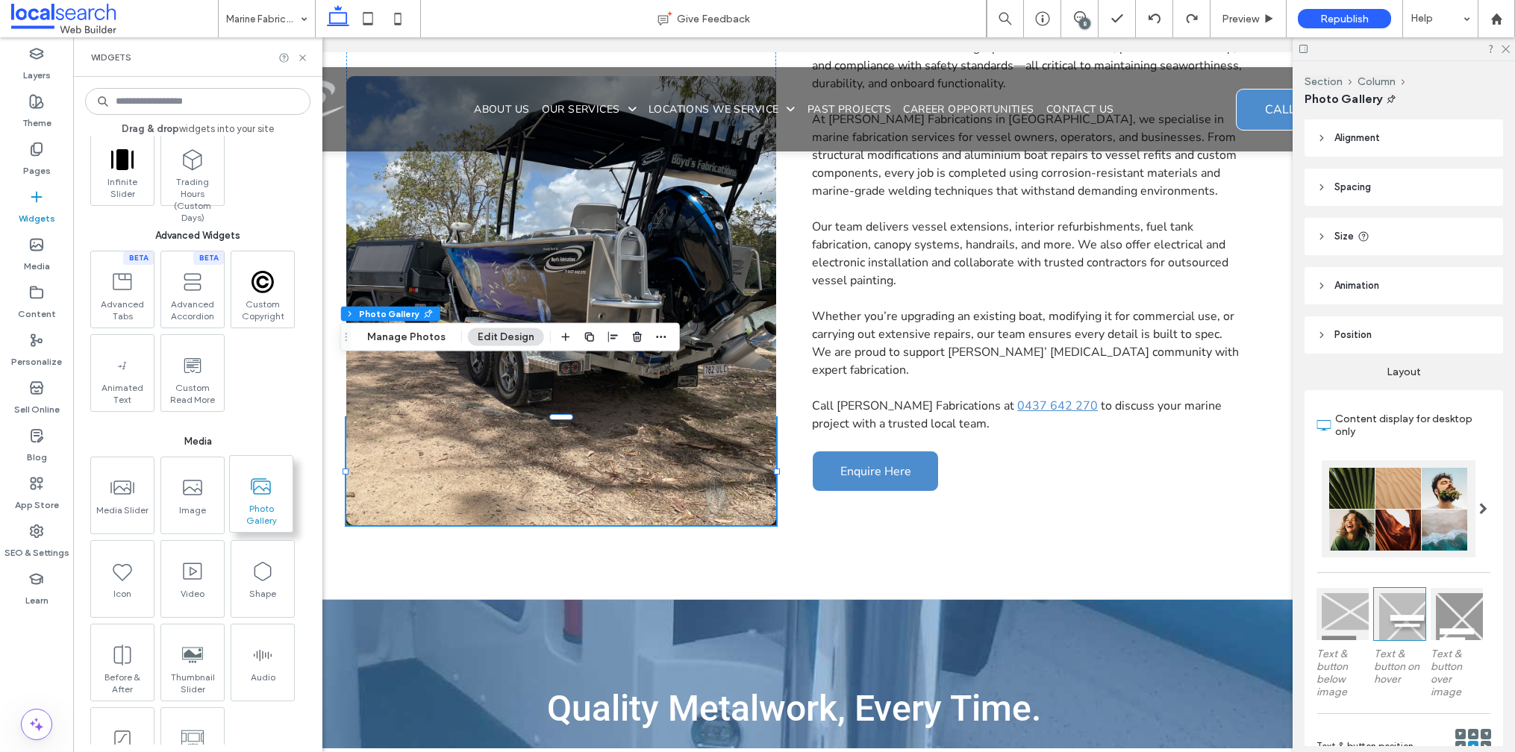
click at [252, 487] on icon at bounding box center [261, 487] width 24 height 24
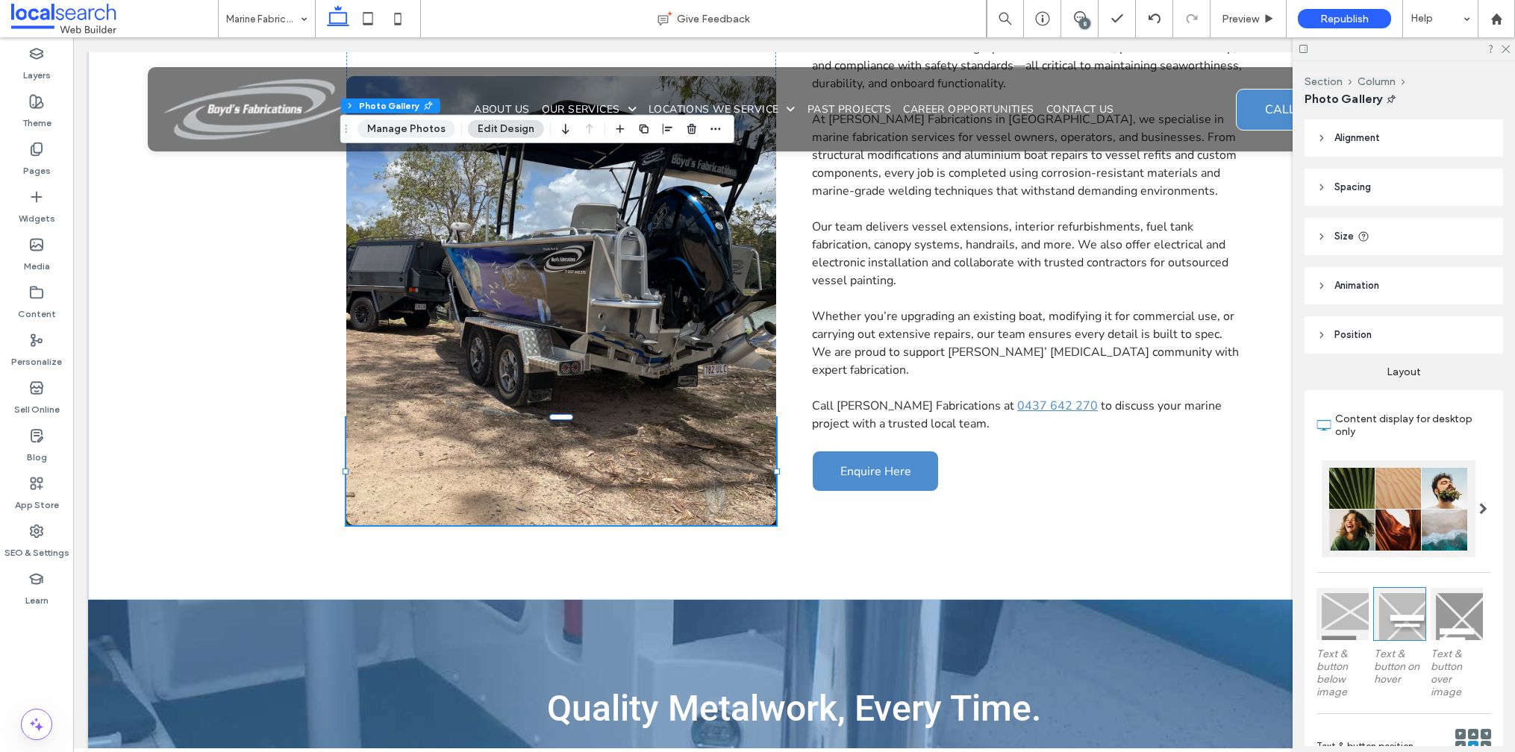
click at [403, 120] on button "Manage Photos" at bounding box center [406, 129] width 98 height 18
click at [687, 130] on use "button" at bounding box center [691, 129] width 9 height 10
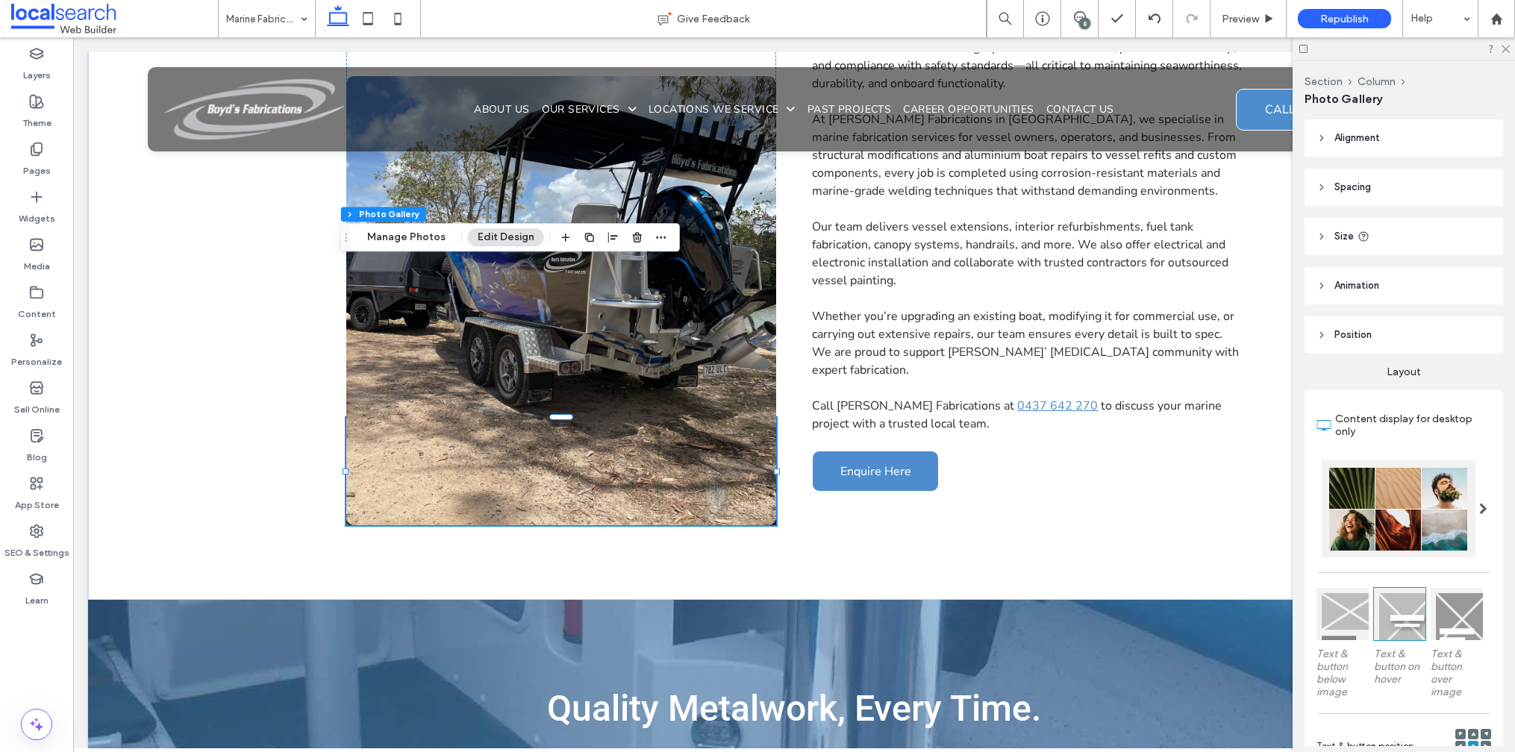
click at [1386, 541] on div at bounding box center [1399, 508] width 154 height 97
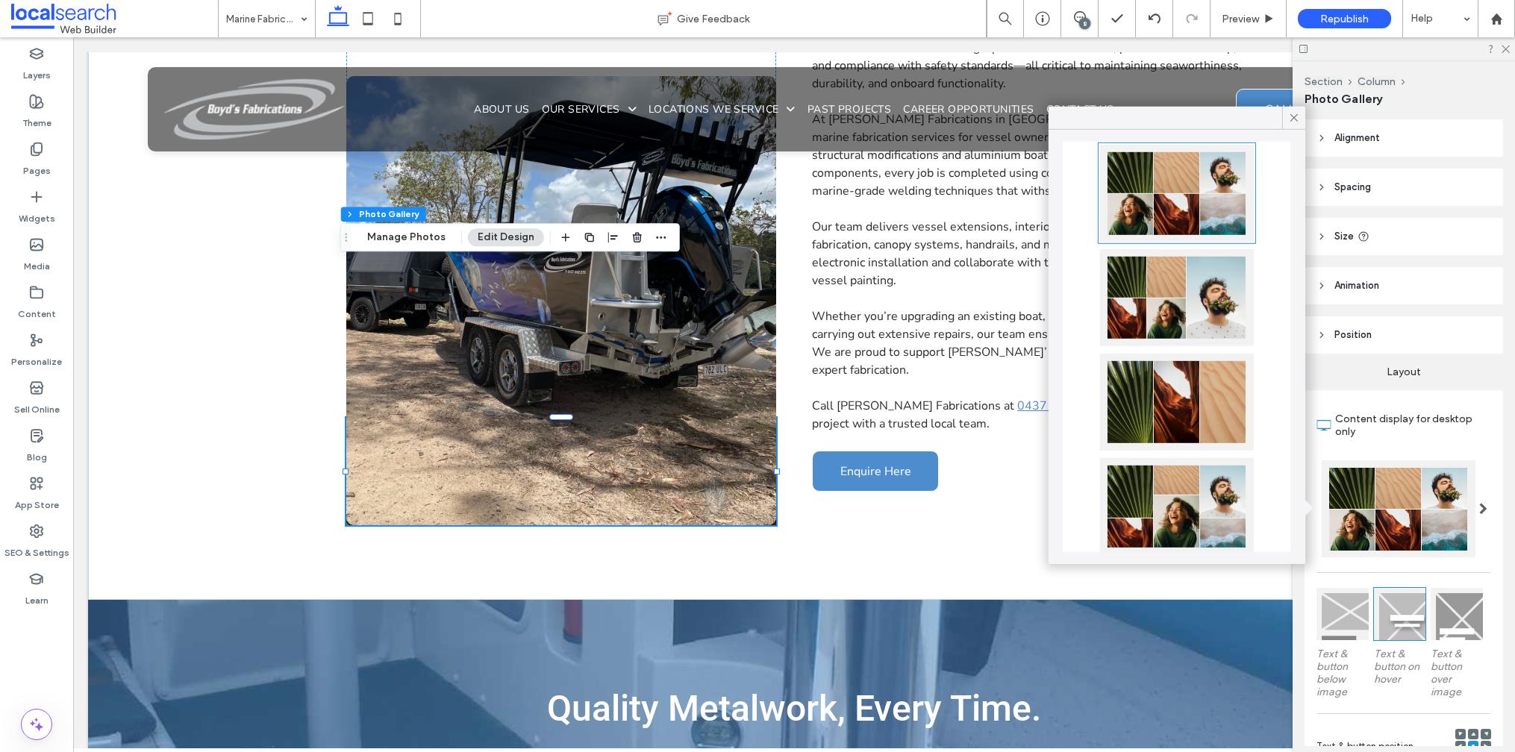
scroll to position [143, 0]
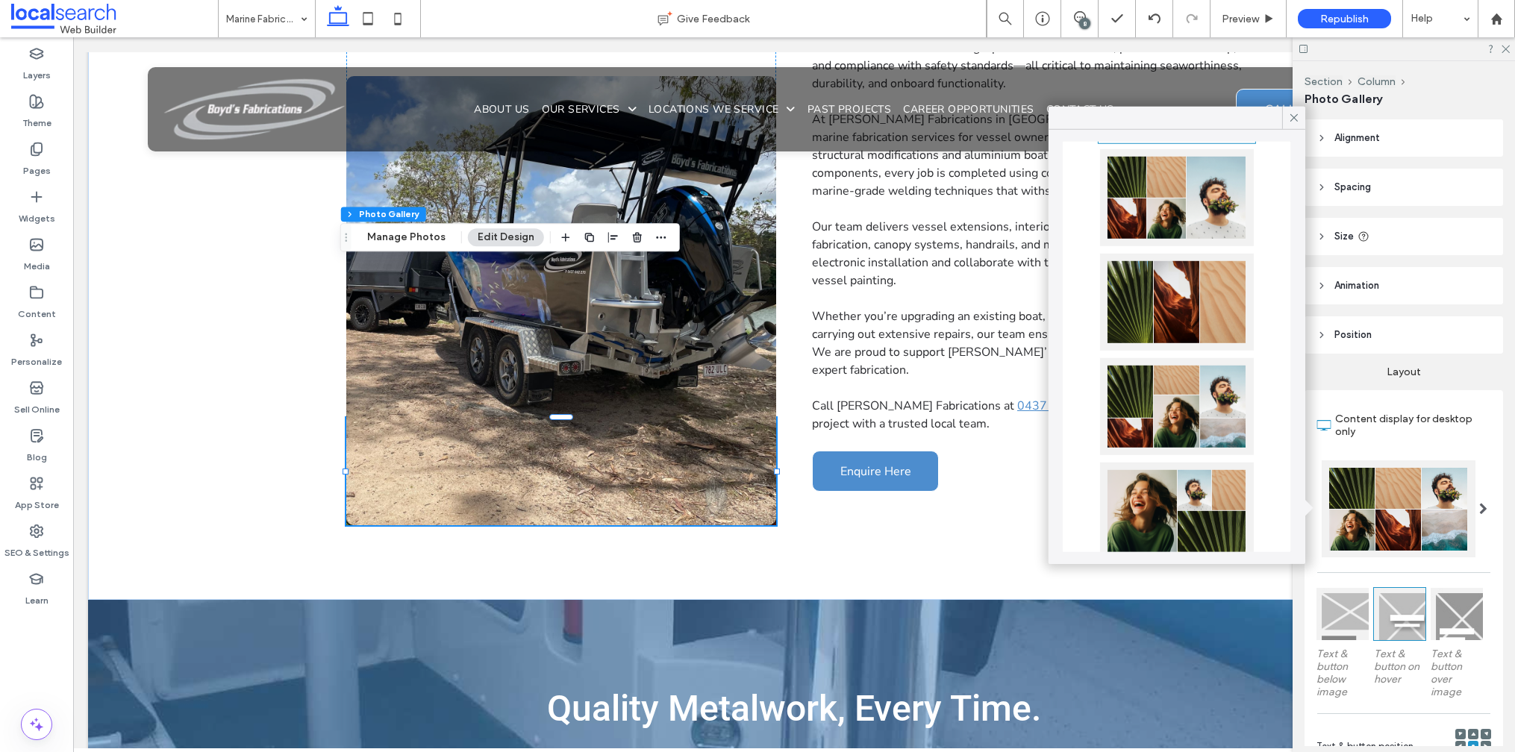
click at [1143, 504] on div at bounding box center [1177, 511] width 154 height 97
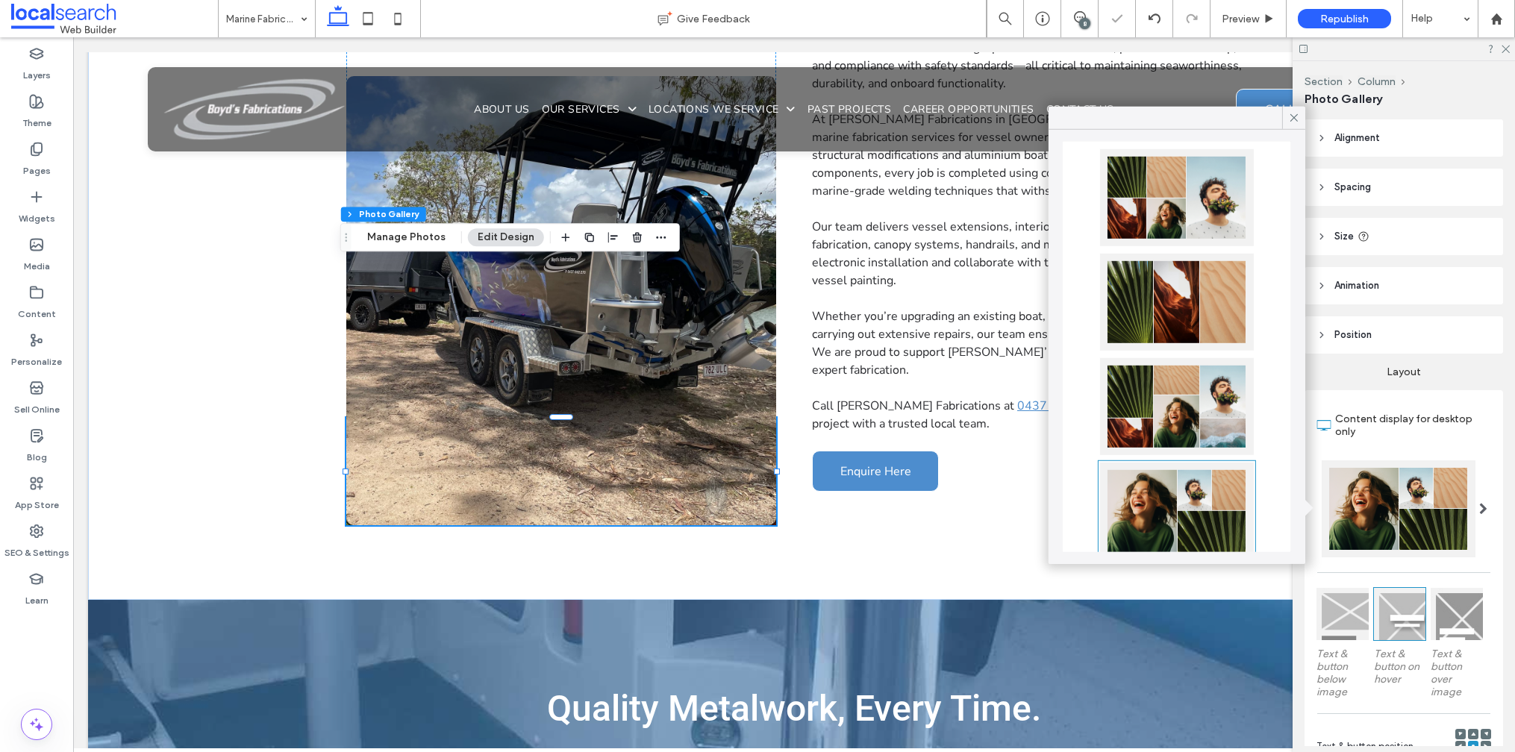
click at [1131, 382] on div at bounding box center [1177, 406] width 154 height 97
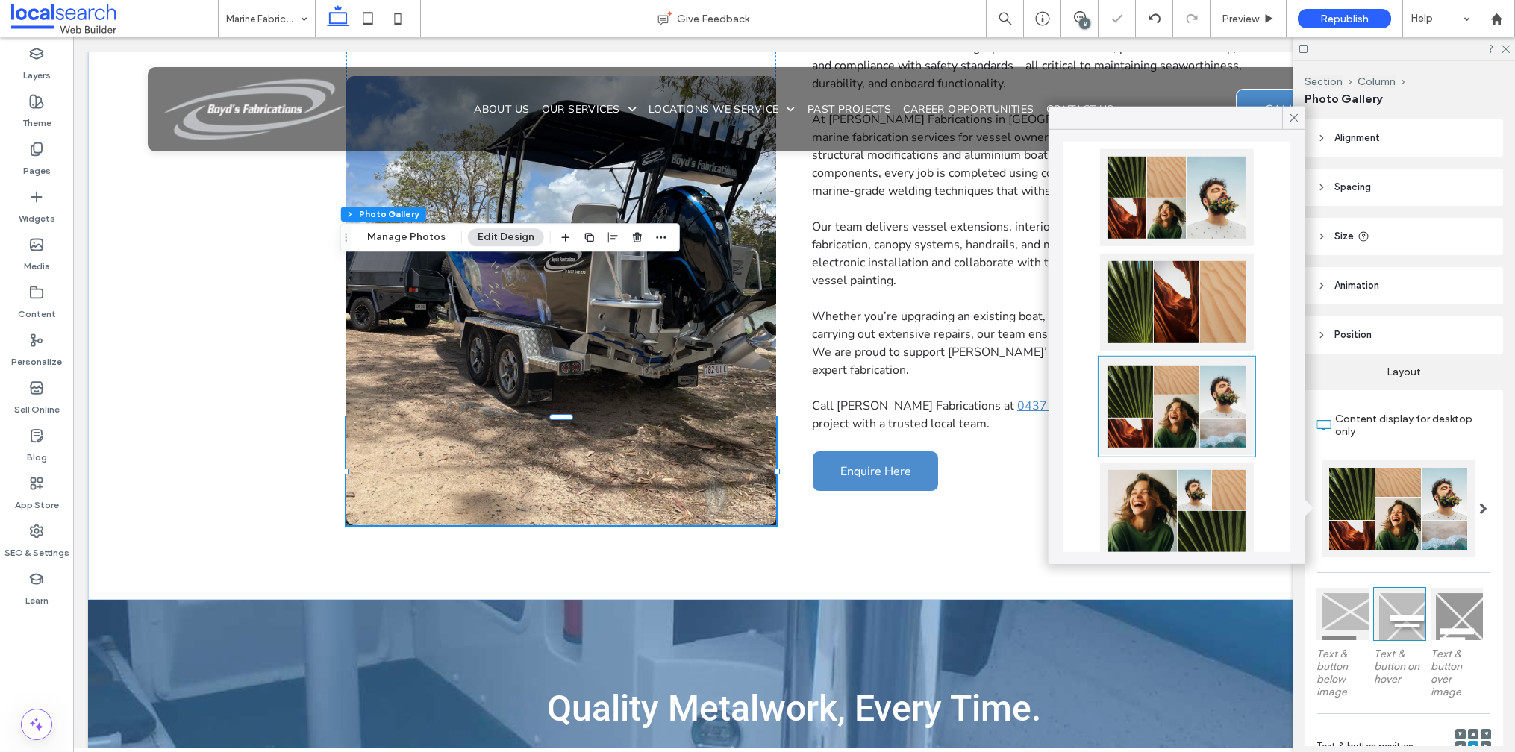
click at [1156, 251] on div at bounding box center [1177, 563] width 228 height 1082
click at [1155, 200] on div at bounding box center [1177, 197] width 154 height 97
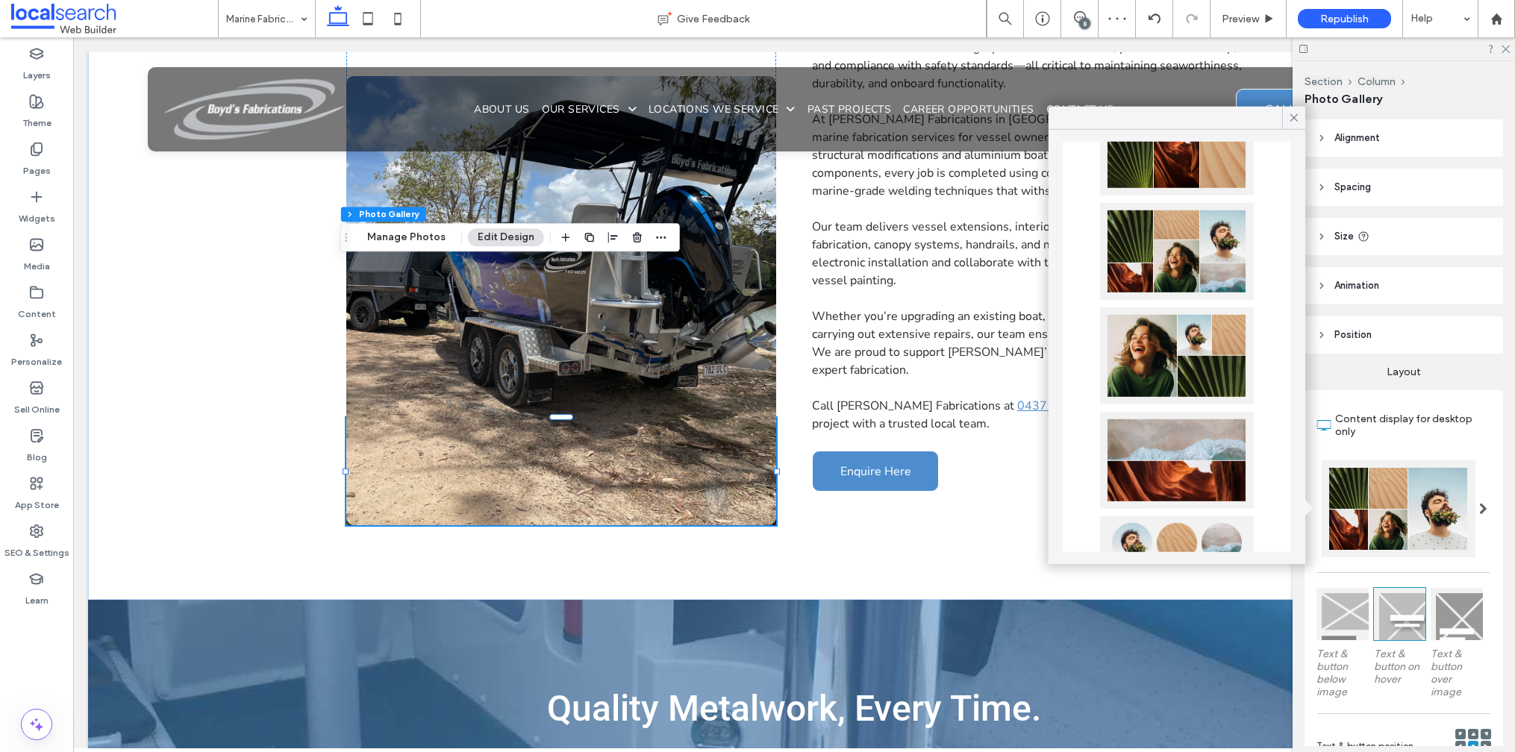
scroll to position [272, 0]
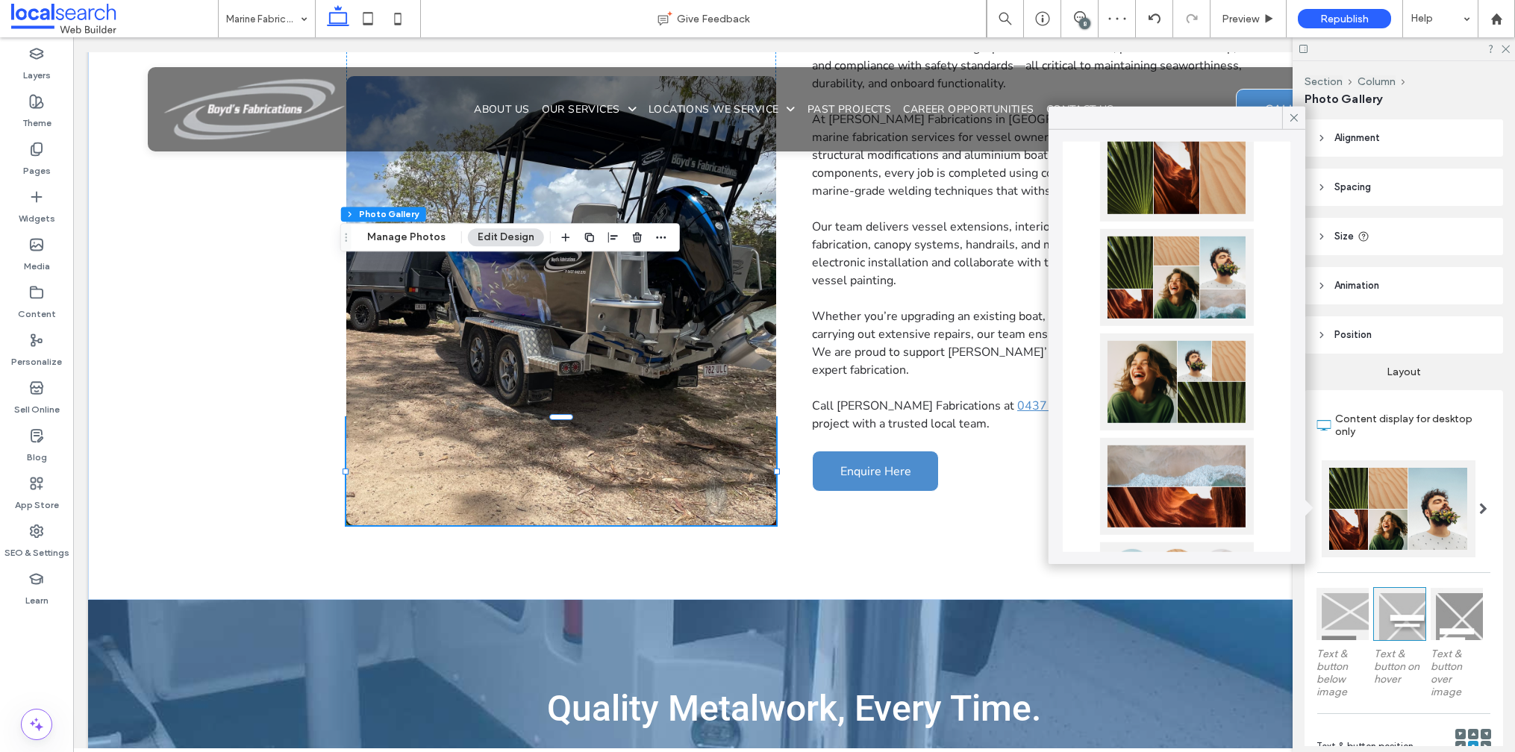
click at [1160, 388] on div at bounding box center [1177, 382] width 154 height 97
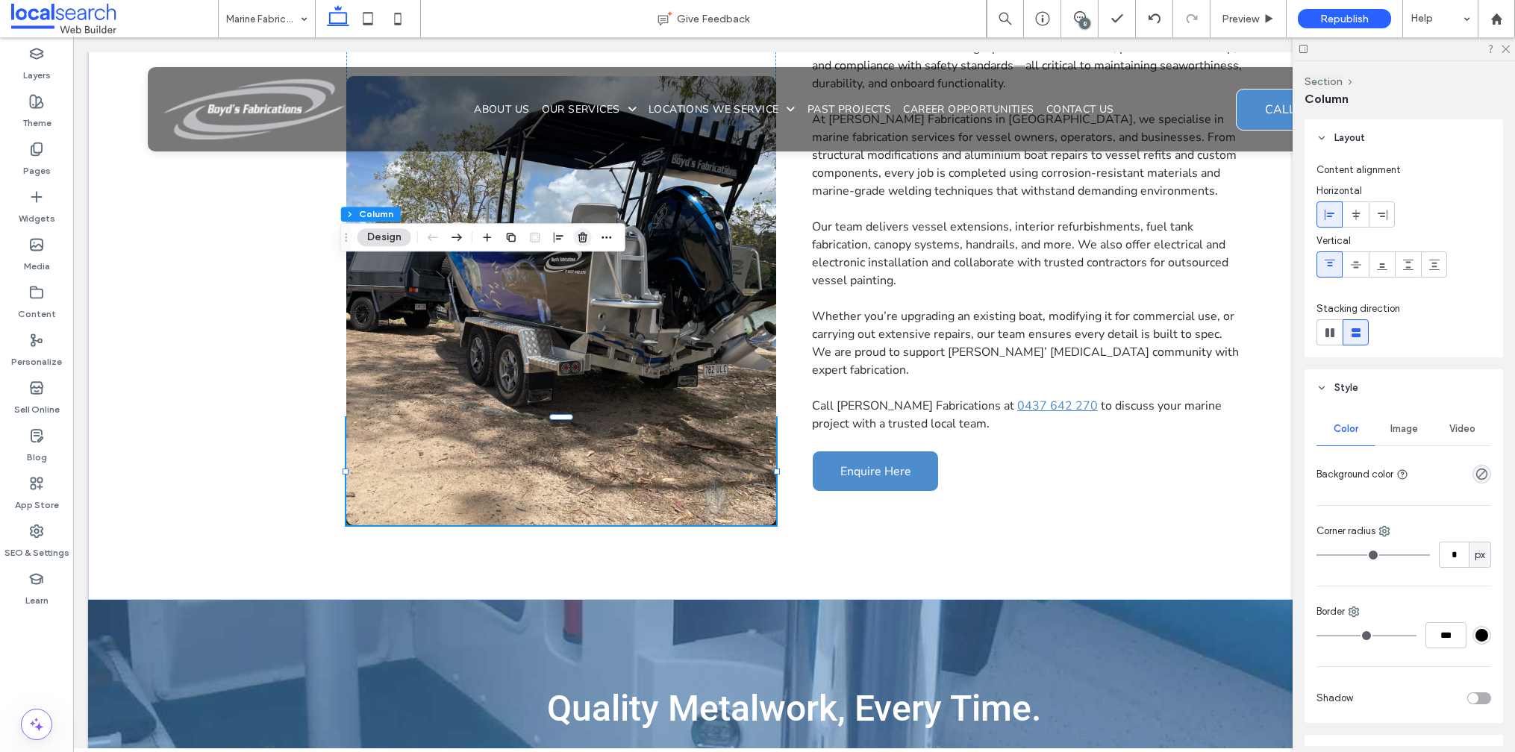
click at [575, 240] on span "button" at bounding box center [583, 237] width 18 height 18
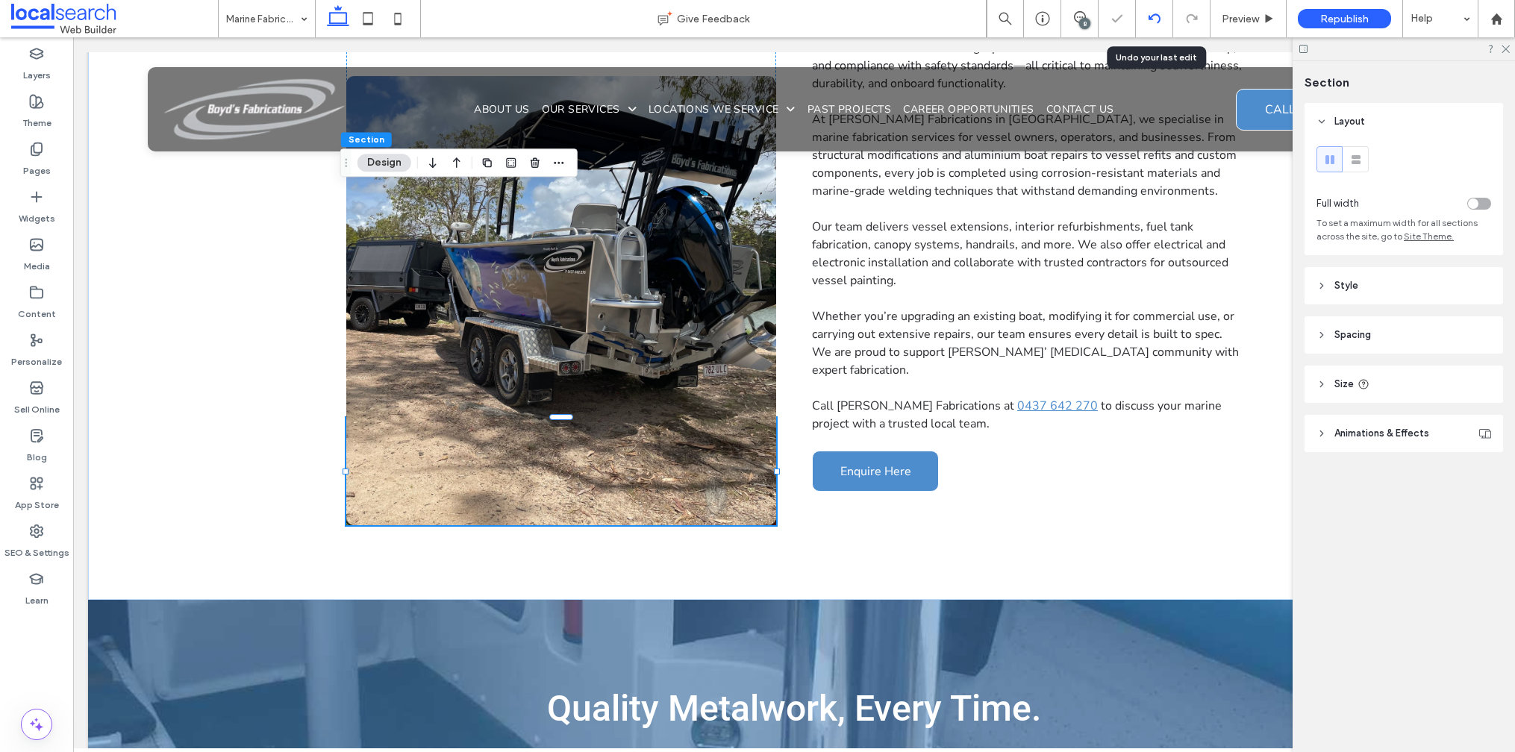
click at [1149, 22] on icon at bounding box center [1155, 19] width 12 height 12
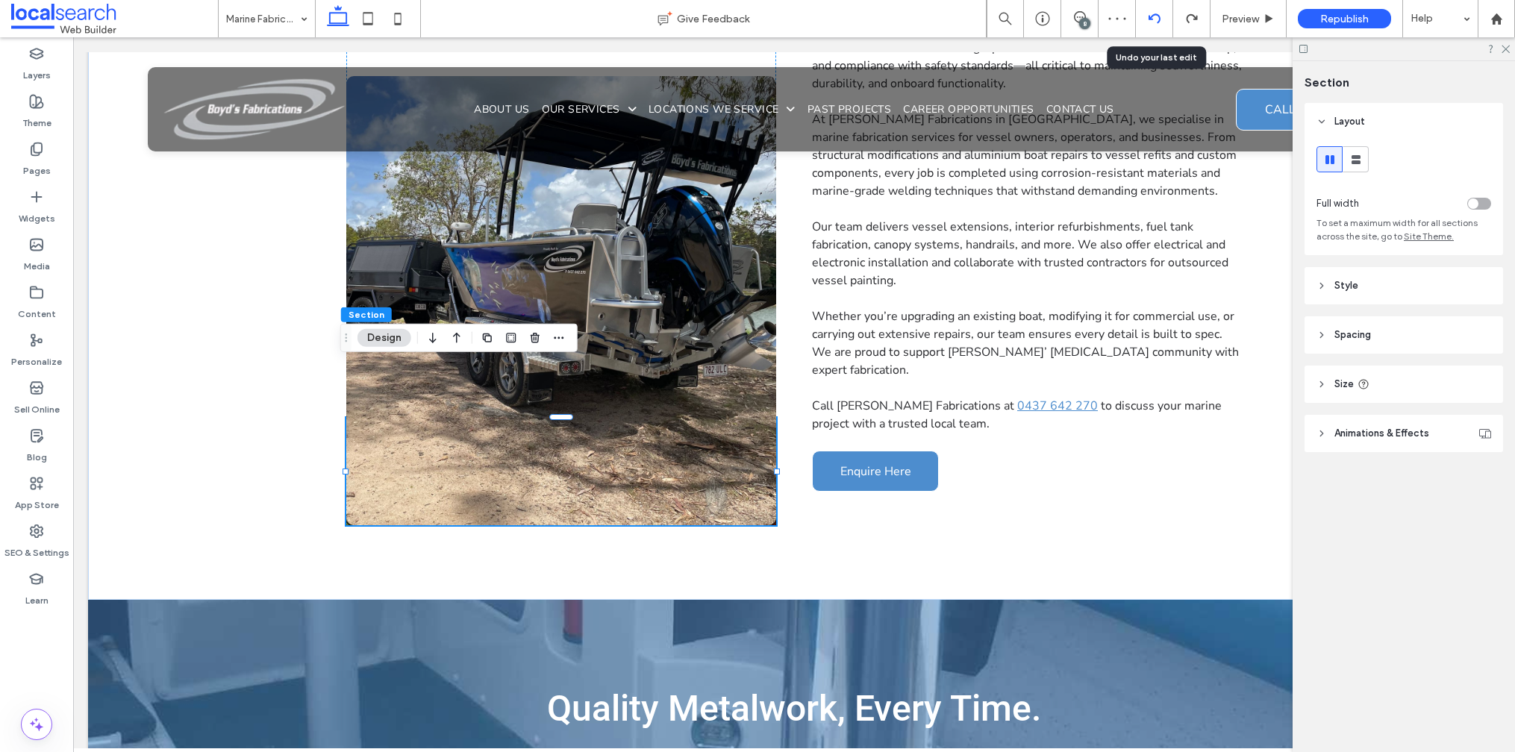
click at [1153, 26] on div at bounding box center [1154, 18] width 37 height 37
click at [1149, 18] on use at bounding box center [1154, 18] width 12 height 10
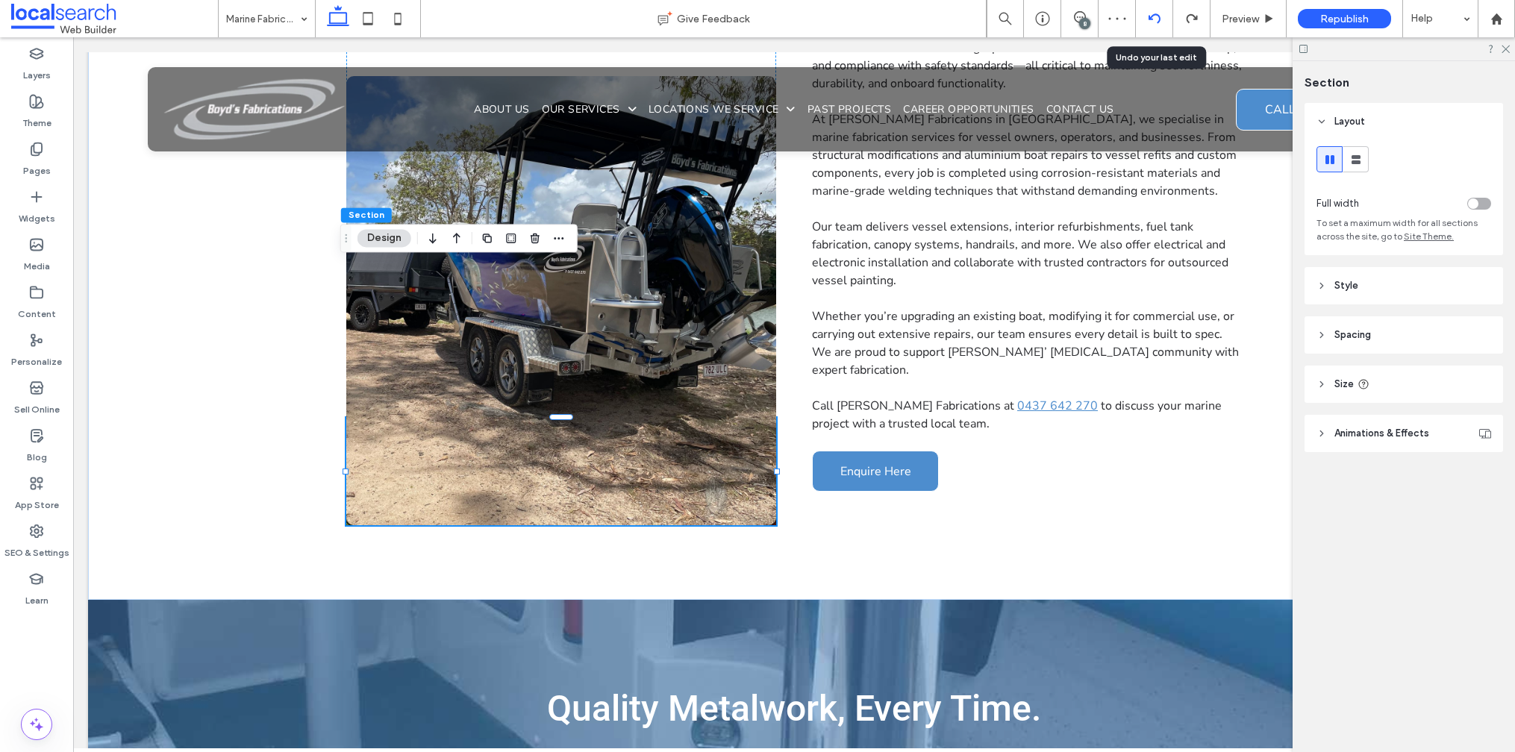
click at [1158, 16] on use at bounding box center [1154, 18] width 12 height 10
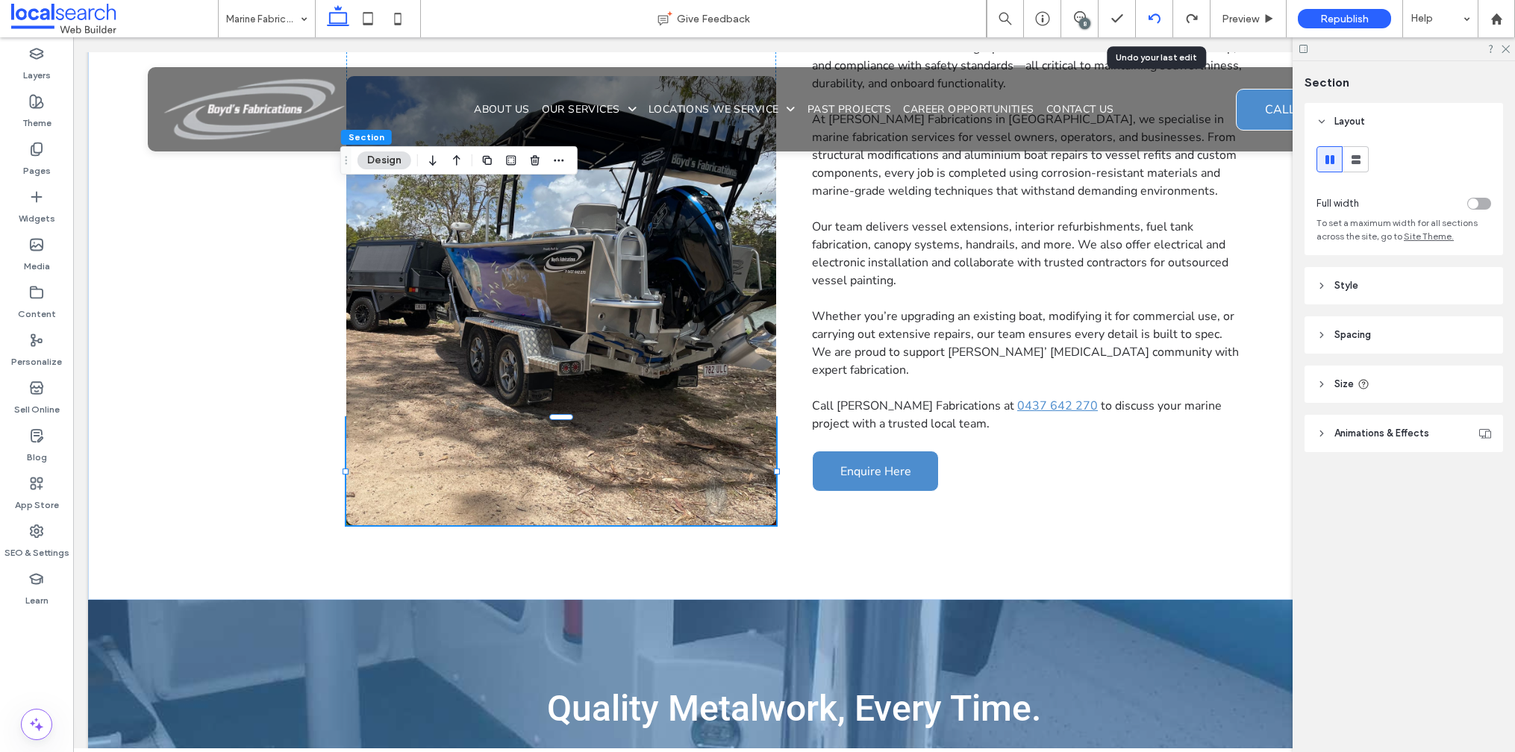
click at [1158, 16] on use at bounding box center [1154, 18] width 12 height 10
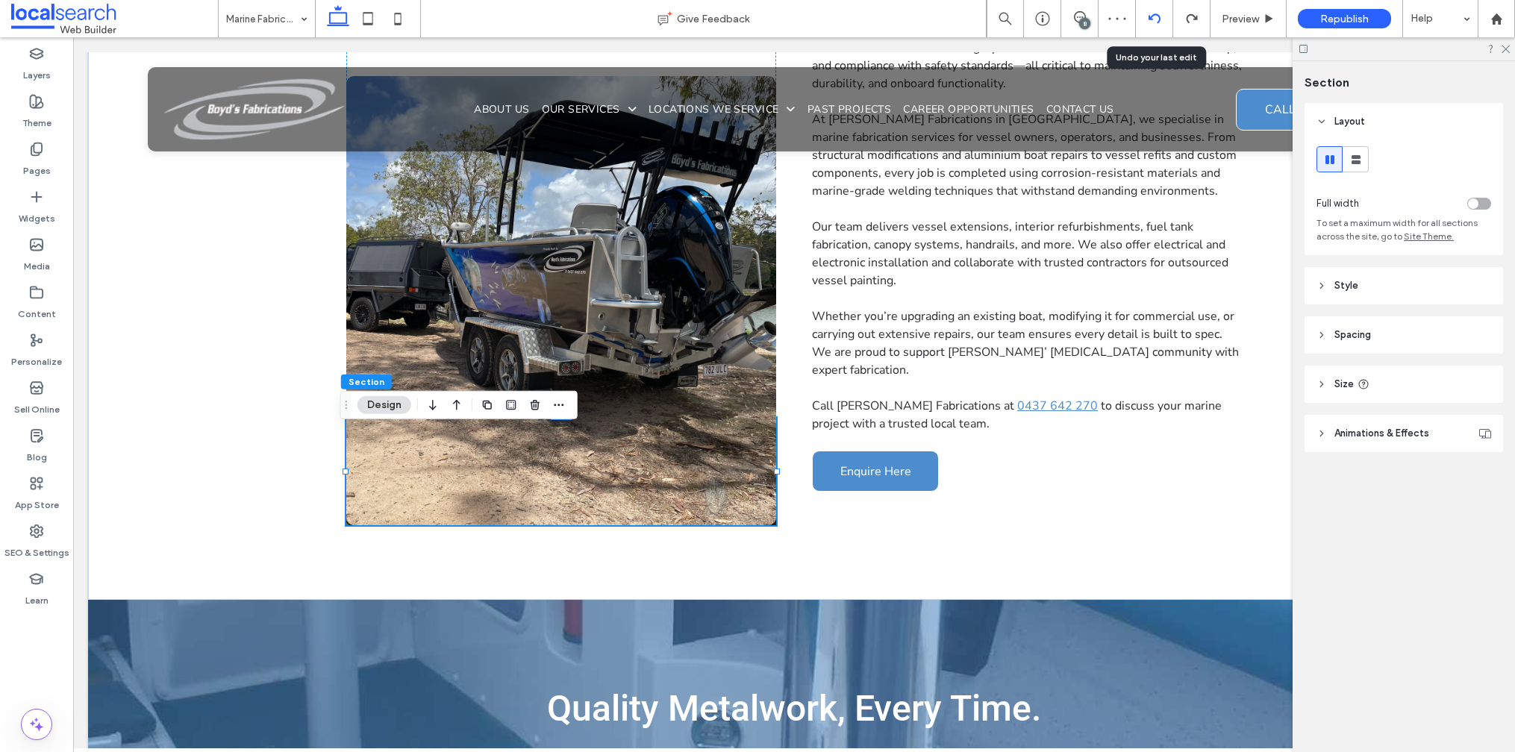
click at [1157, 13] on icon at bounding box center [1155, 19] width 12 height 12
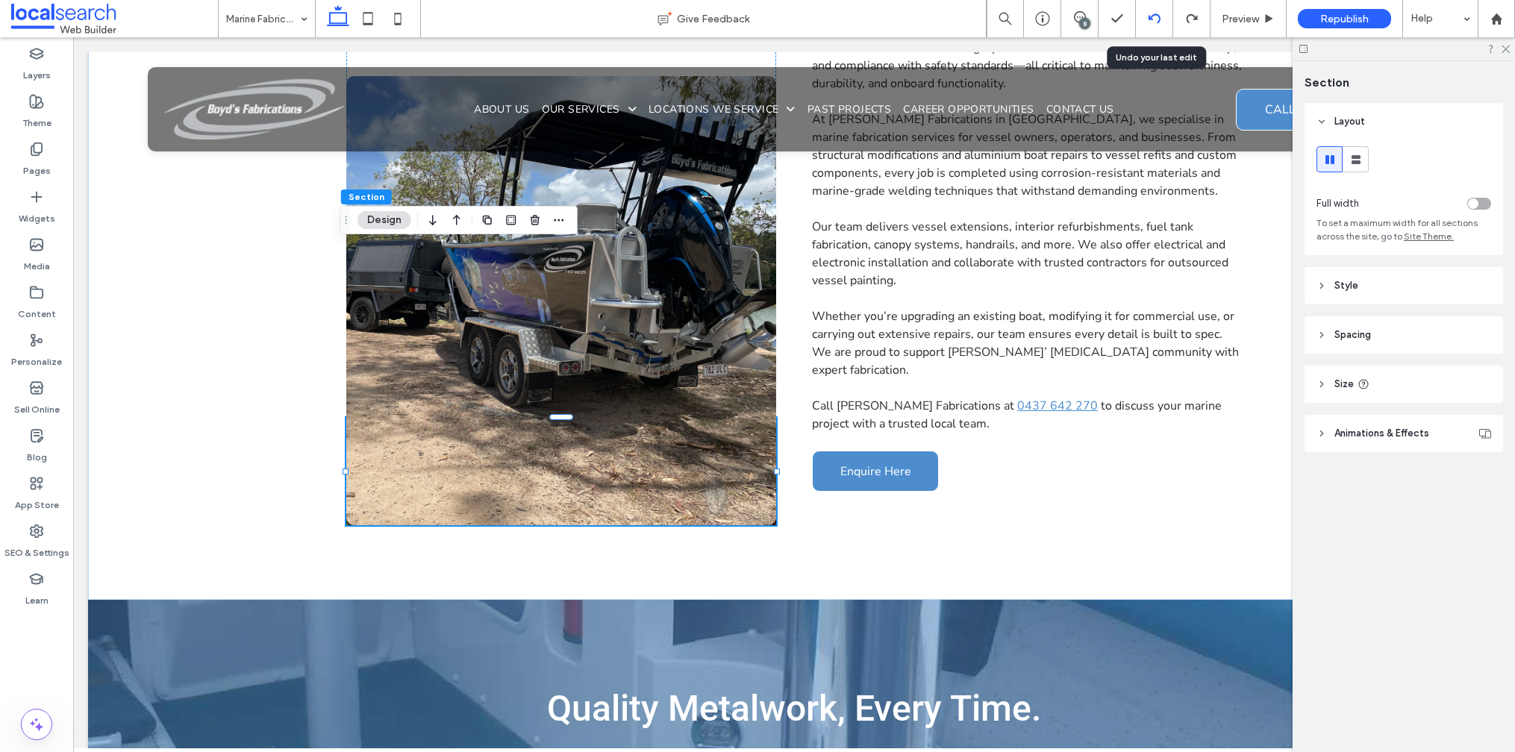
click at [1156, 13] on icon at bounding box center [1155, 19] width 12 height 12
click at [1155, 14] on use at bounding box center [1154, 18] width 12 height 10
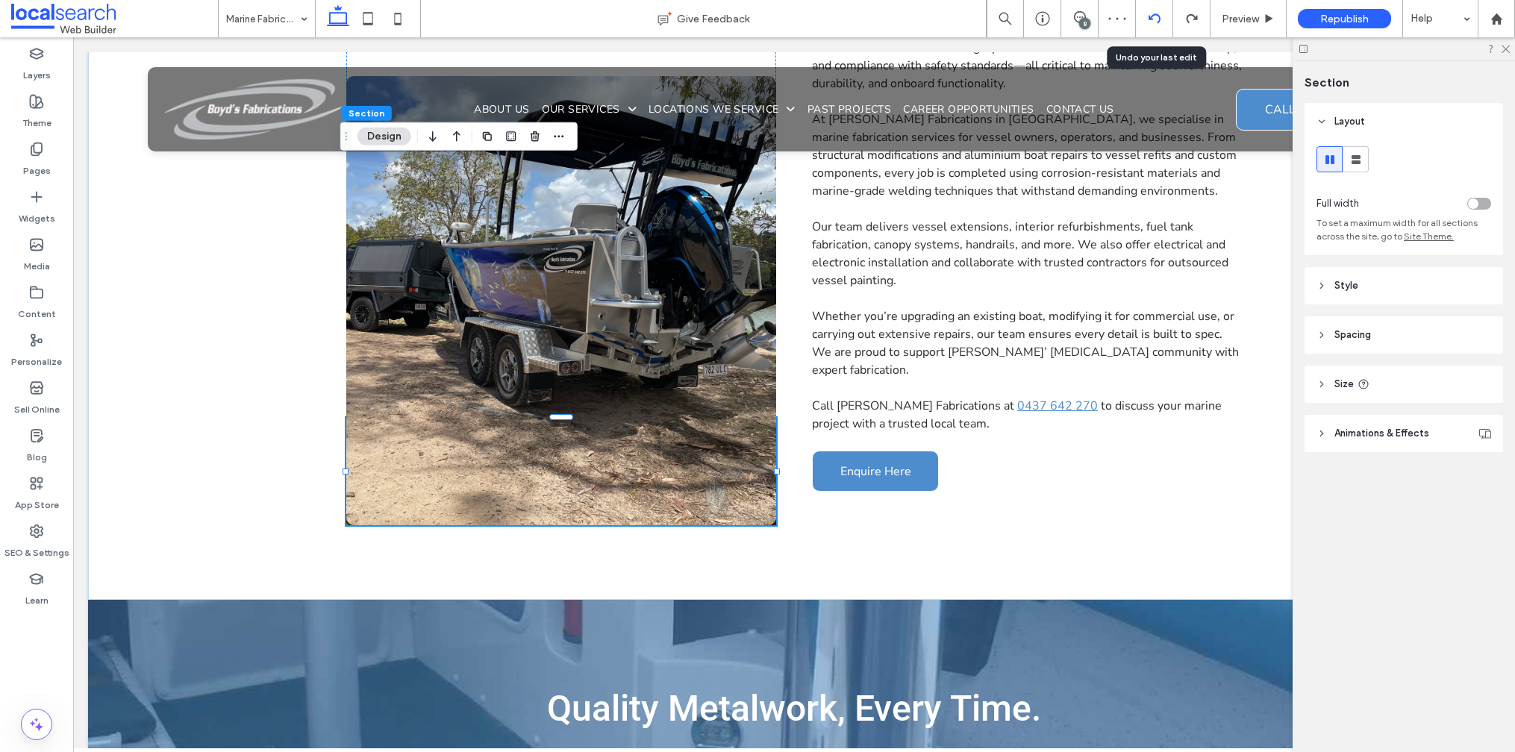
click at [1158, 14] on use at bounding box center [1154, 18] width 12 height 10
click at [1158, 18] on use at bounding box center [1154, 18] width 12 height 10
click at [1155, 19] on icon at bounding box center [1155, 19] width 12 height 12
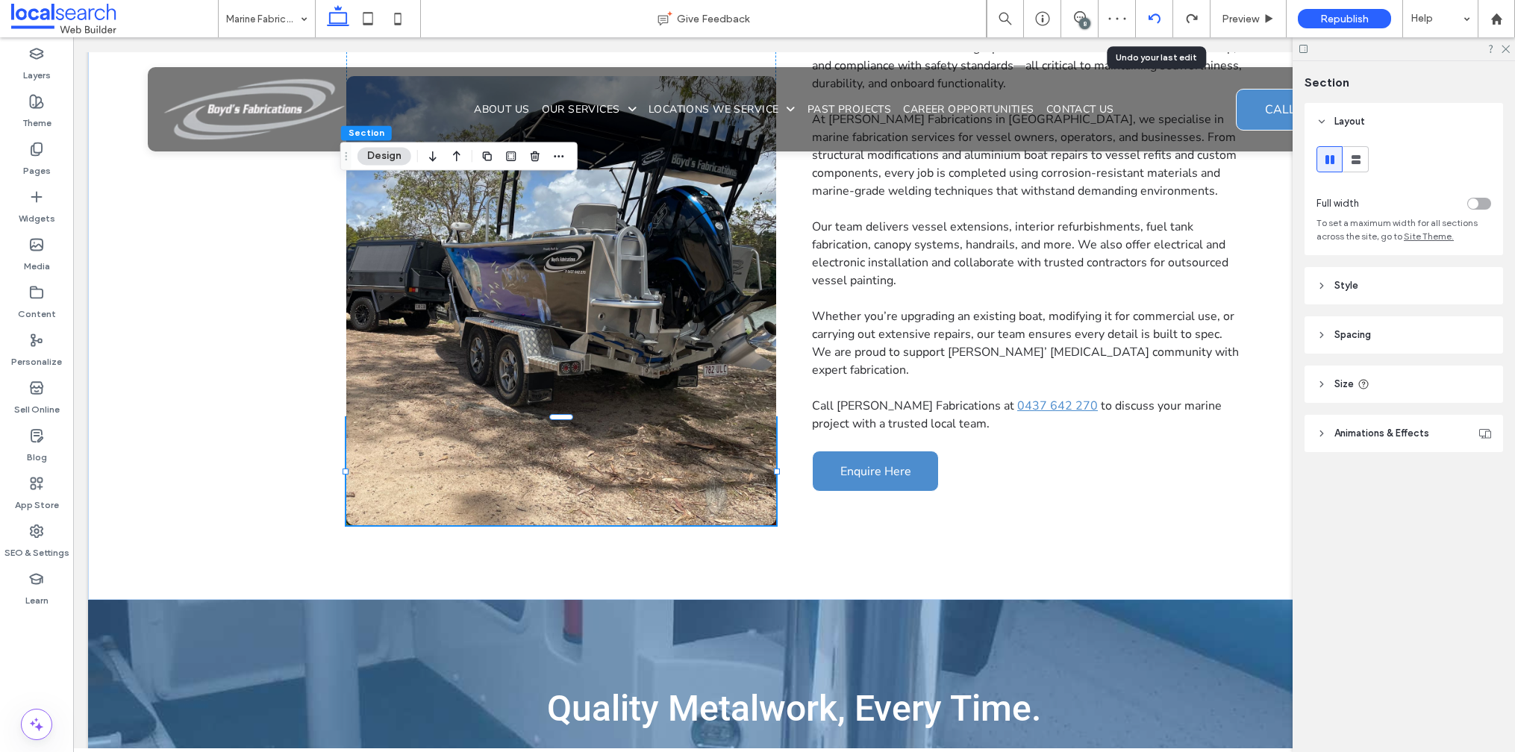
click at [1156, 16] on icon at bounding box center [1155, 19] width 12 height 12
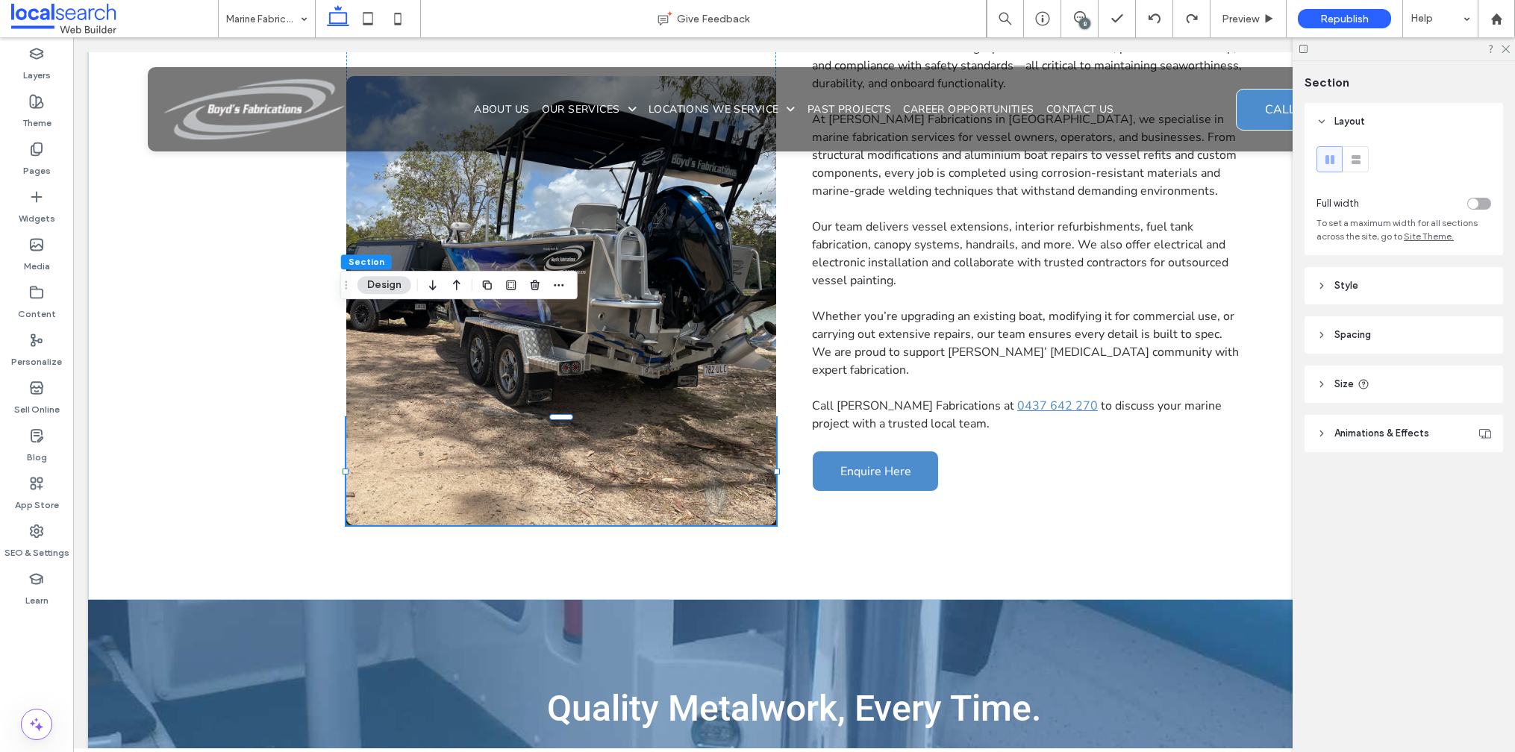
click at [381, 289] on button "Design" at bounding box center [384, 285] width 54 height 18
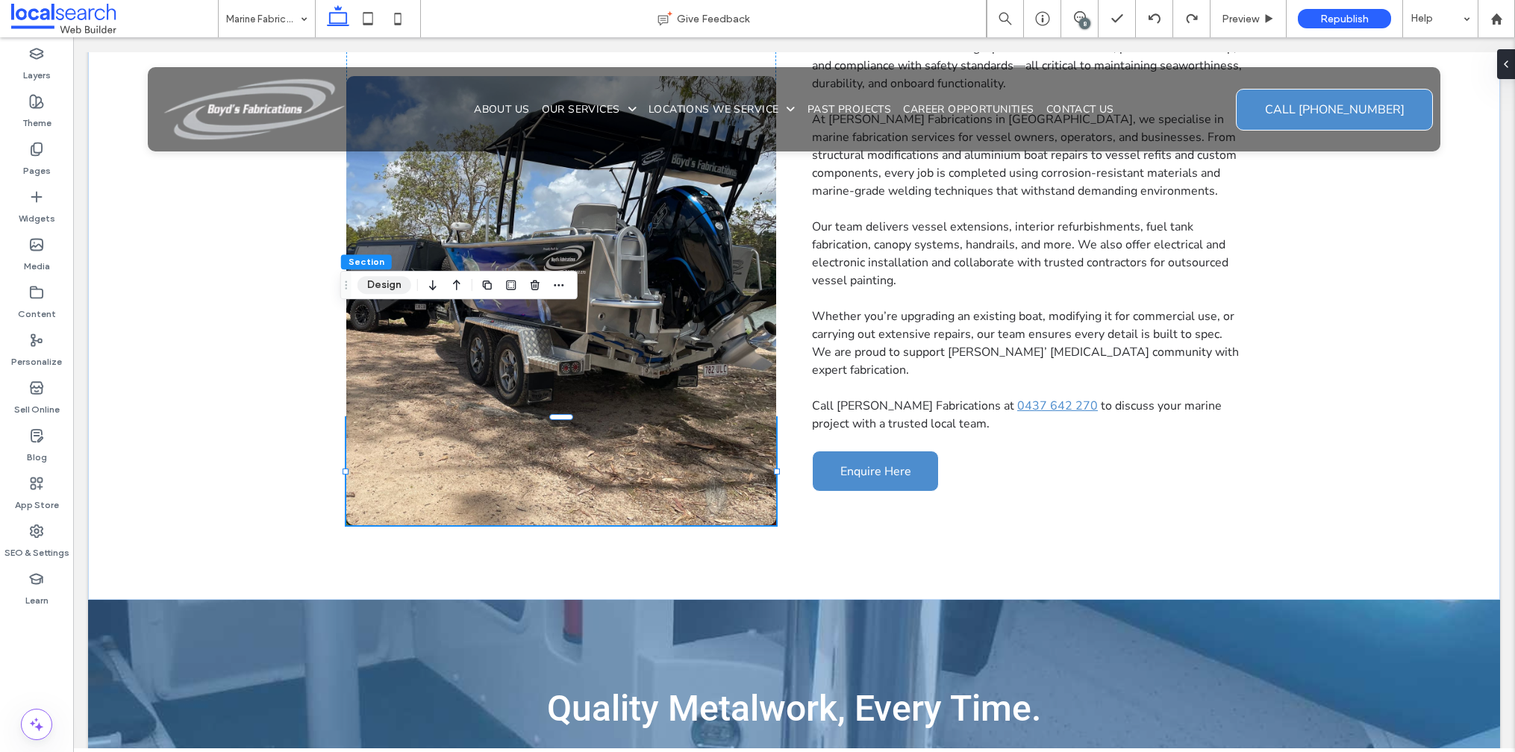
click at [380, 285] on button "Design" at bounding box center [384, 285] width 54 height 18
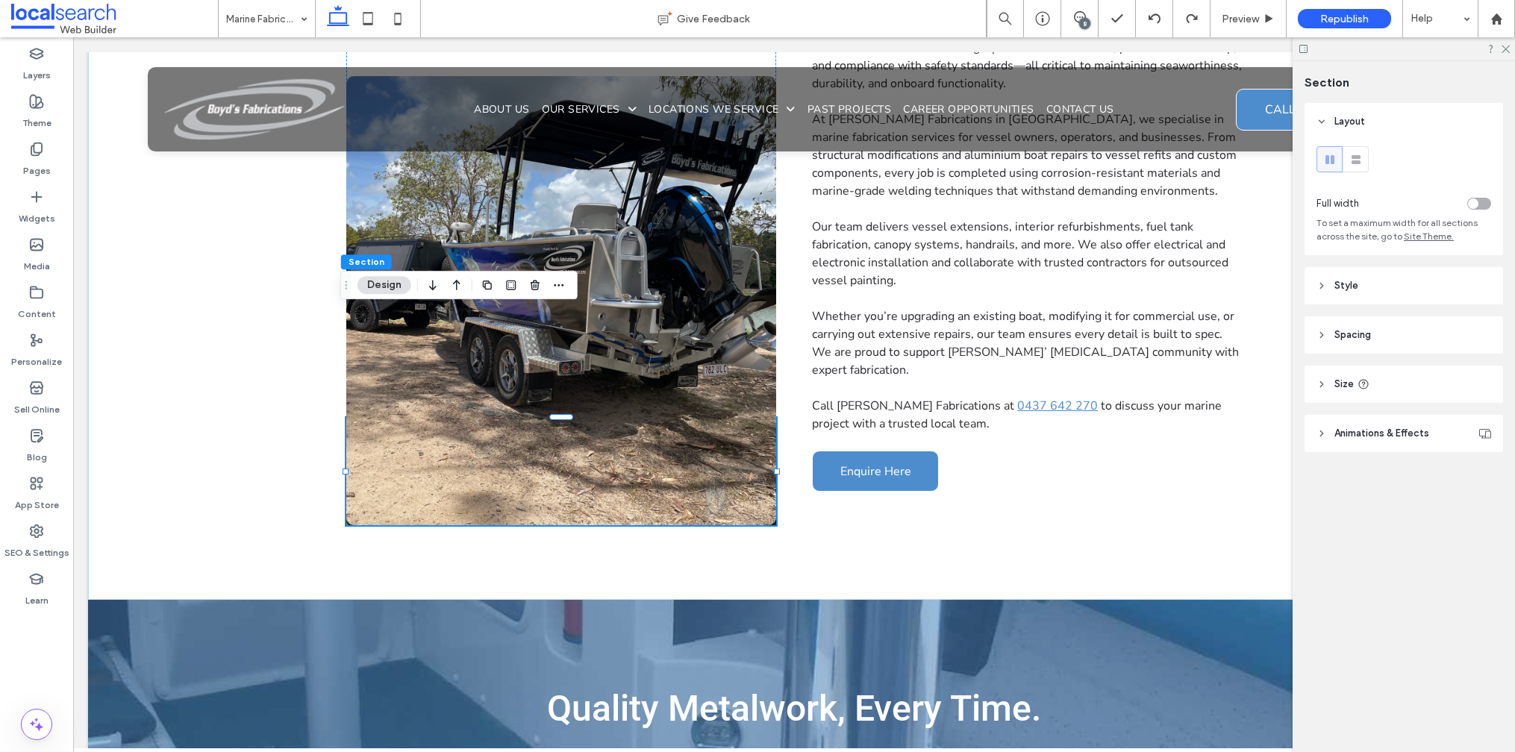
click at [386, 290] on button "Design" at bounding box center [384, 285] width 54 height 18
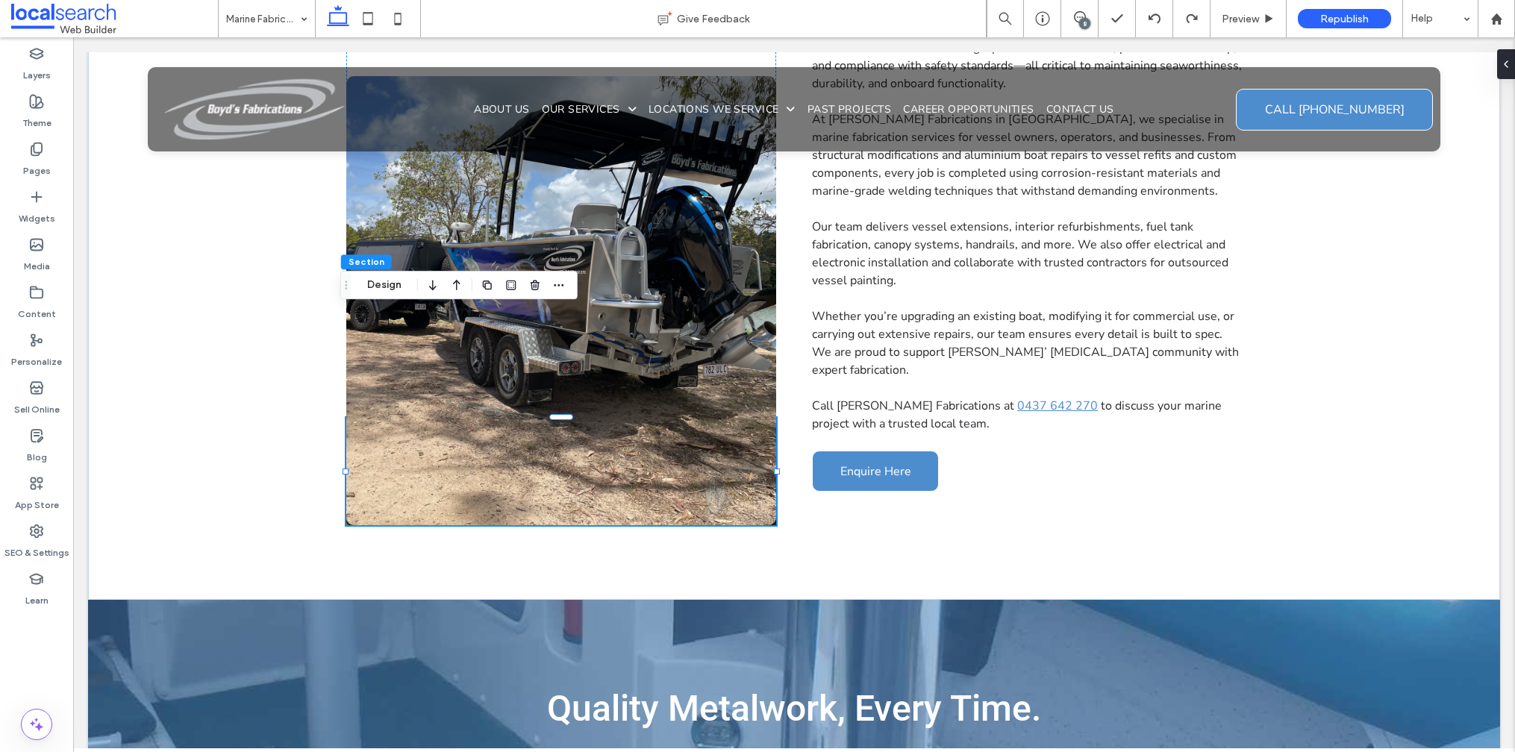
type input "***"
click at [368, 286] on button "Design" at bounding box center [384, 285] width 54 height 18
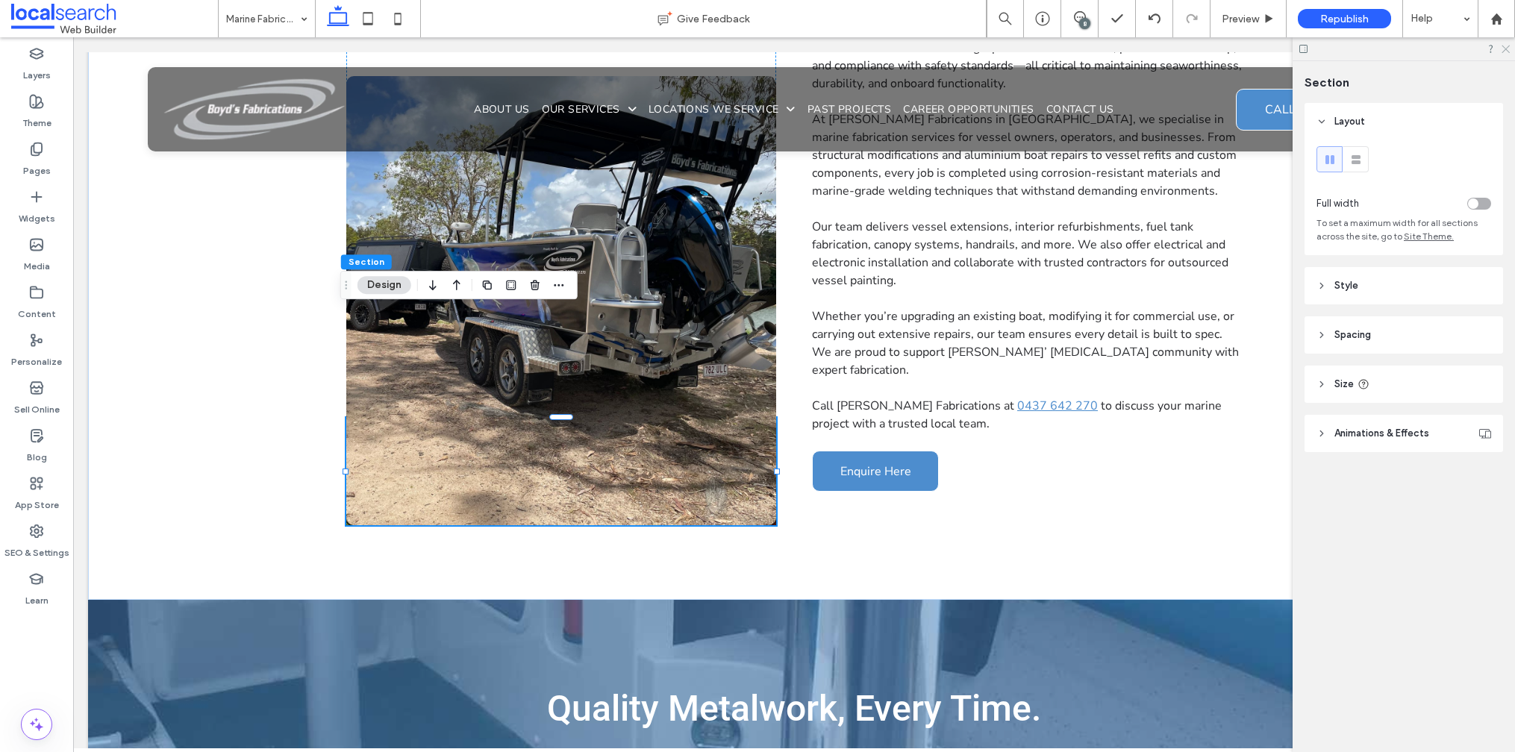
click at [1505, 49] on icon at bounding box center [1505, 48] width 10 height 10
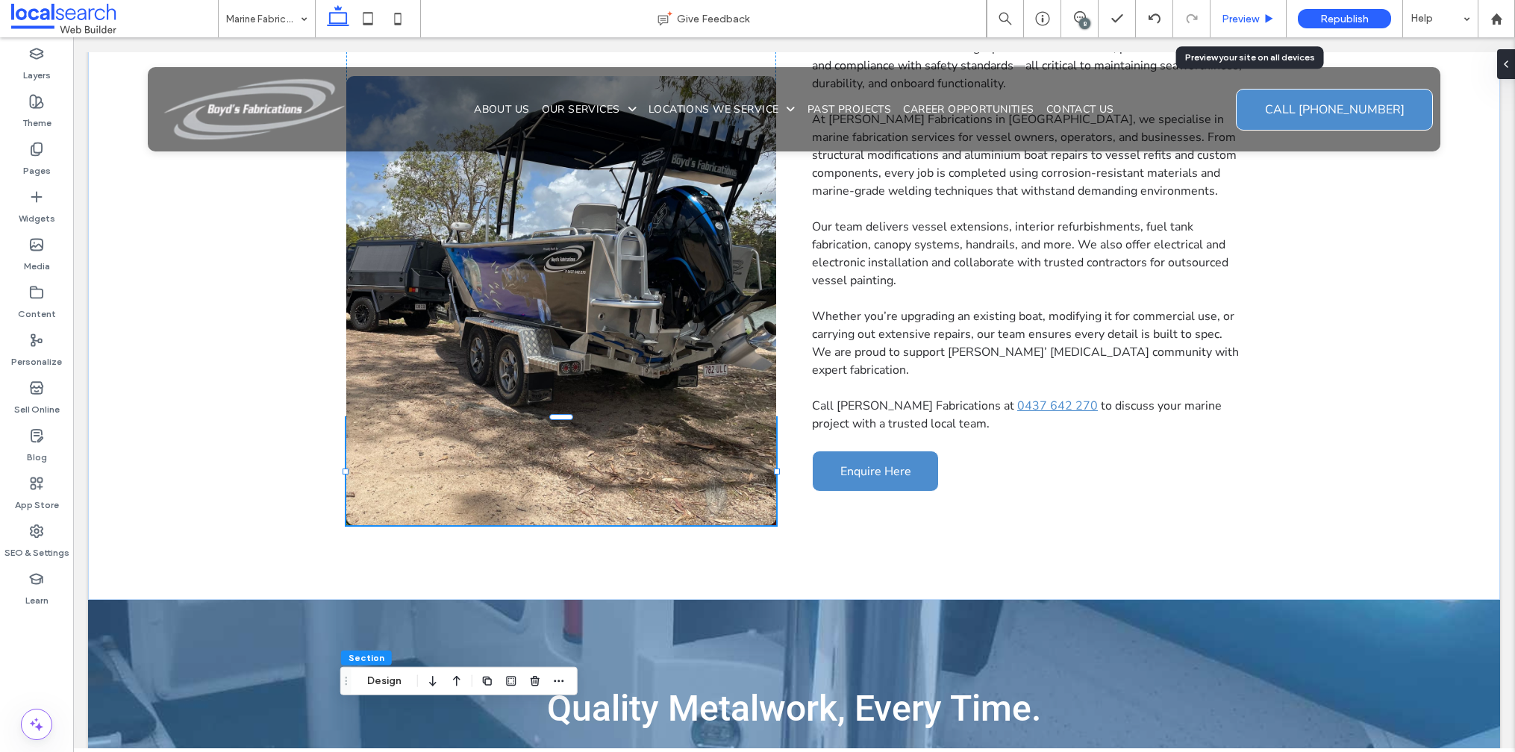
click at [1241, 17] on span "Preview" at bounding box center [1240, 19] width 37 height 13
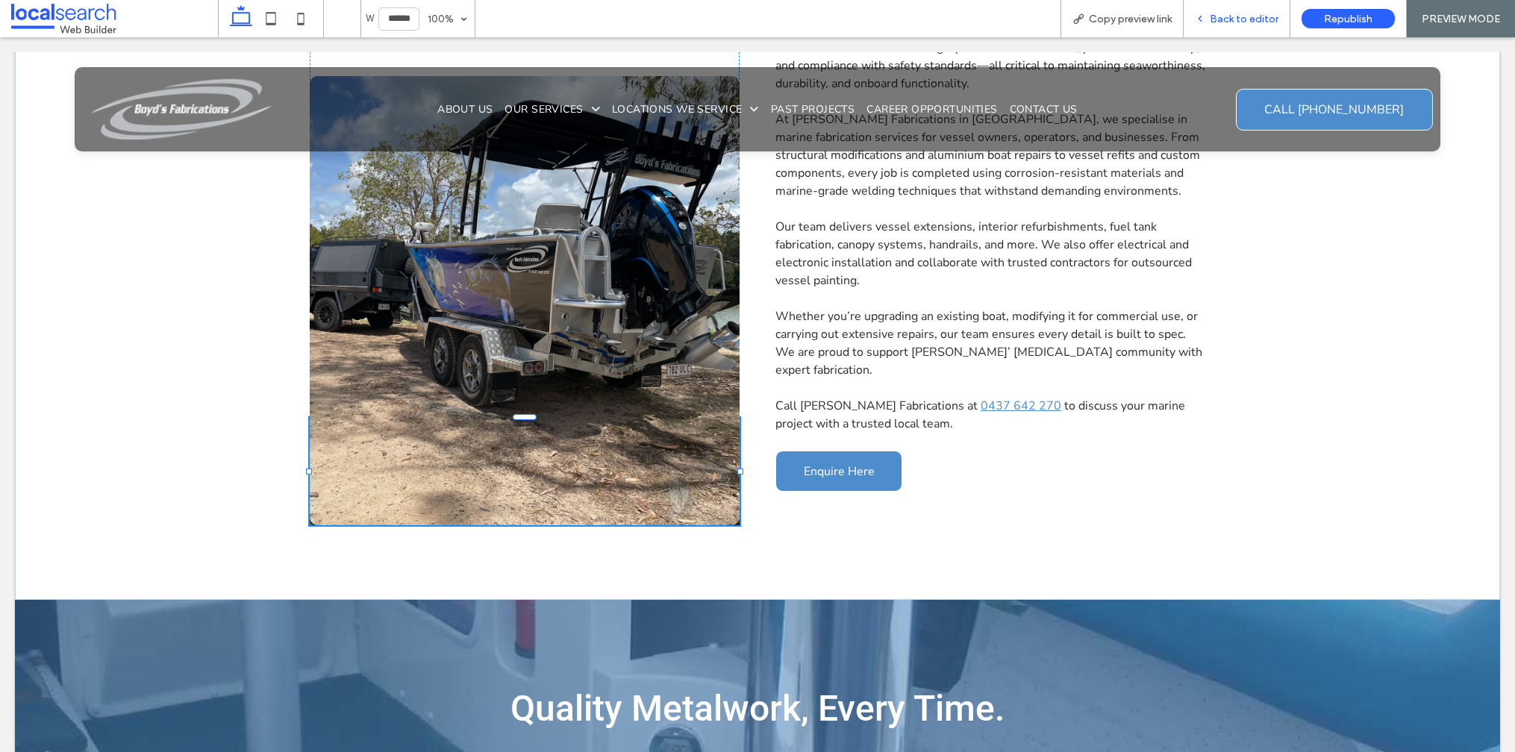
click at [1234, 23] on span "Back to editor" at bounding box center [1244, 19] width 69 height 13
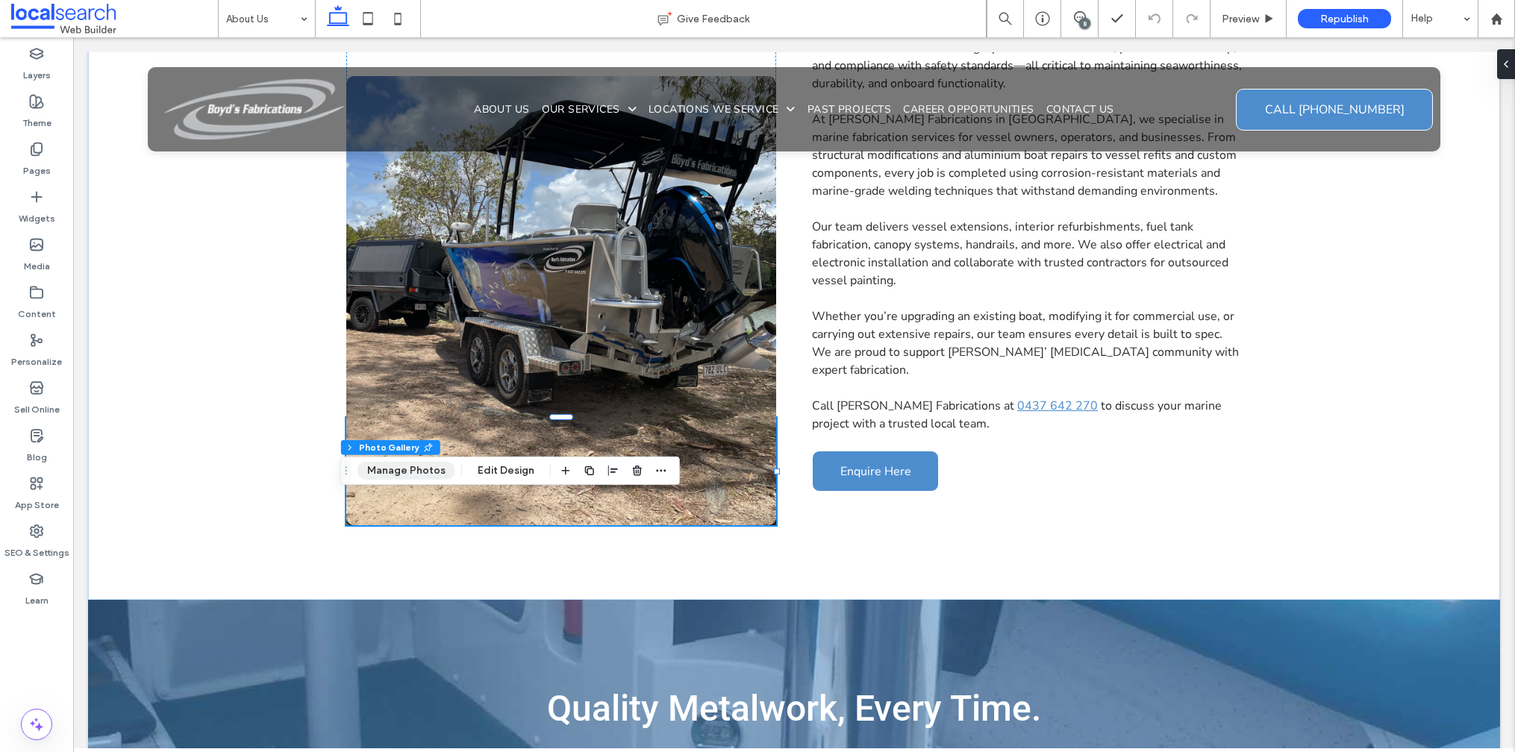
click at [400, 466] on button "Manage Photos" at bounding box center [406, 471] width 98 height 18
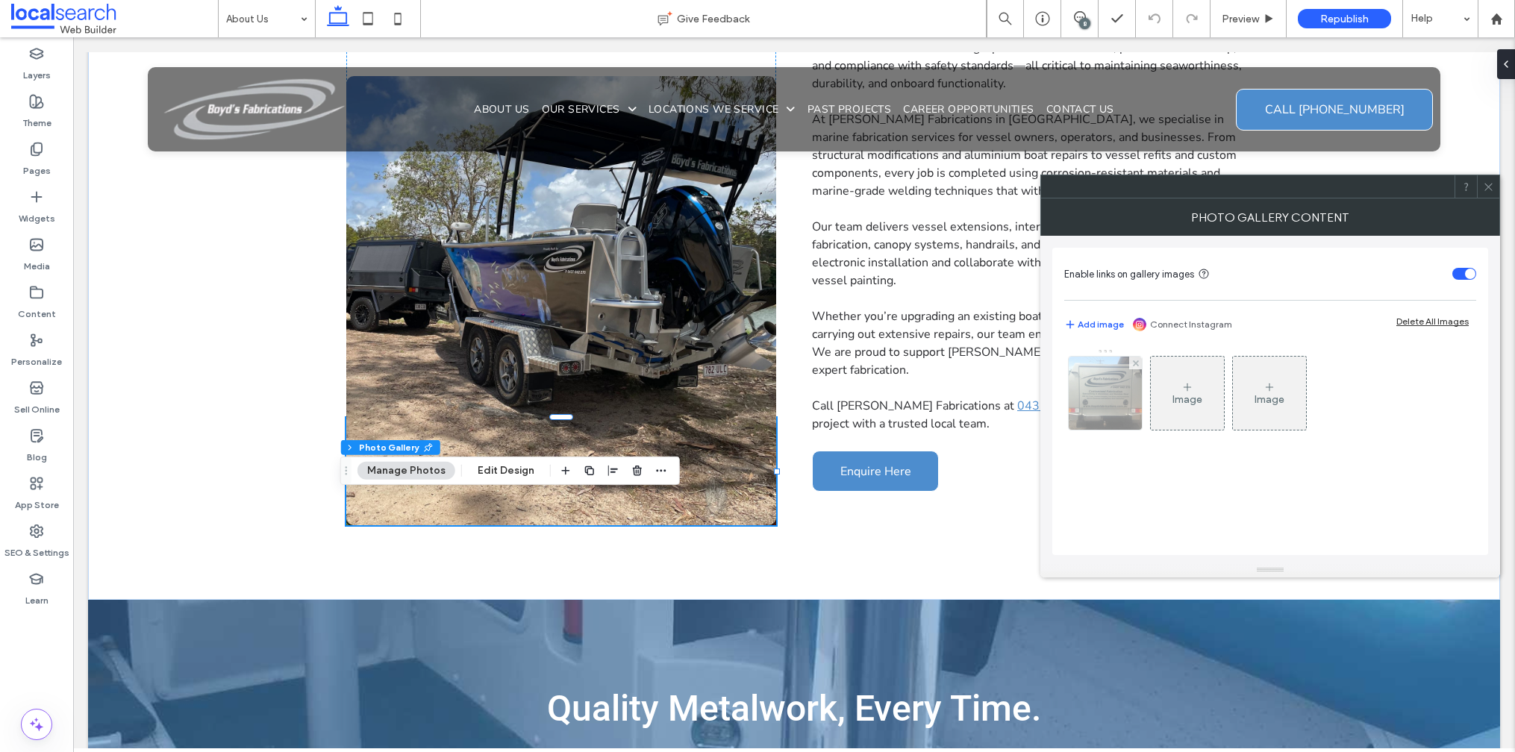
click at [1111, 407] on img at bounding box center [1105, 393] width 86 height 73
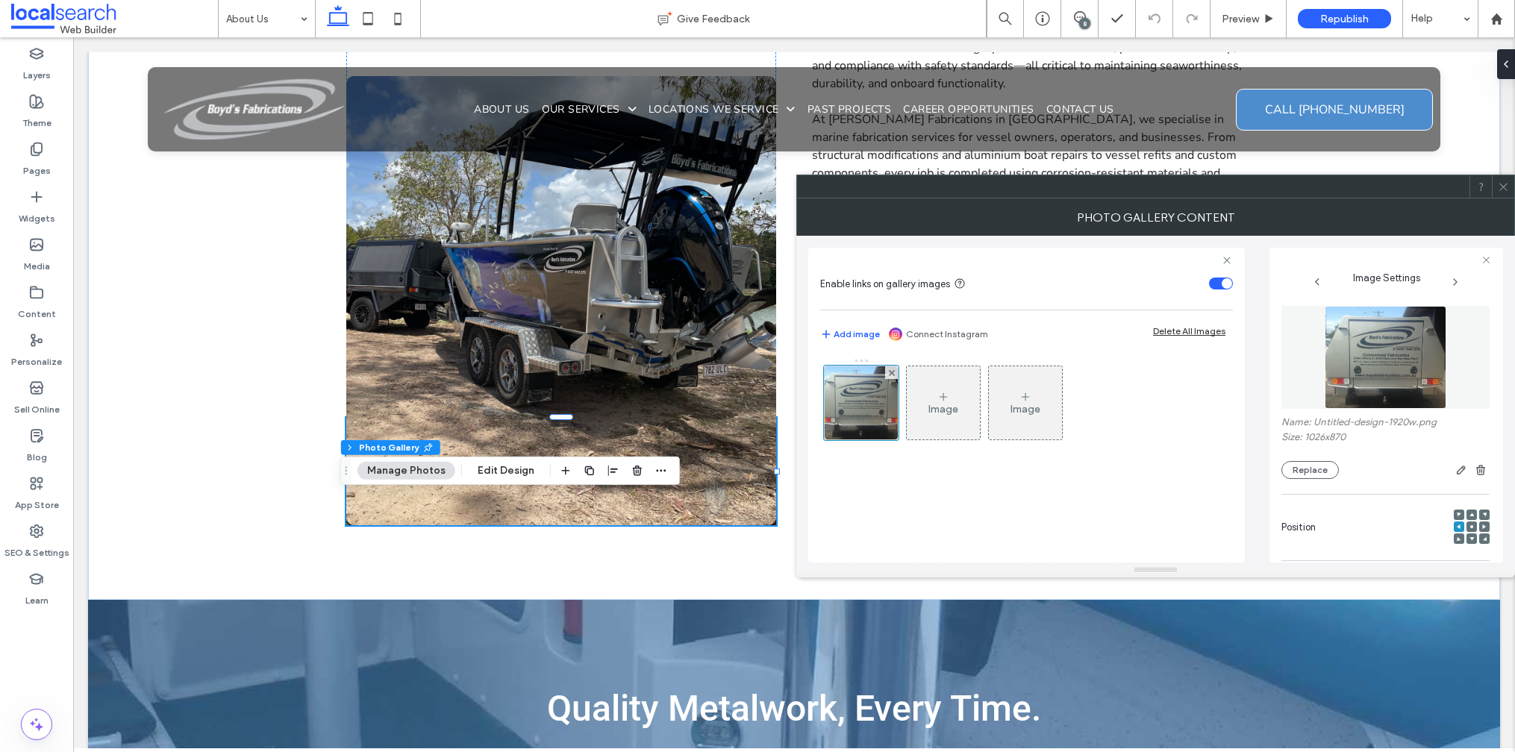
click at [1309, 457] on div "Name: Untitled-design-1920w.png Size: 1026x870 Replace" at bounding box center [1385, 447] width 208 height 63
click at [1308, 471] on button "Replace" at bounding box center [1309, 470] width 57 height 18
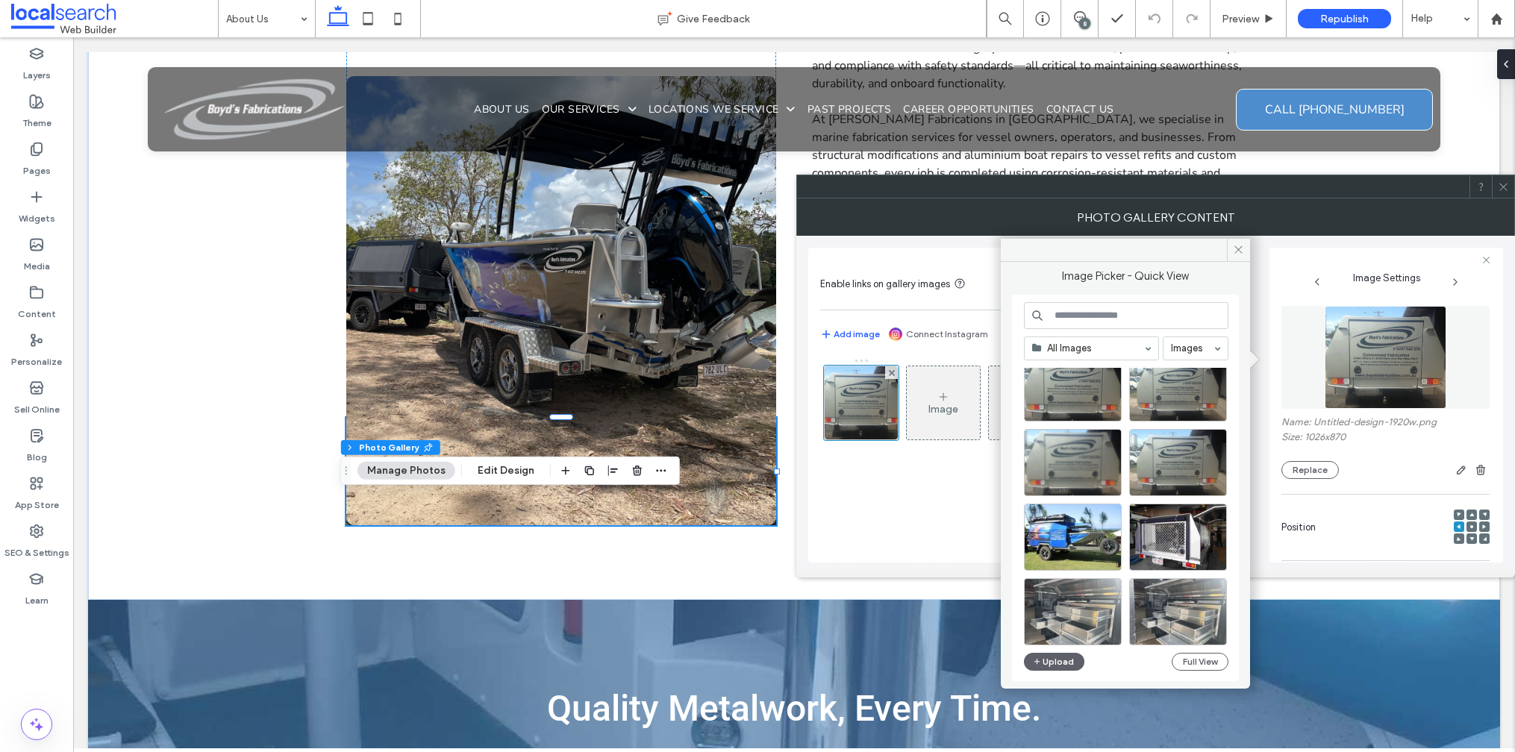
scroll to position [2431, 0]
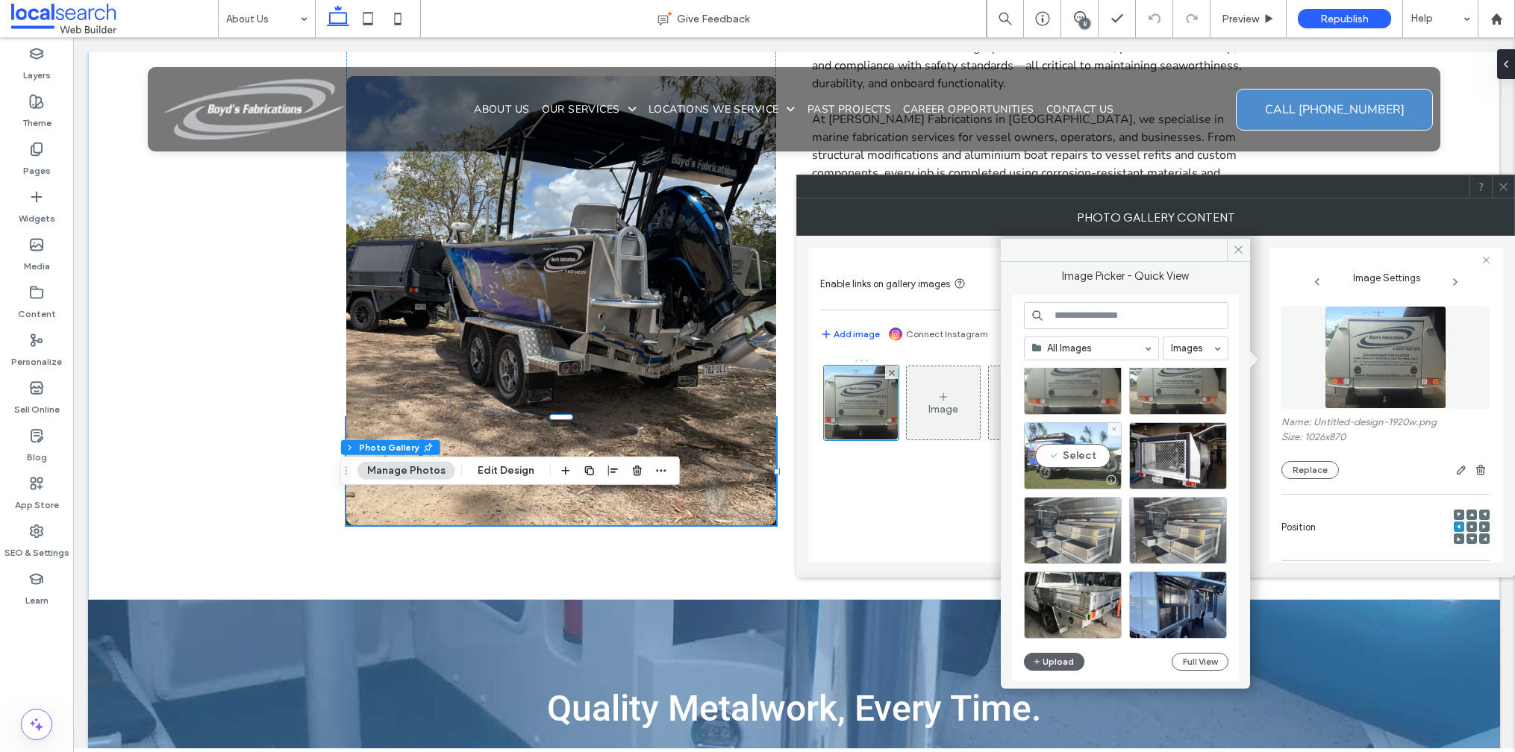
click at [1096, 458] on div "Select" at bounding box center [1073, 455] width 98 height 67
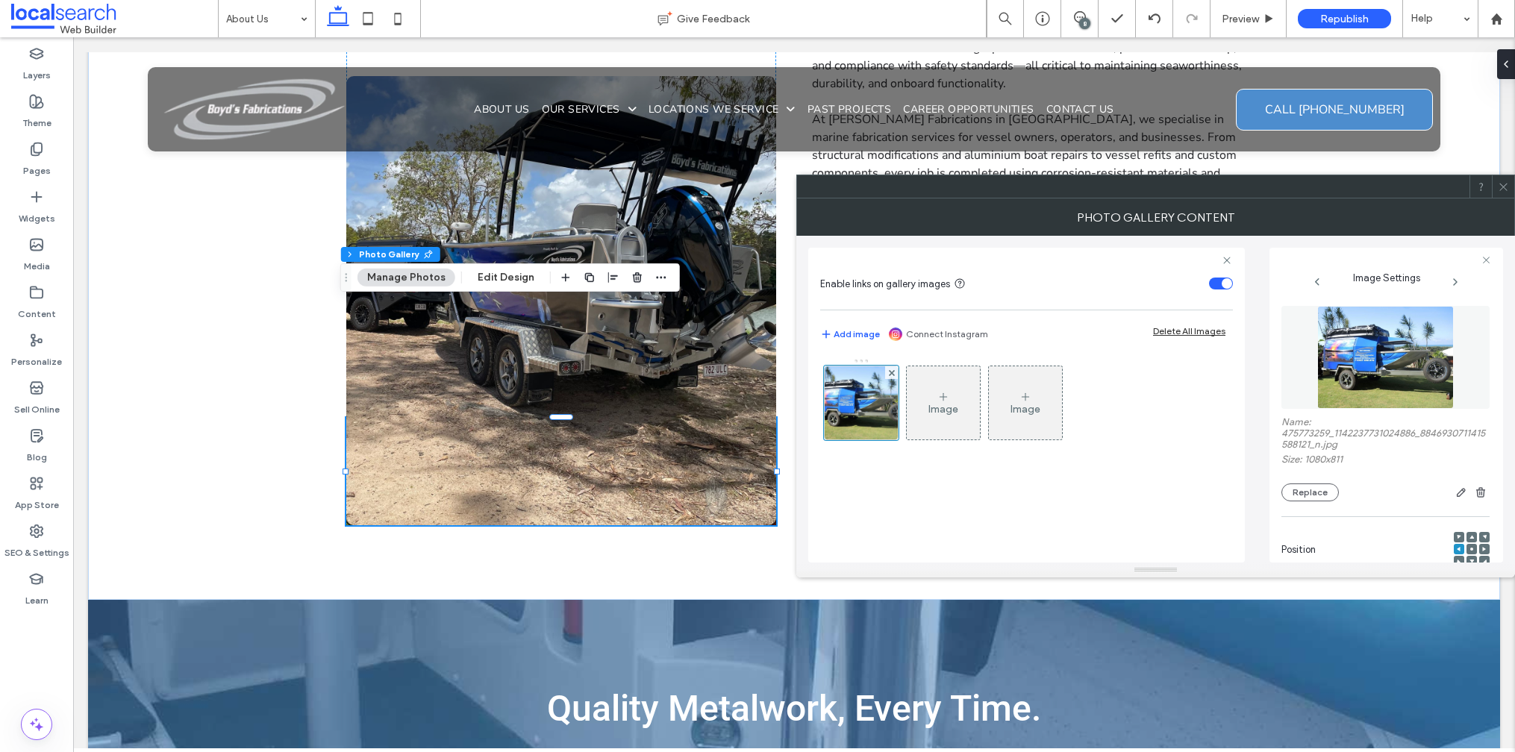
click at [1502, 190] on icon at bounding box center [1503, 186] width 11 height 11
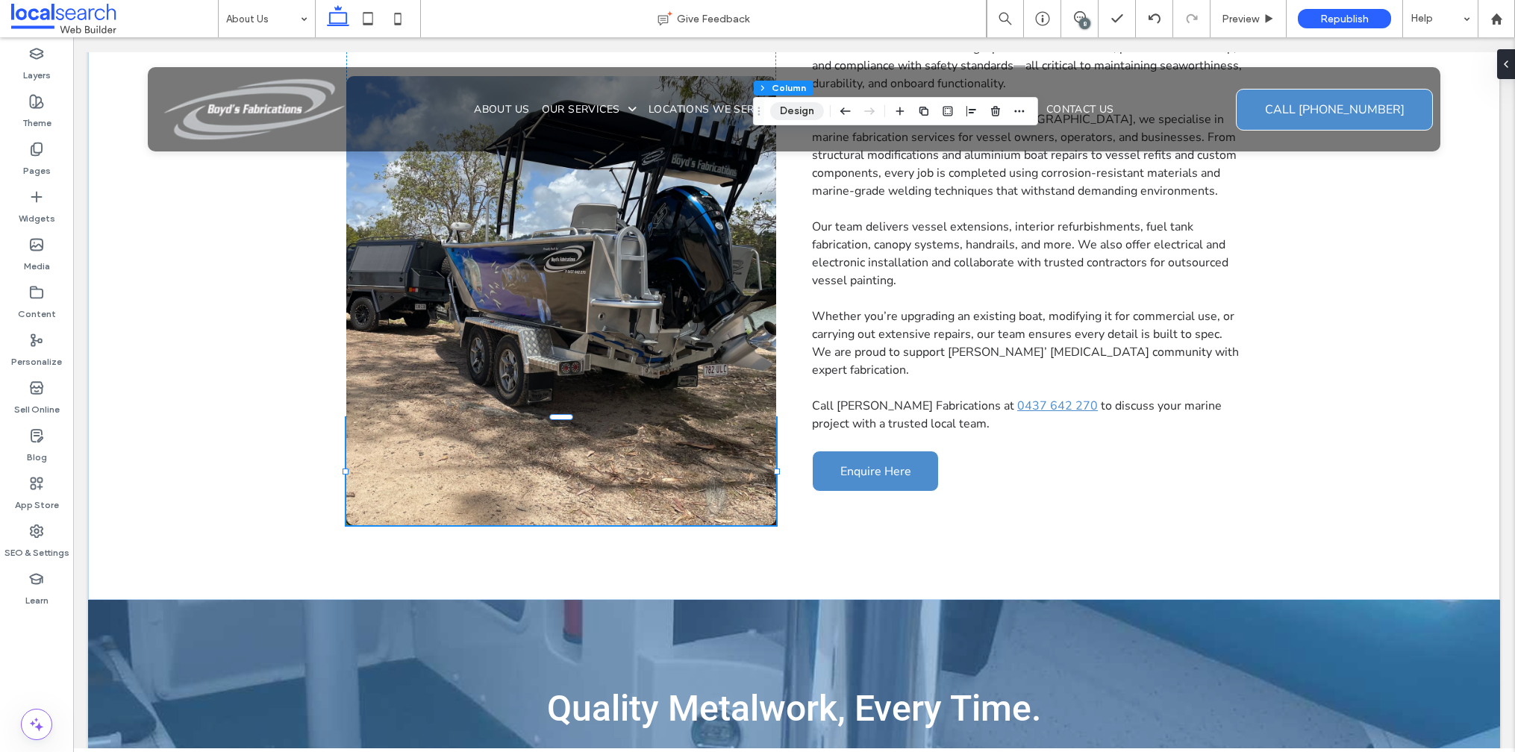
click at [777, 108] on button "Design" at bounding box center [797, 111] width 54 height 18
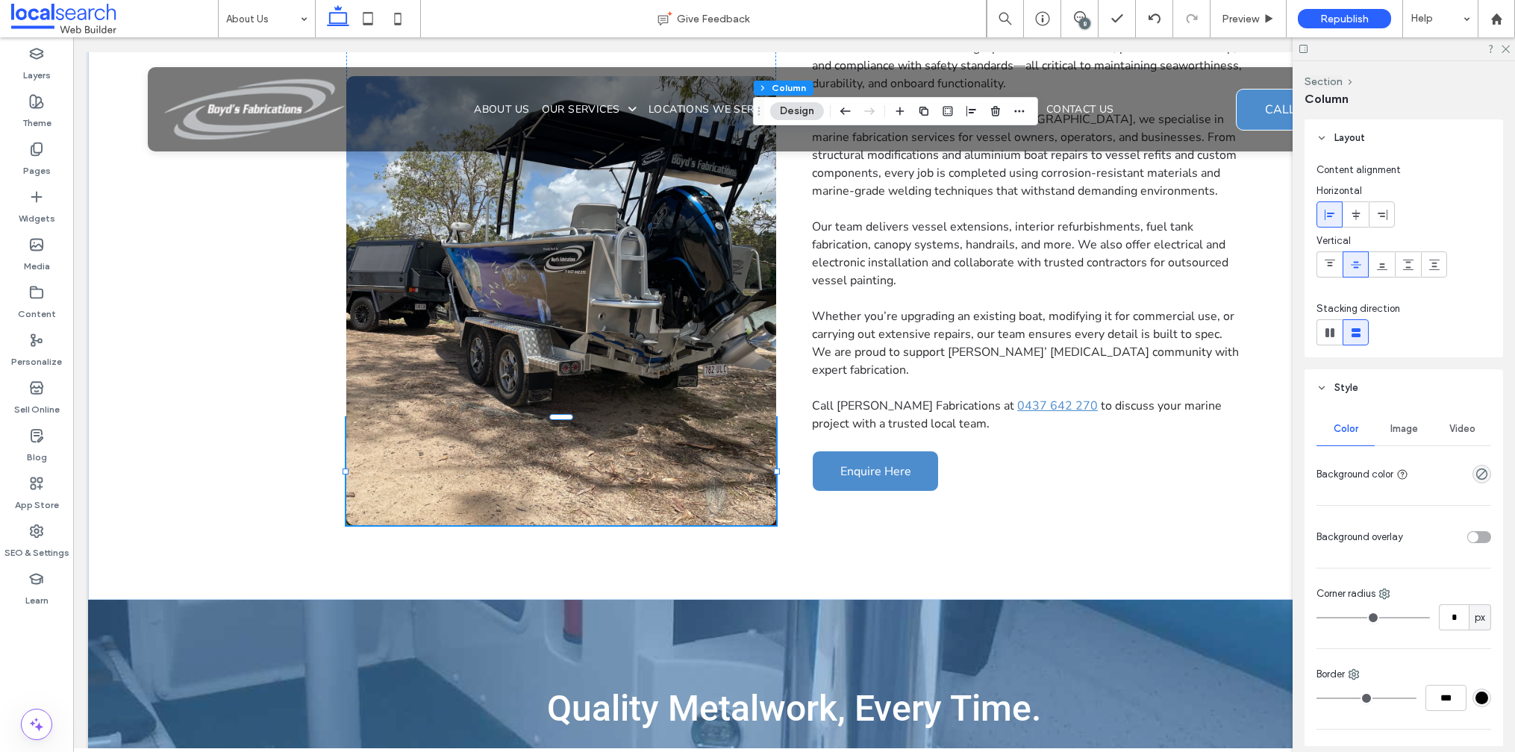
click at [1393, 427] on span "Image" at bounding box center [1404, 429] width 28 height 12
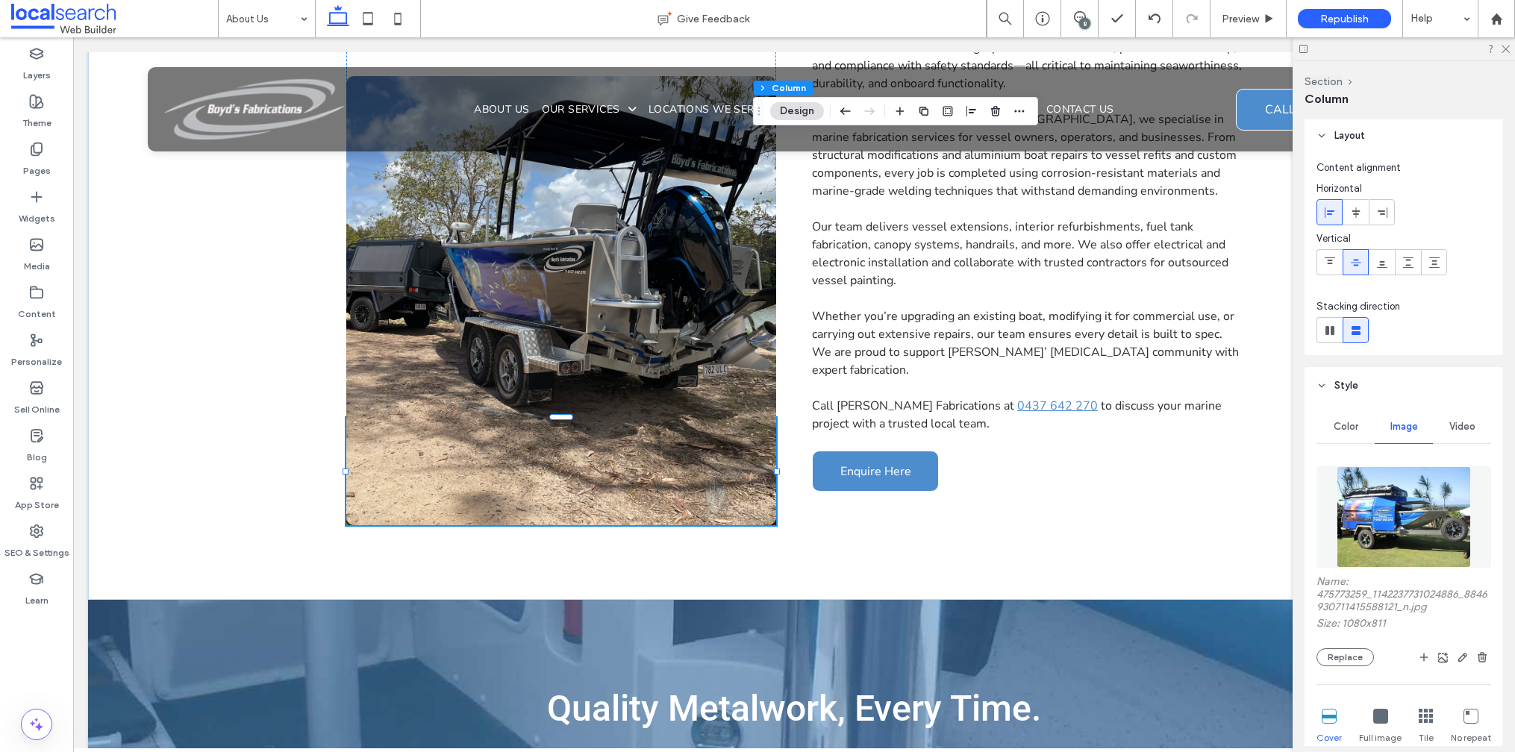
scroll to position [3, 0]
click at [1343, 662] on button "Replace" at bounding box center [1345, 657] width 57 height 18
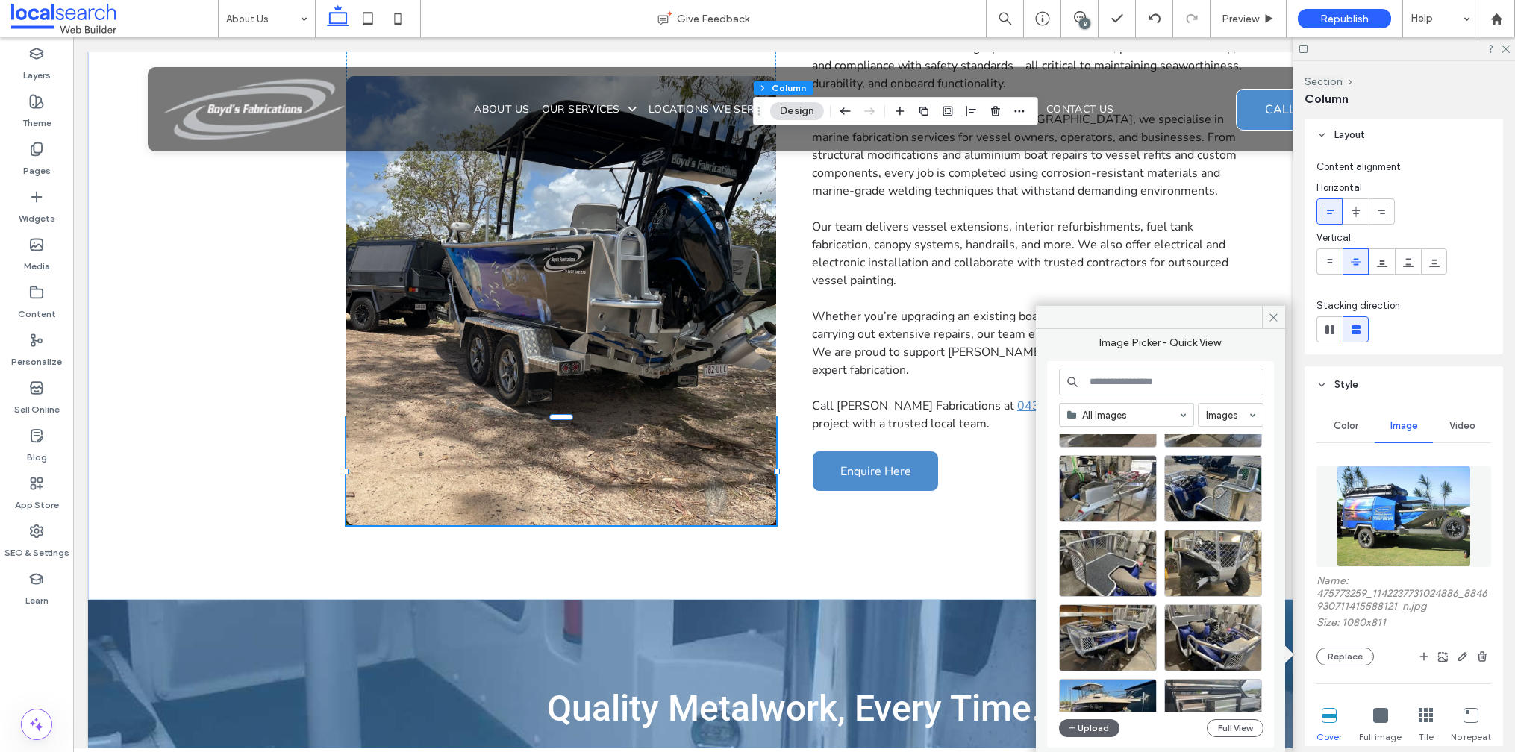
scroll to position [377, 0]
click at [1078, 725] on button "Upload" at bounding box center [1089, 728] width 61 height 18
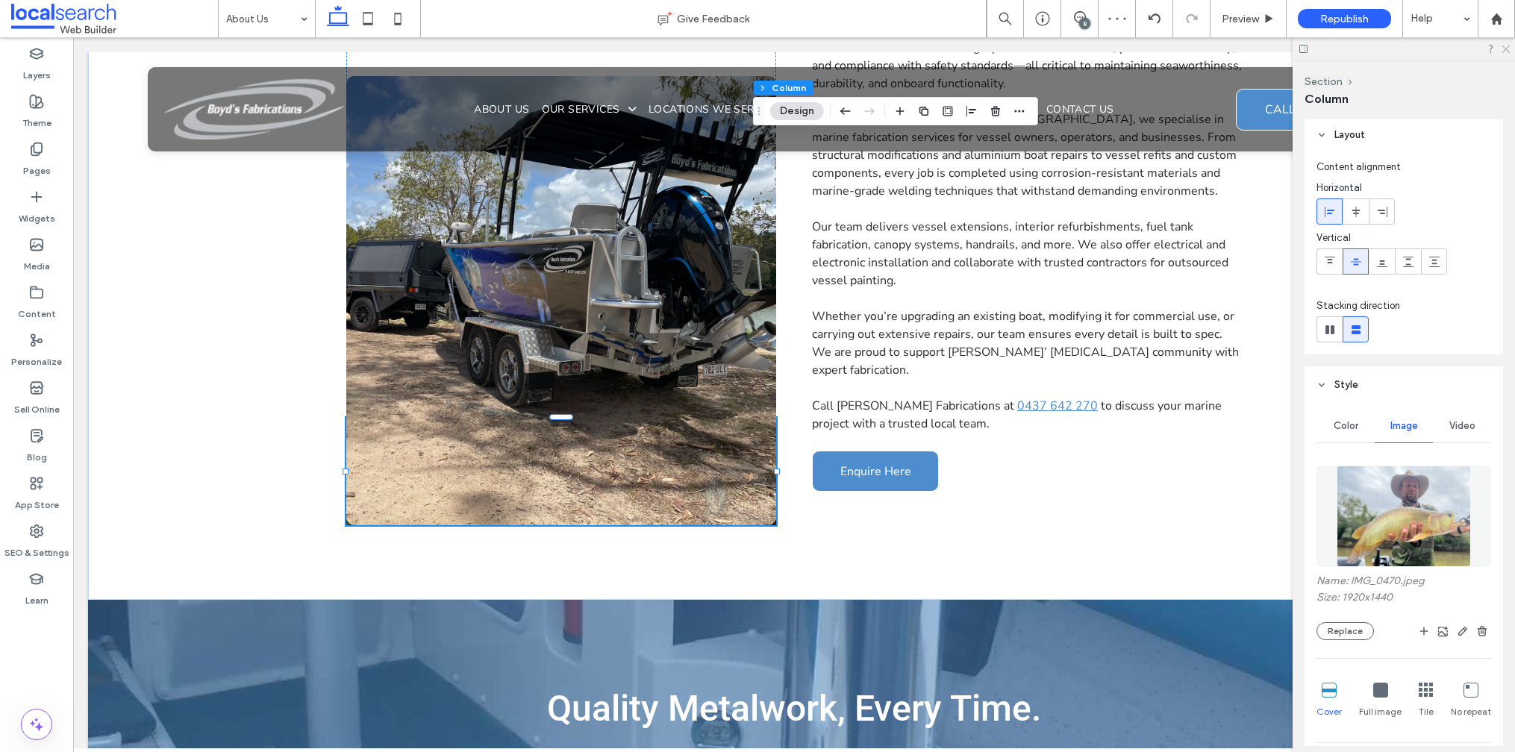
click at [1507, 49] on icon at bounding box center [1505, 48] width 10 height 10
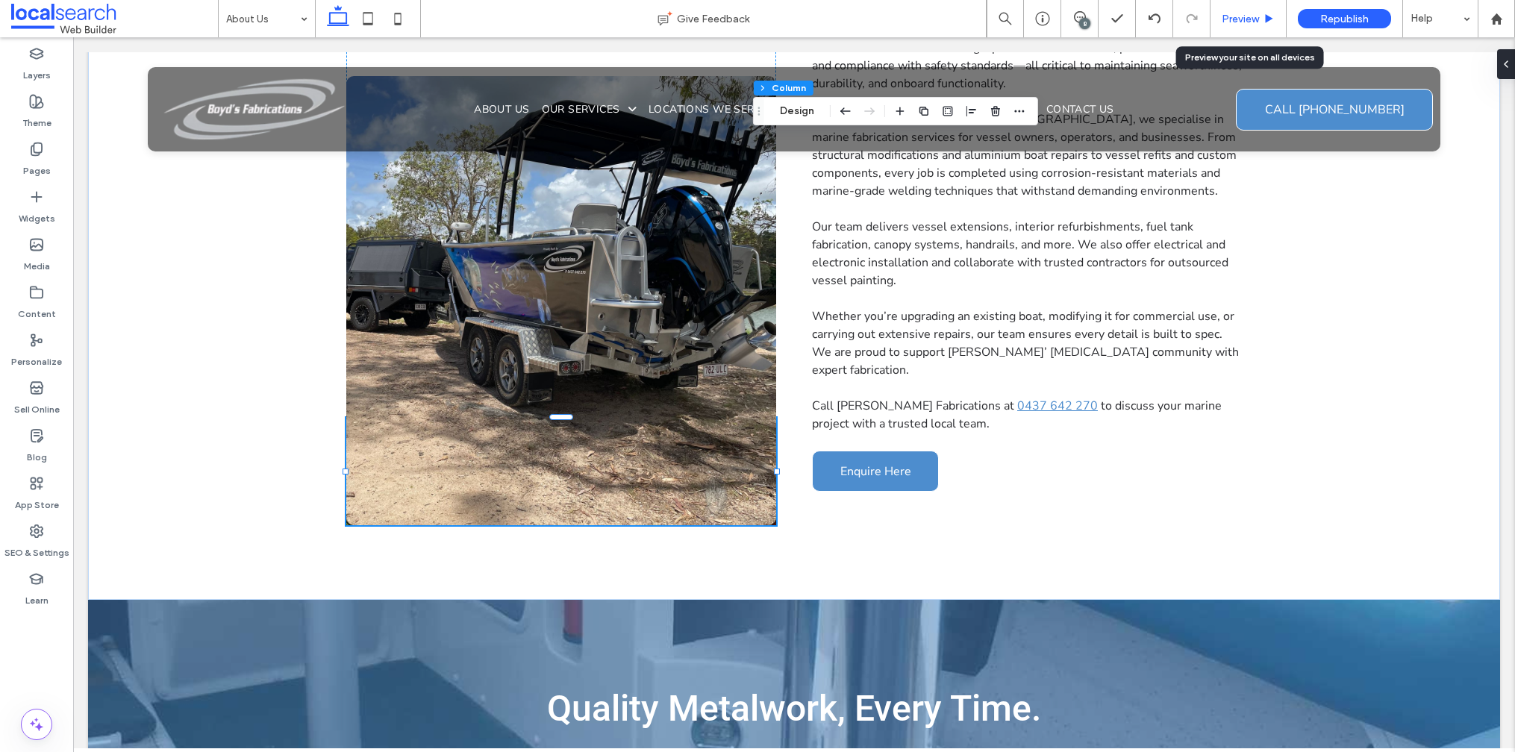
click at [1247, 13] on span "Preview" at bounding box center [1240, 19] width 37 height 13
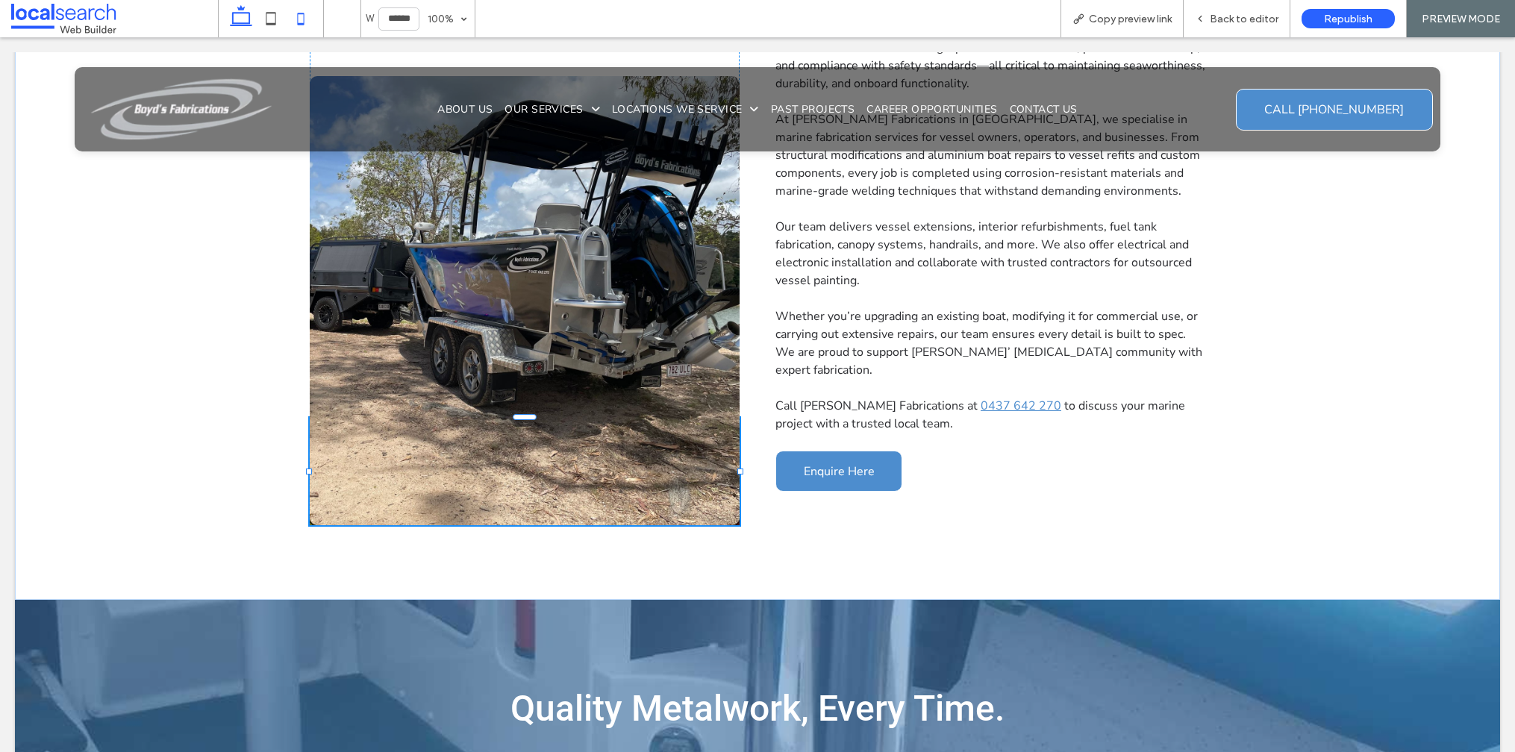
click at [300, 22] on icon at bounding box center [301, 19] width 30 height 30
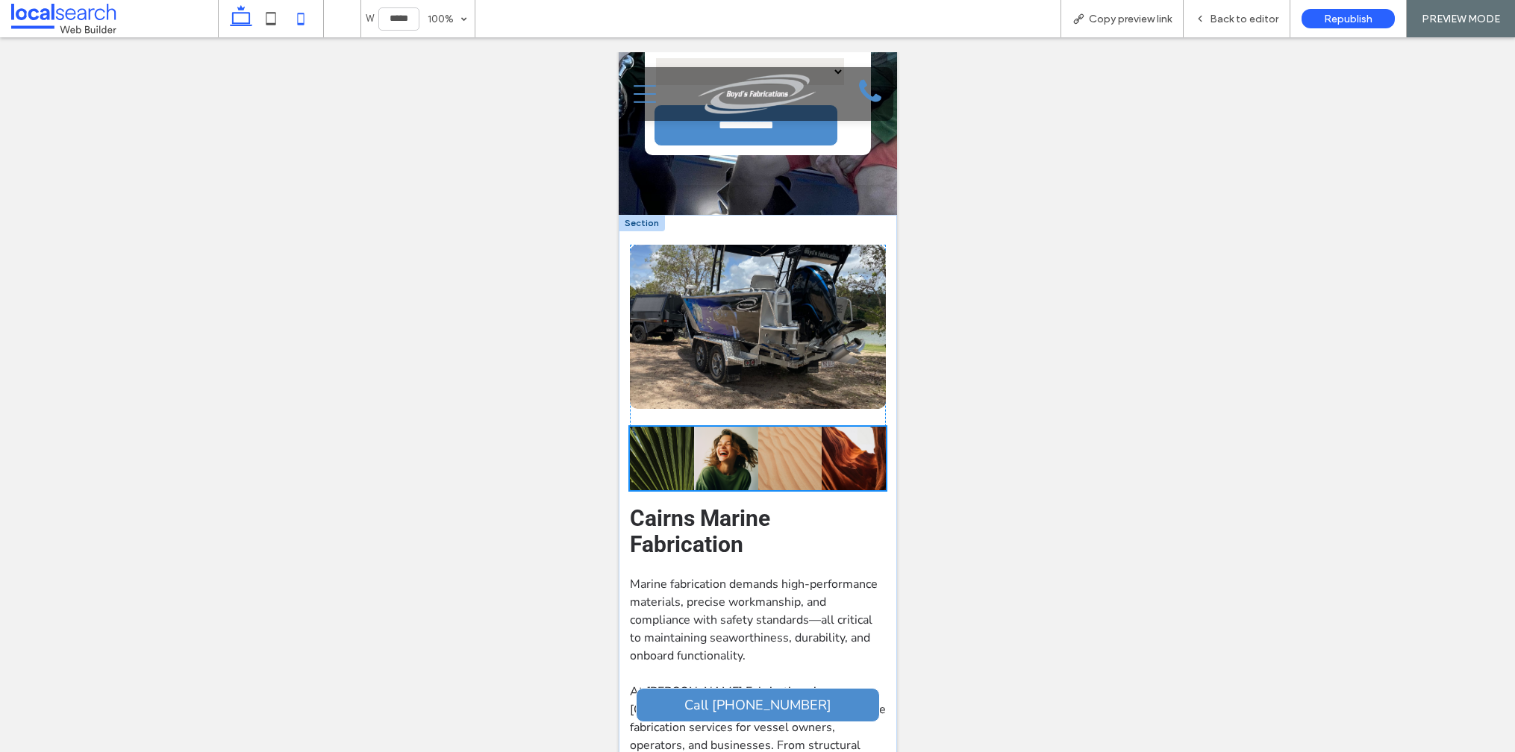
click at [231, 28] on icon at bounding box center [241, 19] width 30 height 30
type input "******"
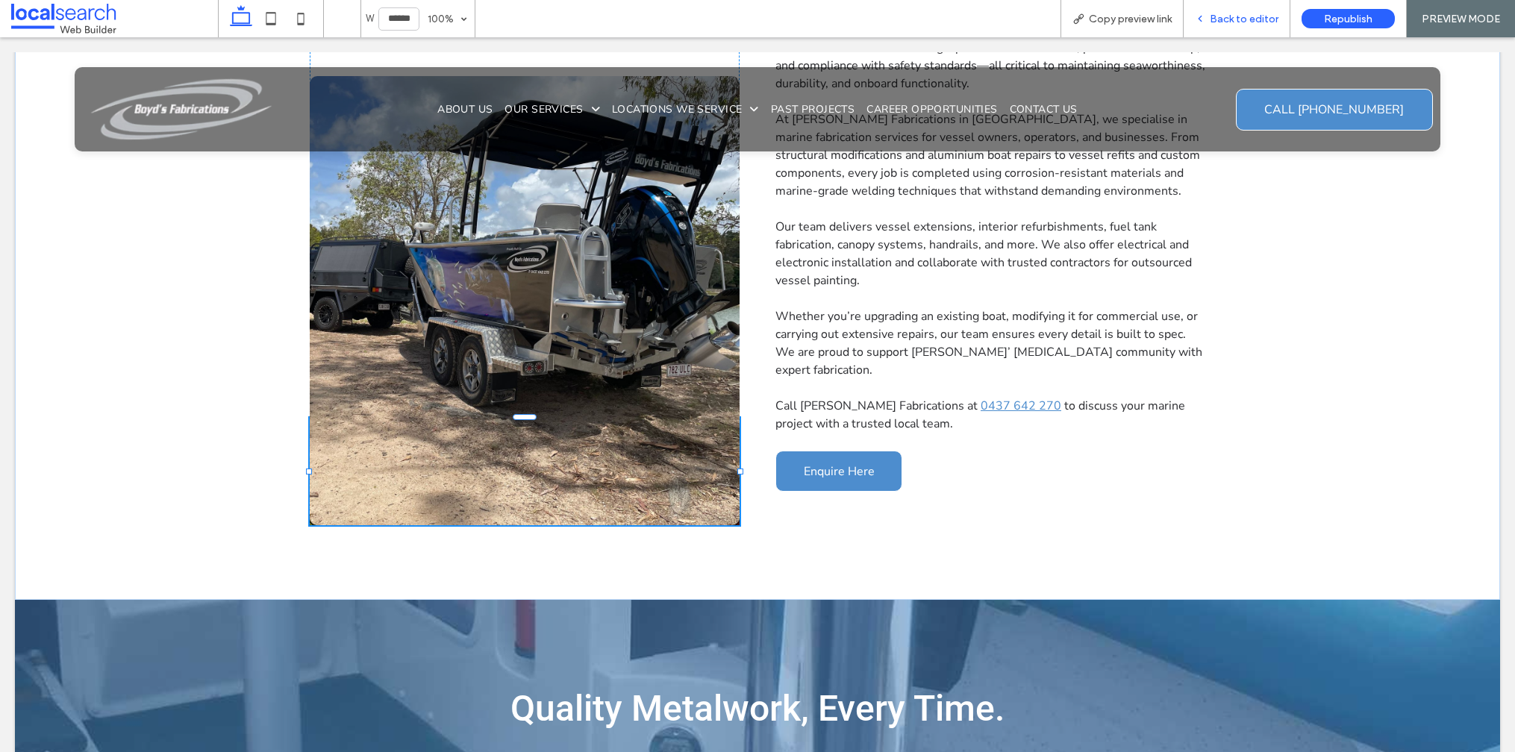
click at [1241, 23] on span "Back to editor" at bounding box center [1244, 19] width 69 height 13
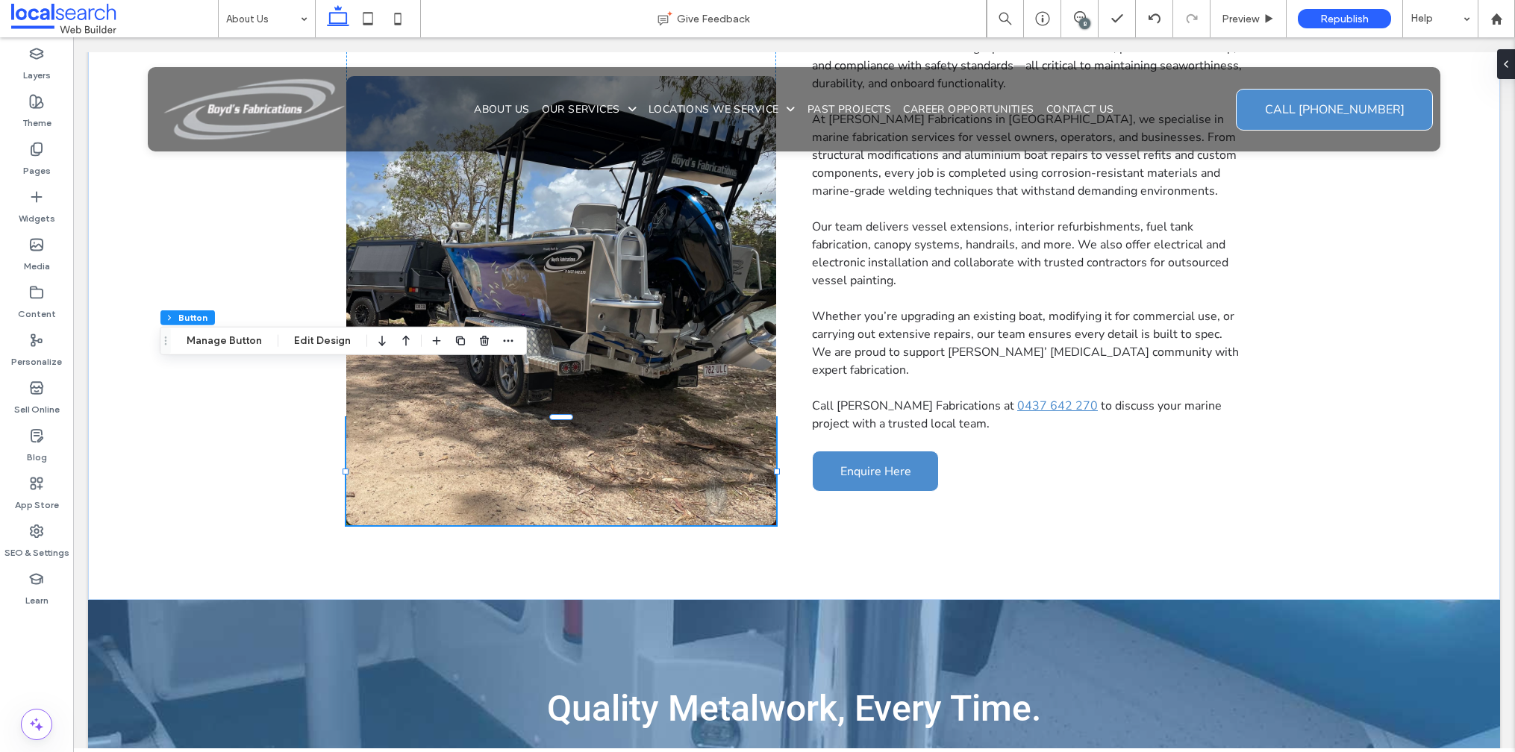
click at [324, 351] on div "Footer Section Column Inner Column Inner Column Button Manage Button Edit Design" at bounding box center [343, 341] width 367 height 28
click at [327, 343] on button "Edit Design" at bounding box center [322, 341] width 76 height 18
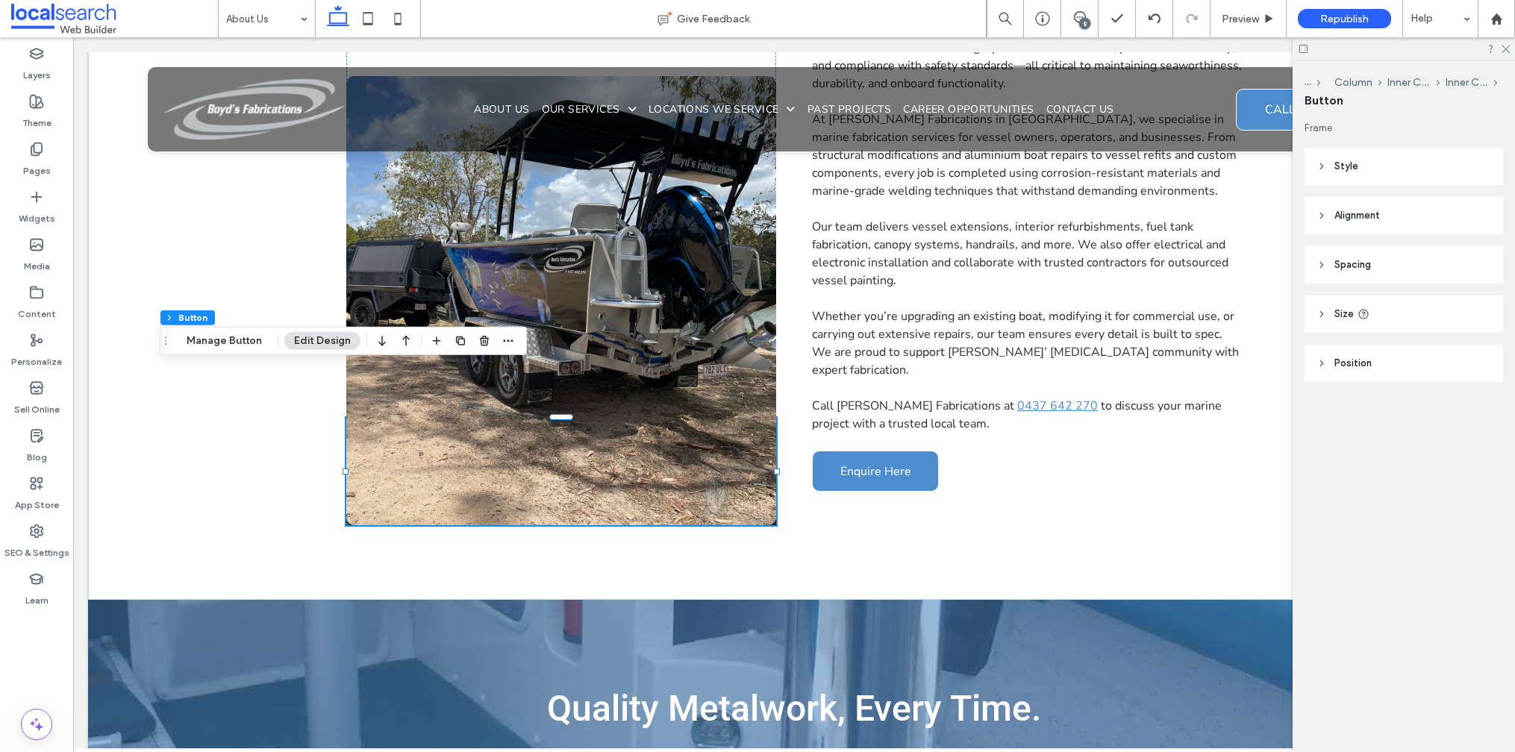
click at [318, 349] on div "Footer Section Column Inner Column Inner Column Button Manage Button Edit Design" at bounding box center [343, 341] width 367 height 28
click at [233, 345] on button "Manage Button" at bounding box center [224, 341] width 95 height 18
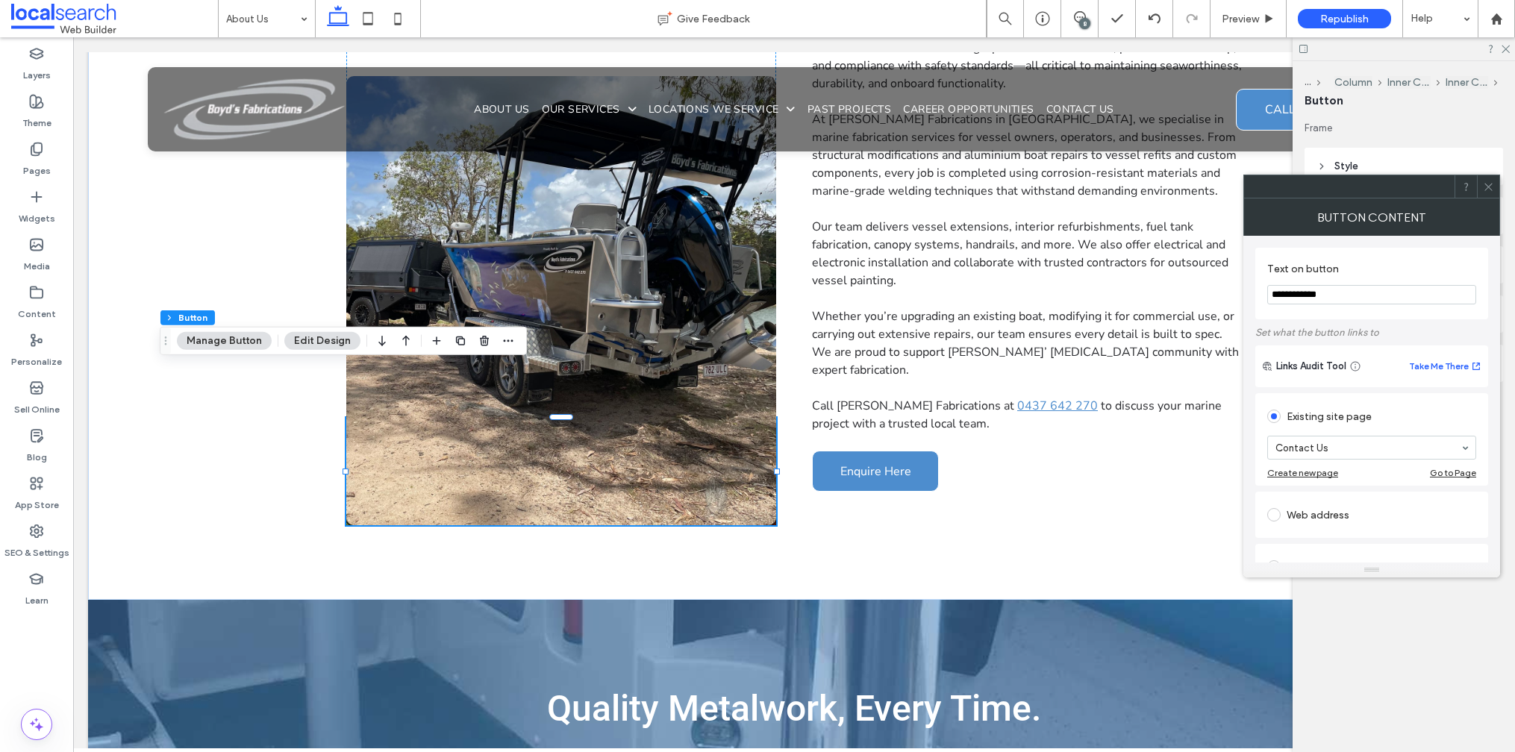
click at [1489, 187] on icon at bounding box center [1488, 186] width 11 height 11
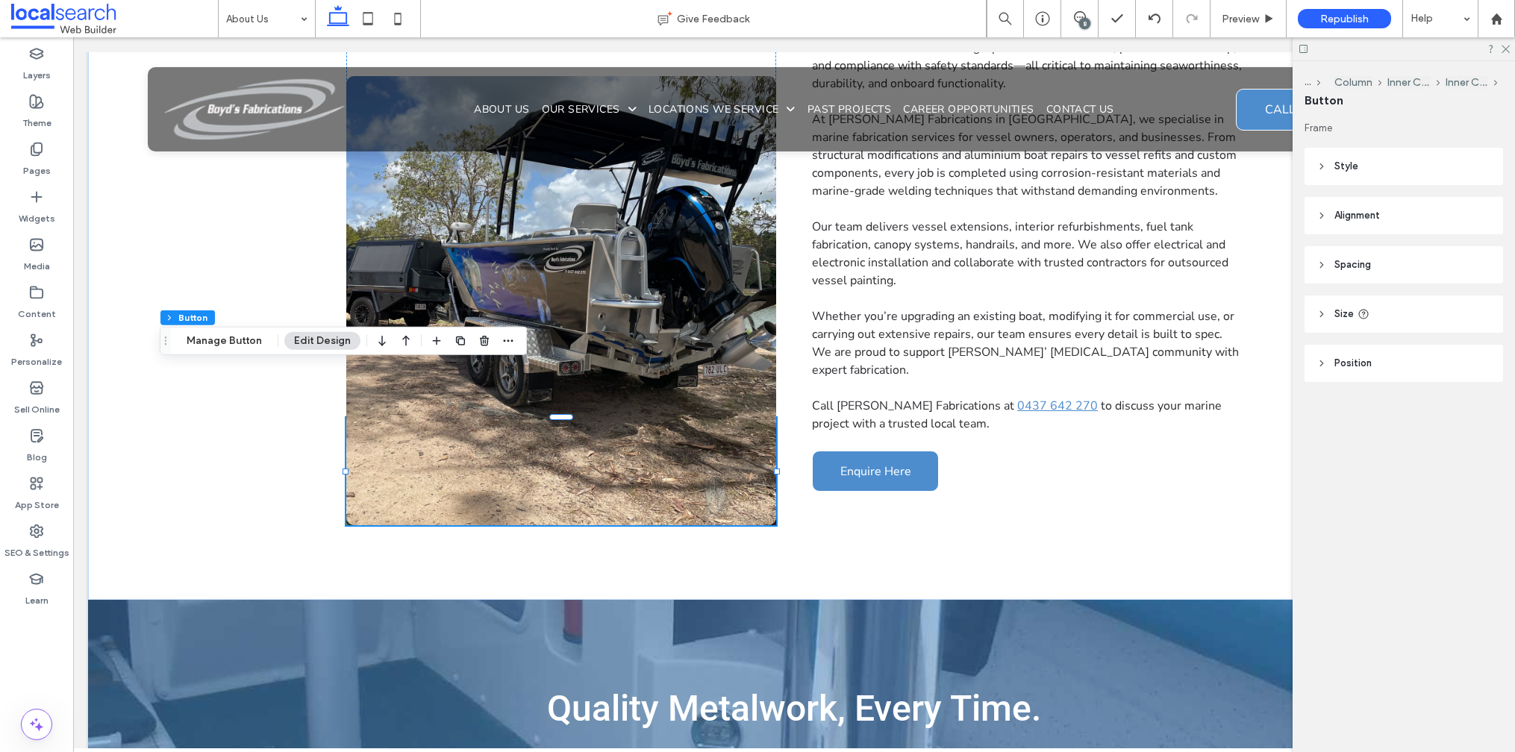
click at [316, 349] on button "Edit Design" at bounding box center [322, 341] width 76 height 18
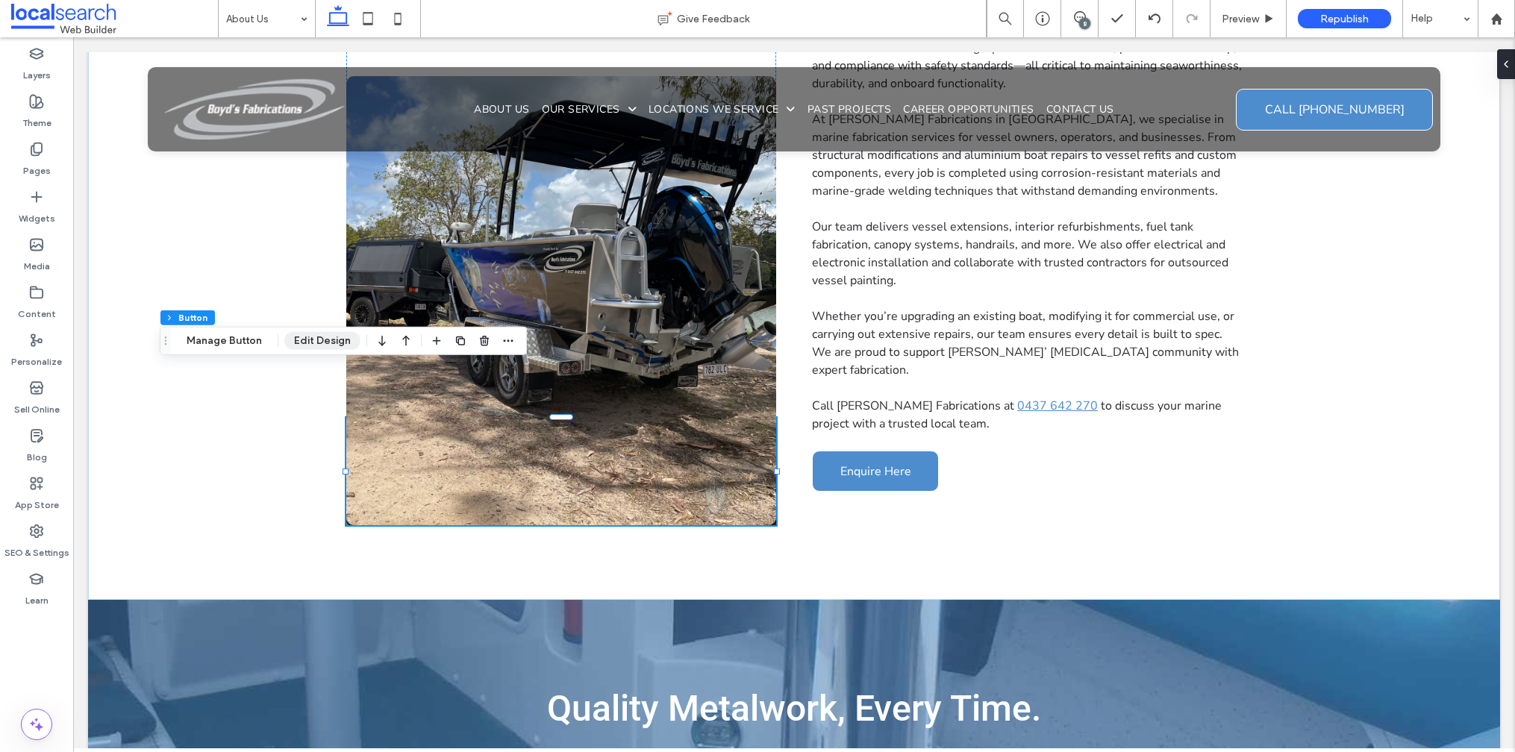
click at [319, 332] on button "Edit Design" at bounding box center [322, 341] width 76 height 18
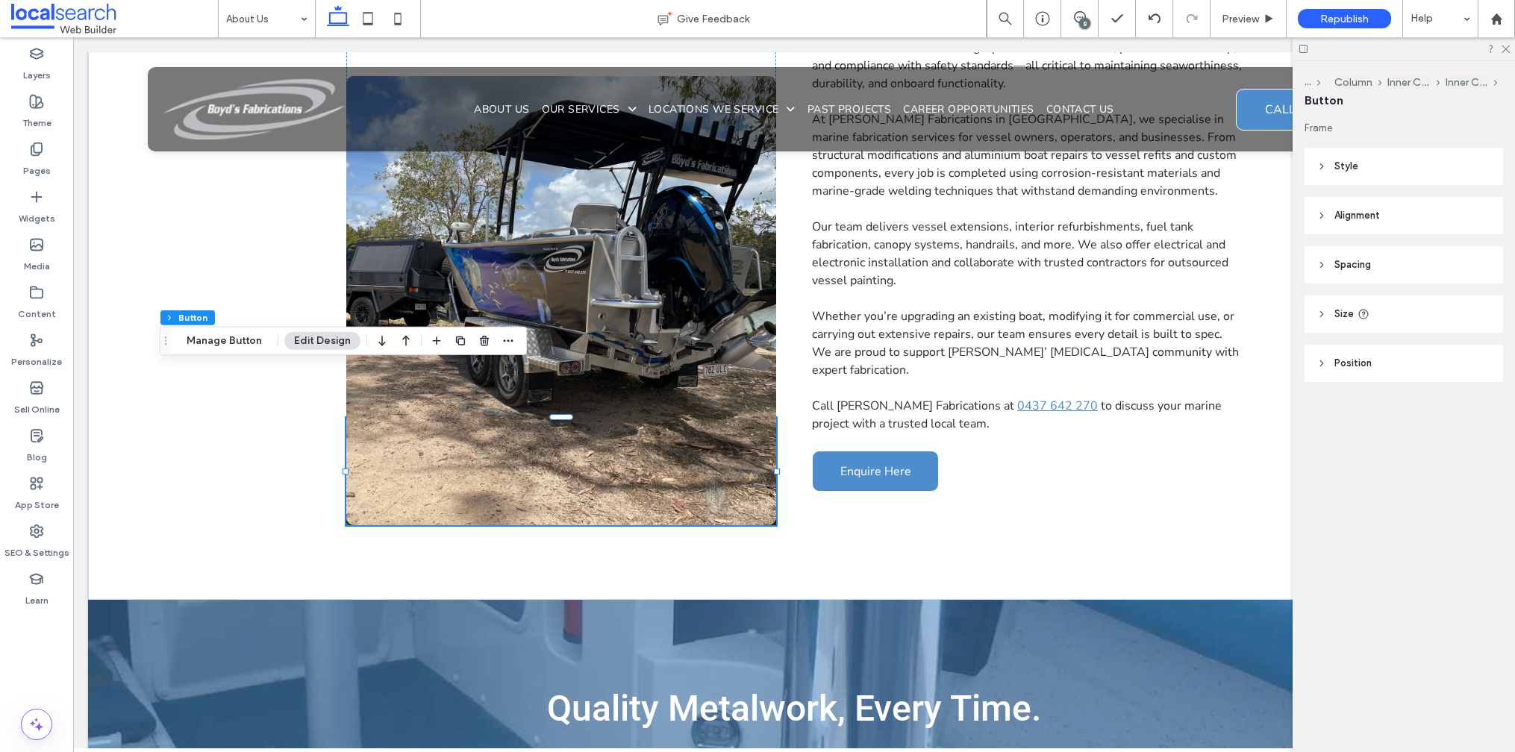
click at [1320, 163] on icon at bounding box center [1322, 166] width 10 height 10
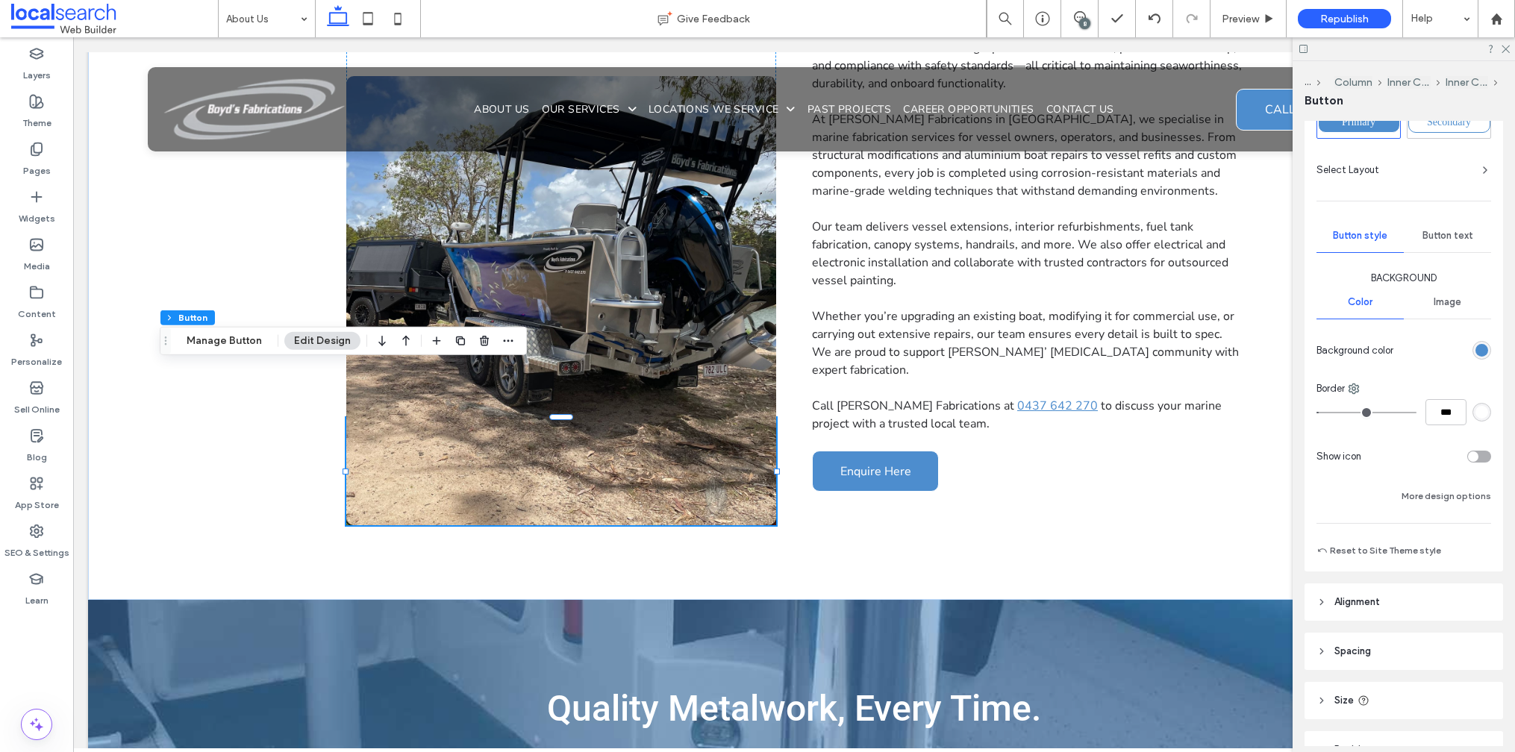
scroll to position [101, 0]
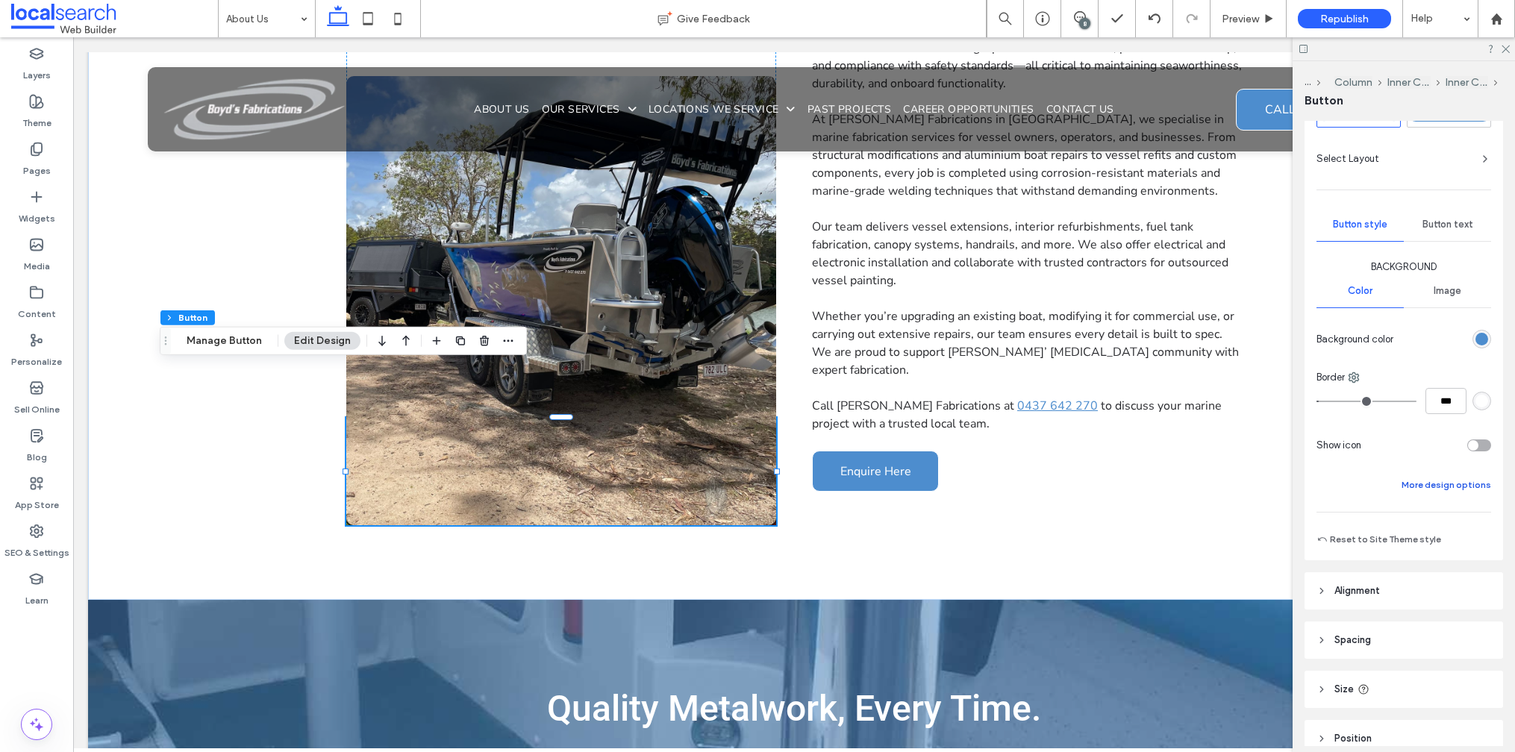
click at [1425, 483] on button "More design options" at bounding box center [1447, 485] width 90 height 18
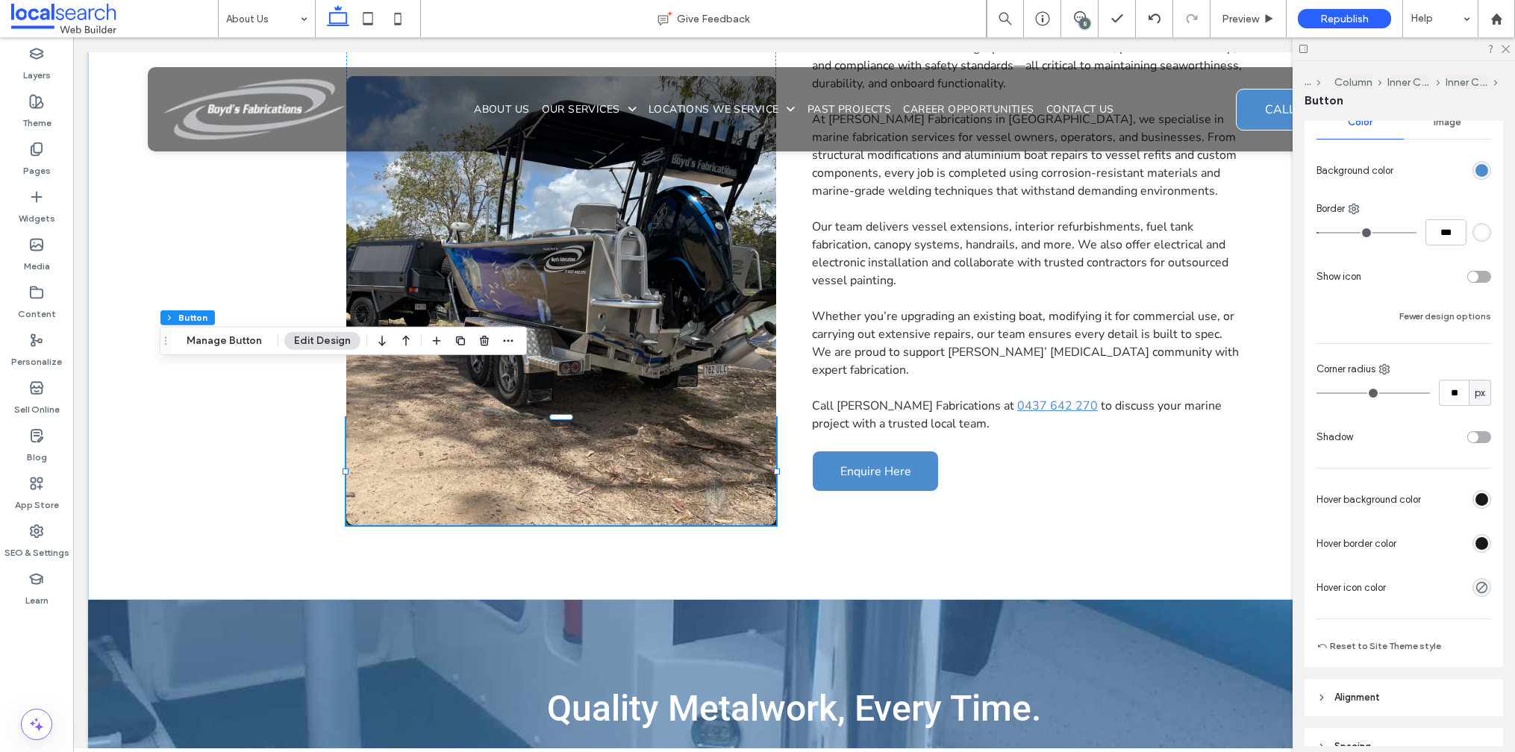
scroll to position [284, 0]
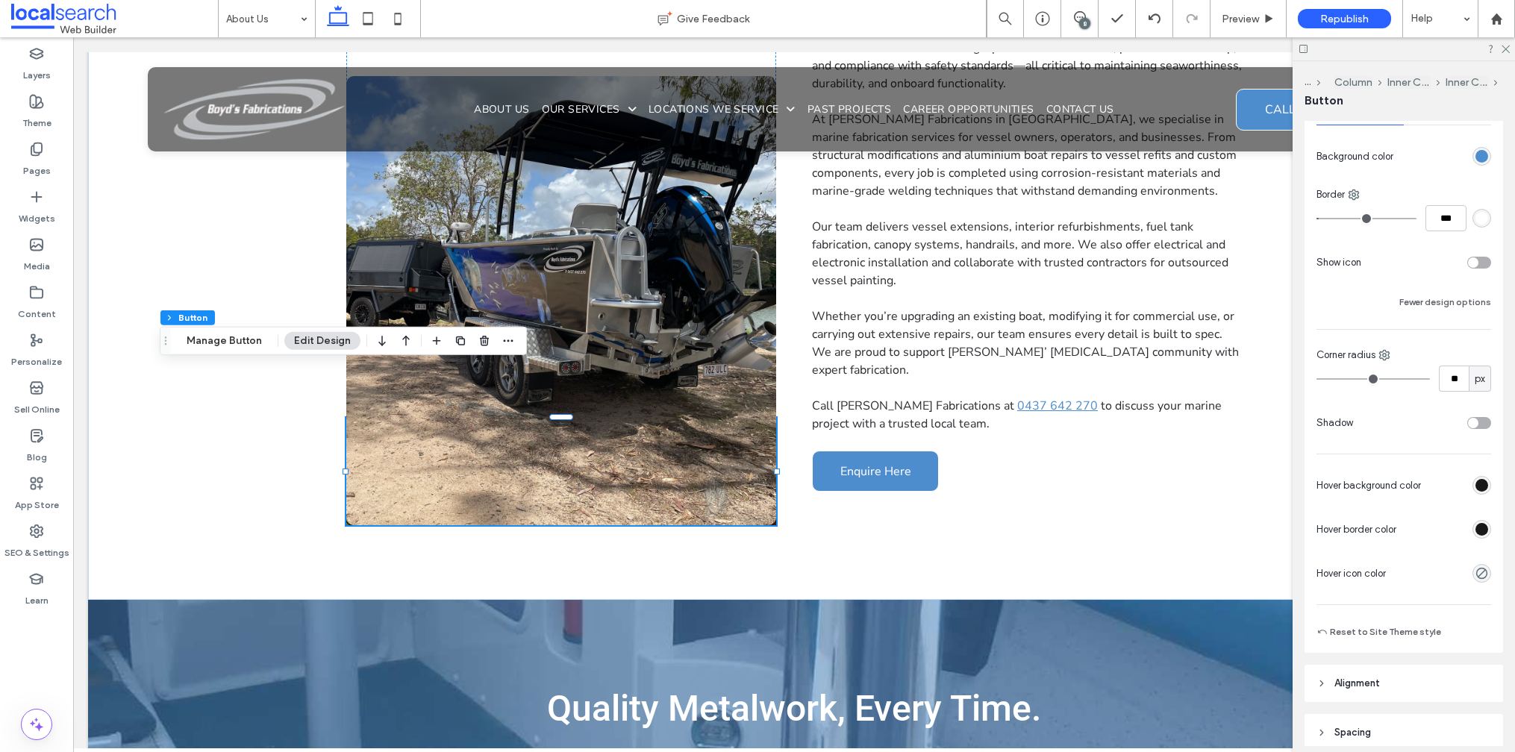
click at [1475, 529] on div "rgb(24, 24, 24)" at bounding box center [1481, 529] width 13 height 13
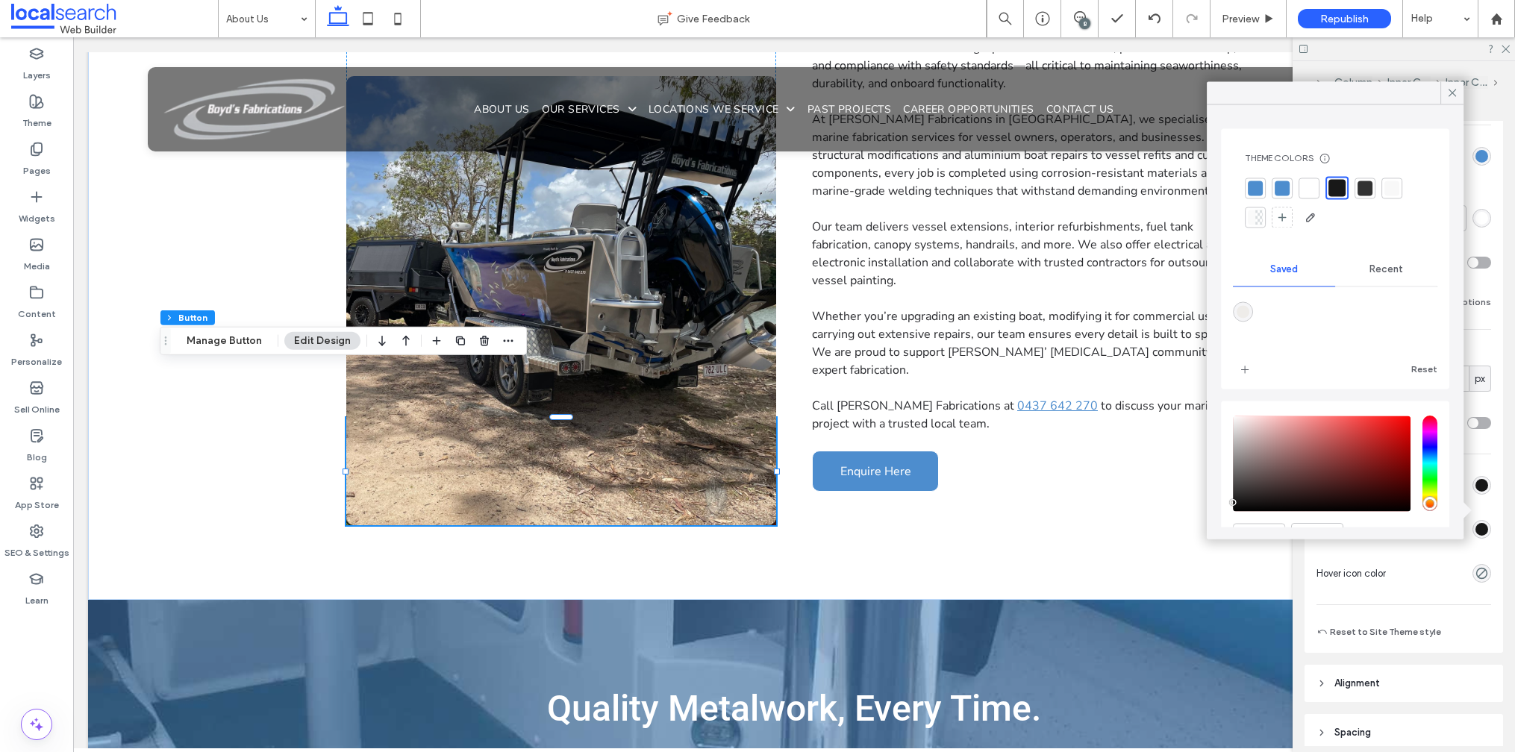
click at [1314, 190] on div at bounding box center [1309, 188] width 15 height 15
type input "*"
click at [1451, 93] on icon at bounding box center [1452, 92] width 13 height 13
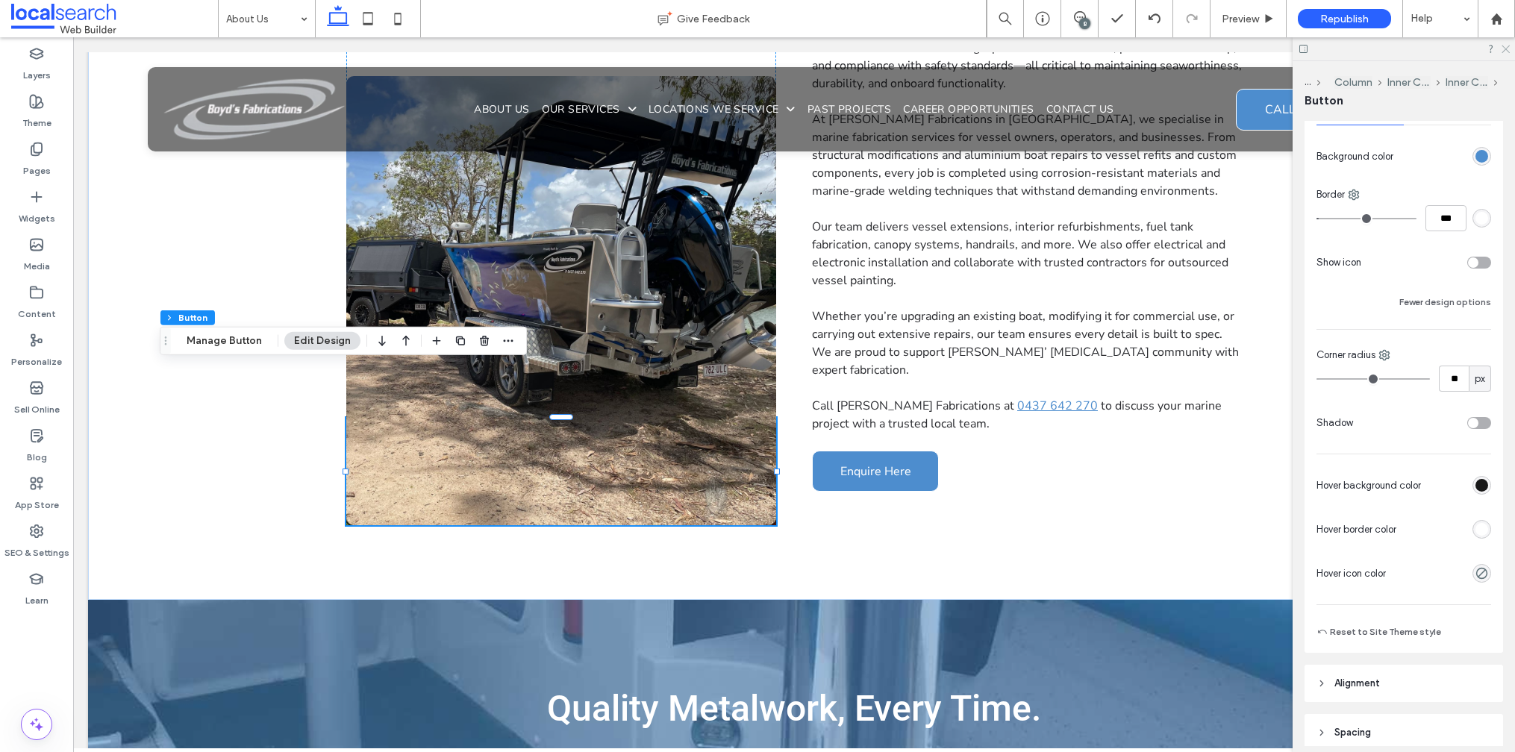
click at [1508, 49] on icon at bounding box center [1505, 48] width 10 height 10
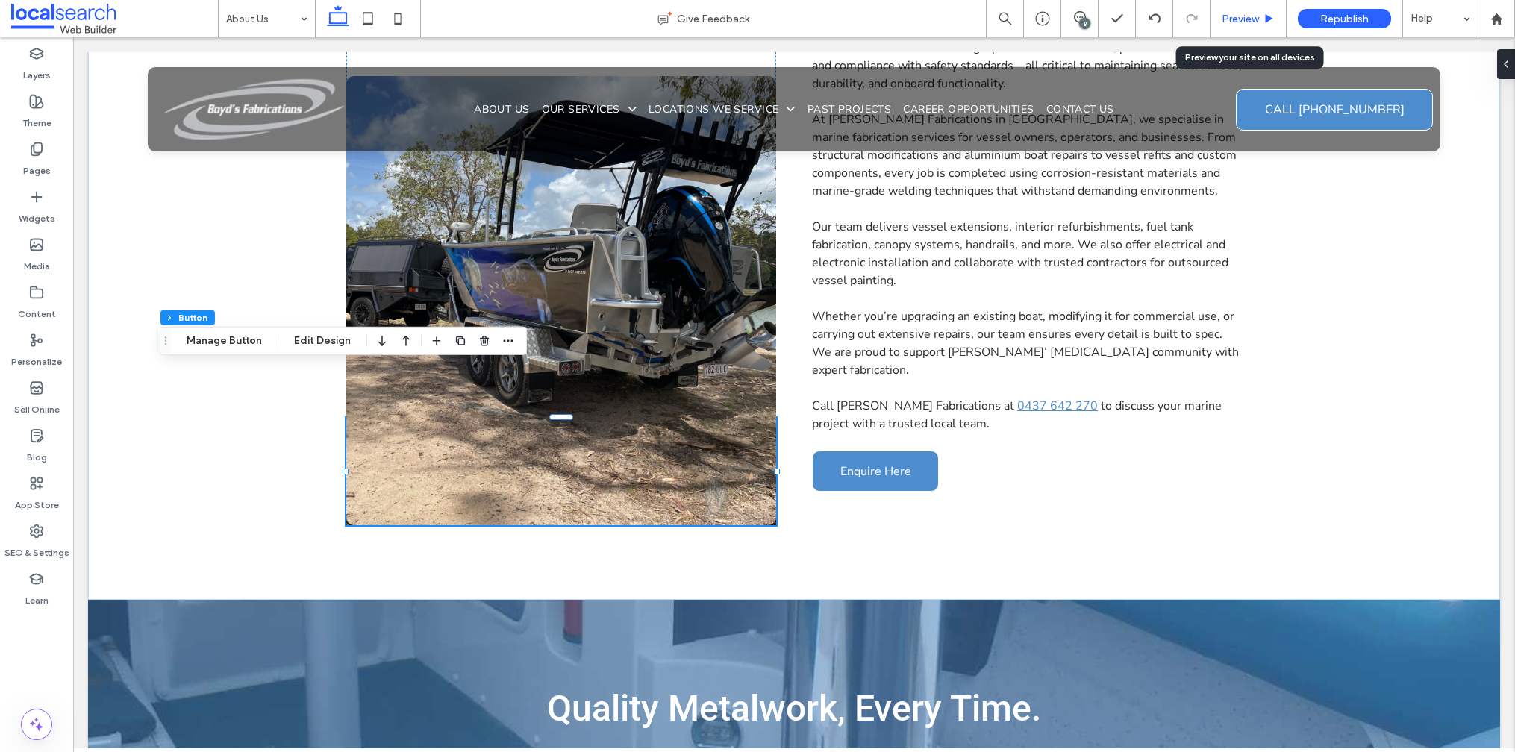
click at [1253, 26] on div "Preview" at bounding box center [1249, 18] width 76 height 37
click at [1232, 22] on span "Preview" at bounding box center [1240, 19] width 37 height 13
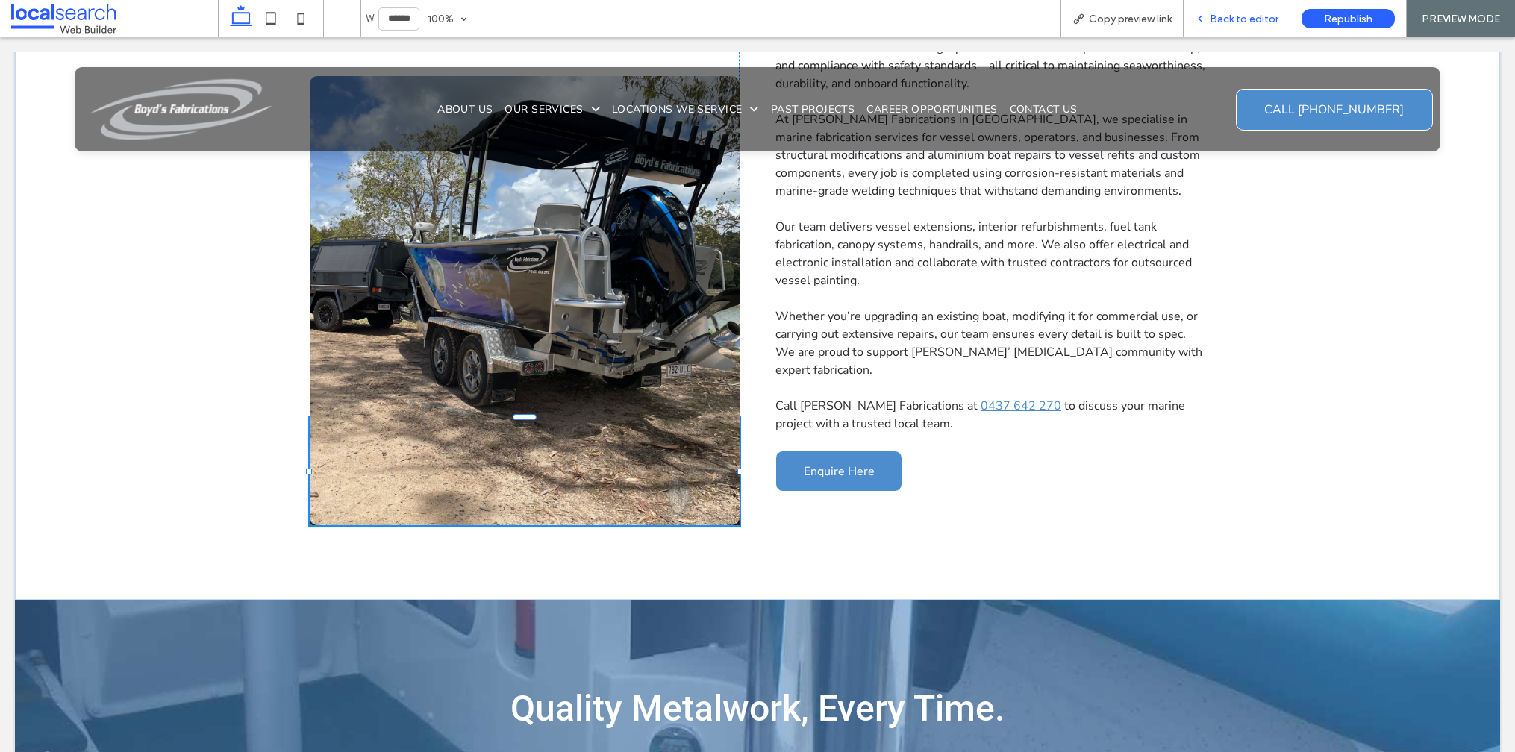
click at [1249, 13] on span "Back to editor" at bounding box center [1244, 19] width 69 height 13
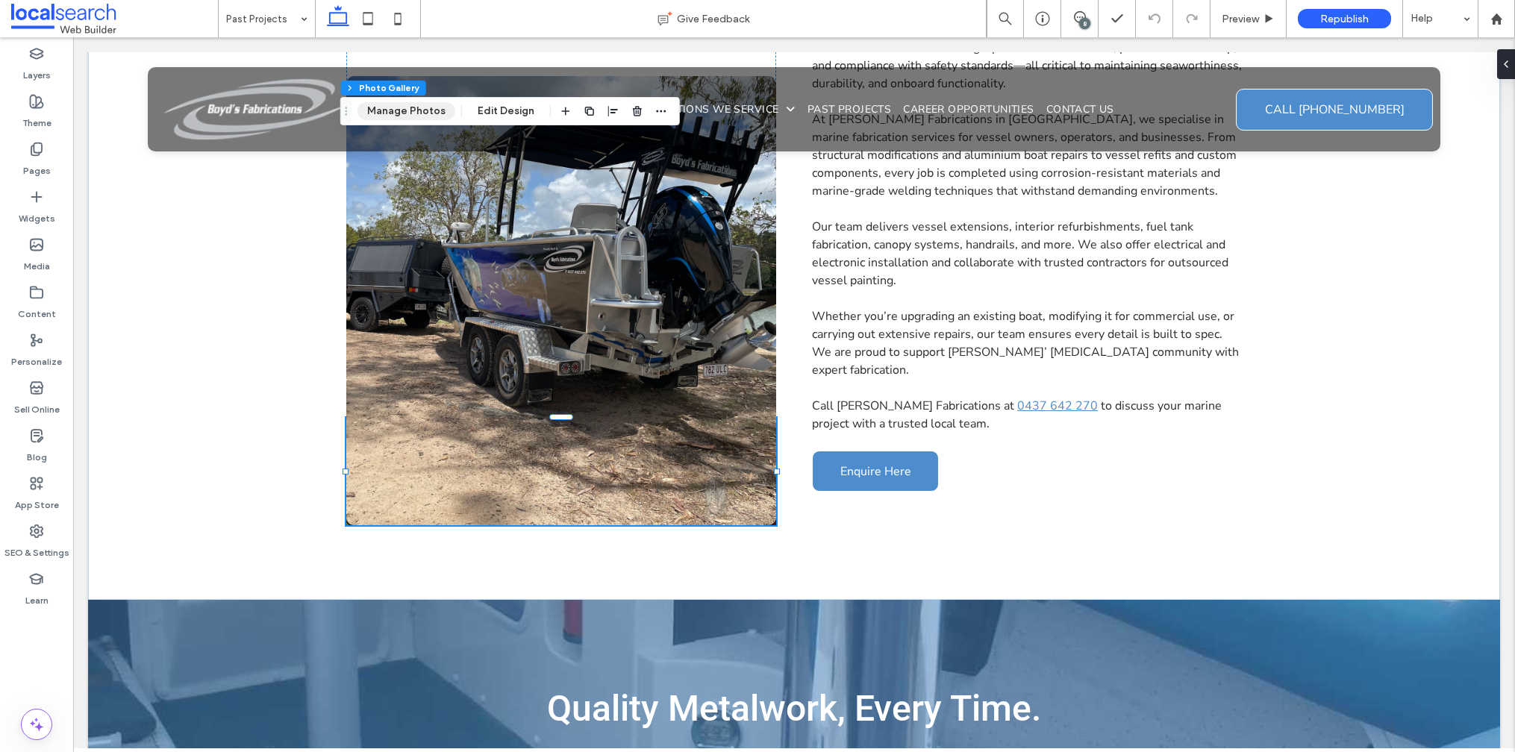
click at [389, 105] on button "Manage Photos" at bounding box center [406, 111] width 98 height 18
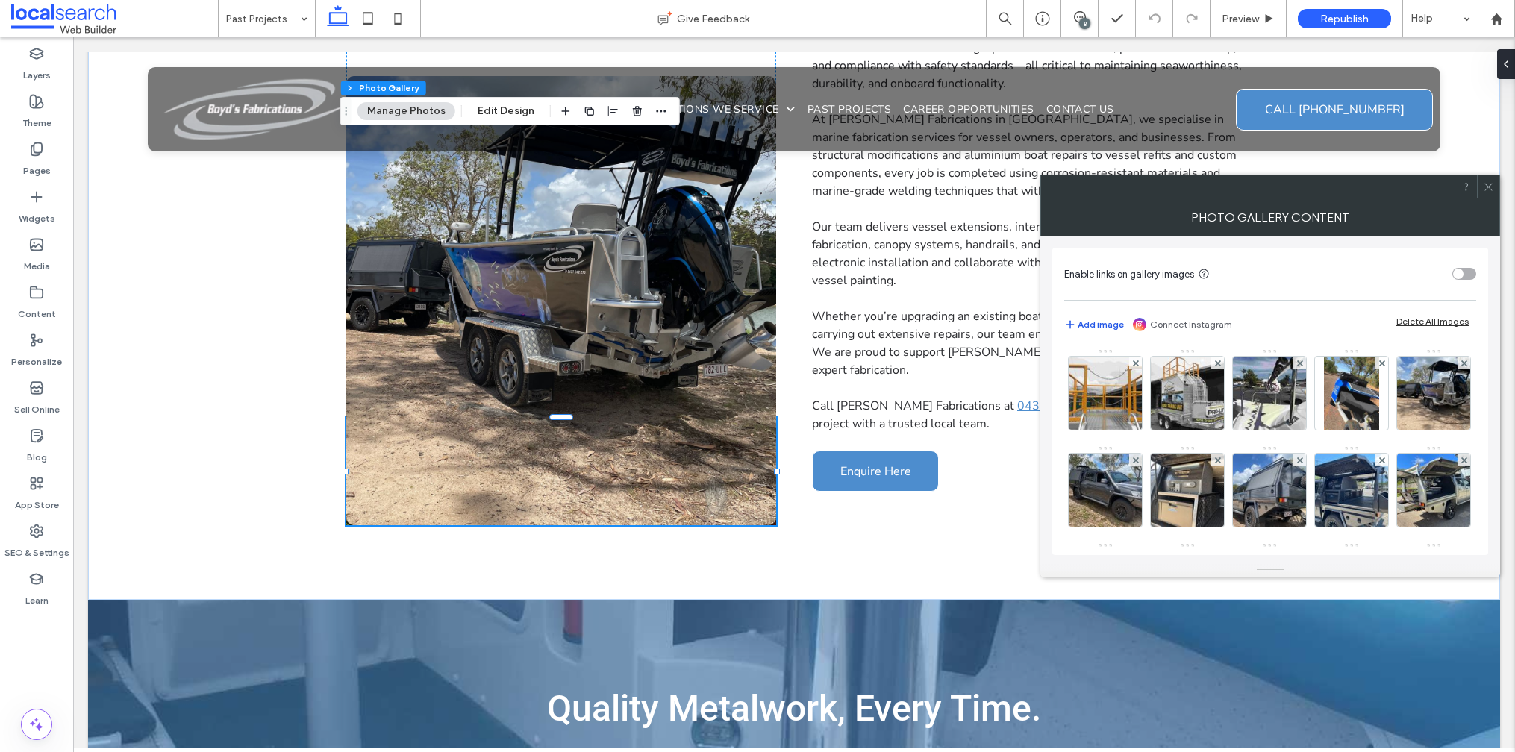
click at [1089, 316] on button "Add image" at bounding box center [1094, 325] width 60 height 18
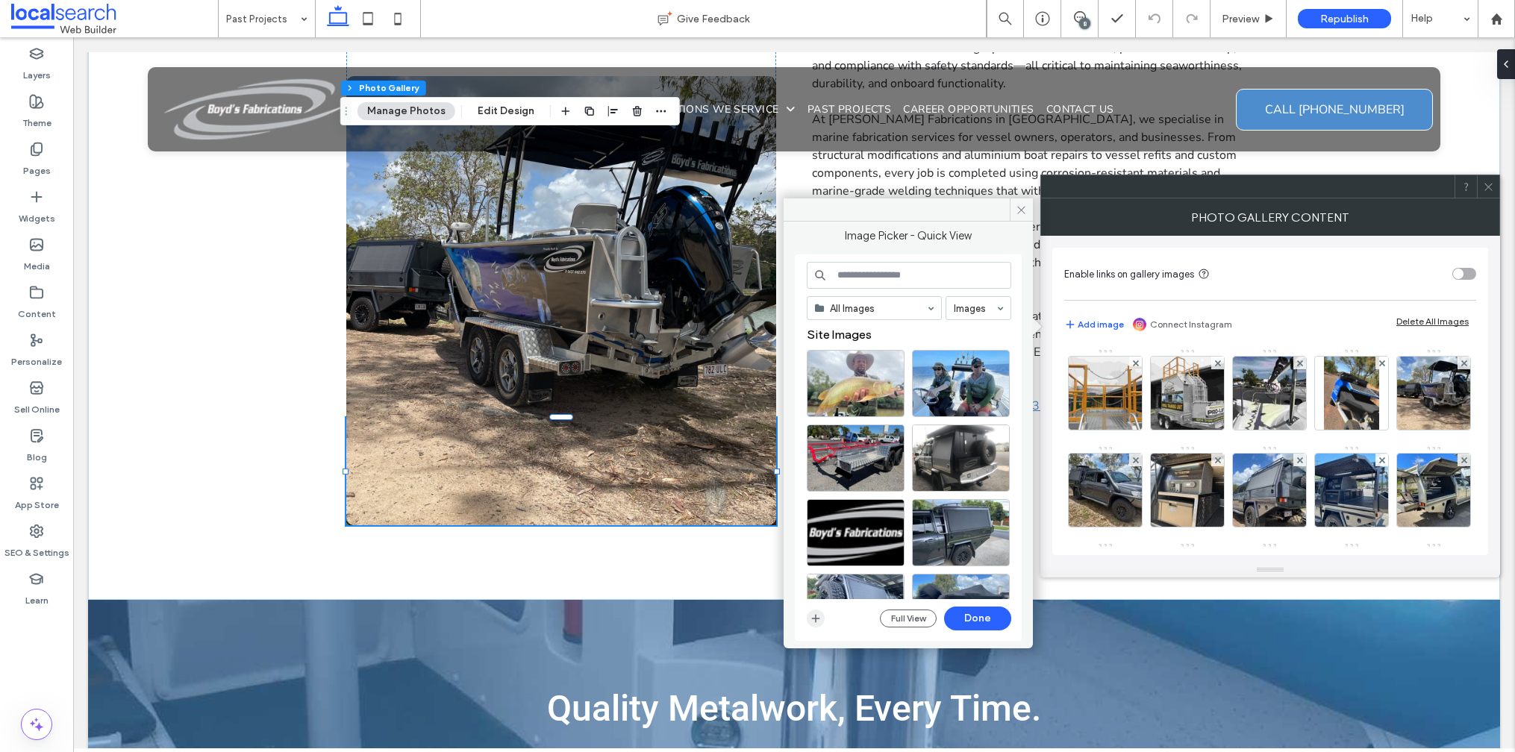
click at [816, 625] on span "button" at bounding box center [816, 619] width 18 height 18
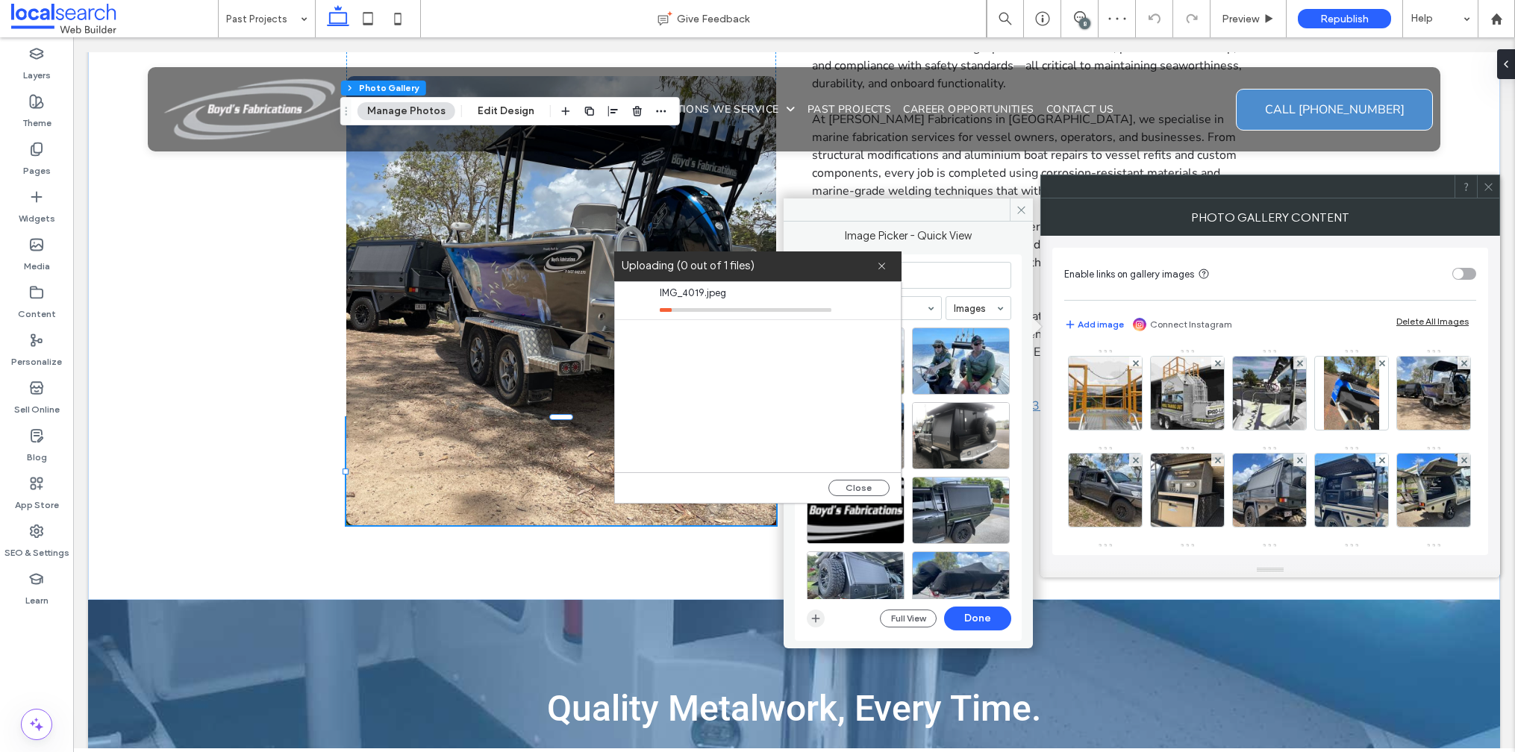
click at [810, 623] on icon "button" at bounding box center [816, 619] width 12 height 12
click at [818, 619] on icon "button" at bounding box center [816, 619] width 12 height 12
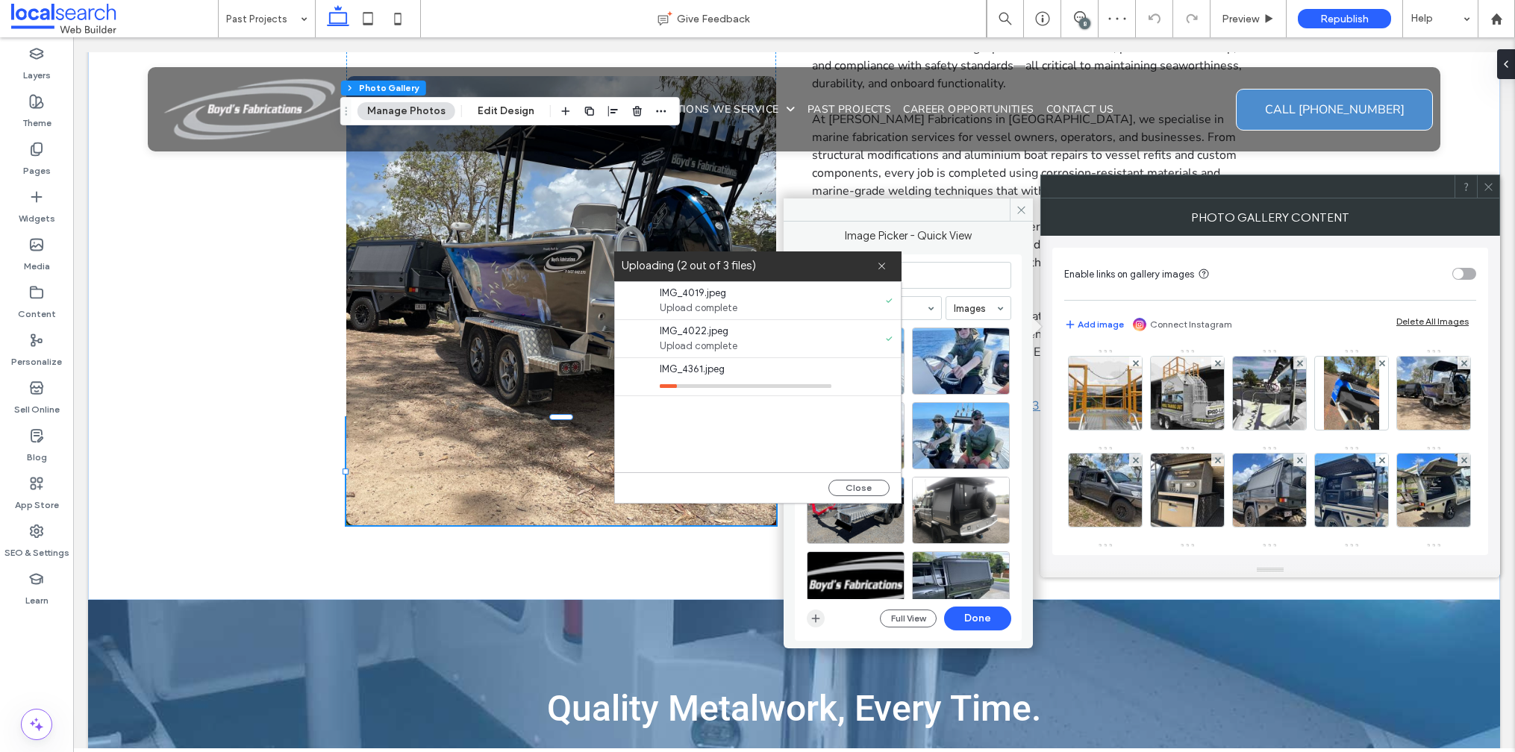
click at [821, 622] on span "button" at bounding box center [816, 619] width 18 height 18
click at [990, 244] on div "Image Picker - Quick View Uploaded Images Full View Done" at bounding box center [908, 435] width 227 height 412
click at [878, 262] on icon at bounding box center [882, 266] width 10 height 10
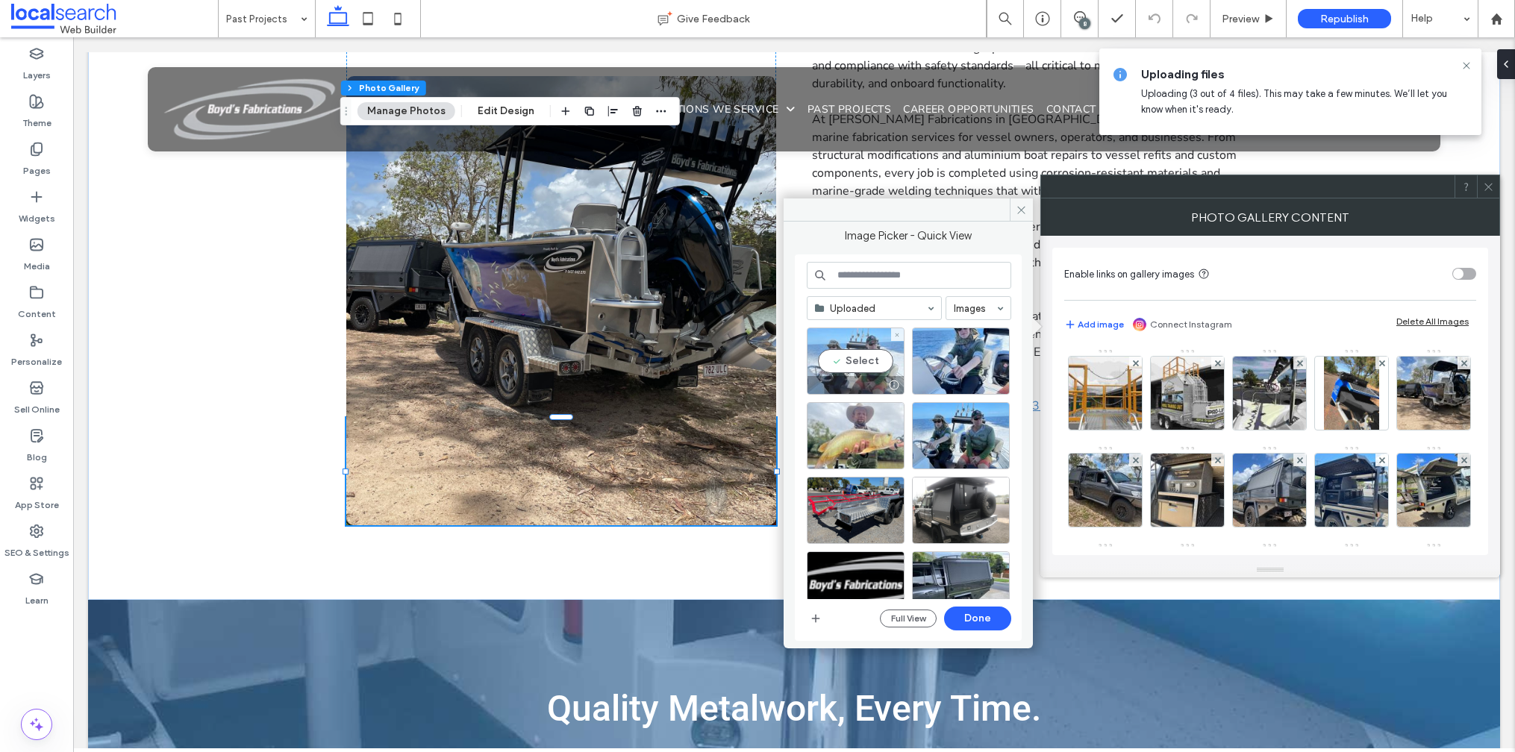
click at [840, 361] on div "Select" at bounding box center [856, 361] width 98 height 67
drag, startPoint x: 975, startPoint y: 369, endPoint x: 960, endPoint y: 378, distance: 17.7
click at [976, 369] on div "Select" at bounding box center [961, 361] width 98 height 67
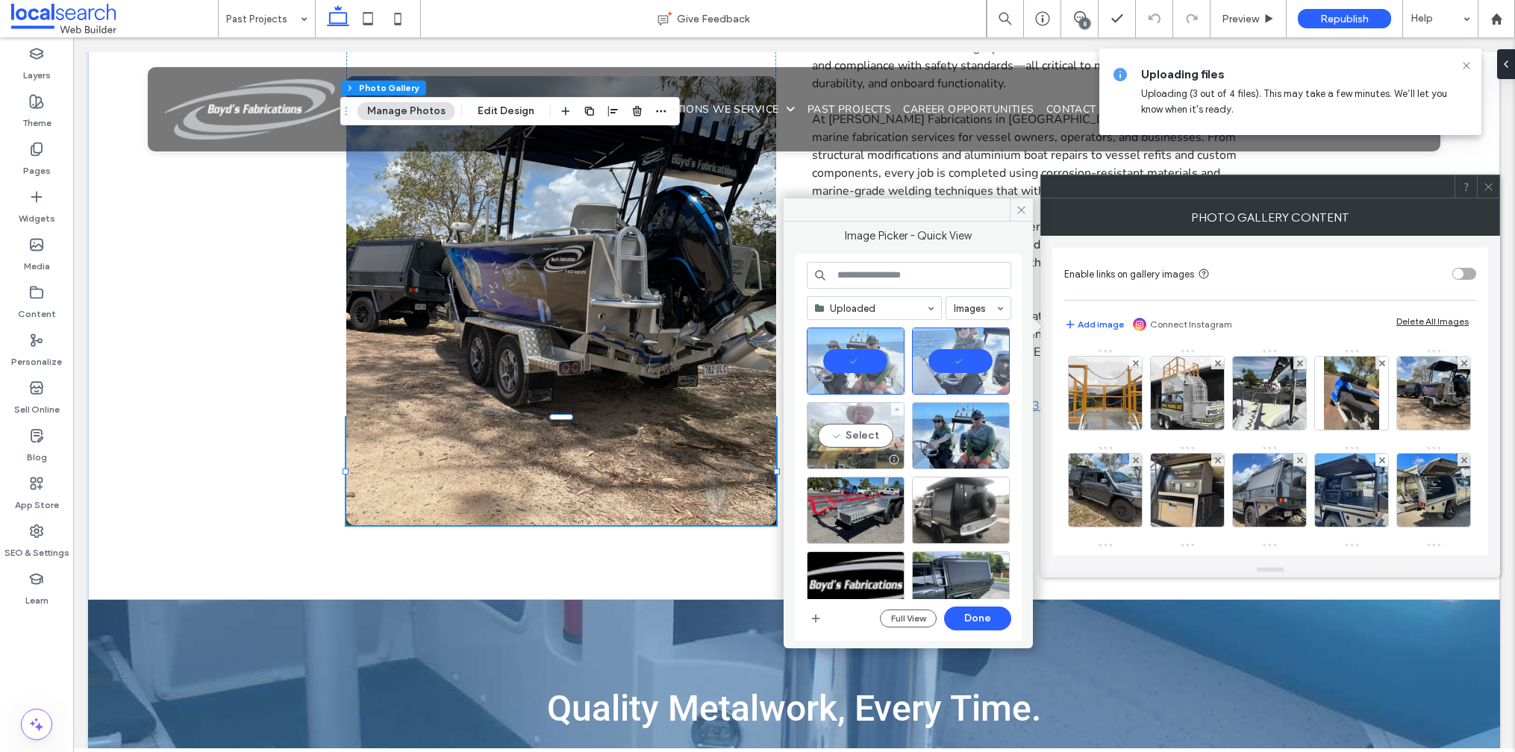
drag, startPoint x: 864, startPoint y: 431, endPoint x: 889, endPoint y: 433, distance: 24.7
click at [864, 431] on div "Select" at bounding box center [856, 435] width 98 height 67
click at [973, 434] on div "Select" at bounding box center [961, 435] width 98 height 67
click at [981, 626] on button "Done" at bounding box center [977, 619] width 67 height 24
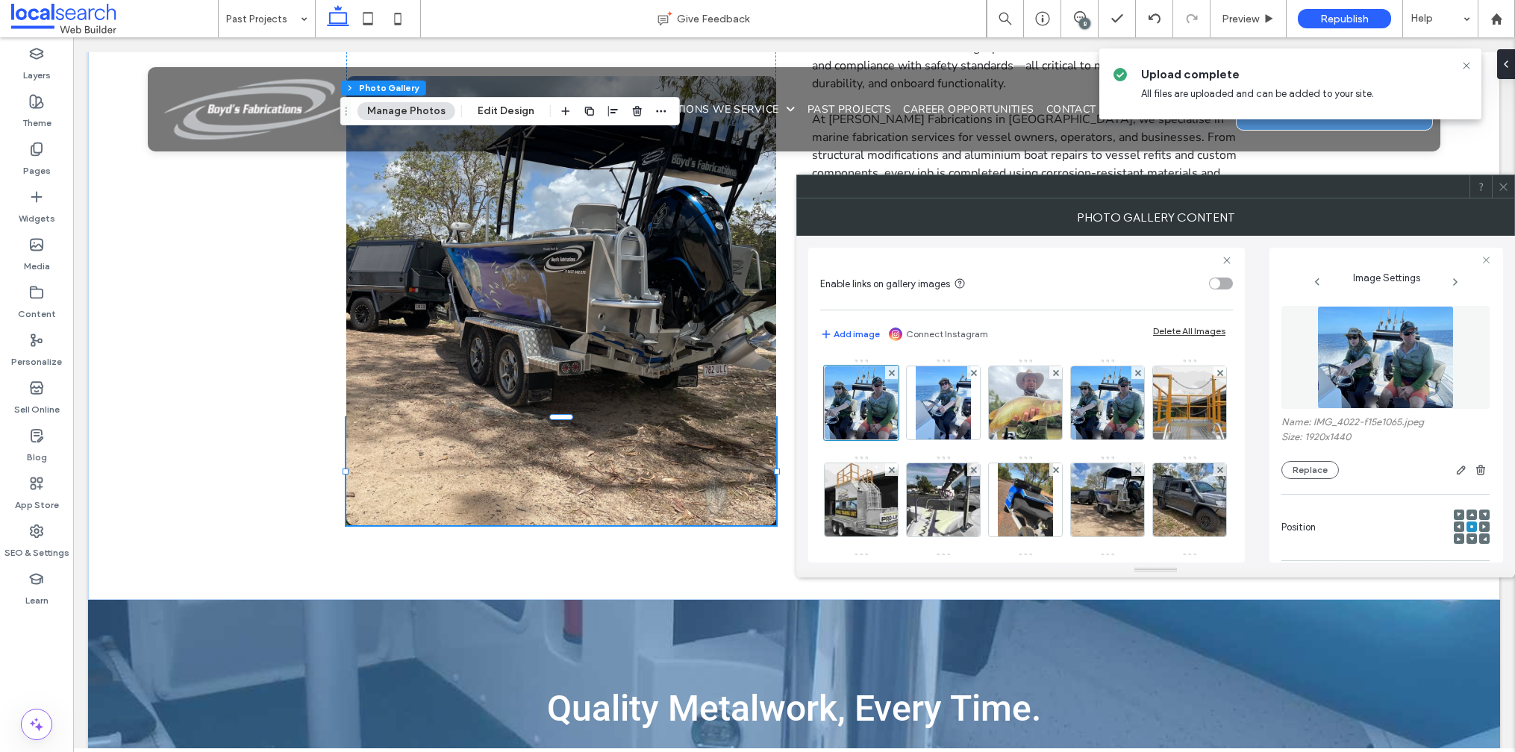
click at [1503, 190] on icon at bounding box center [1503, 186] width 11 height 11
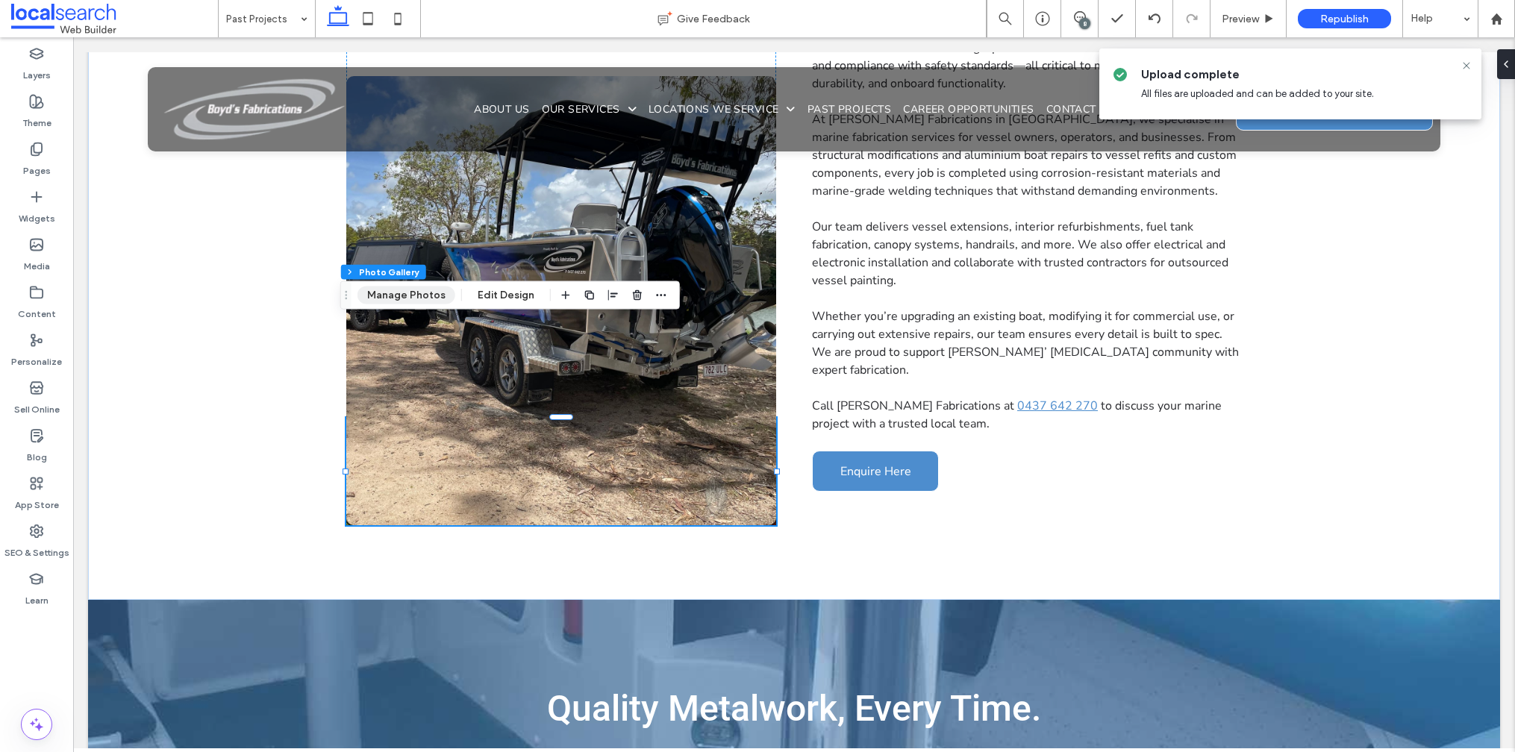
click at [397, 299] on button "Manage Photos" at bounding box center [406, 296] width 98 height 18
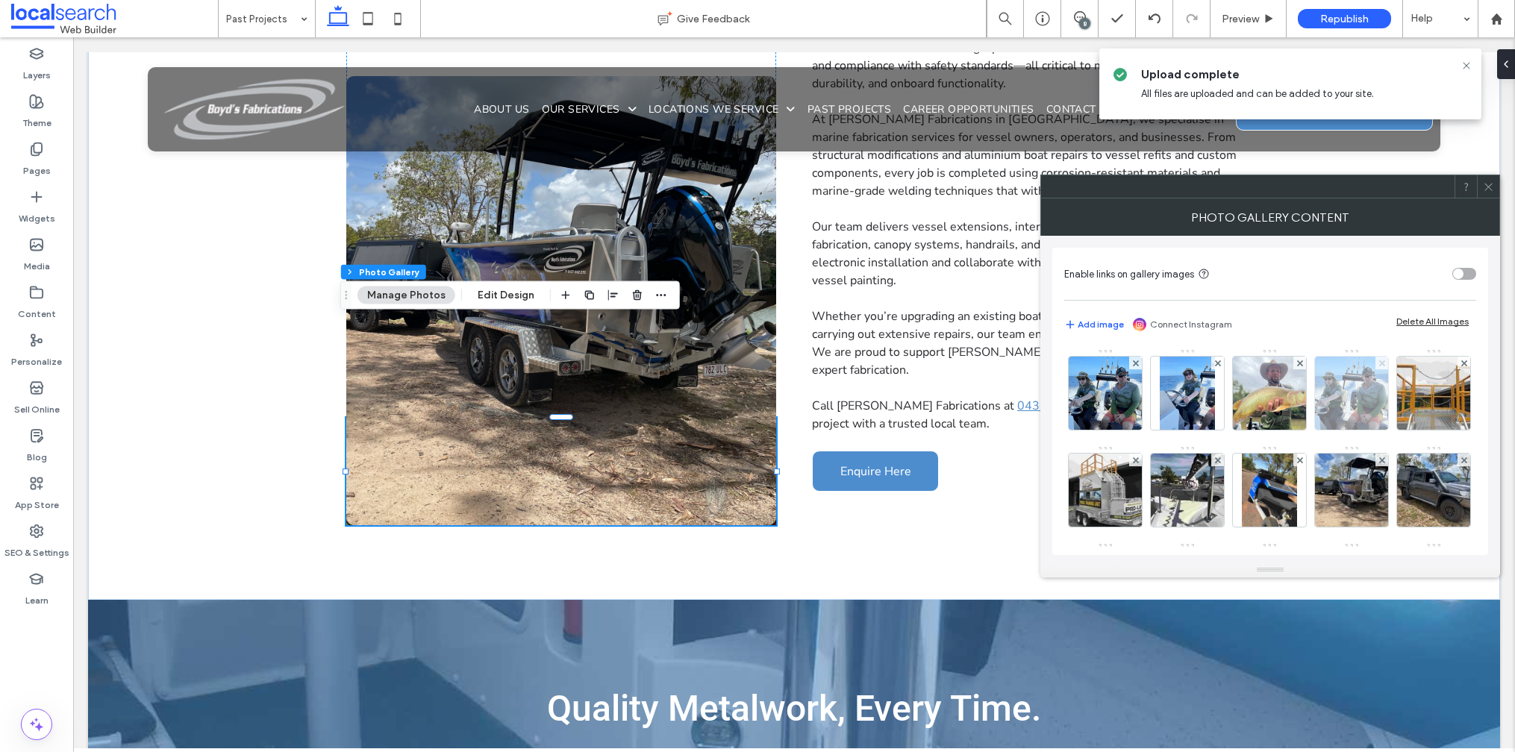
click at [1380, 363] on icon at bounding box center [1382, 363] width 6 height 6
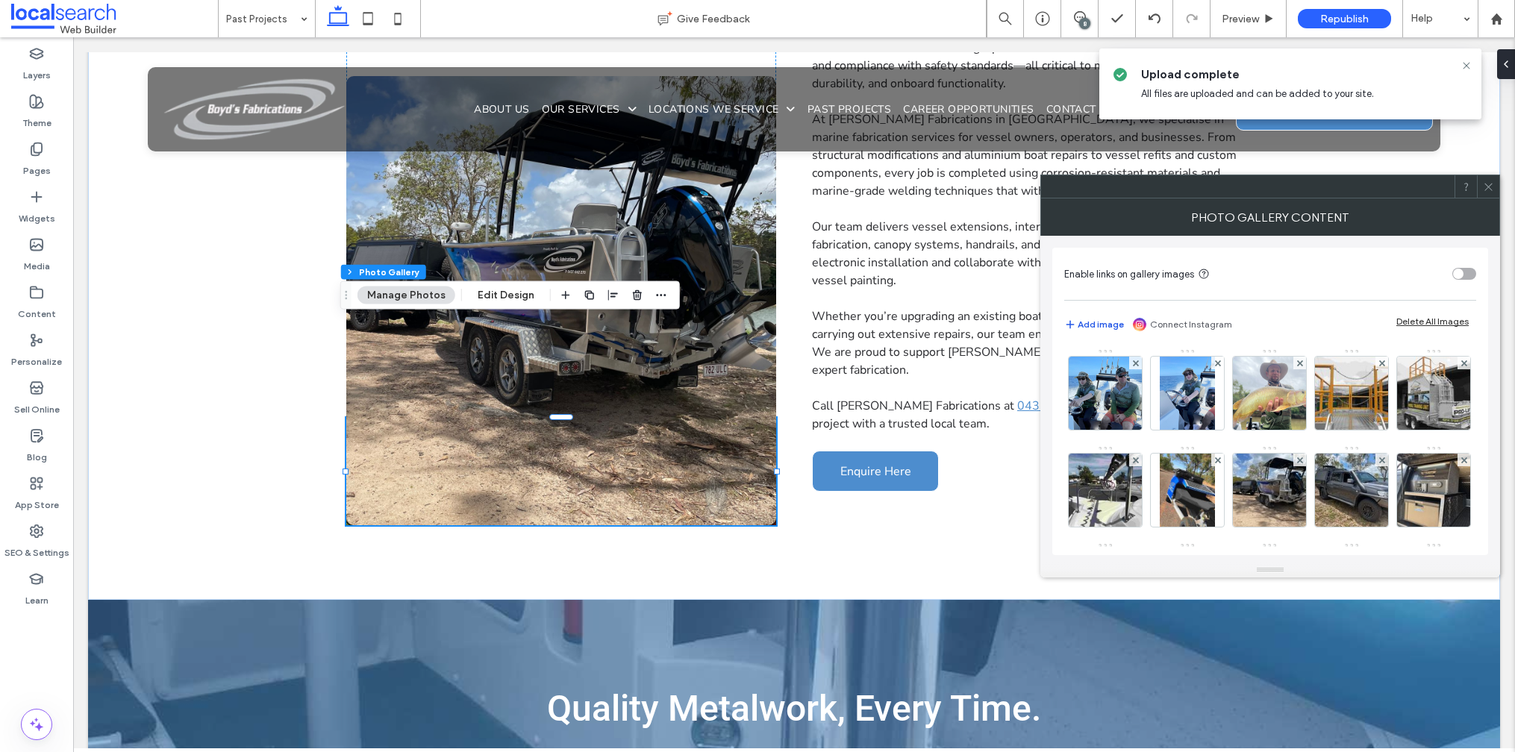
click at [1096, 328] on button "Add image" at bounding box center [1094, 325] width 60 height 18
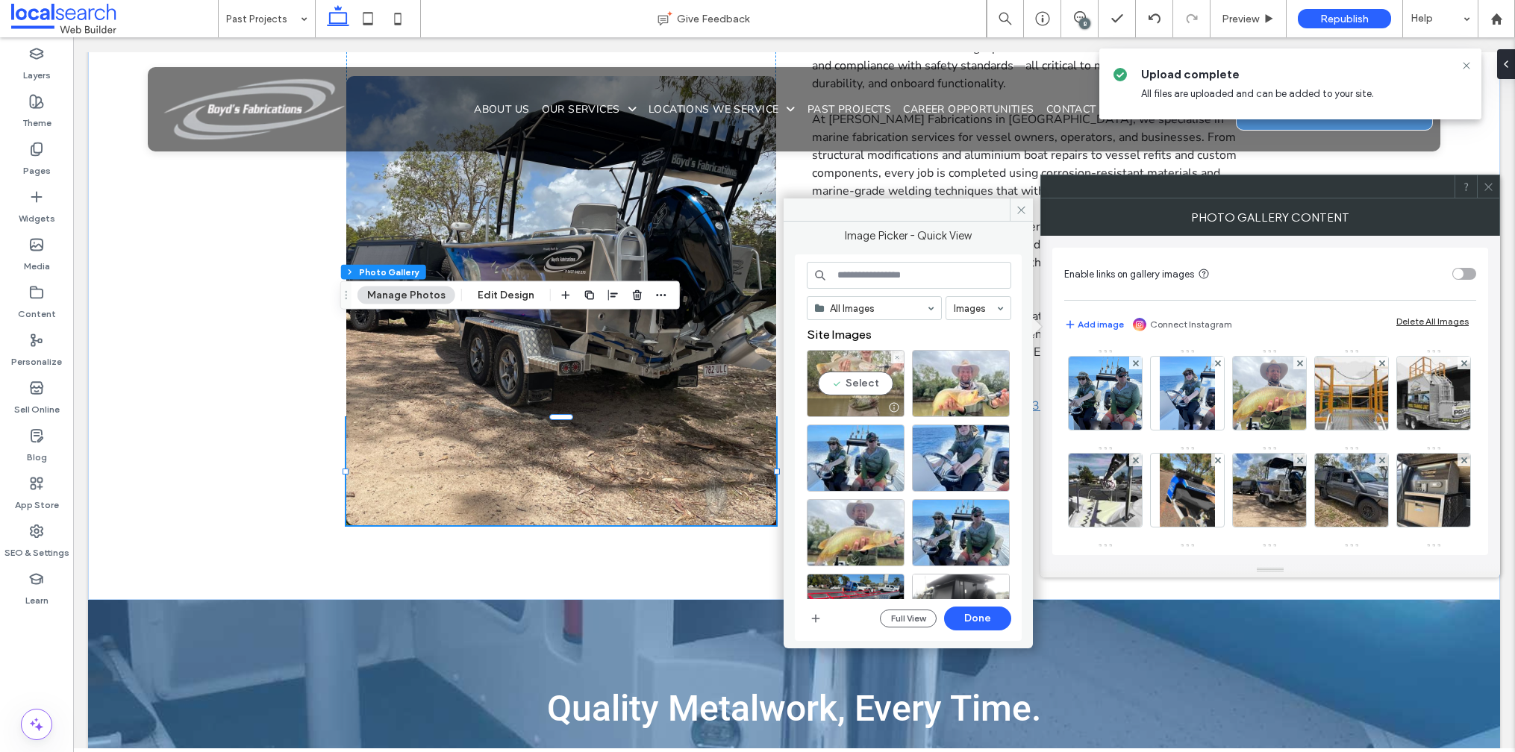
click at [858, 393] on div "Select" at bounding box center [856, 383] width 98 height 67
click at [975, 619] on button "Done" at bounding box center [977, 619] width 67 height 24
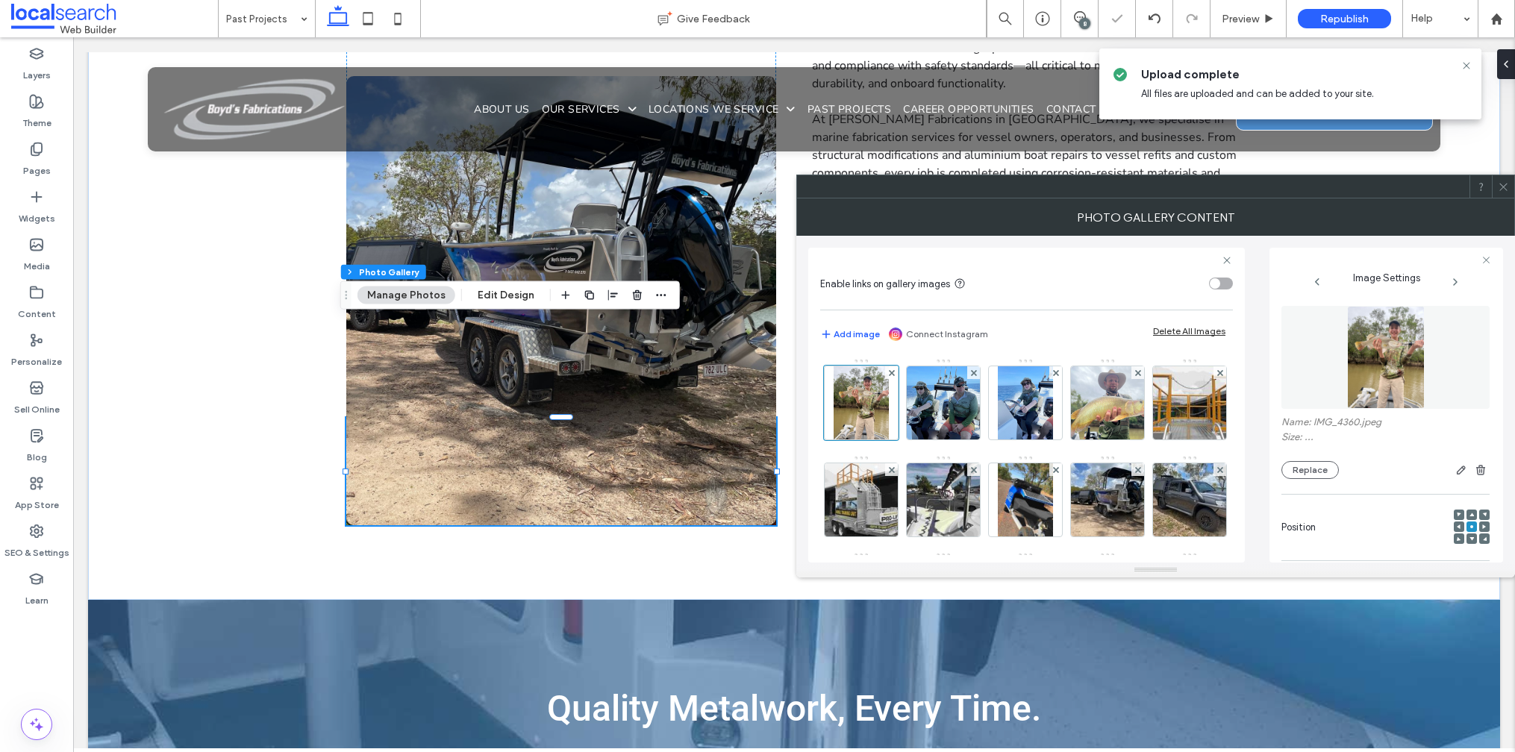
click at [1502, 194] on span at bounding box center [1503, 186] width 11 height 22
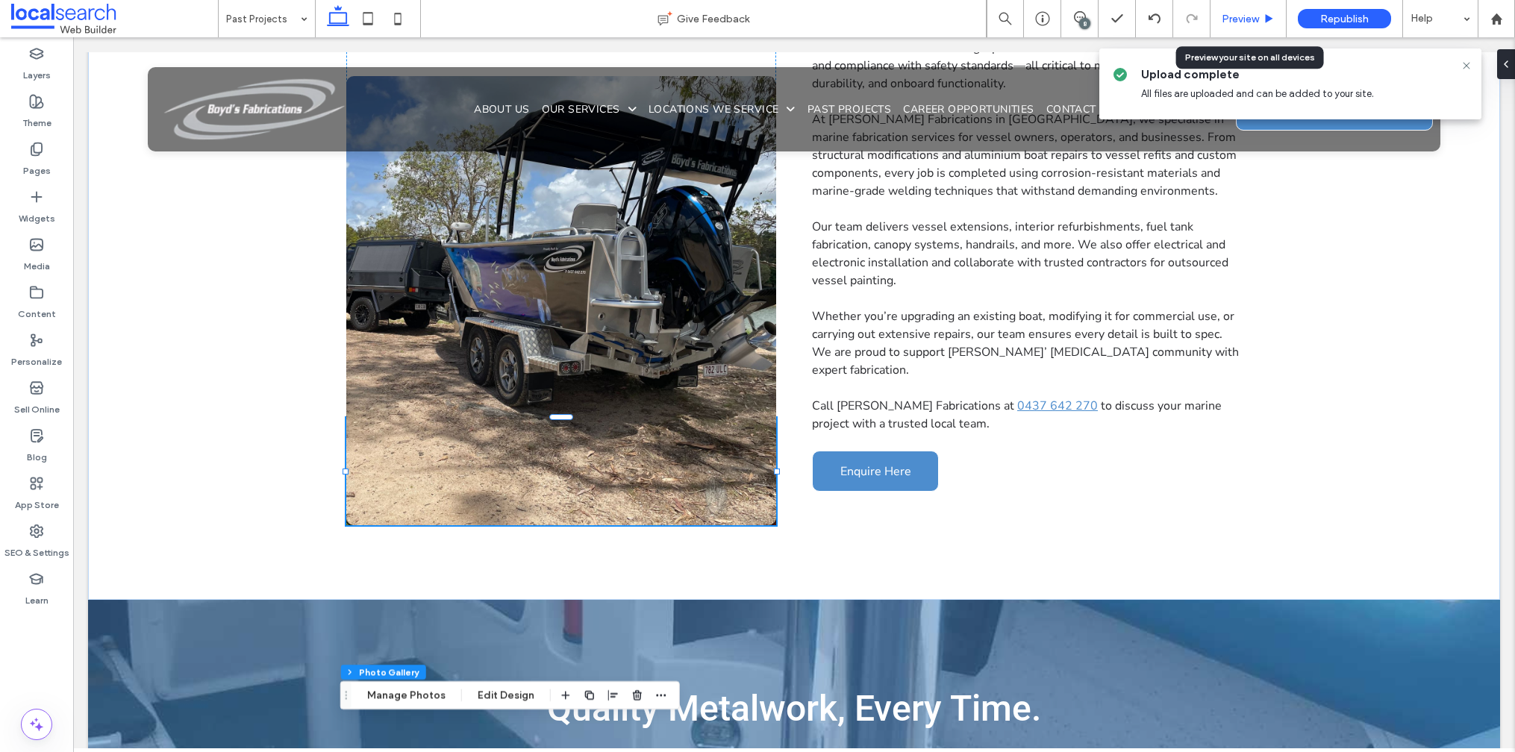
click at [1240, 17] on span "Preview" at bounding box center [1240, 19] width 37 height 13
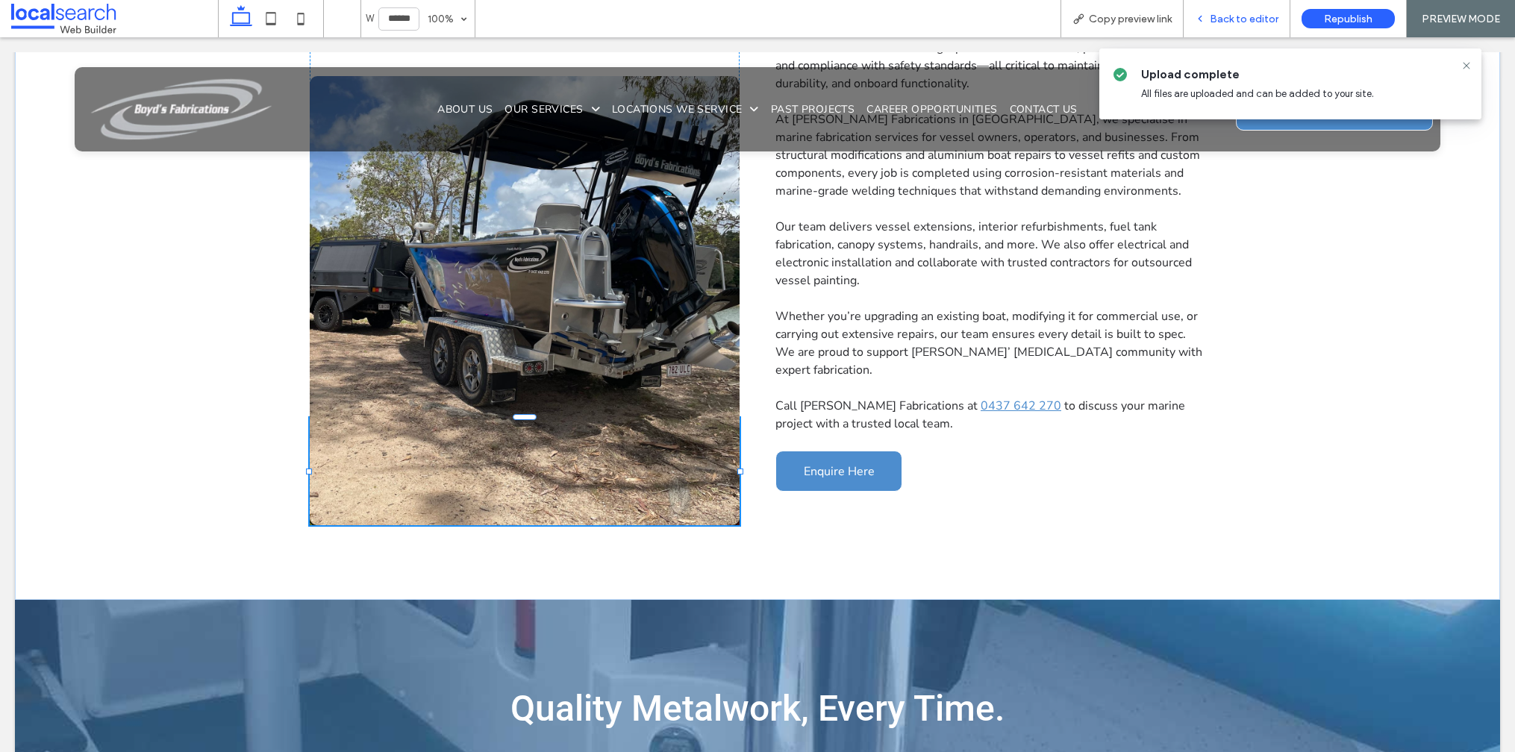
click at [1245, 18] on span "Back to editor" at bounding box center [1244, 19] width 69 height 13
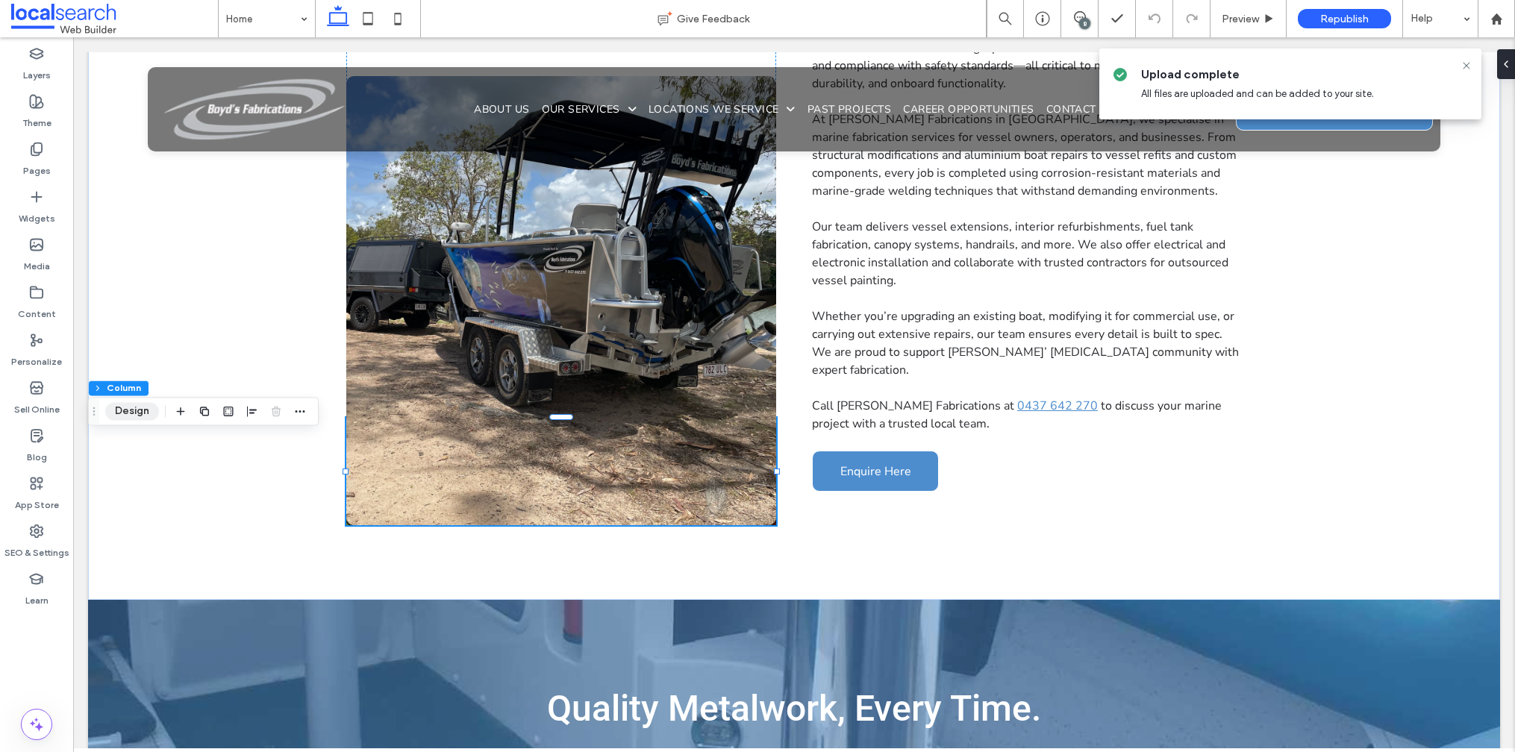
click at [122, 407] on button "Design" at bounding box center [132, 411] width 54 height 18
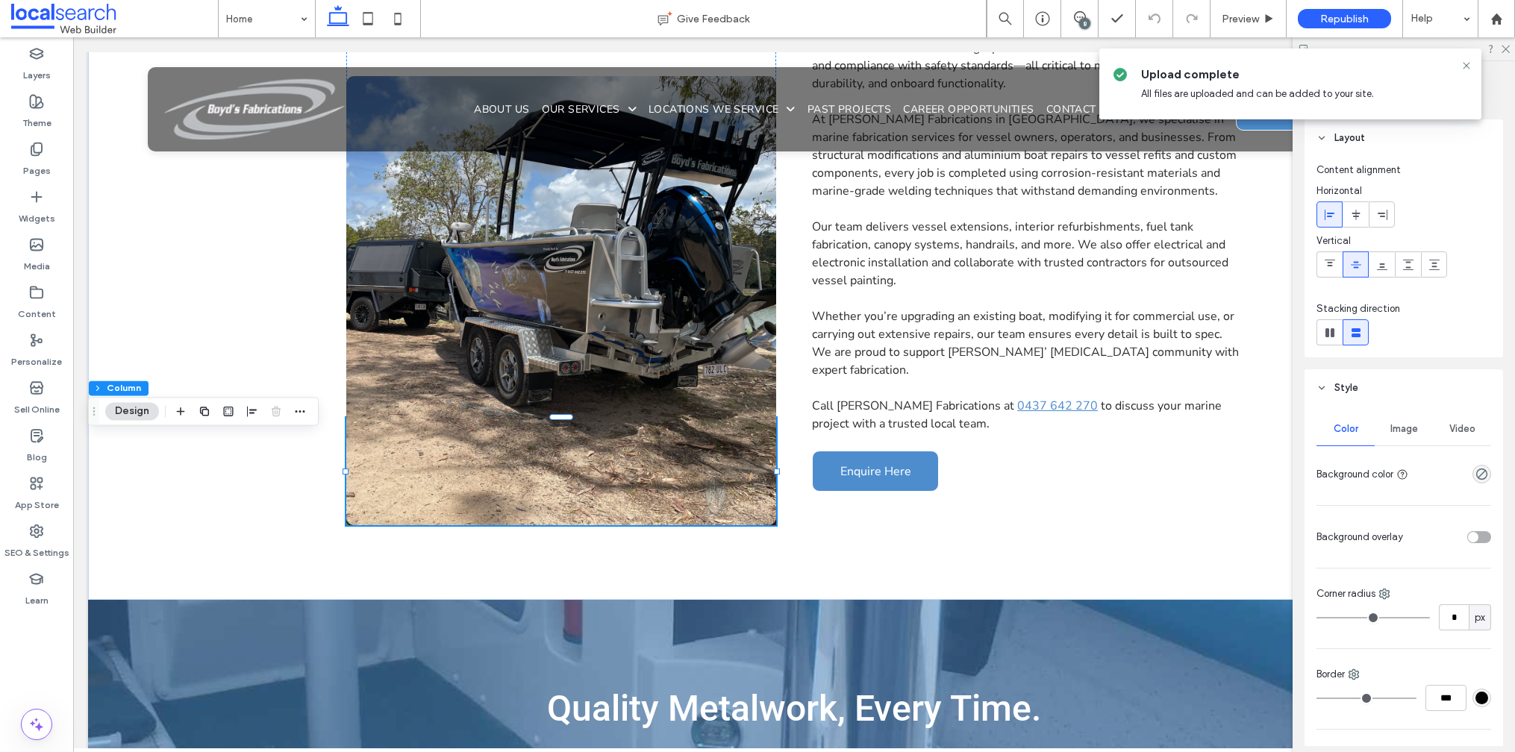
click at [1402, 431] on span "Image" at bounding box center [1404, 429] width 28 height 12
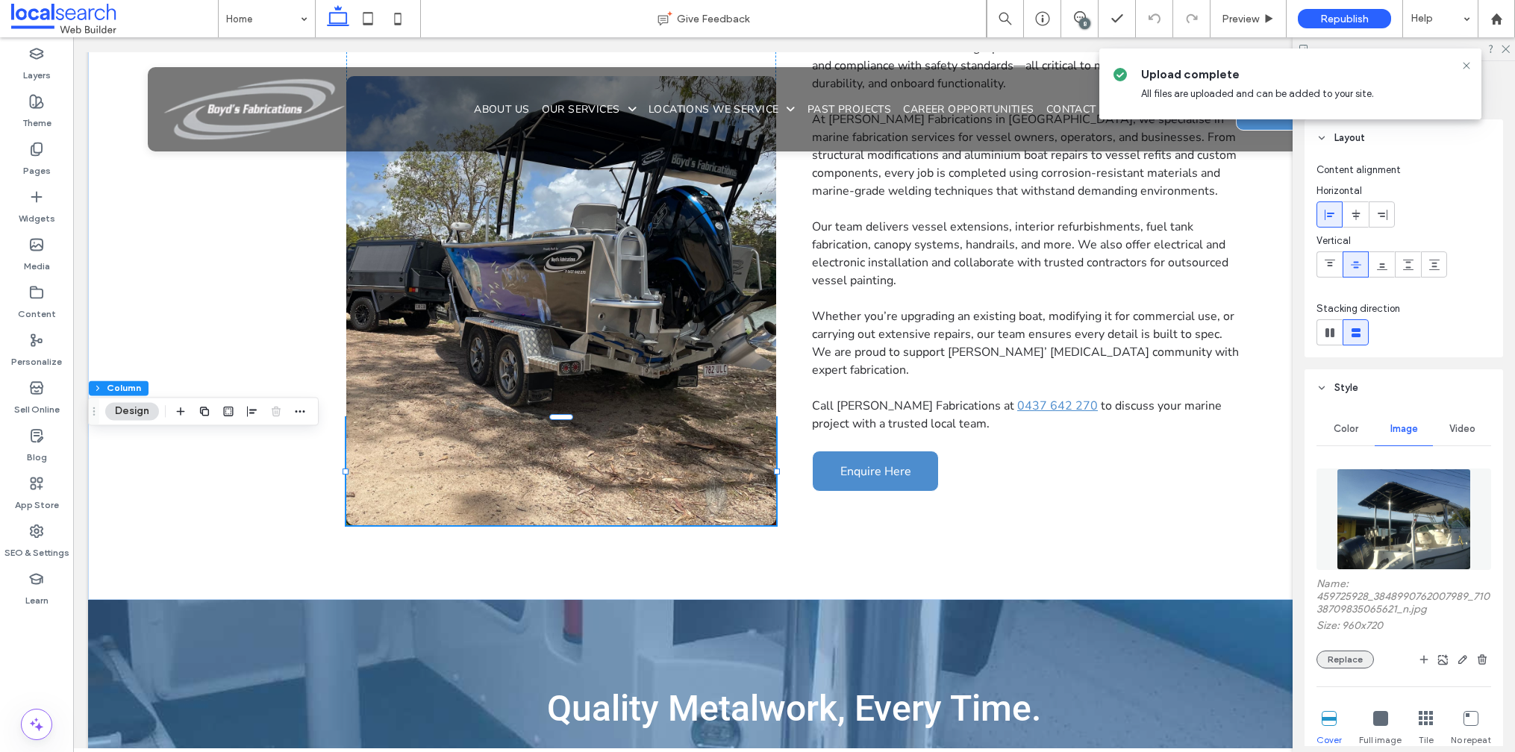
click at [1344, 666] on button "Replace" at bounding box center [1345, 660] width 57 height 18
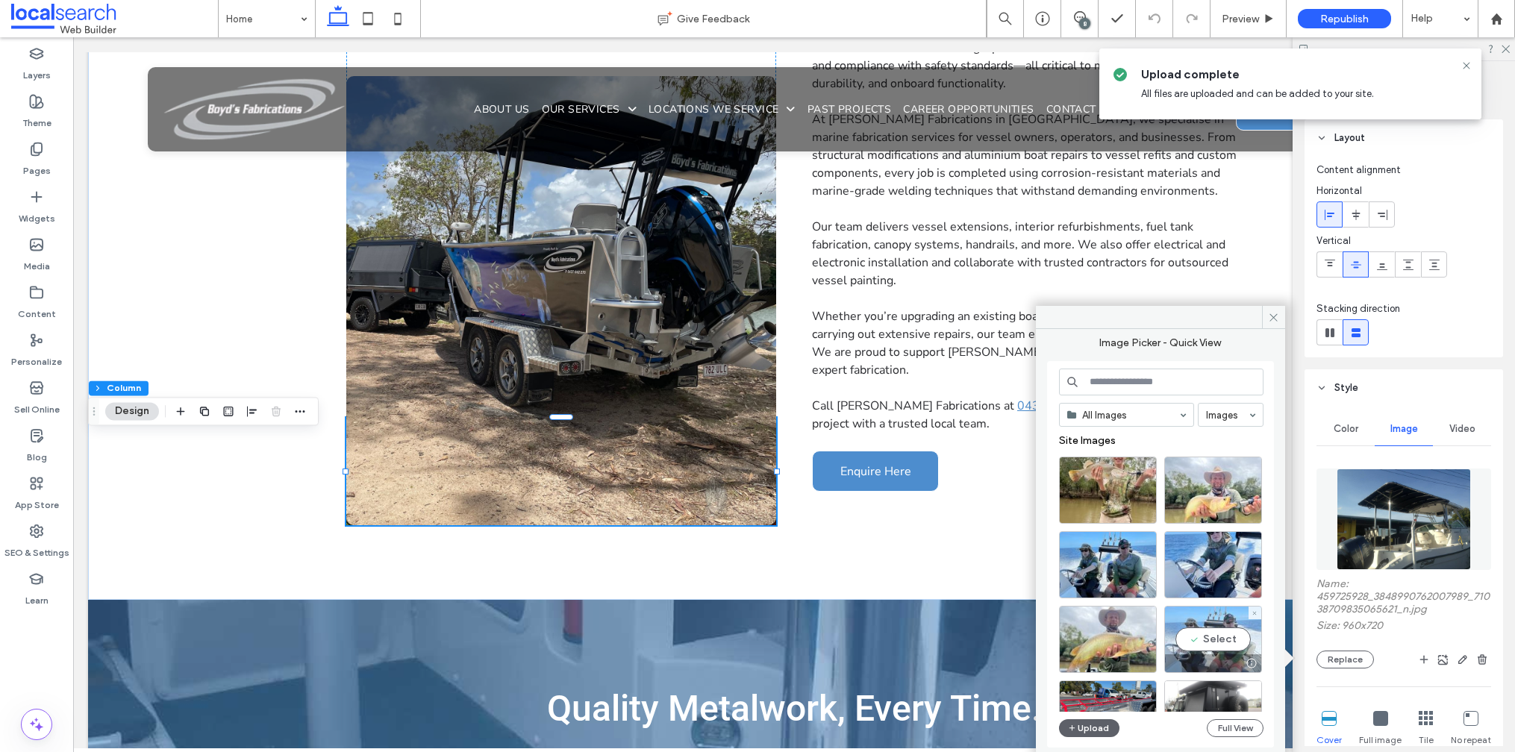
click at [1221, 659] on div at bounding box center [1213, 664] width 96 height 18
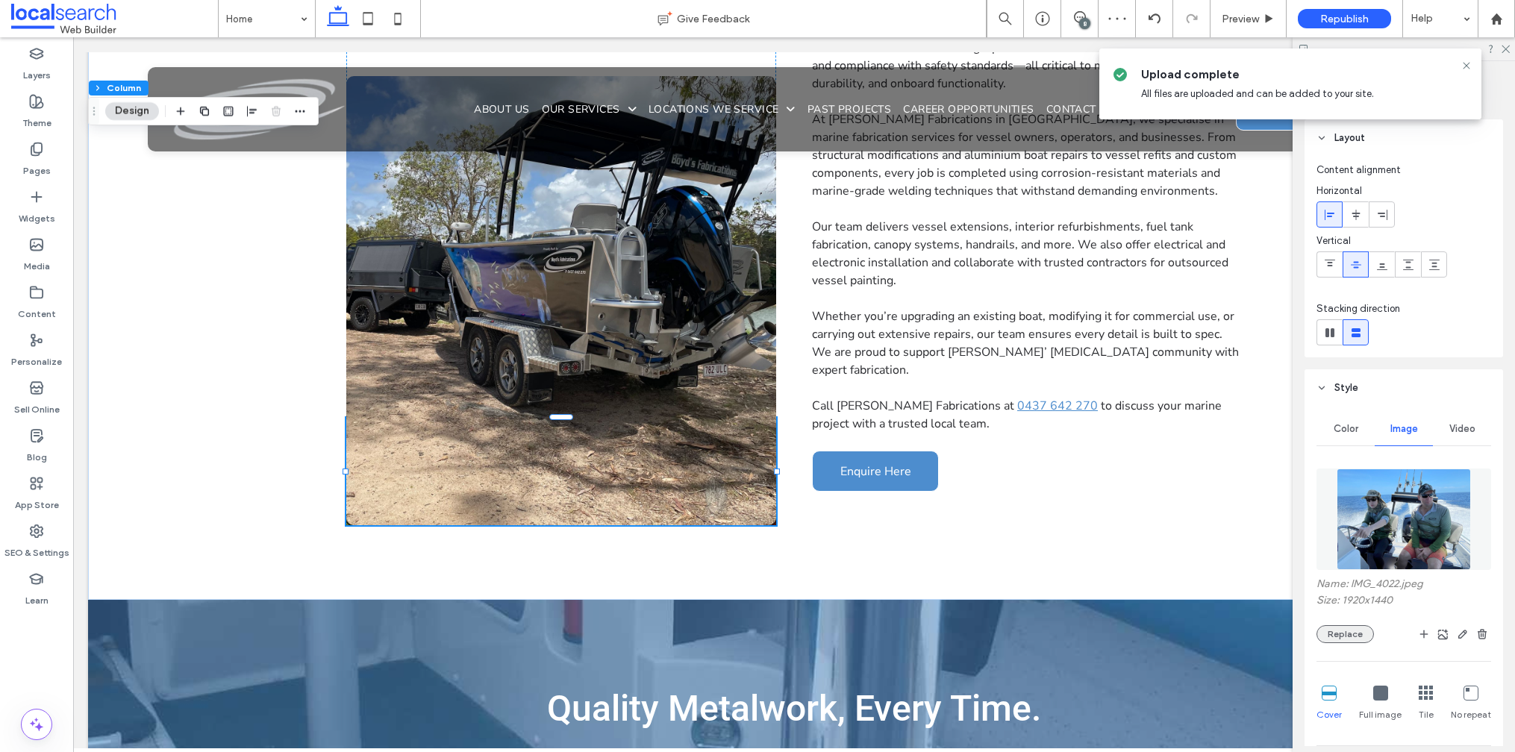
click at [1346, 631] on button "Replace" at bounding box center [1345, 634] width 57 height 18
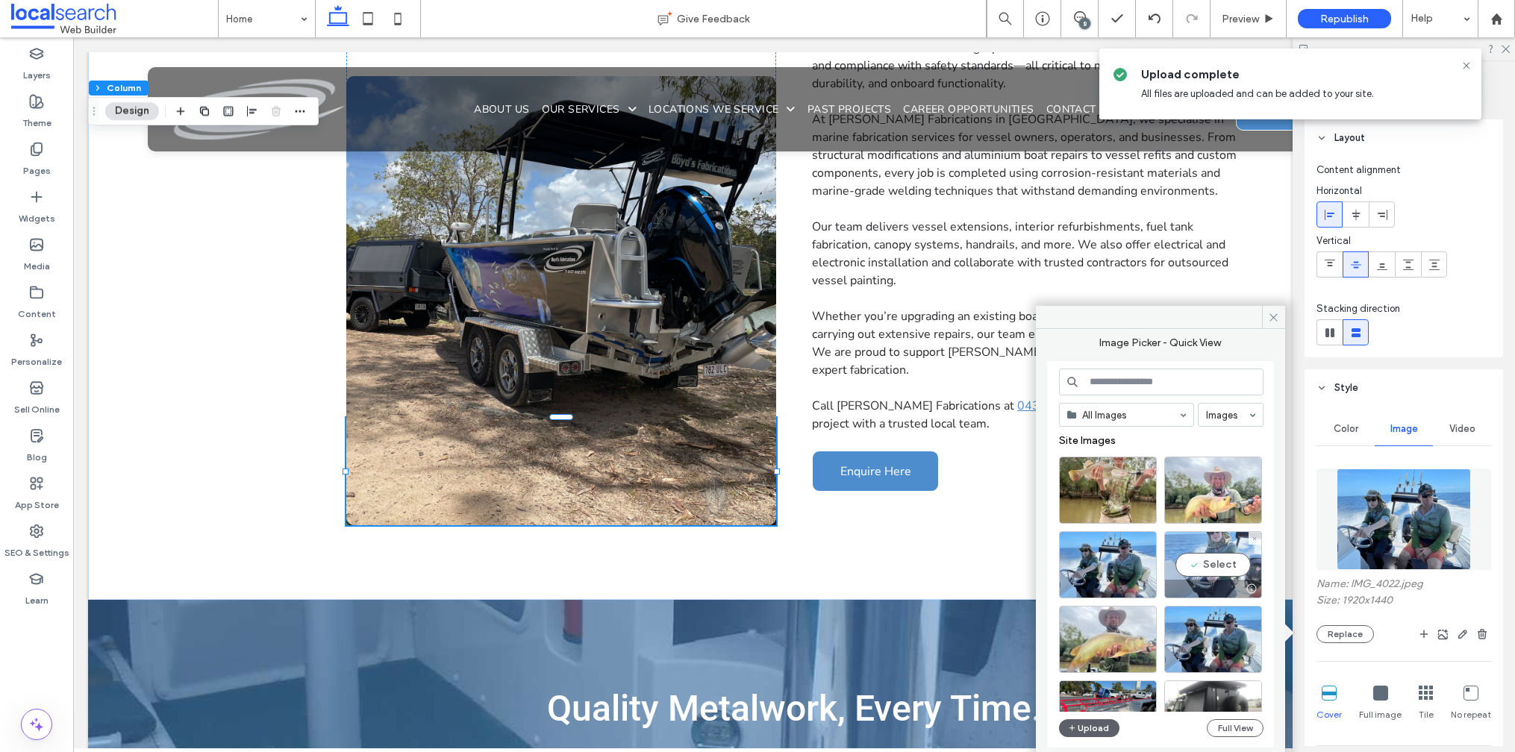
drag, startPoint x: 1232, startPoint y: 596, endPoint x: 1219, endPoint y: 580, distance: 20.2
click at [1219, 580] on div at bounding box center [1213, 589] width 96 height 18
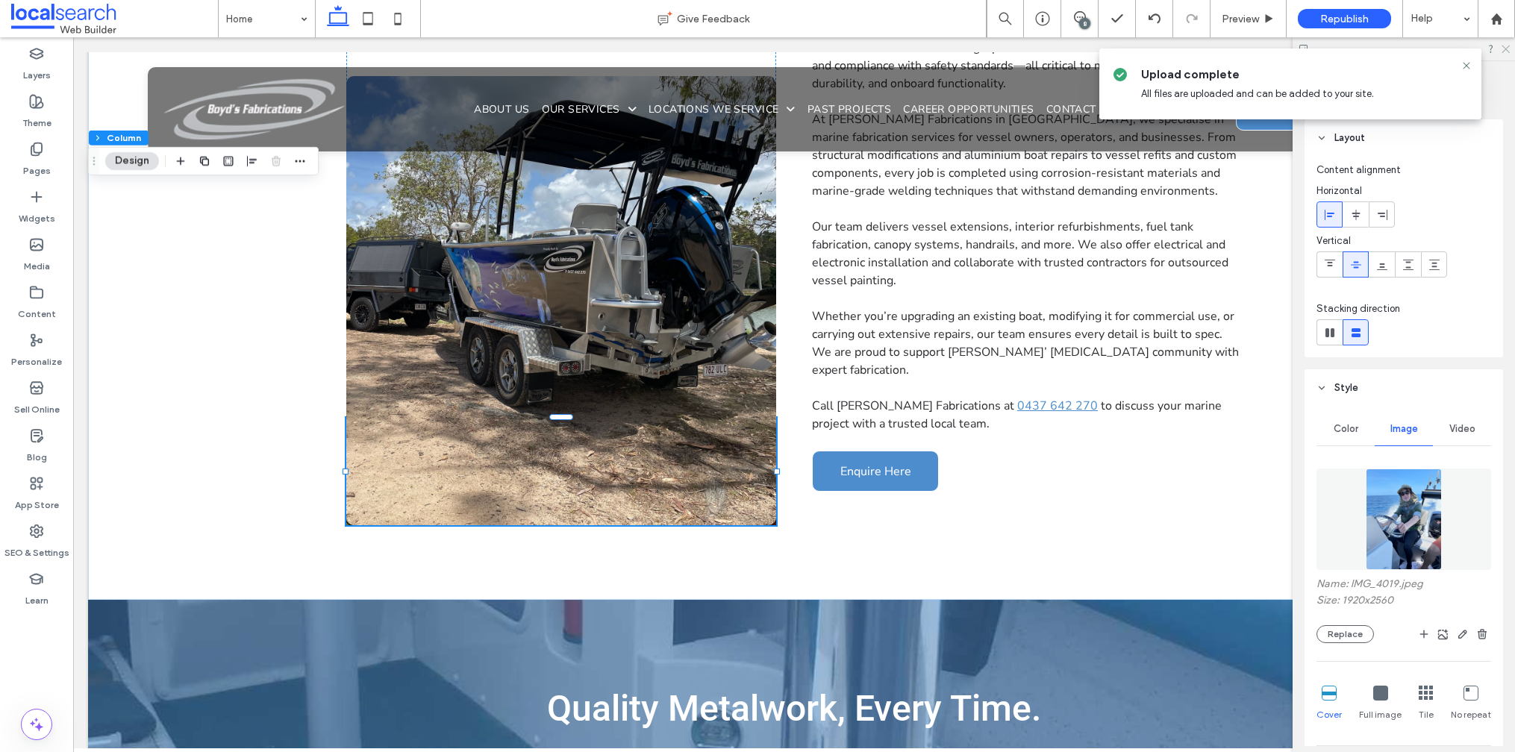
click at [1502, 49] on icon at bounding box center [1505, 48] width 10 height 10
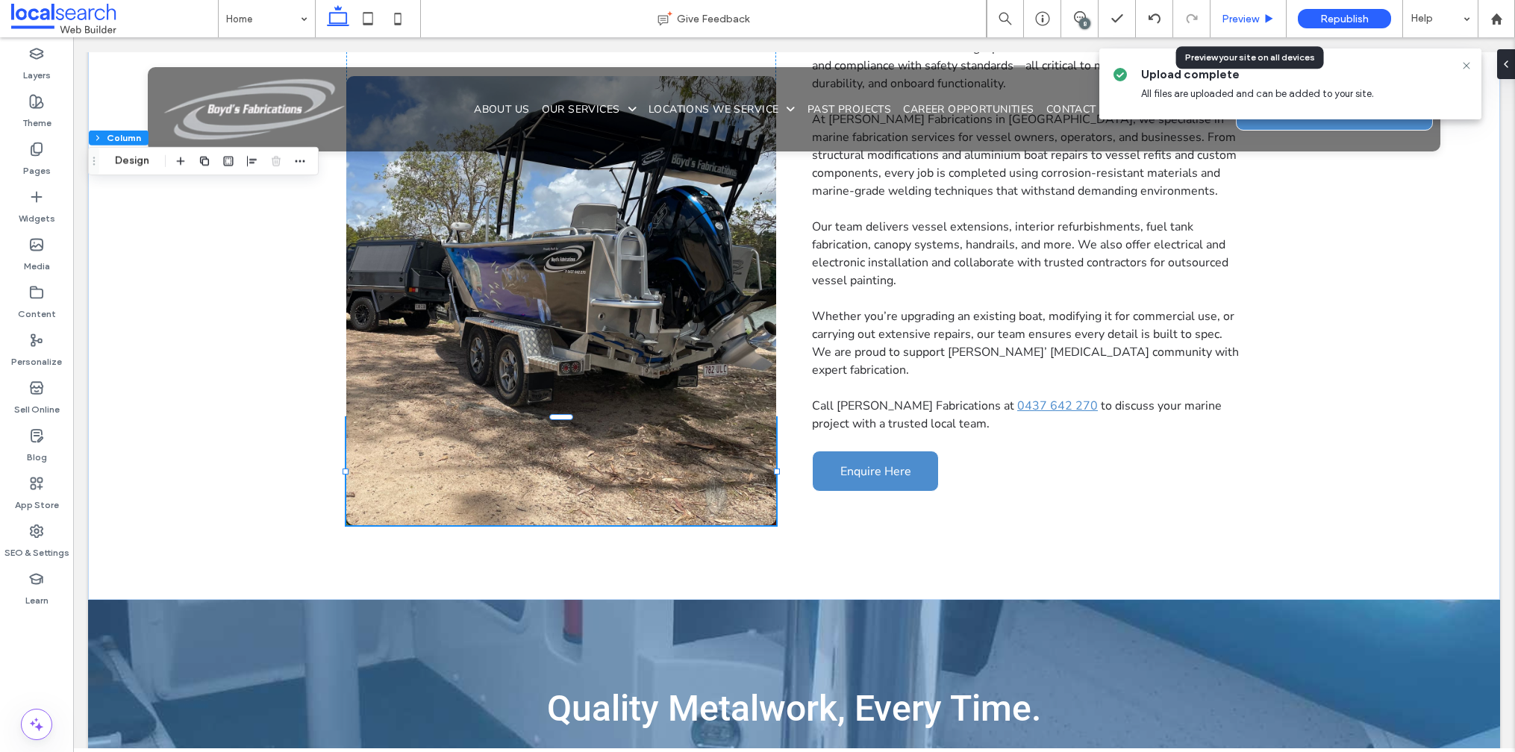
click at [1252, 6] on div "Preview" at bounding box center [1249, 18] width 76 height 37
click at [1237, 22] on span "Preview" at bounding box center [1240, 19] width 37 height 13
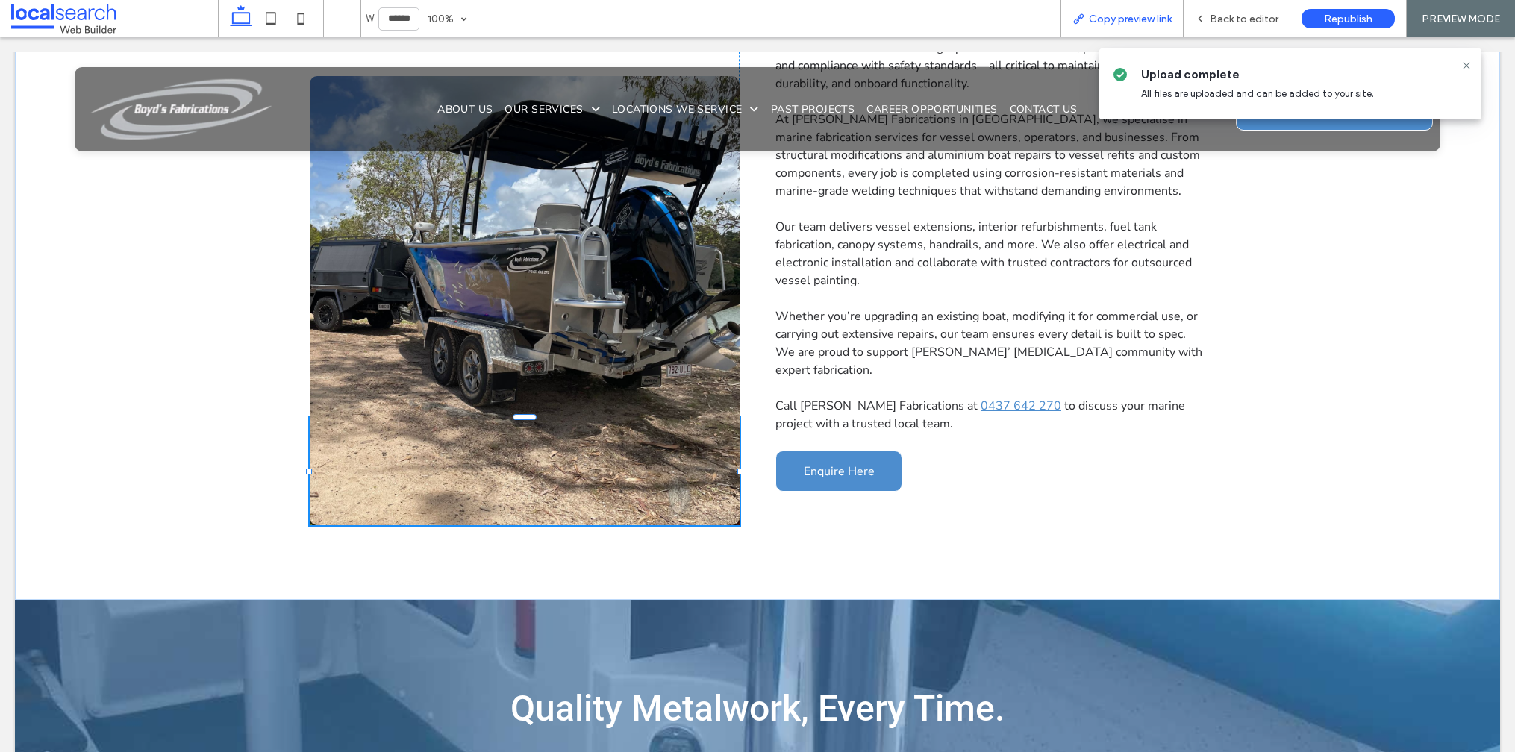
click at [1116, 22] on span "Copy preview link" at bounding box center [1130, 19] width 83 height 13
